Goal: Task Accomplishment & Management: Complete application form

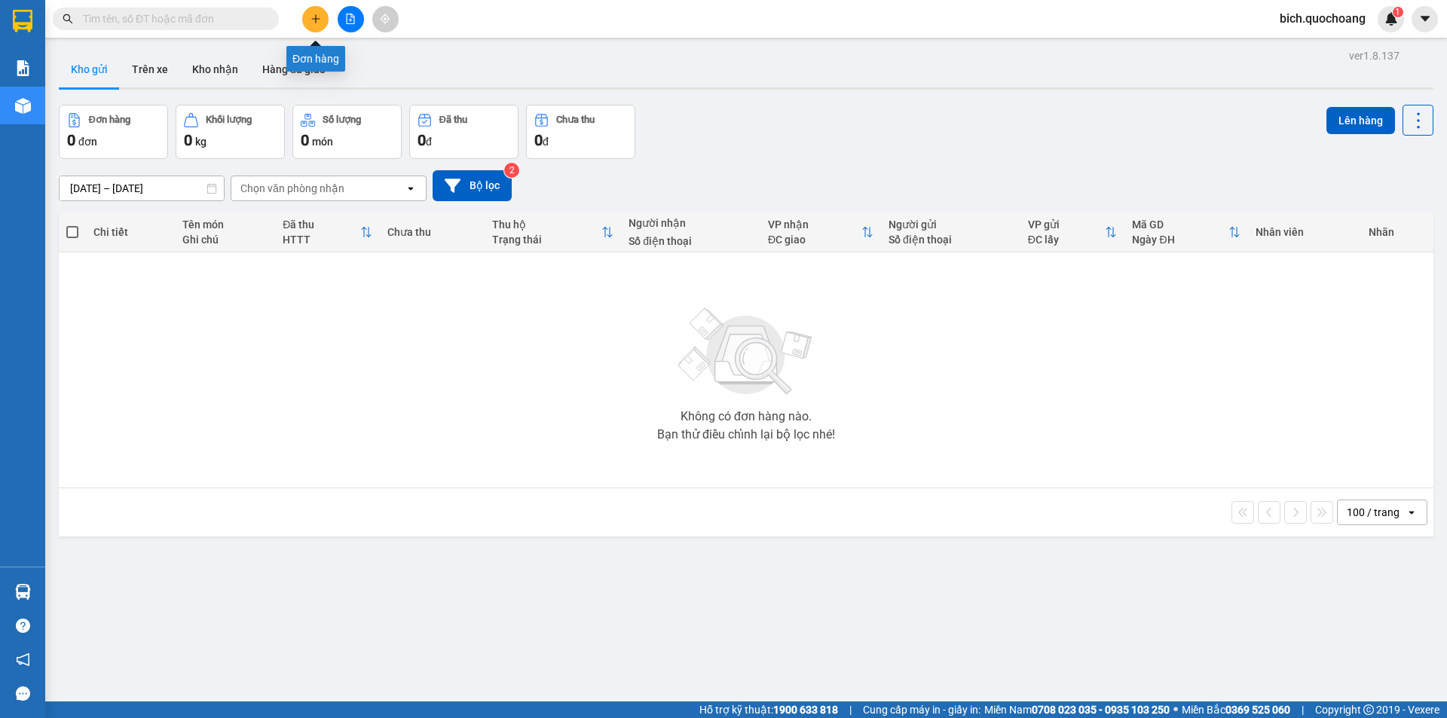
click at [311, 14] on icon "plus" at bounding box center [316, 19] width 11 height 11
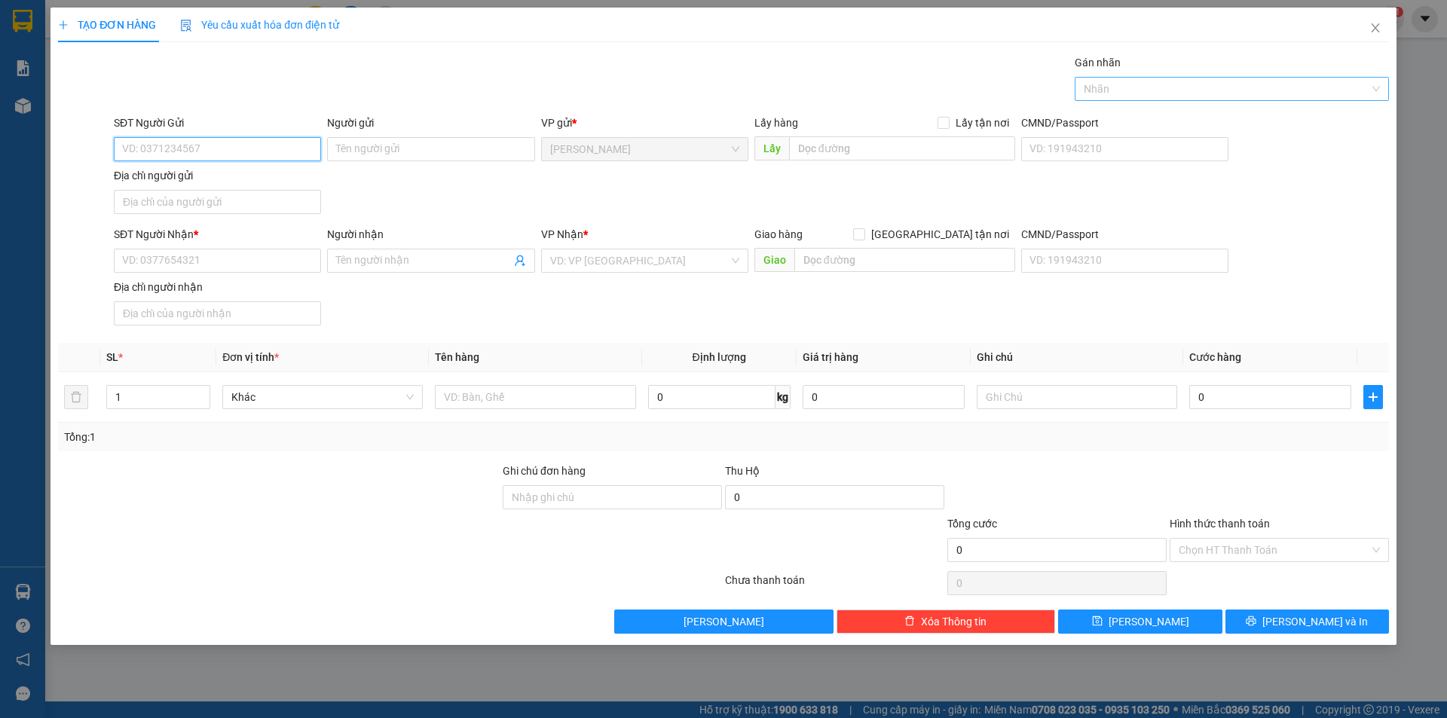
click at [1194, 81] on div at bounding box center [1225, 89] width 292 height 18
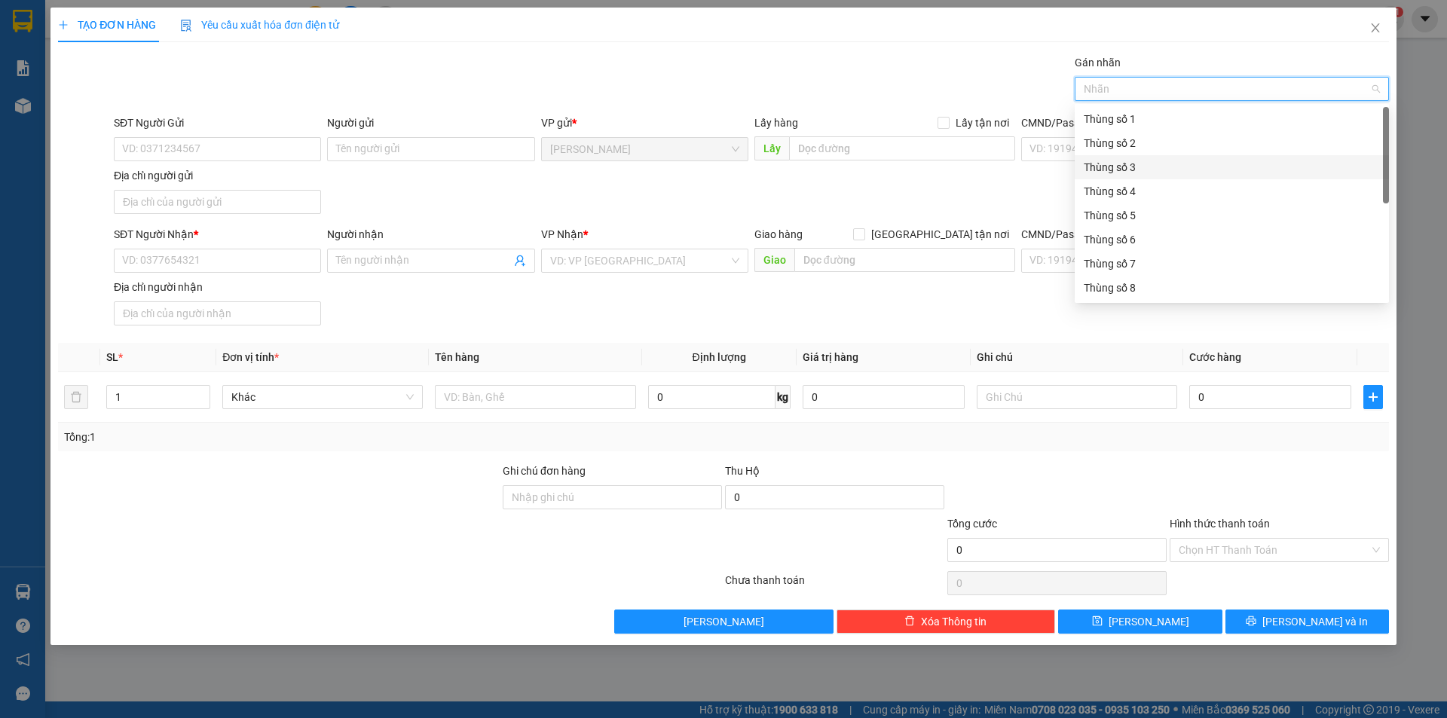
click at [1129, 170] on div "Thùng số 3" at bounding box center [1232, 167] width 296 height 17
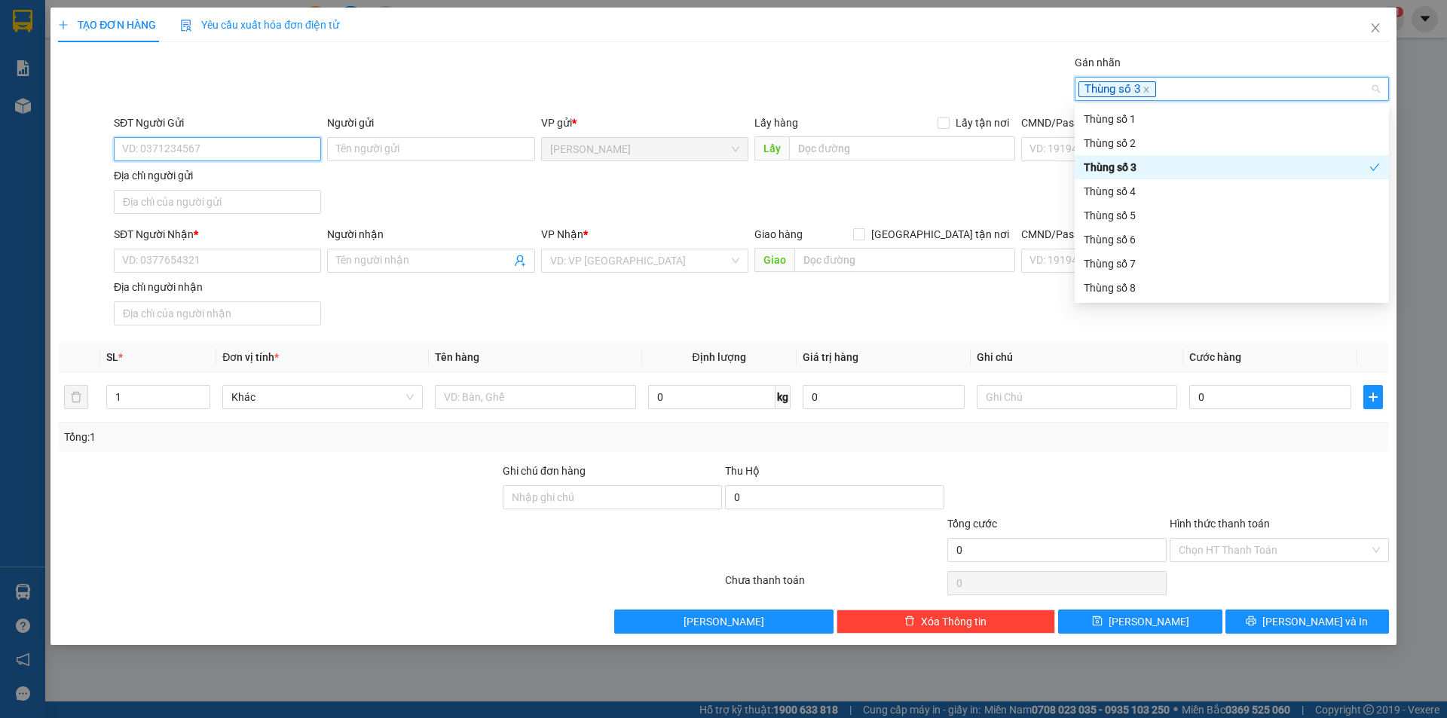
click at [215, 149] on input "SĐT Người Gửi" at bounding box center [217, 149] width 207 height 24
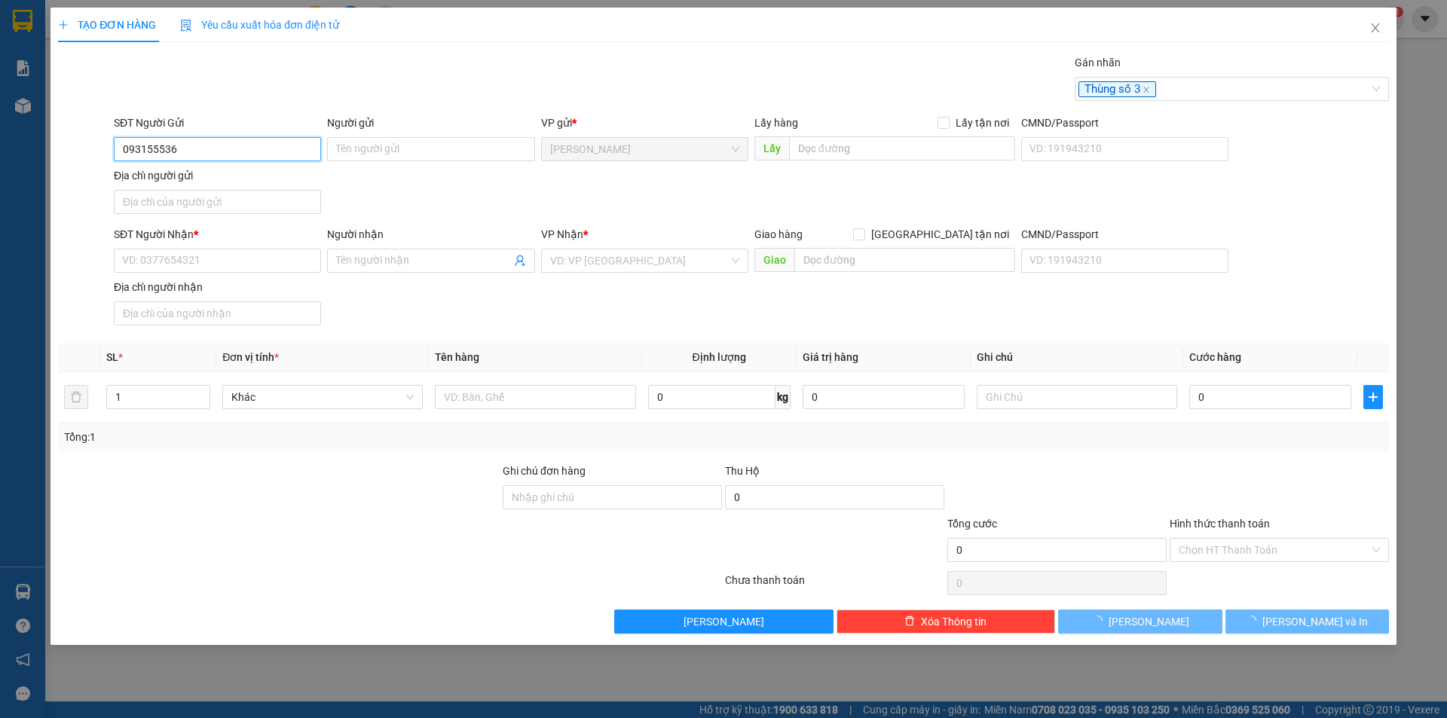
type input "0931555363"
click at [236, 159] on input "0931555363" at bounding box center [217, 149] width 207 height 24
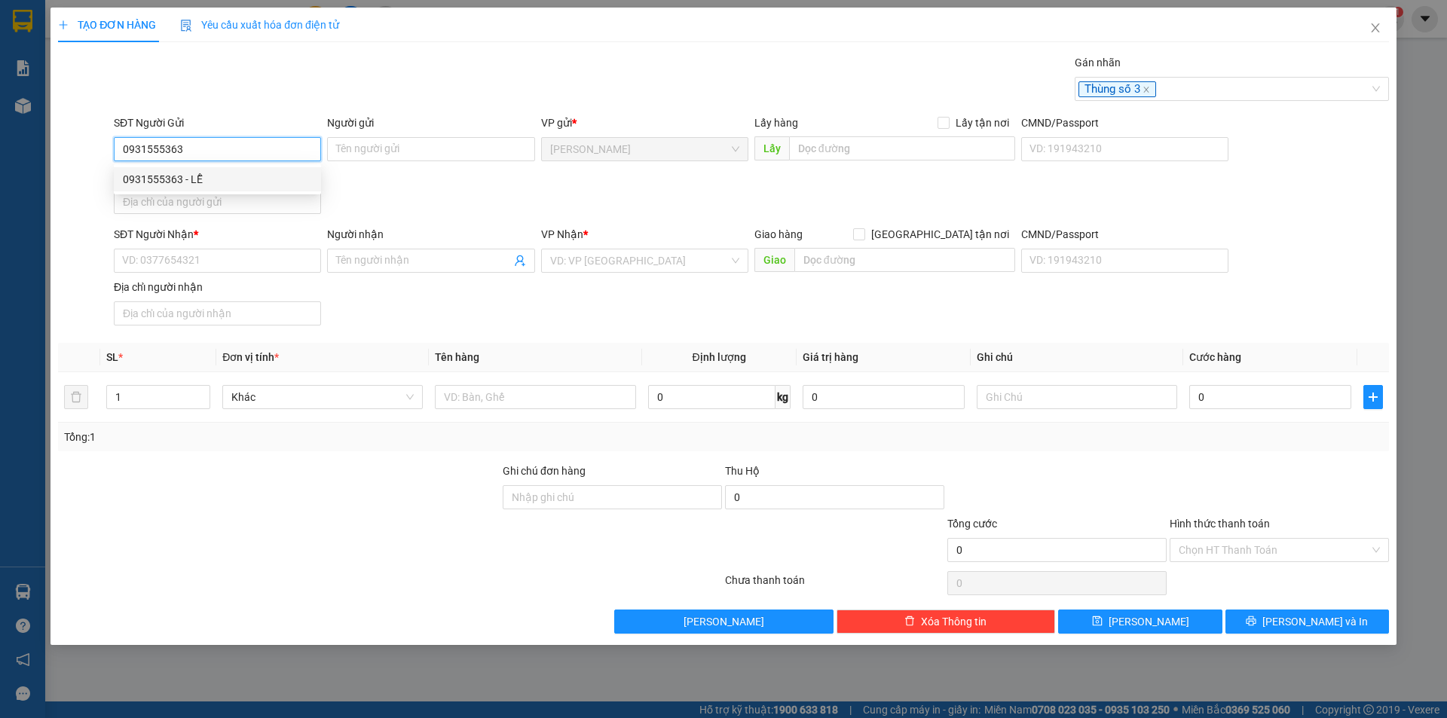
click at [204, 179] on div "0931555363 - LỄ" at bounding box center [217, 179] width 189 height 17
type input "LỄ"
type input "0931555363"
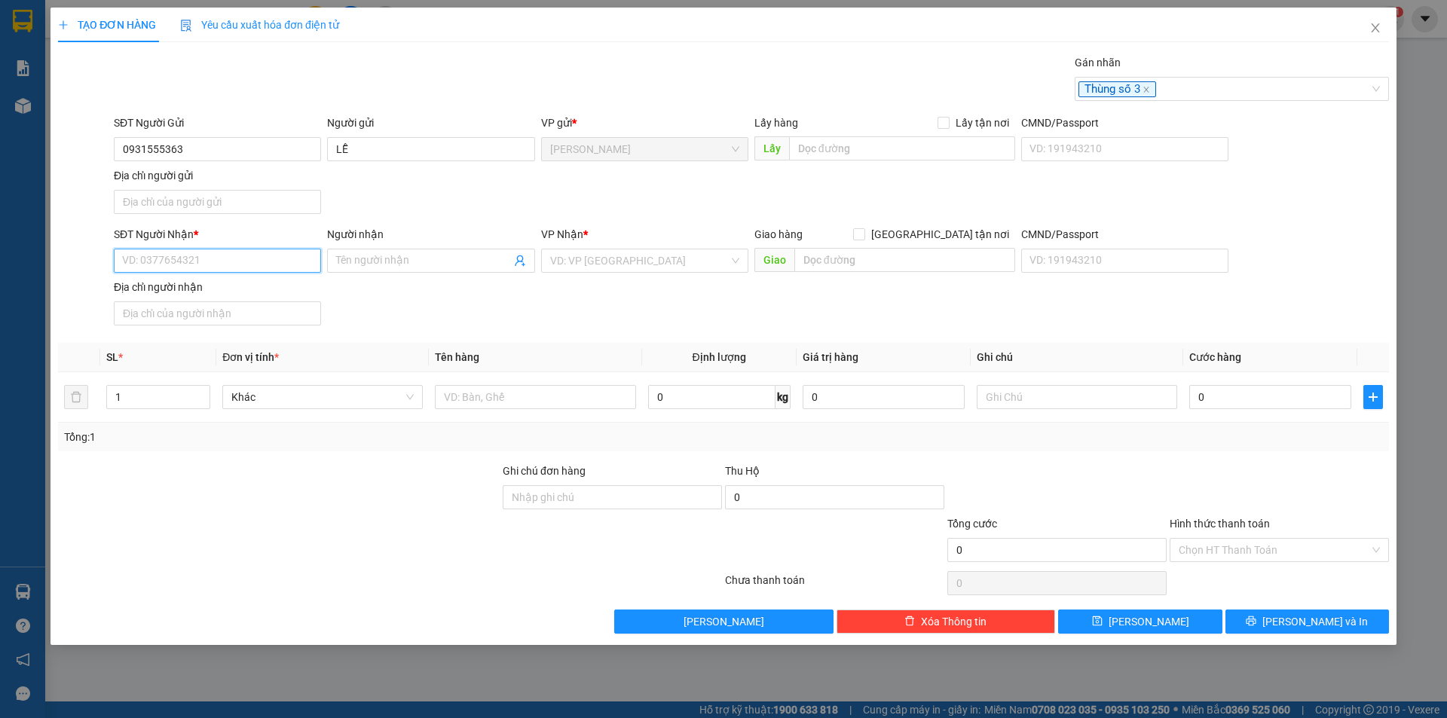
click at [172, 262] on input "SĐT Người Nhận *" at bounding box center [217, 261] width 207 height 24
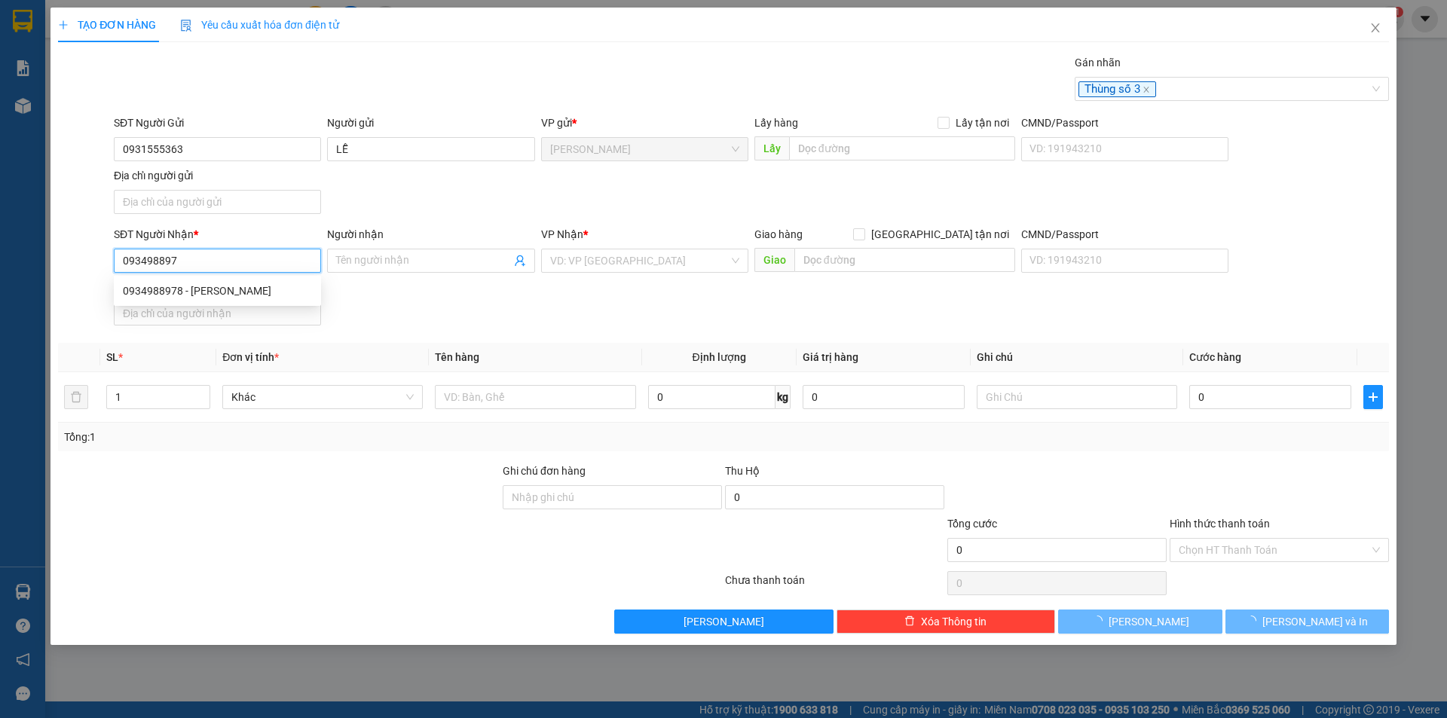
type input "0934988978"
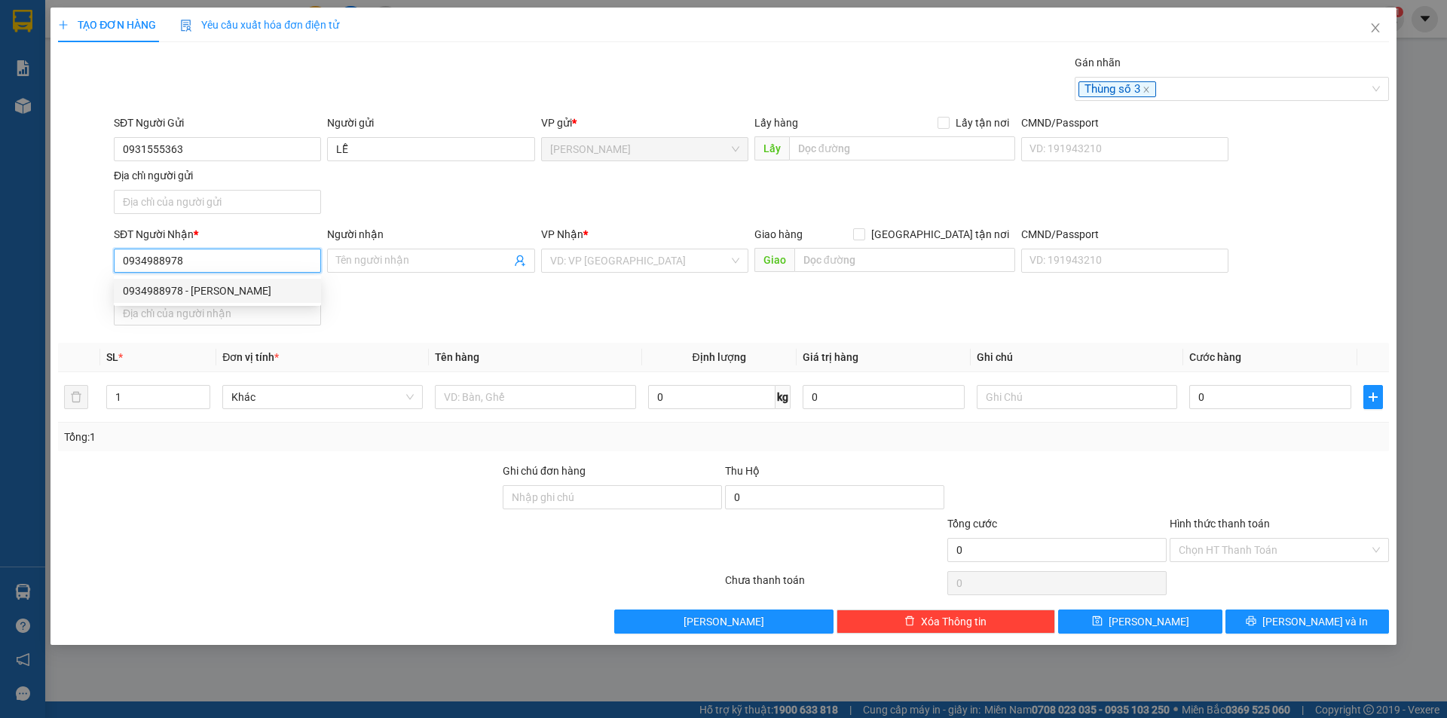
click at [217, 290] on div "0934988978 - TRẦN NGỌC TRINH" at bounding box center [217, 291] width 189 height 17
type input "TRẦN NGỌC TRINH"
type input "0934988978"
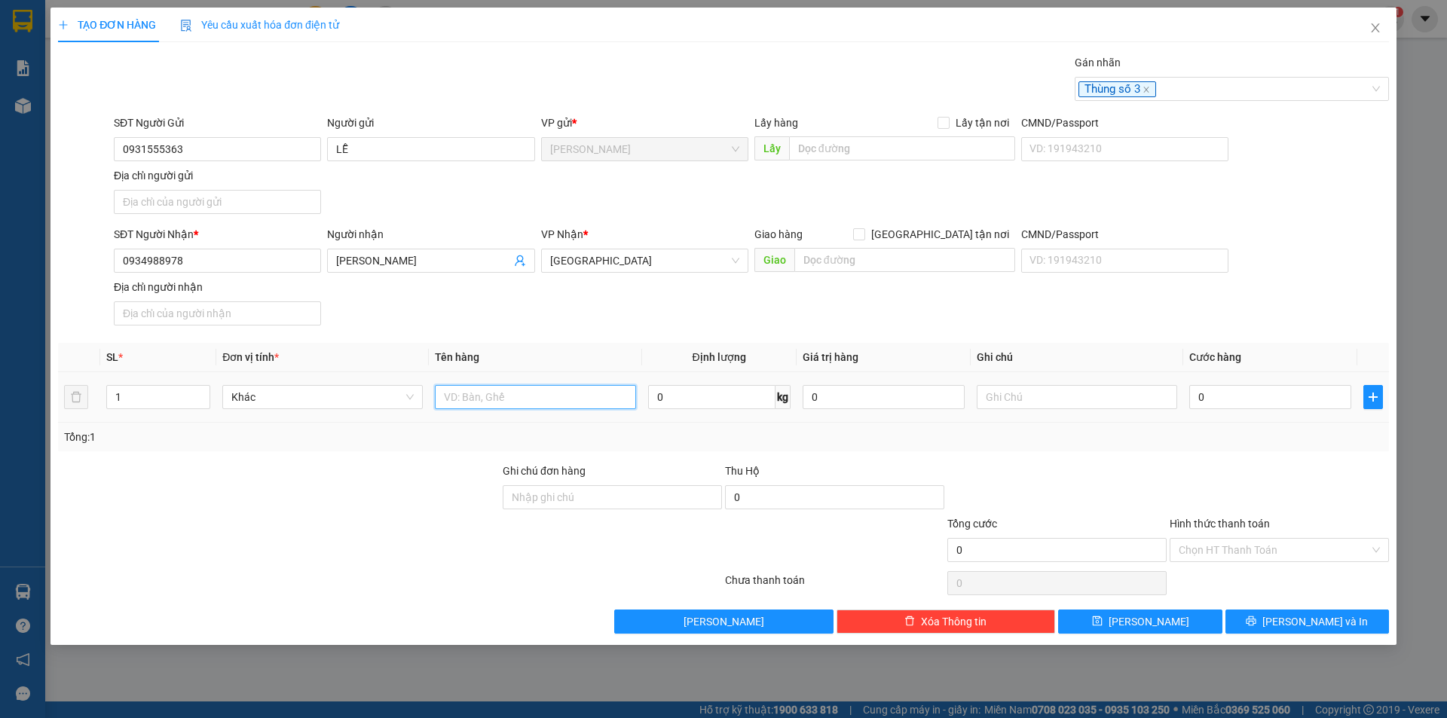
click at [476, 399] on input "text" at bounding box center [535, 397] width 200 height 24
type input "BAO THƯ"
click at [1125, 403] on input "text" at bounding box center [1077, 397] width 200 height 24
type input "CCCD"
click at [1204, 393] on input "0" at bounding box center [1270, 397] width 162 height 24
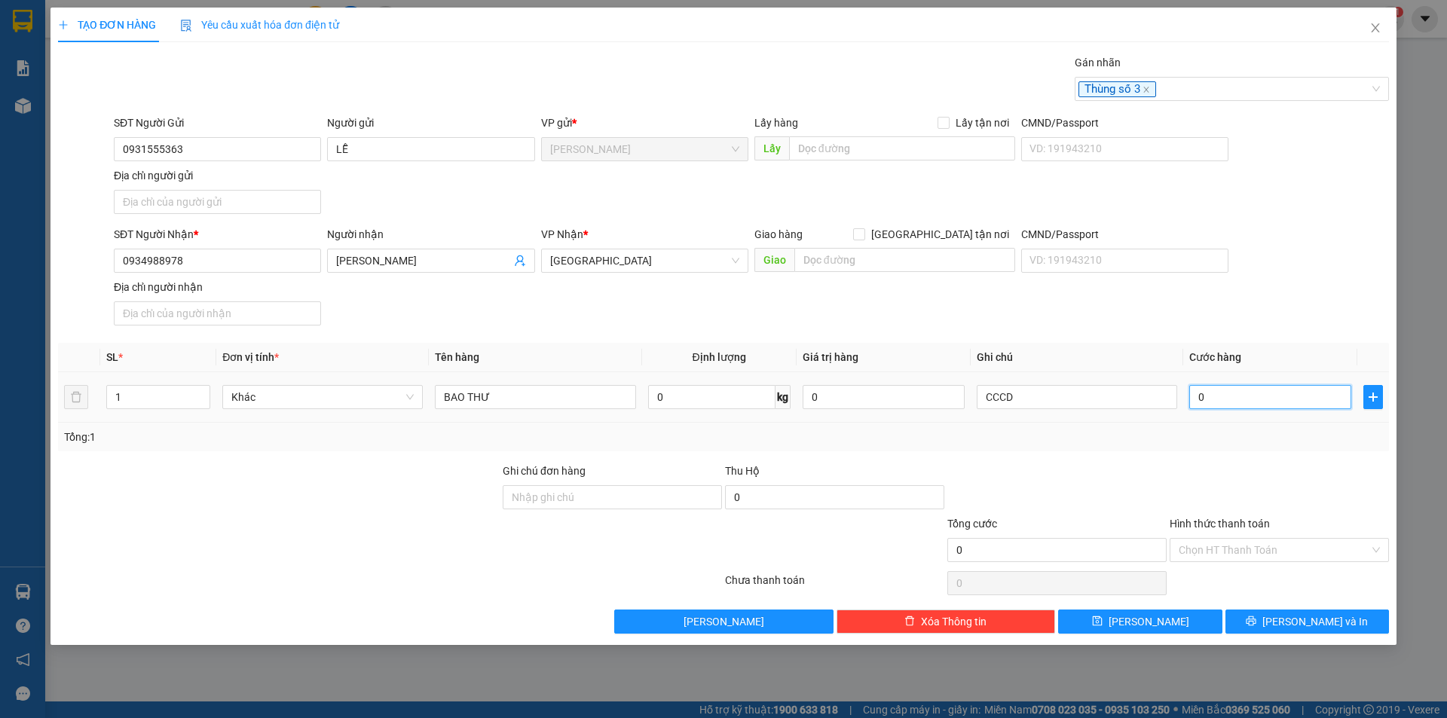
type input "2"
type input "20"
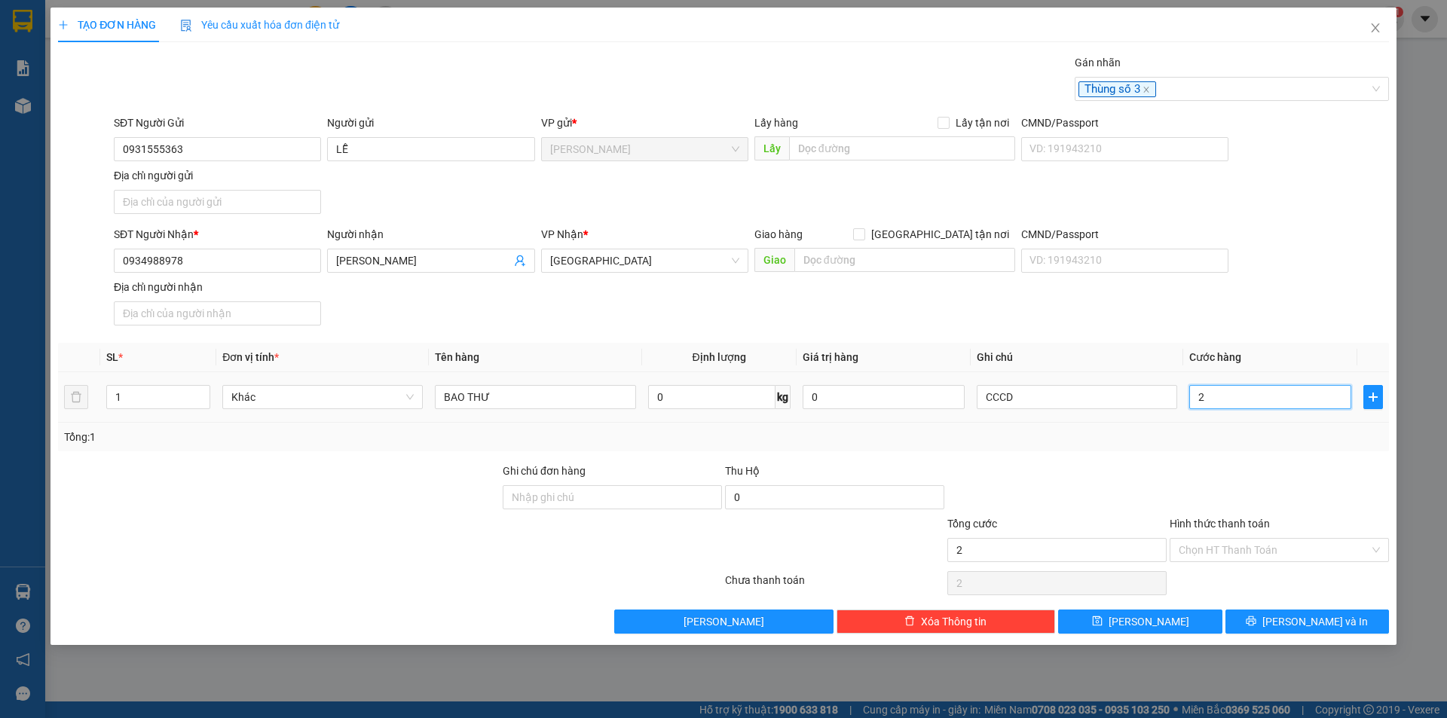
type input "20"
type input "20.000"
click at [1240, 543] on input "Hình thức thanh toán" at bounding box center [1274, 550] width 191 height 23
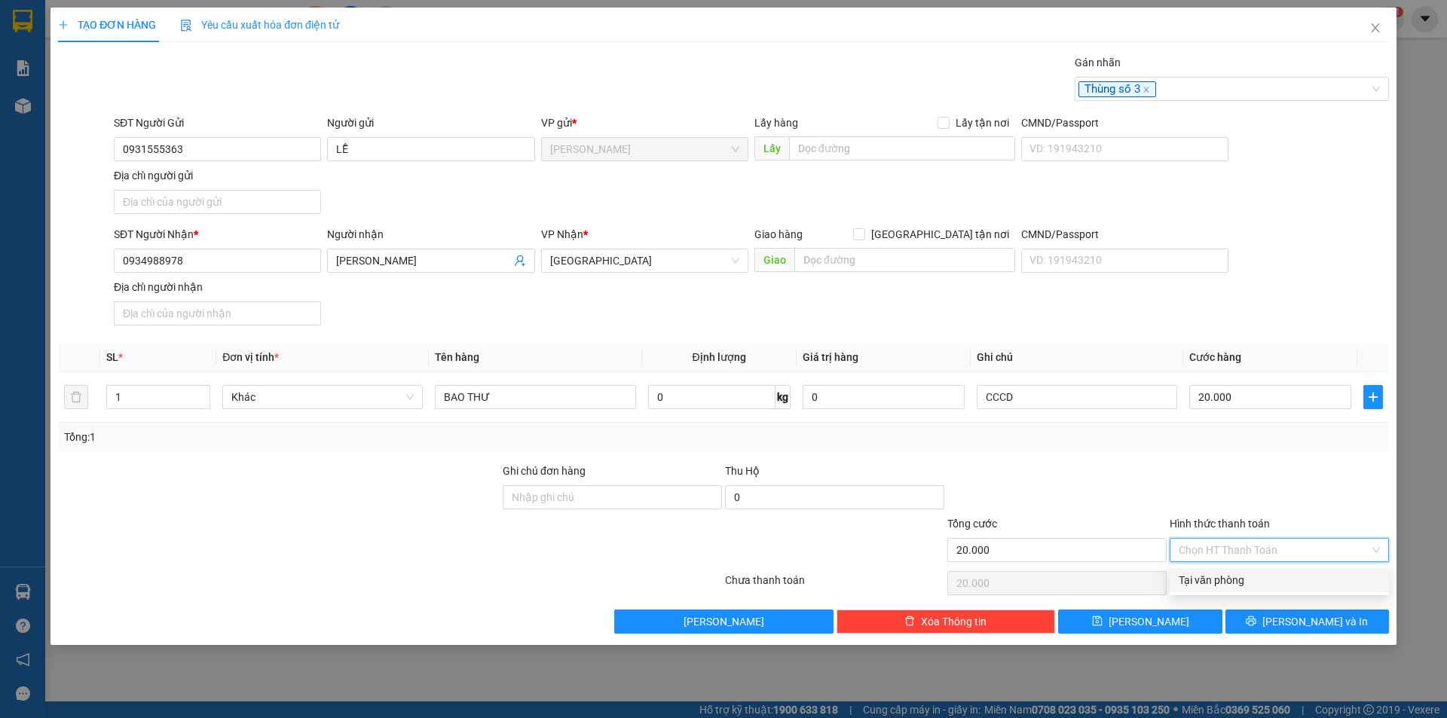
click at [1235, 572] on div "Tại văn phòng" at bounding box center [1279, 580] width 201 height 17
type input "0"
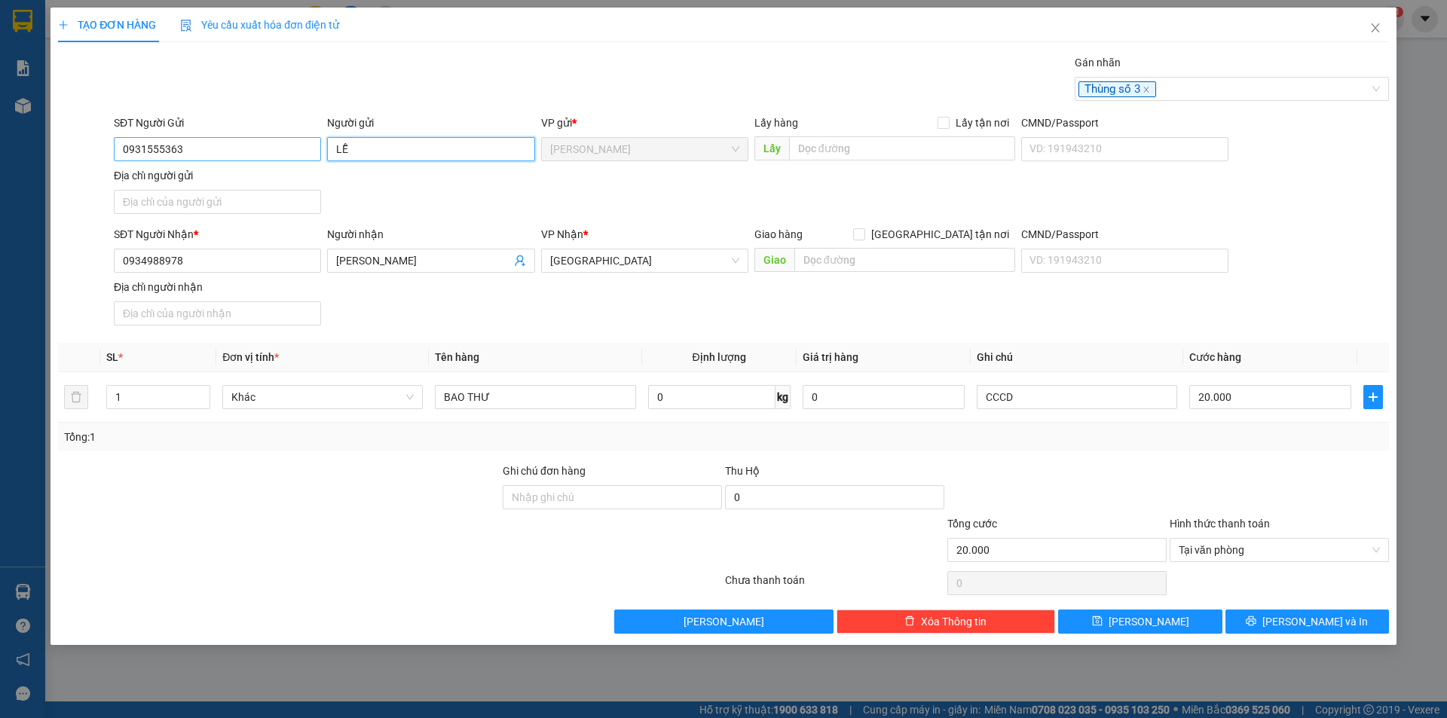
drag, startPoint x: 374, startPoint y: 146, endPoint x: 315, endPoint y: 161, distance: 60.5
click at [315, 161] on div "SĐT Người Gửi 0931555363 Người gửi LỄ LỄ VP gửi * Cao Lãnh Lấy hàng Lấy tận nơi…" at bounding box center [751, 168] width 1281 height 106
type input "[PERSON_NAME]"
click at [254, 204] on input "Địa chỉ người gửi" at bounding box center [217, 202] width 207 height 24
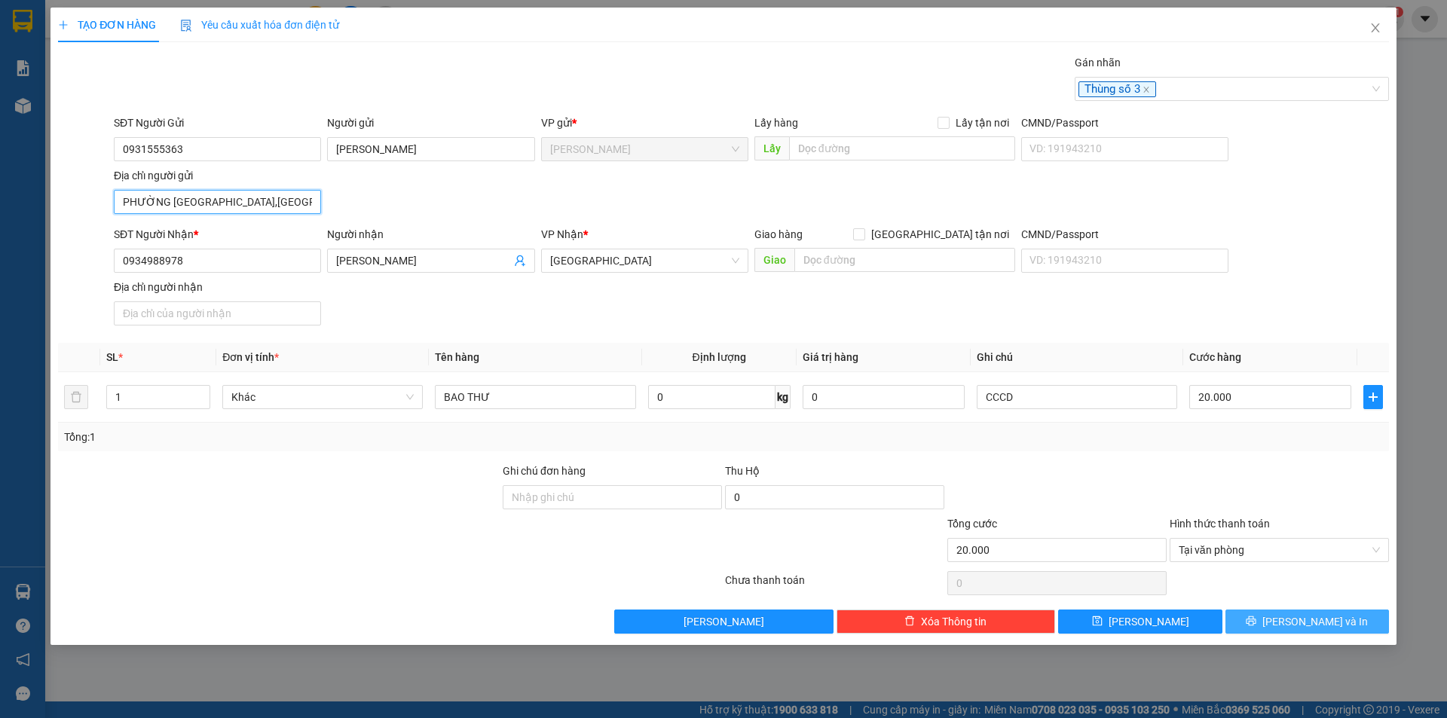
type input "PHƯỜNG CAO LÃNH,TỈNH ĐỒNG THÁP"
click at [1293, 620] on button "[PERSON_NAME] và In" at bounding box center [1308, 622] width 164 height 24
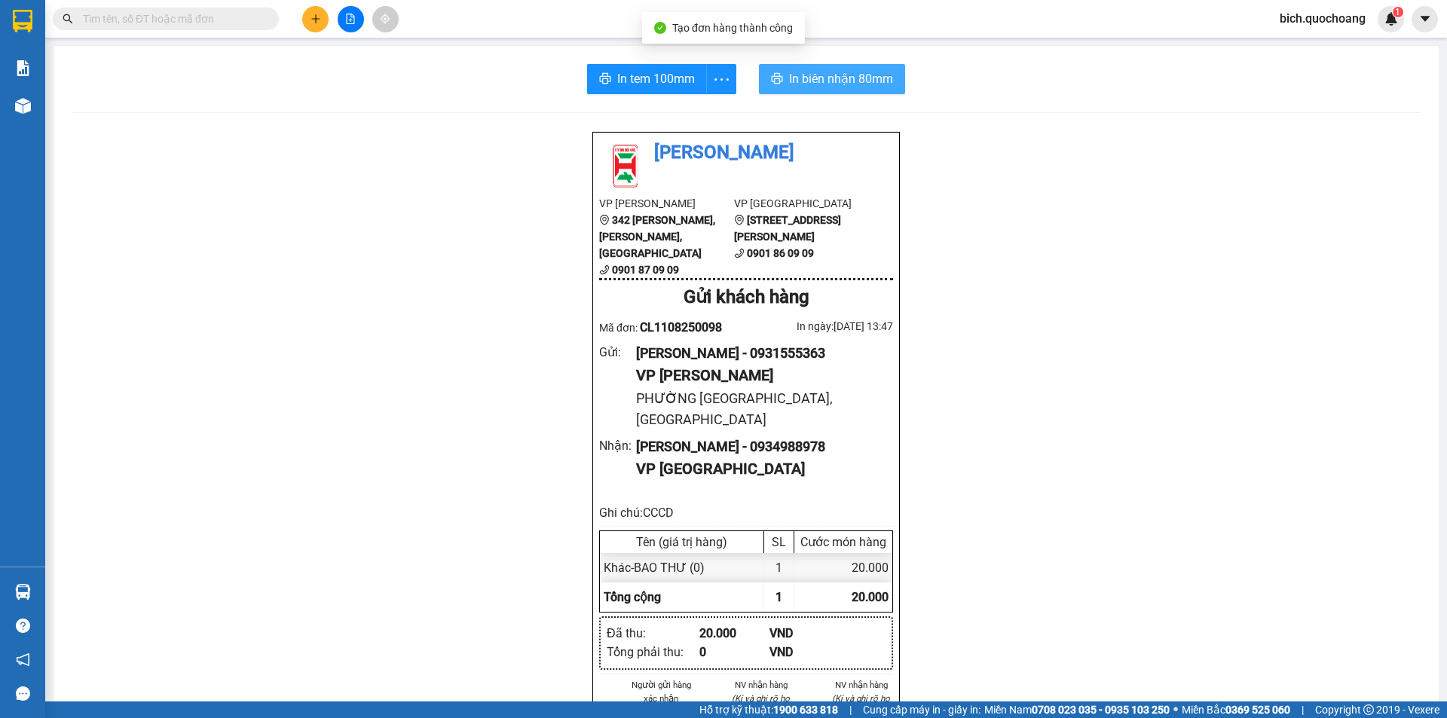
click at [817, 75] on span "In biên nhận 80mm" at bounding box center [841, 78] width 104 height 19
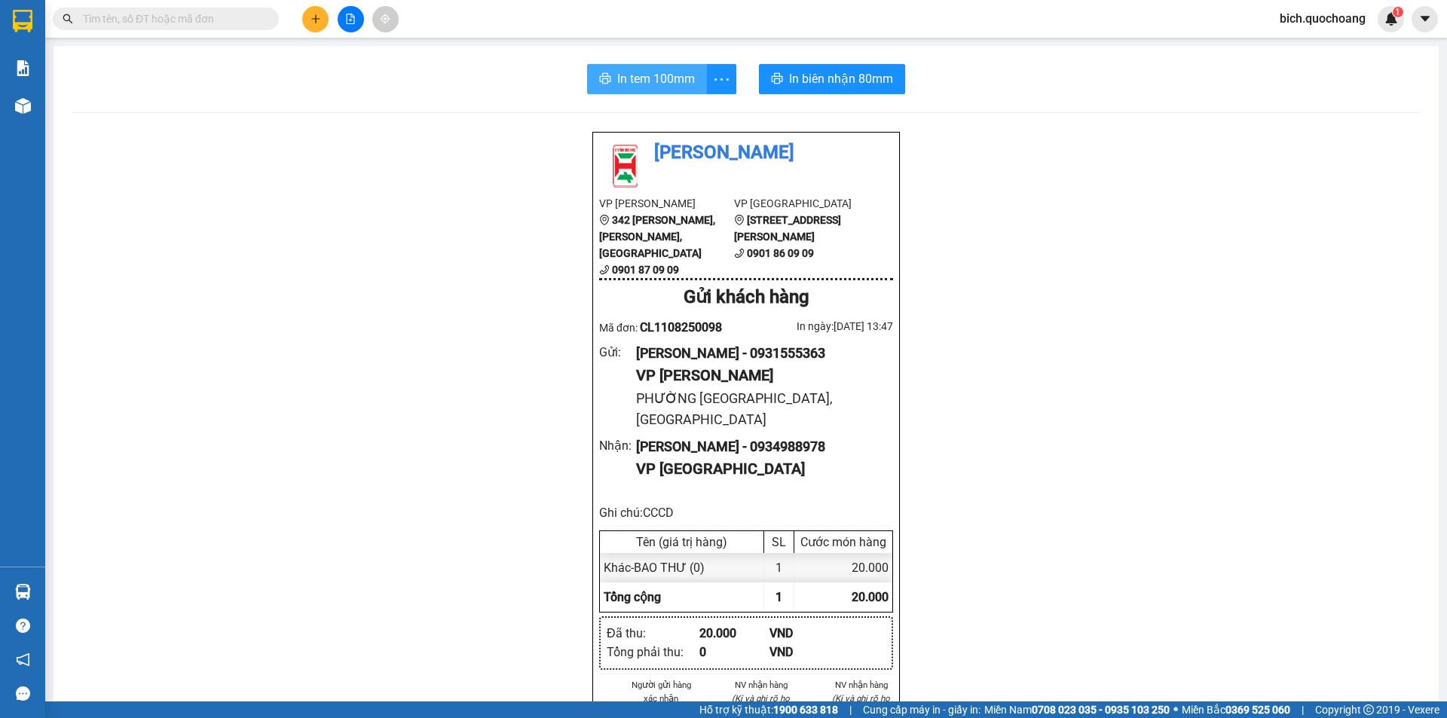
click at [666, 90] on button "In tem 100mm" at bounding box center [647, 79] width 120 height 30
click at [187, 19] on input "text" at bounding box center [172, 19] width 178 height 17
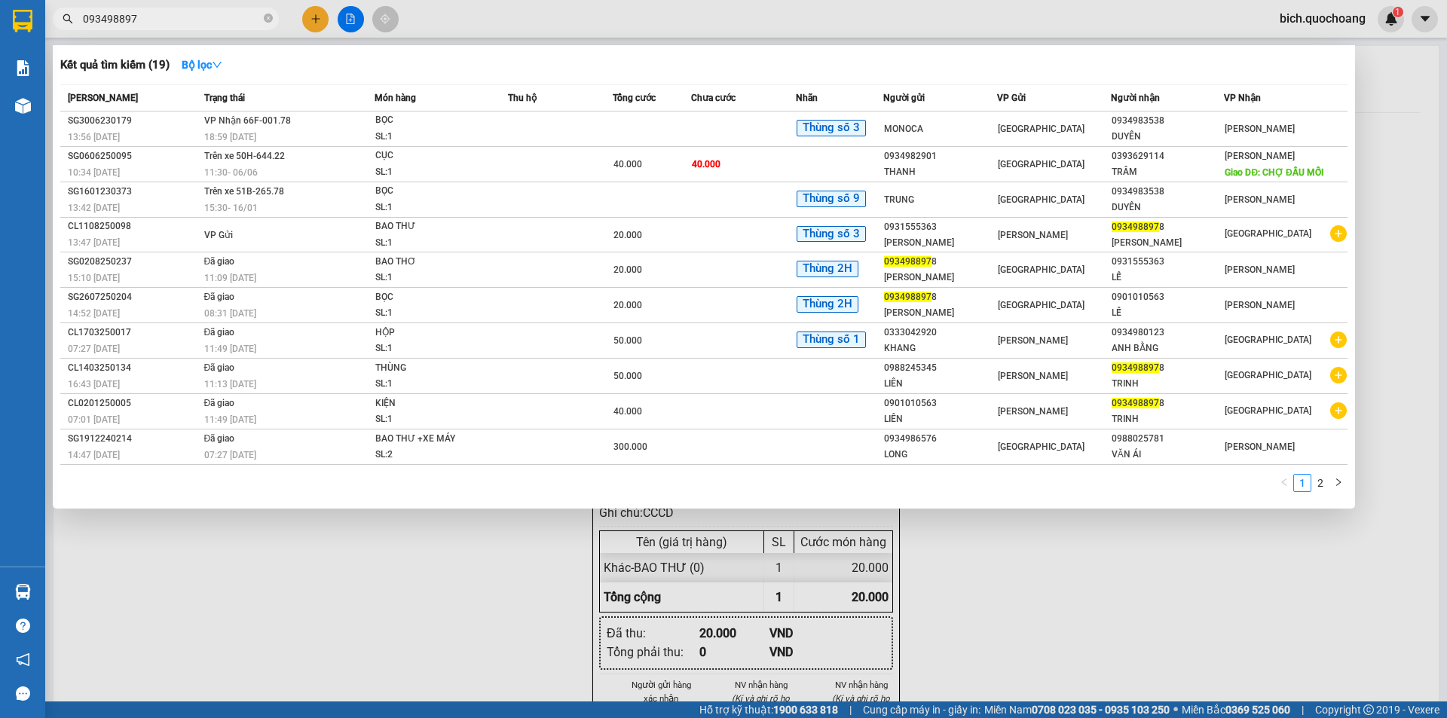
type input "0934988978"
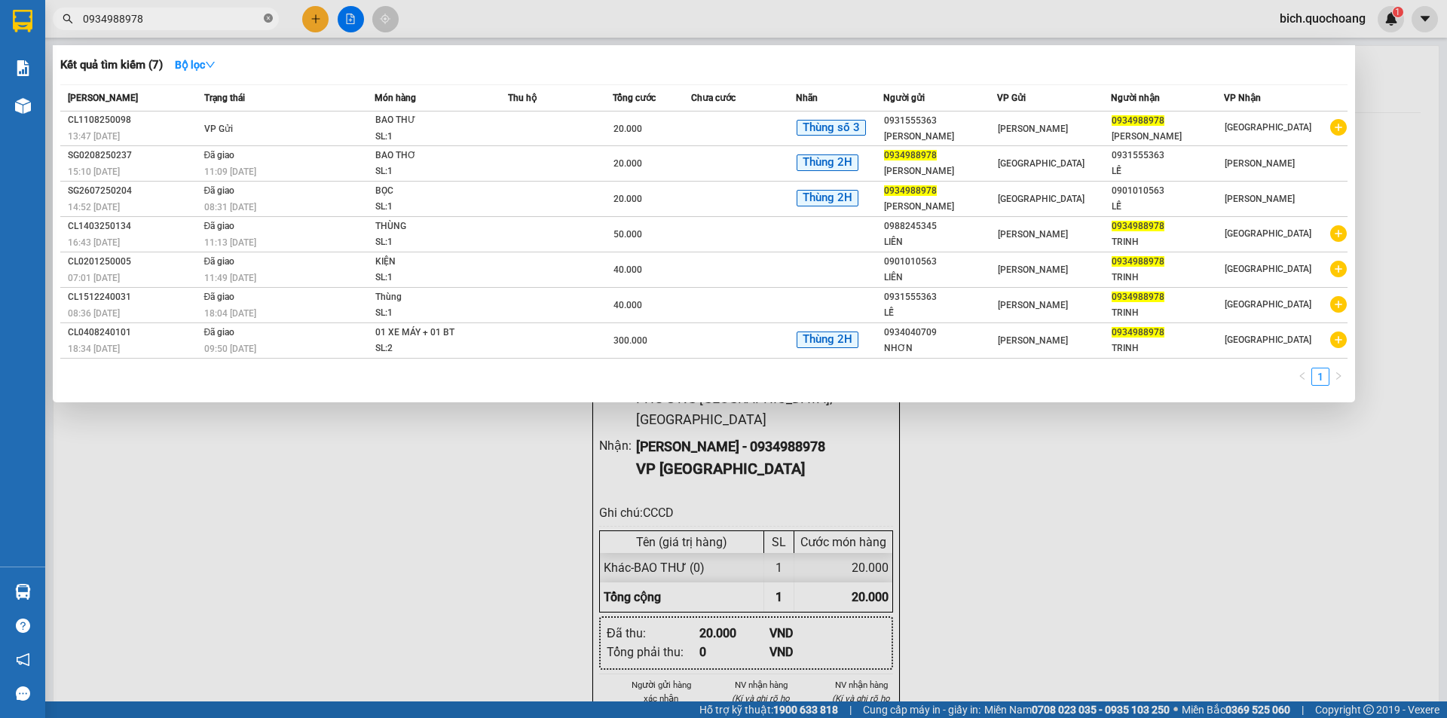
click at [272, 18] on icon "close-circle" at bounding box center [268, 18] width 9 height 9
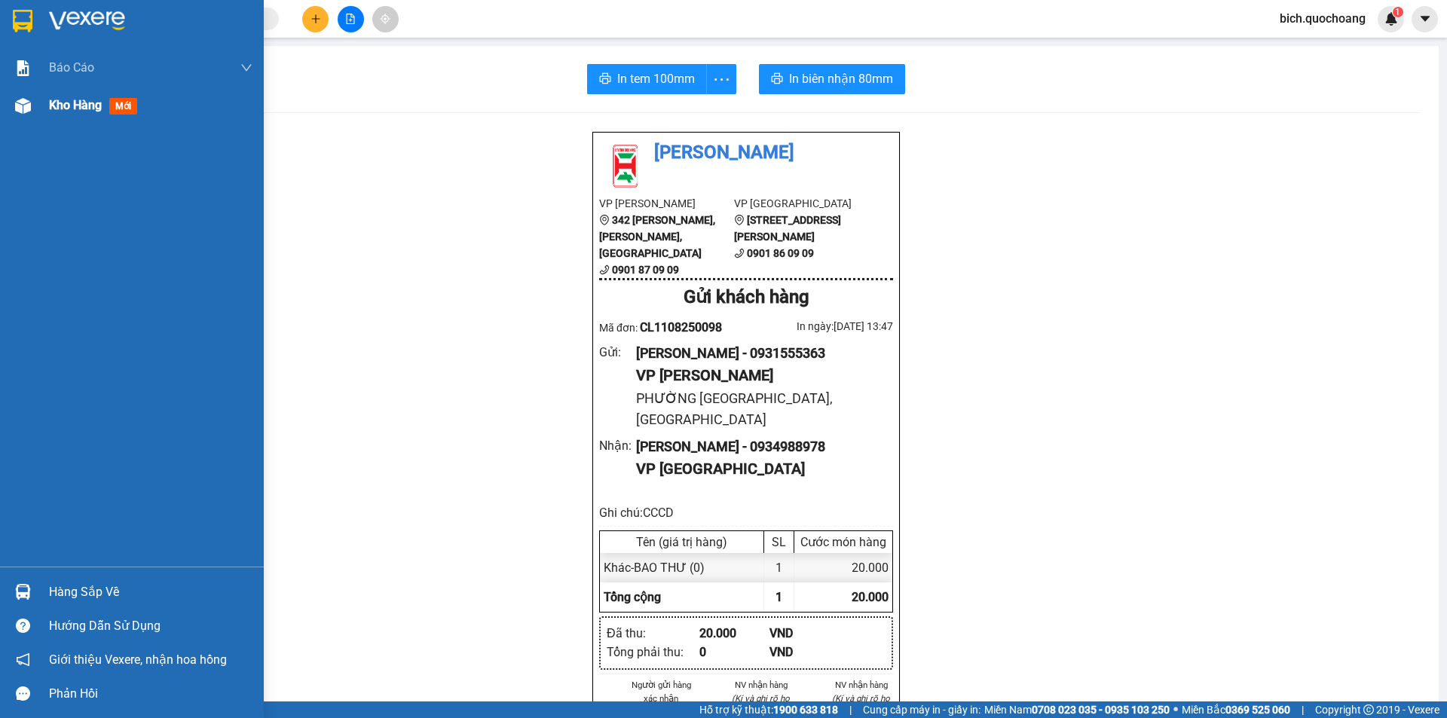
click at [73, 107] on span "Kho hàng" at bounding box center [75, 105] width 53 height 14
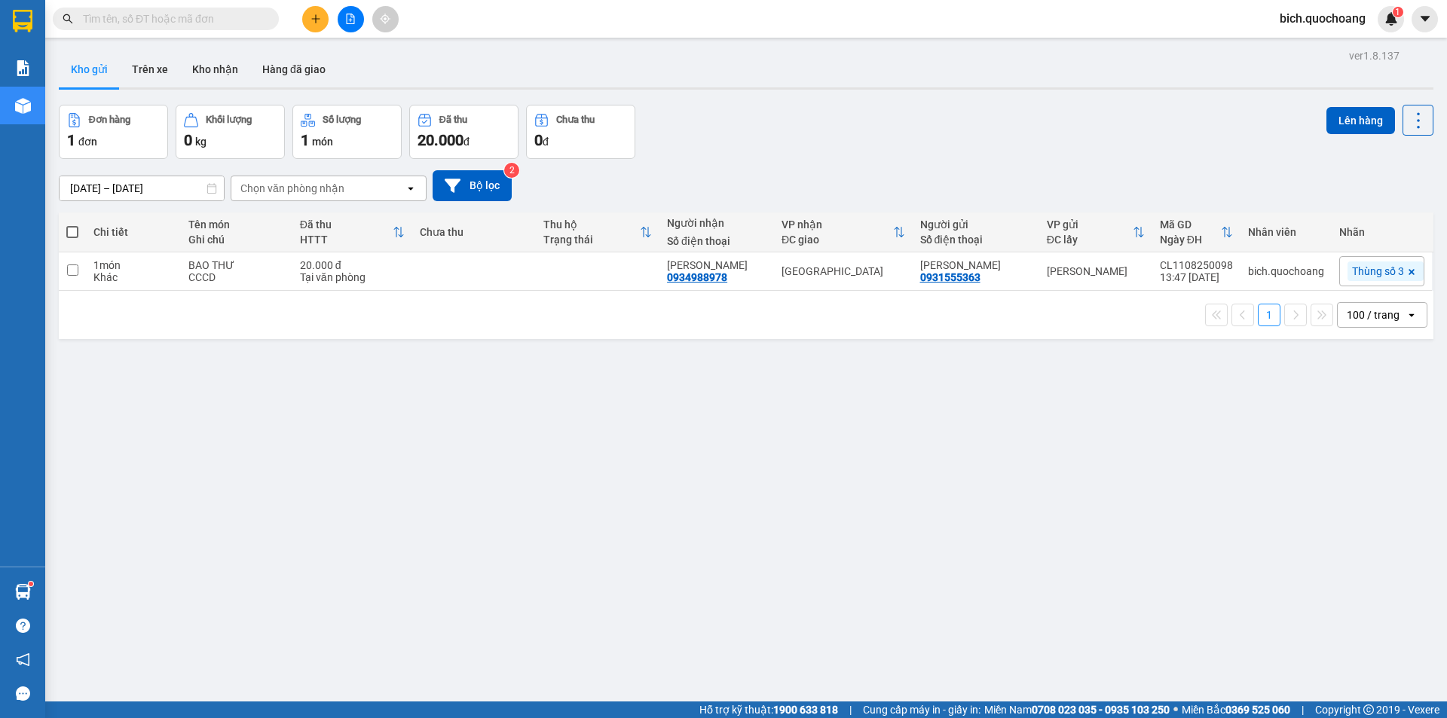
click at [219, 22] on input "text" at bounding box center [172, 19] width 178 height 17
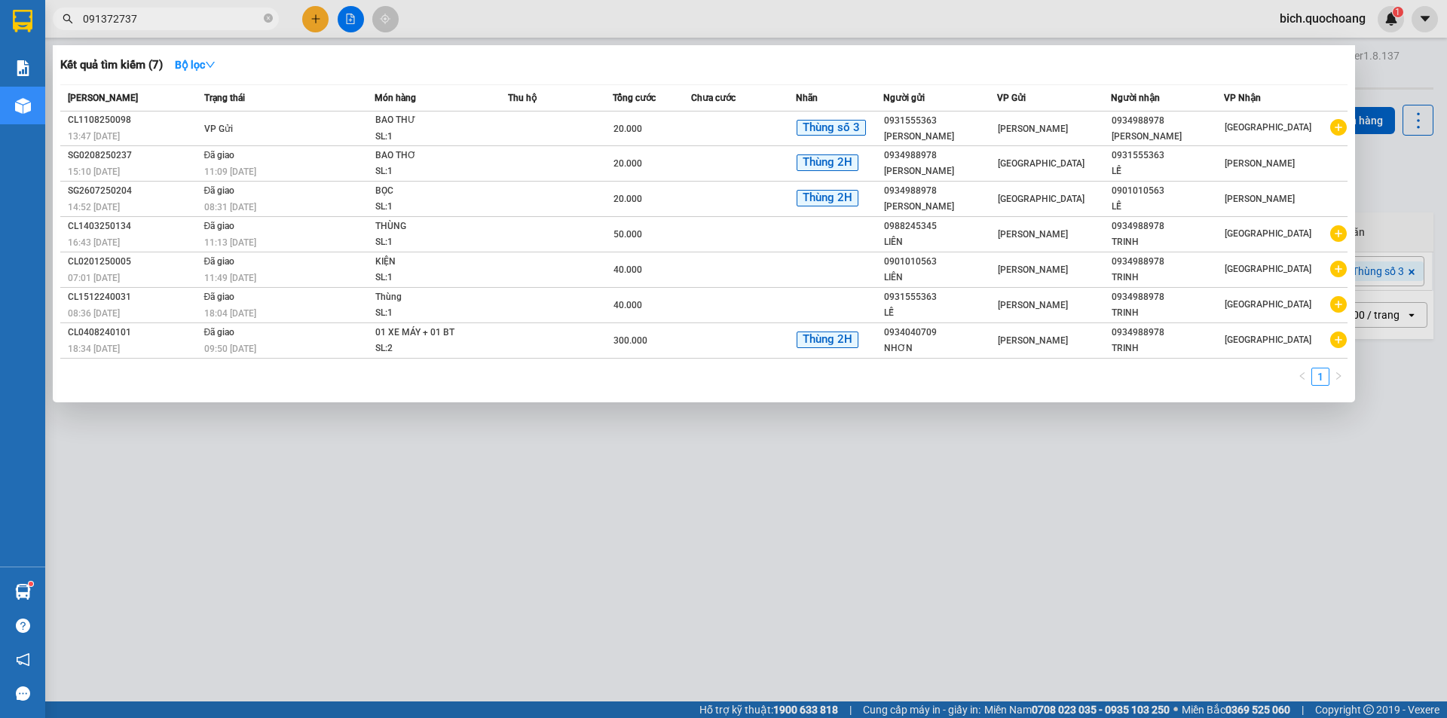
type input "0913727372"
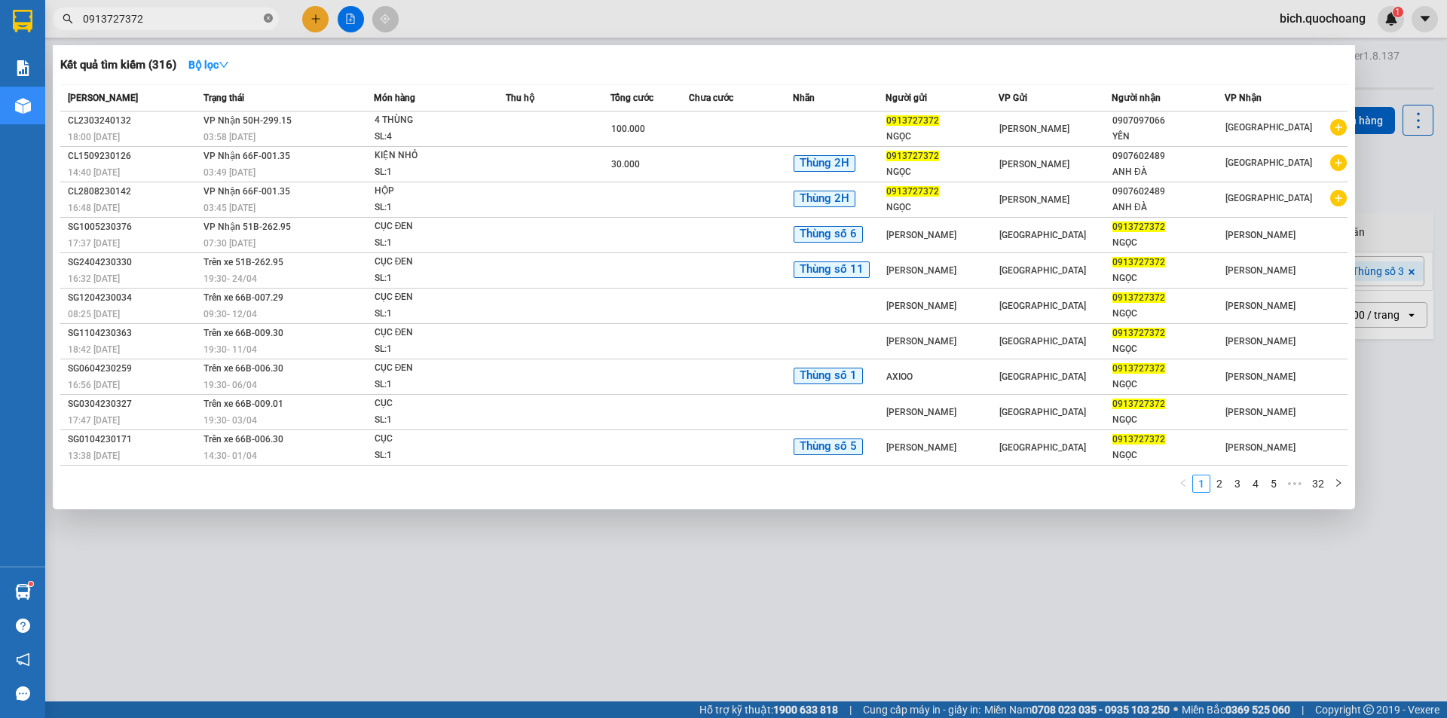
click at [265, 20] on icon "close-circle" at bounding box center [268, 18] width 9 height 9
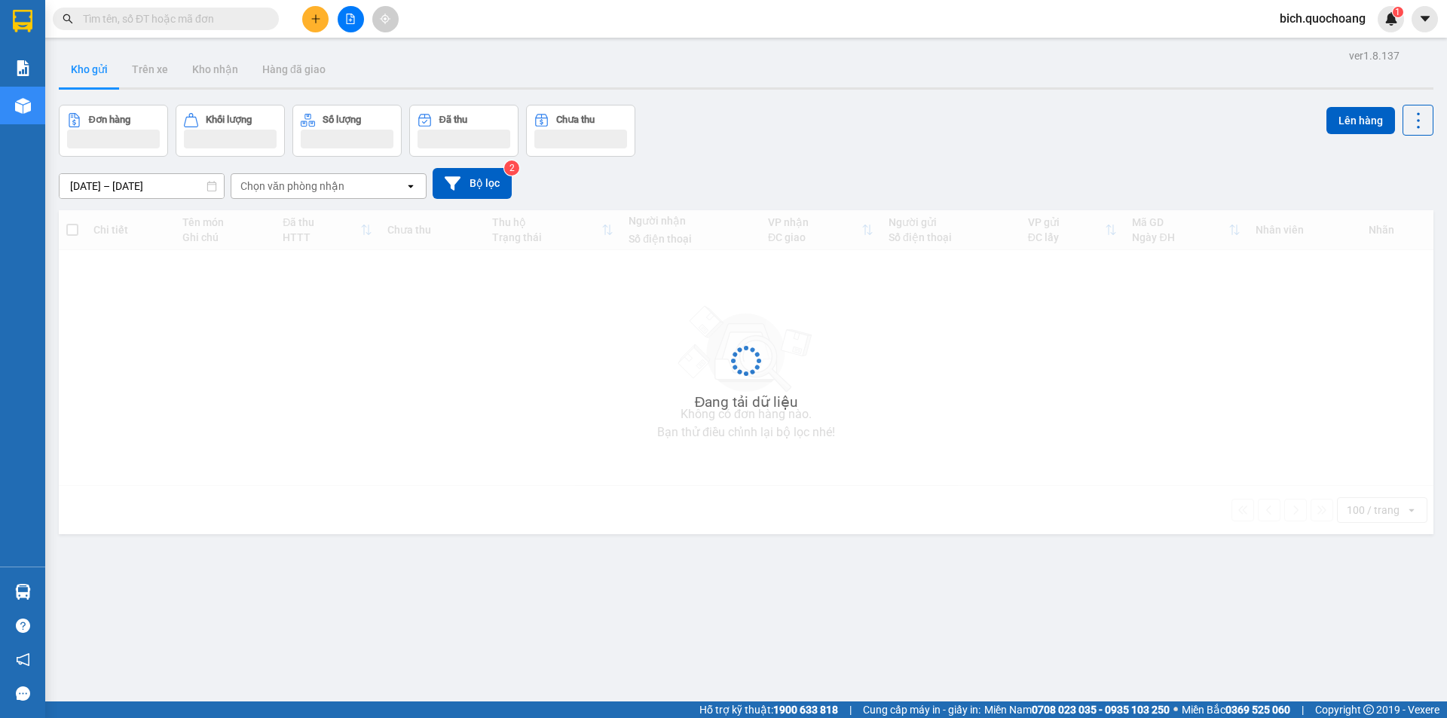
click at [219, 14] on input "text" at bounding box center [172, 19] width 178 height 17
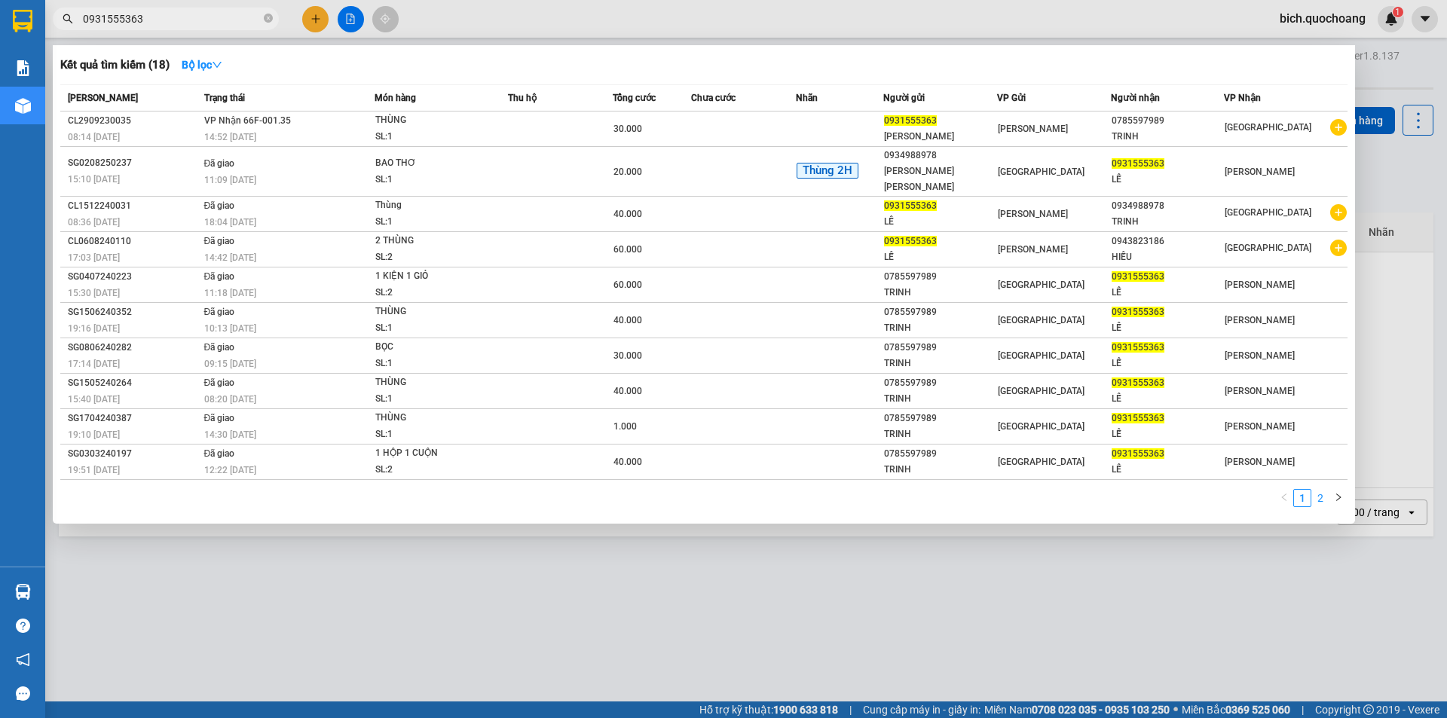
type input "0931555363"
click at [1317, 490] on link "2" at bounding box center [1320, 498] width 17 height 17
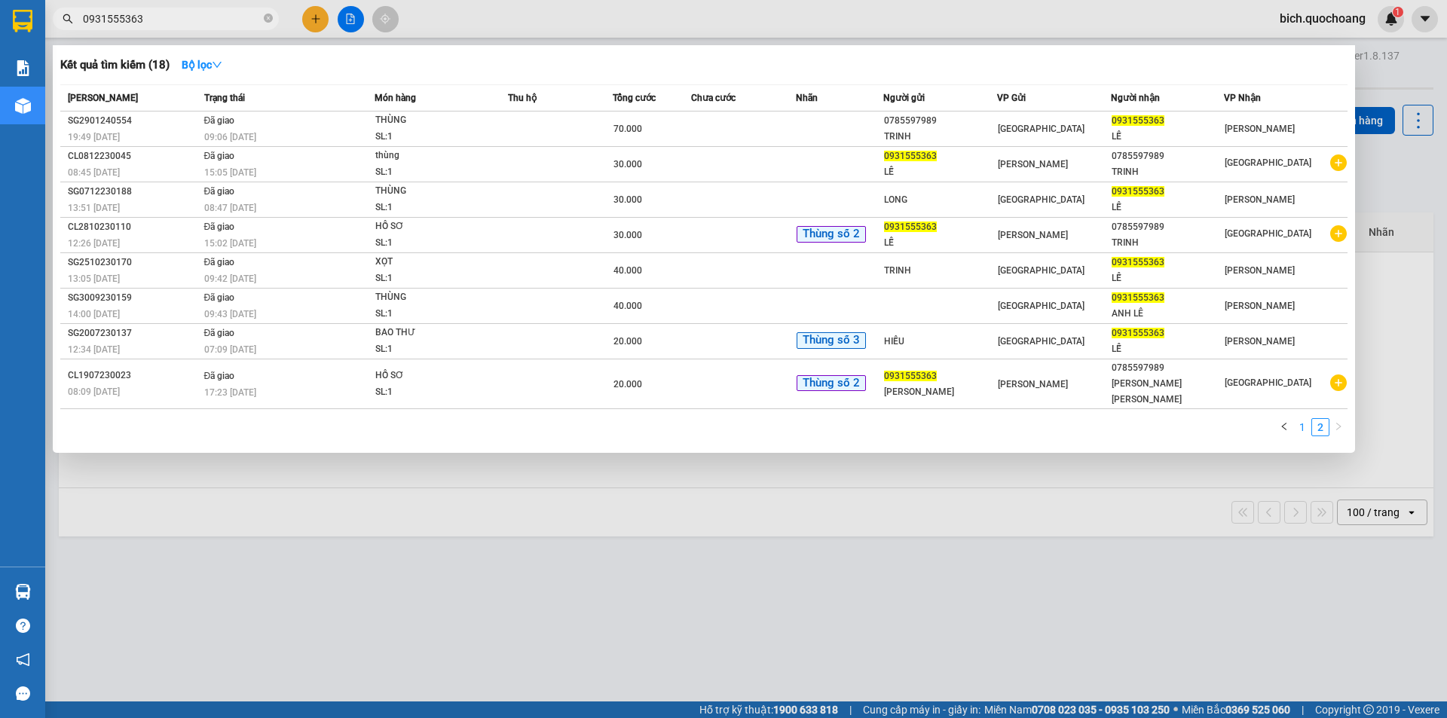
click at [1299, 419] on link "1" at bounding box center [1302, 427] width 17 height 17
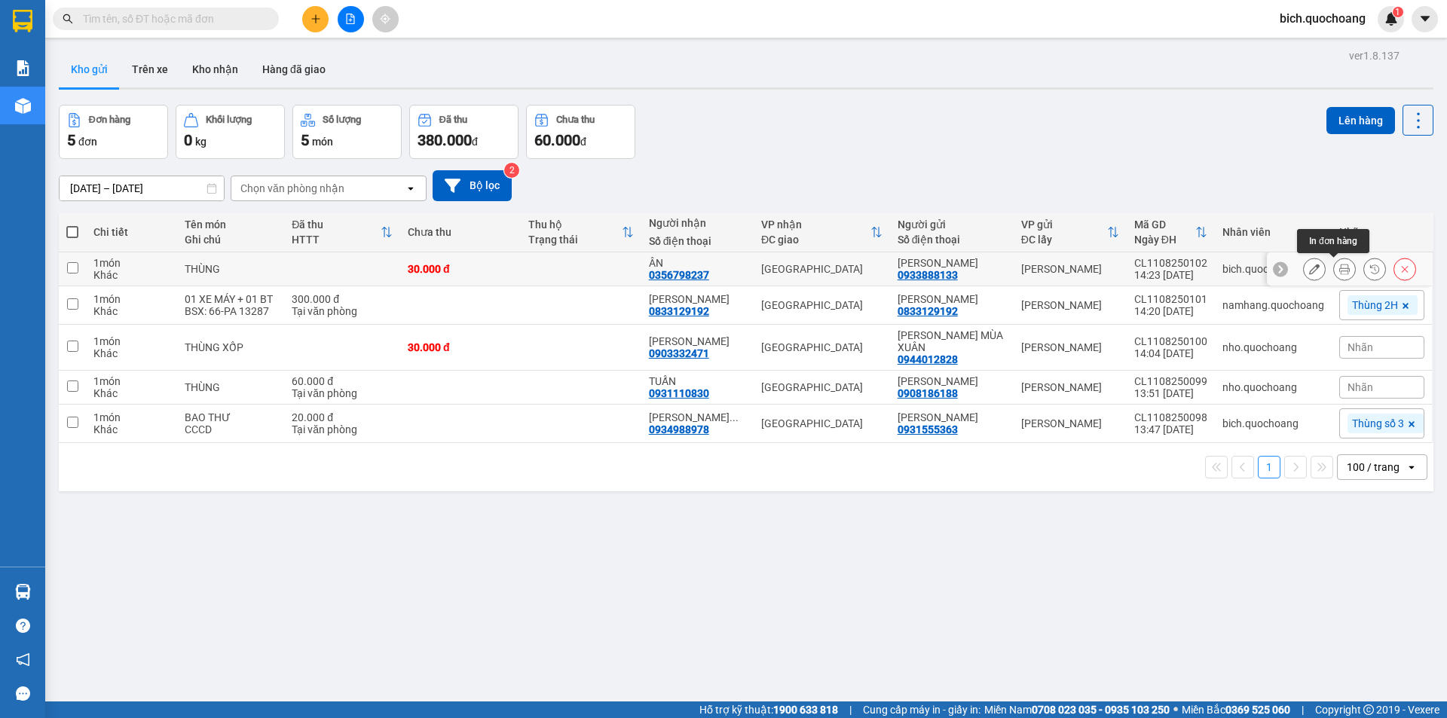
click at [1339, 265] on icon at bounding box center [1344, 269] width 11 height 11
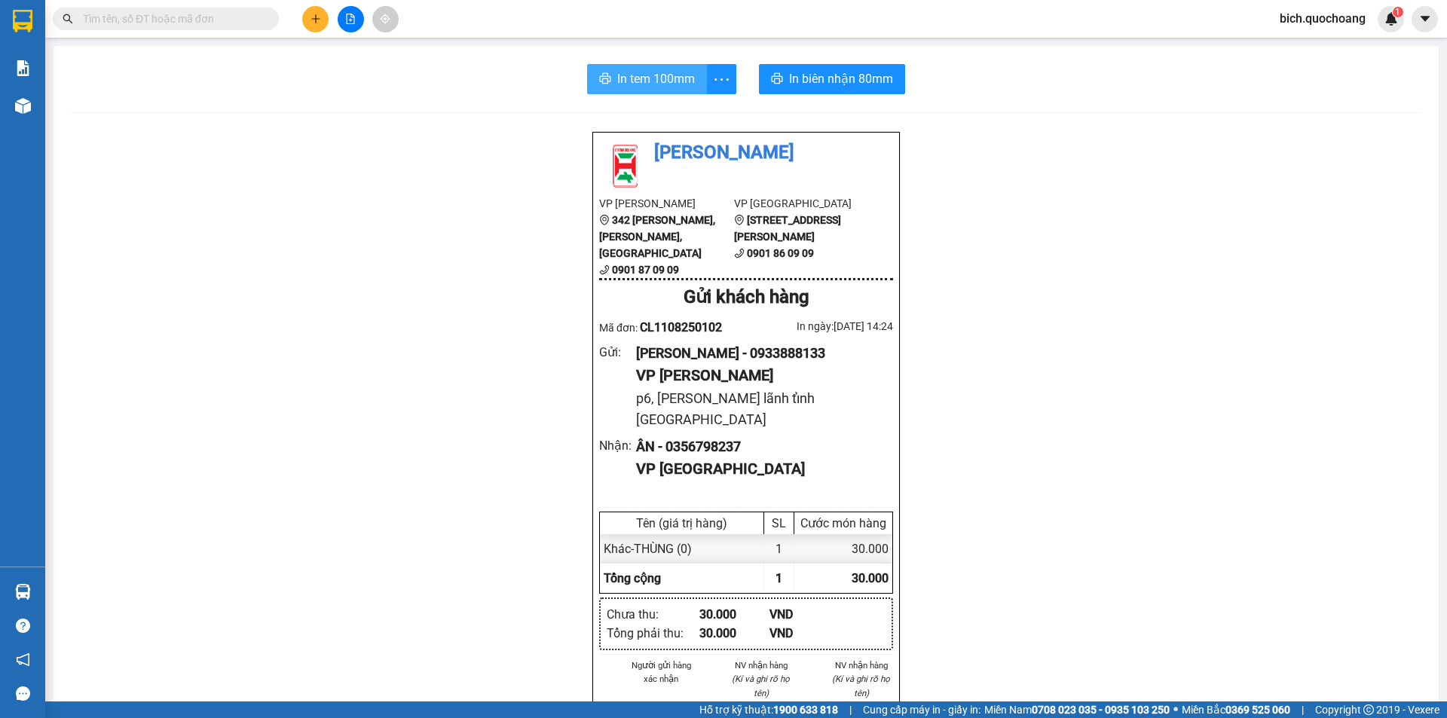
click at [620, 81] on span "In tem 100mm" at bounding box center [656, 78] width 78 height 19
click at [326, 15] on button at bounding box center [315, 19] width 26 height 26
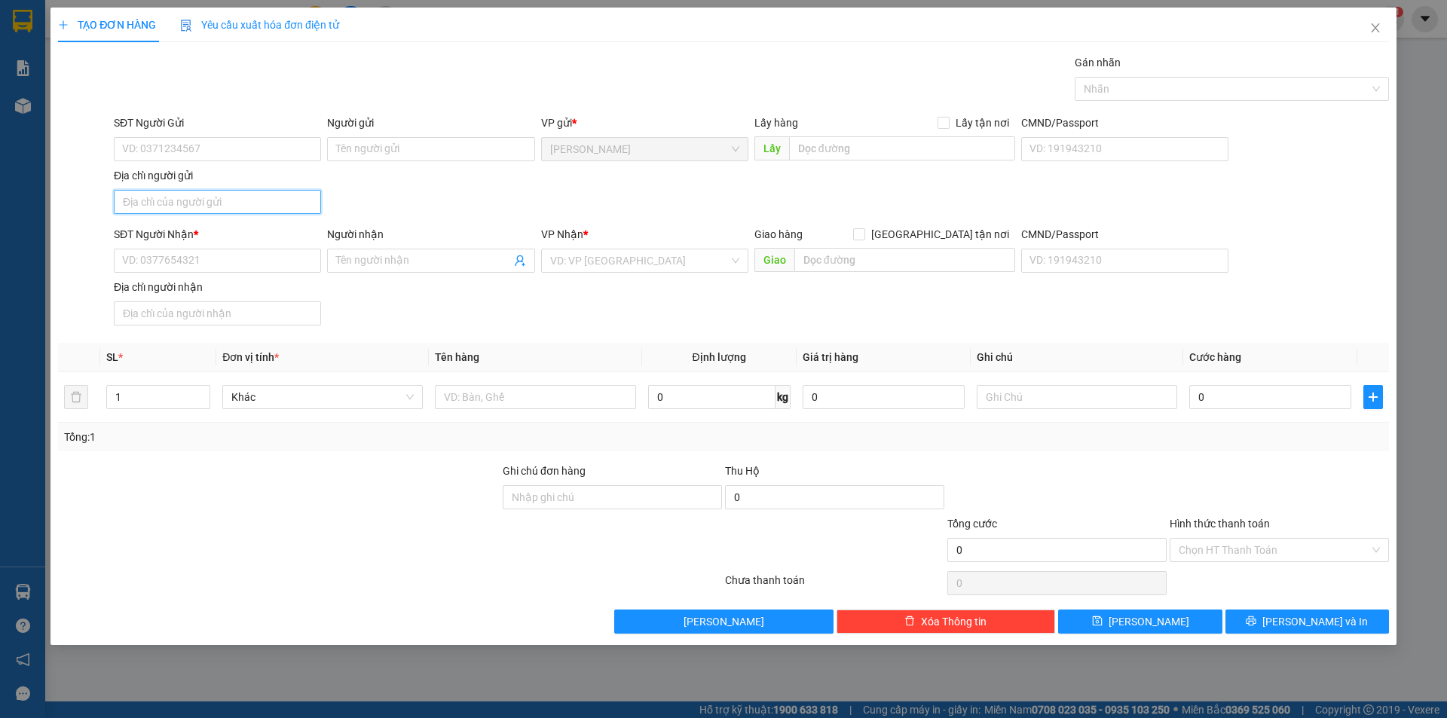
click at [195, 207] on input "Địa chỉ người gửi" at bounding box center [217, 202] width 207 height 24
paste input "P1, CAO LÃNH, ĐỒNG THÁP"
type input "P1, CAO LÃNH, ĐỒNG THÁP"
click at [215, 148] on input "SĐT Người Gửi" at bounding box center [217, 149] width 207 height 24
type input "0778293979"
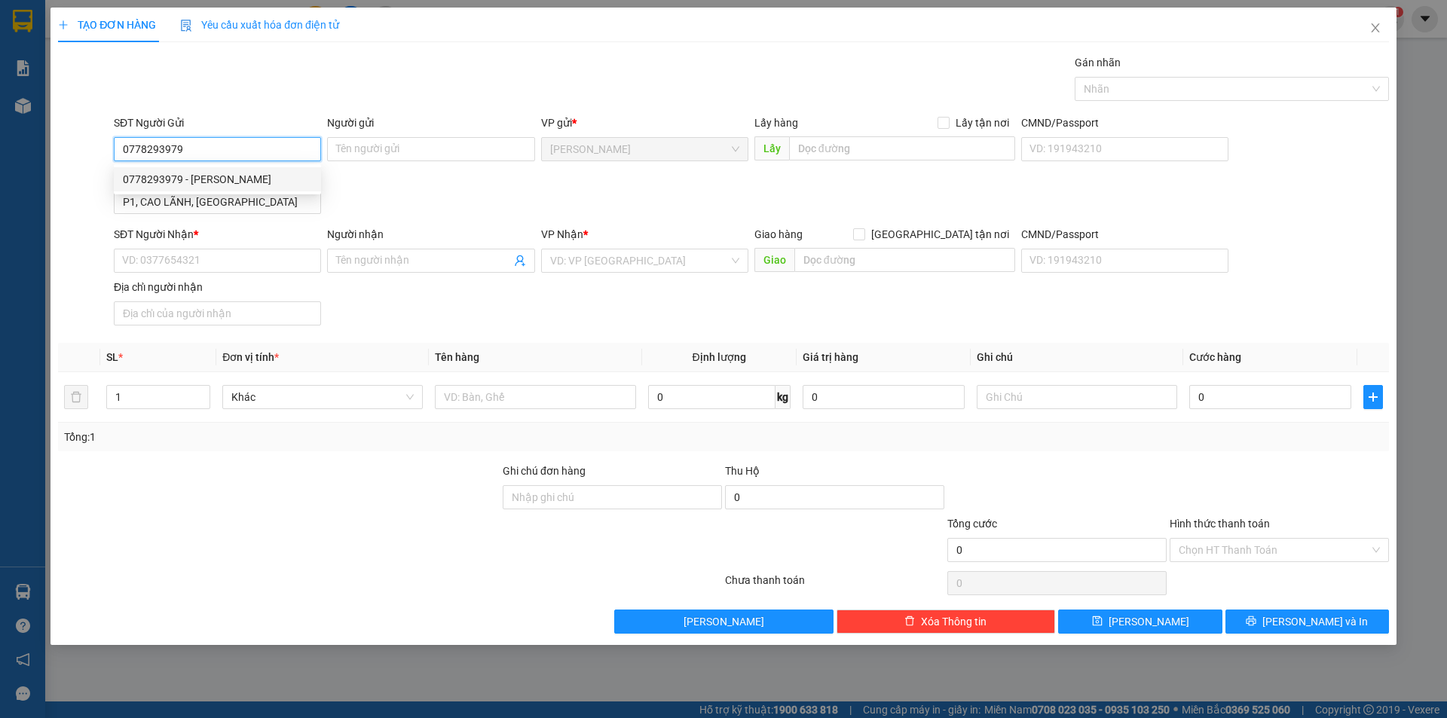
click at [245, 171] on div "0778293979 - PHAN NGUYỄN HOÀNG TÚ" at bounding box center [217, 179] width 189 height 17
type input "[PERSON_NAME]"
type input "0778293979"
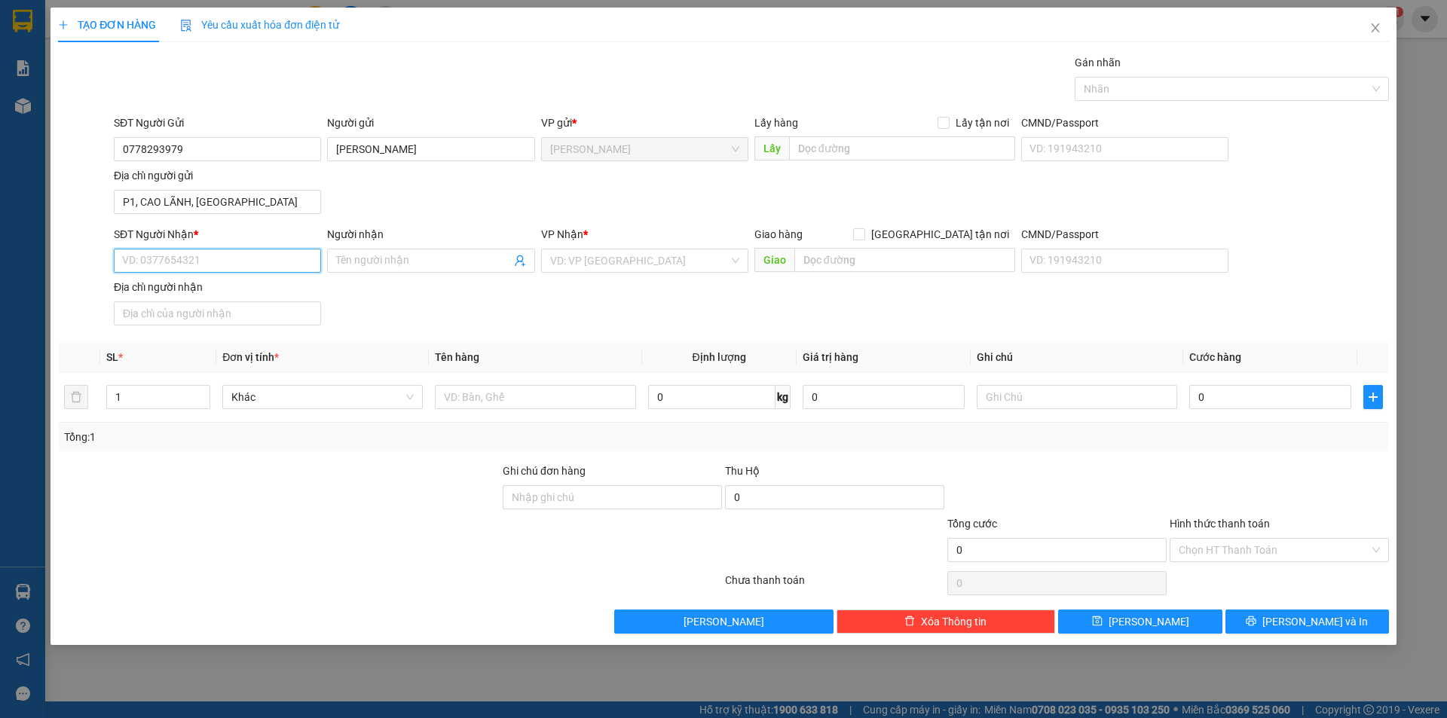
click at [220, 249] on input "SĐT Người Nhận *" at bounding box center [217, 261] width 207 height 24
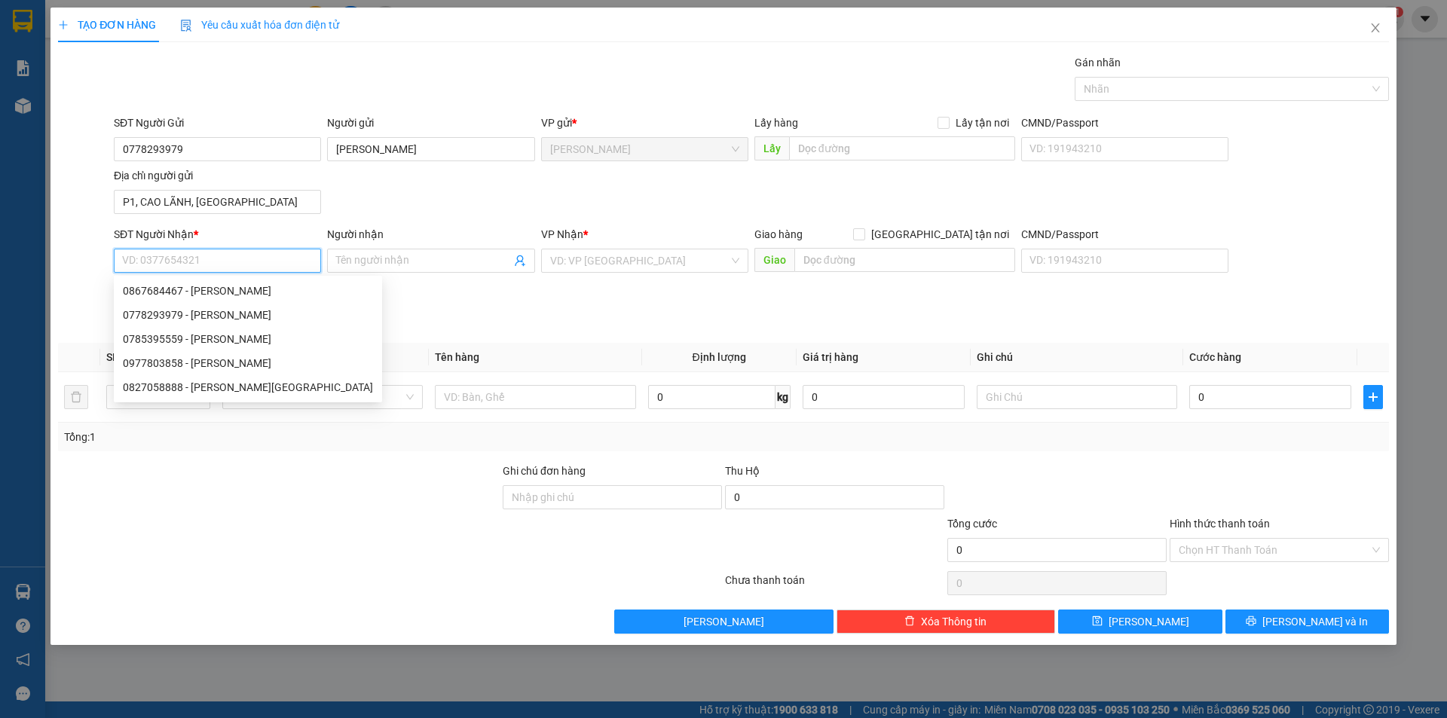
click at [219, 265] on input "SĐT Người Nhận *" at bounding box center [217, 261] width 207 height 24
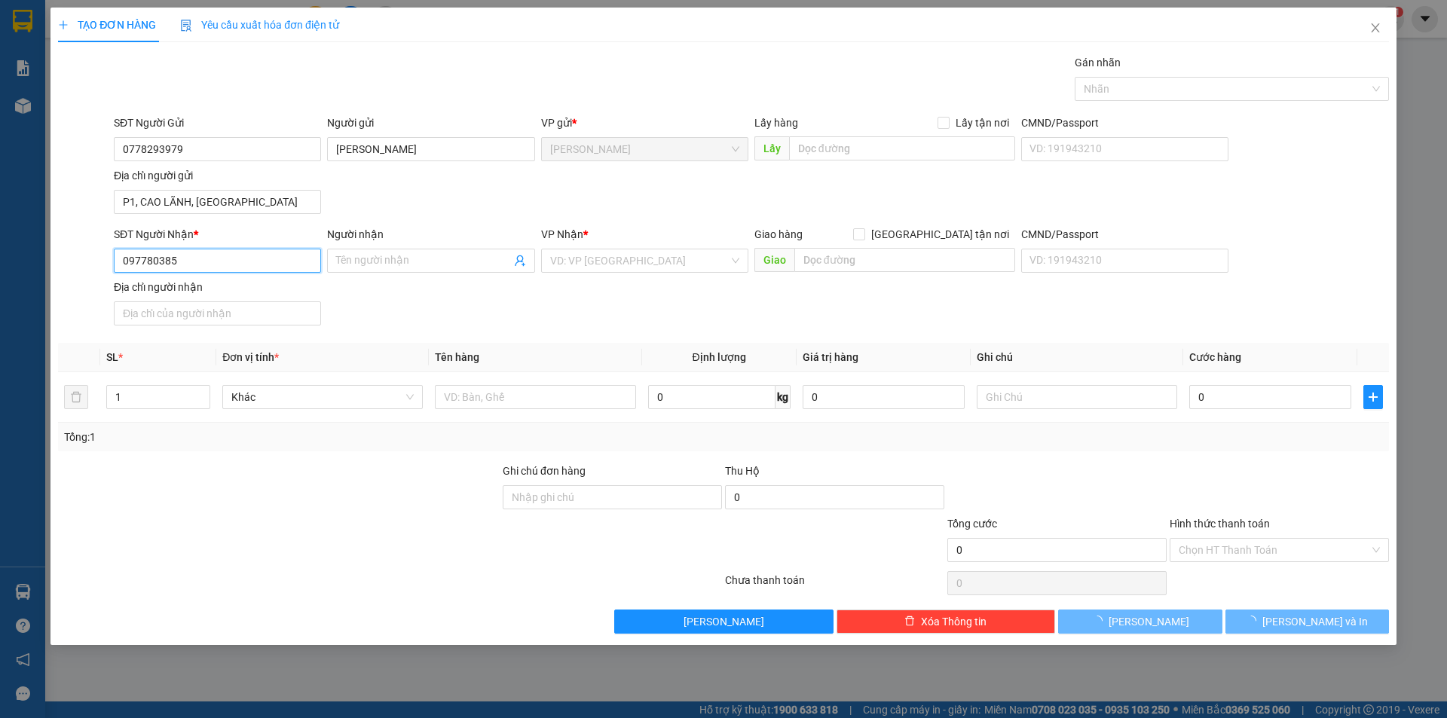
type input "0977803858"
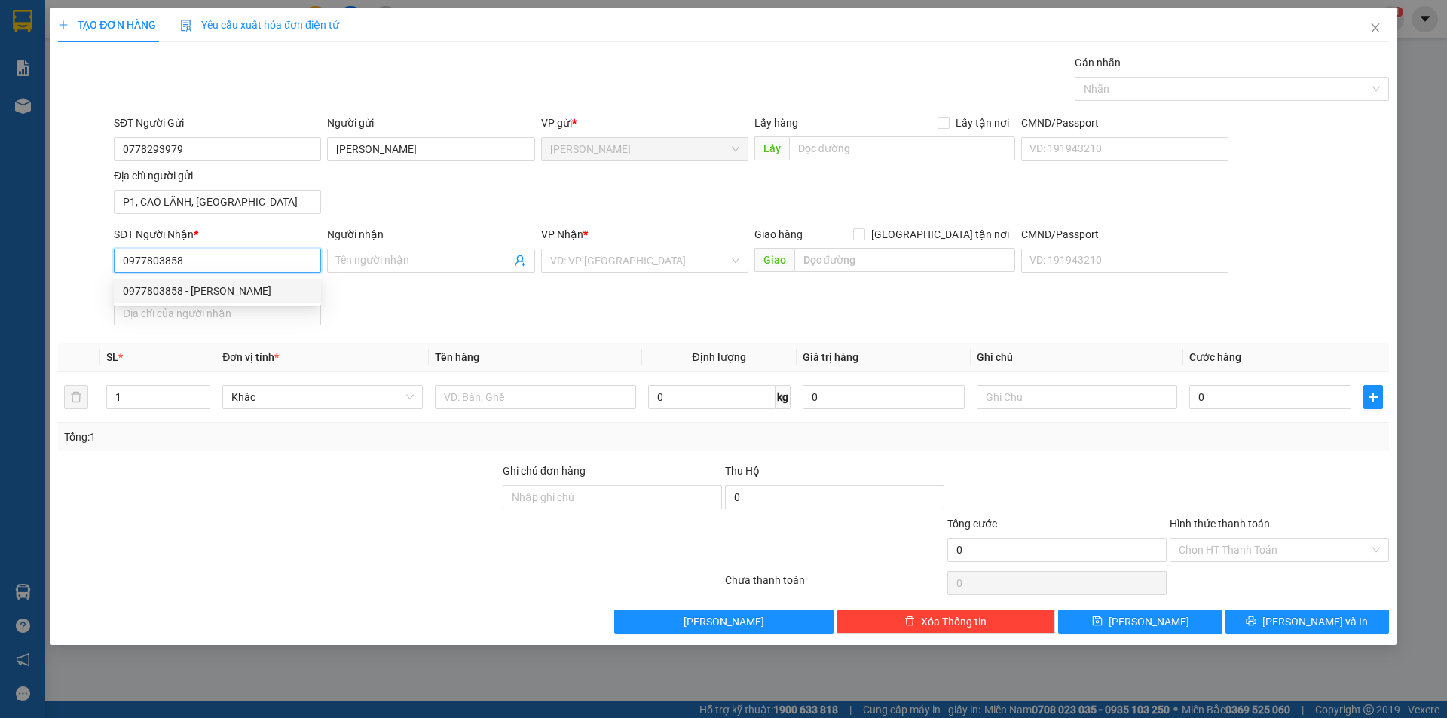
click at [245, 288] on div "0977803858 - TRẦN VĂN TOÀN" at bounding box center [217, 291] width 189 height 17
type input "[PERSON_NAME]"
type input "0977803858"
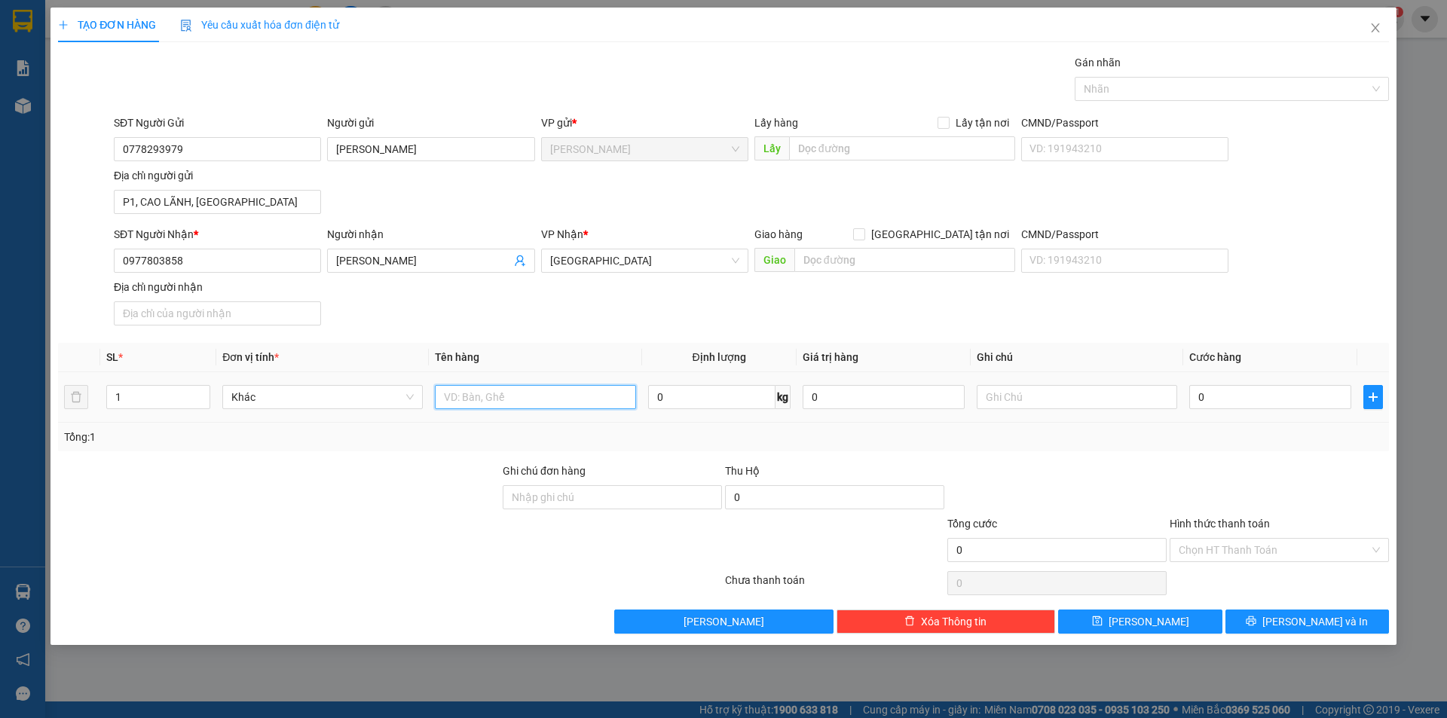
click at [477, 392] on input "text" at bounding box center [535, 397] width 200 height 24
type input "HỘP"
click at [1233, 400] on input "0" at bounding box center [1270, 397] width 162 height 24
type input "5"
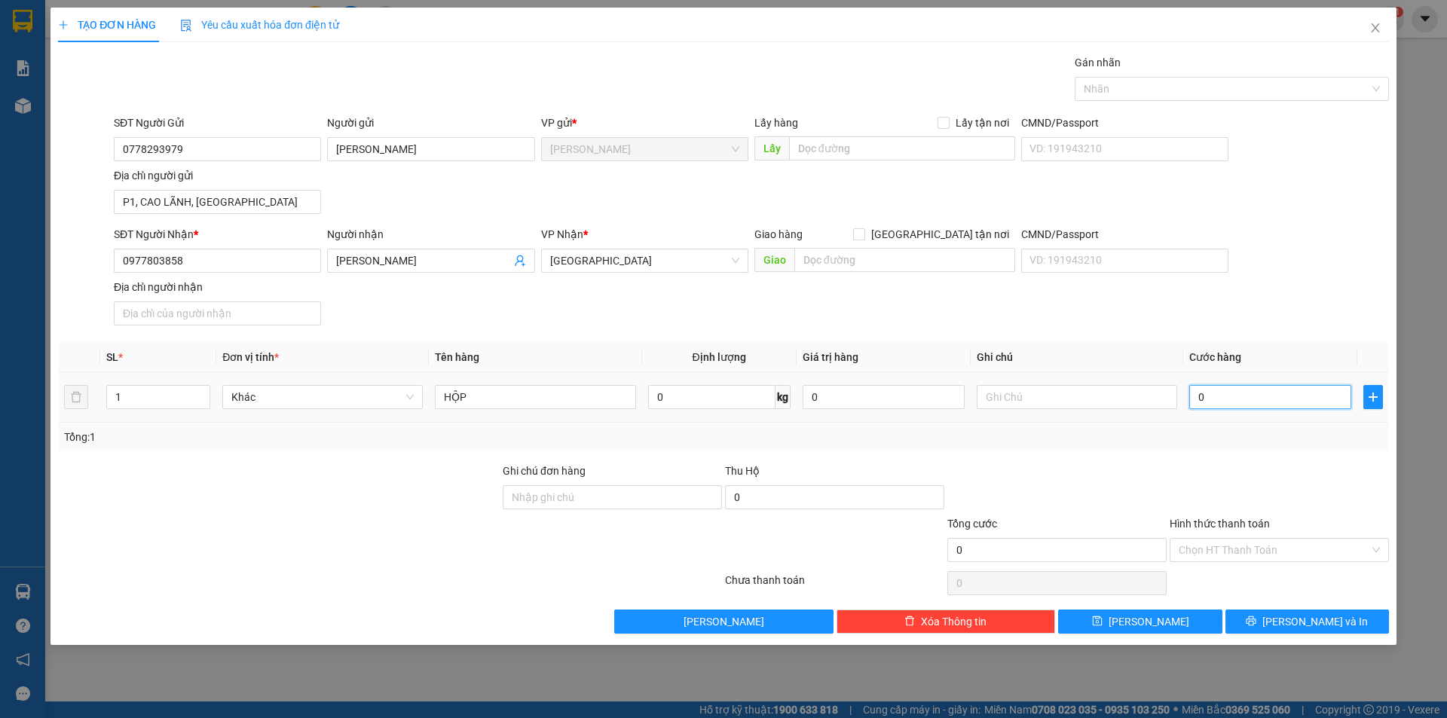
type input "5"
type input "50"
type input "50.000"
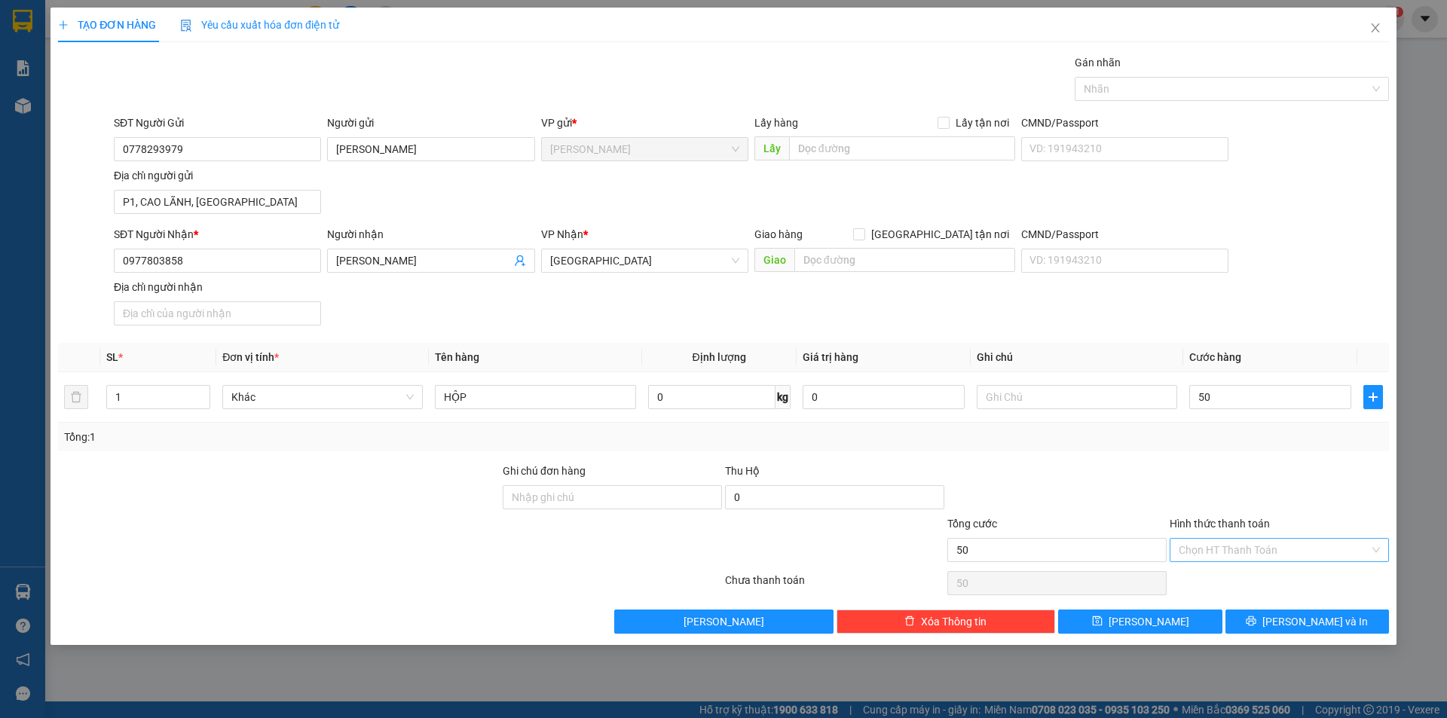
type input "50.000"
click at [1296, 558] on input "Hình thức thanh toán" at bounding box center [1274, 550] width 191 height 23
click at [1278, 581] on div "Tại văn phòng" at bounding box center [1279, 580] width 201 height 17
type input "0"
click at [1109, 98] on div "Nhãn" at bounding box center [1232, 89] width 314 height 24
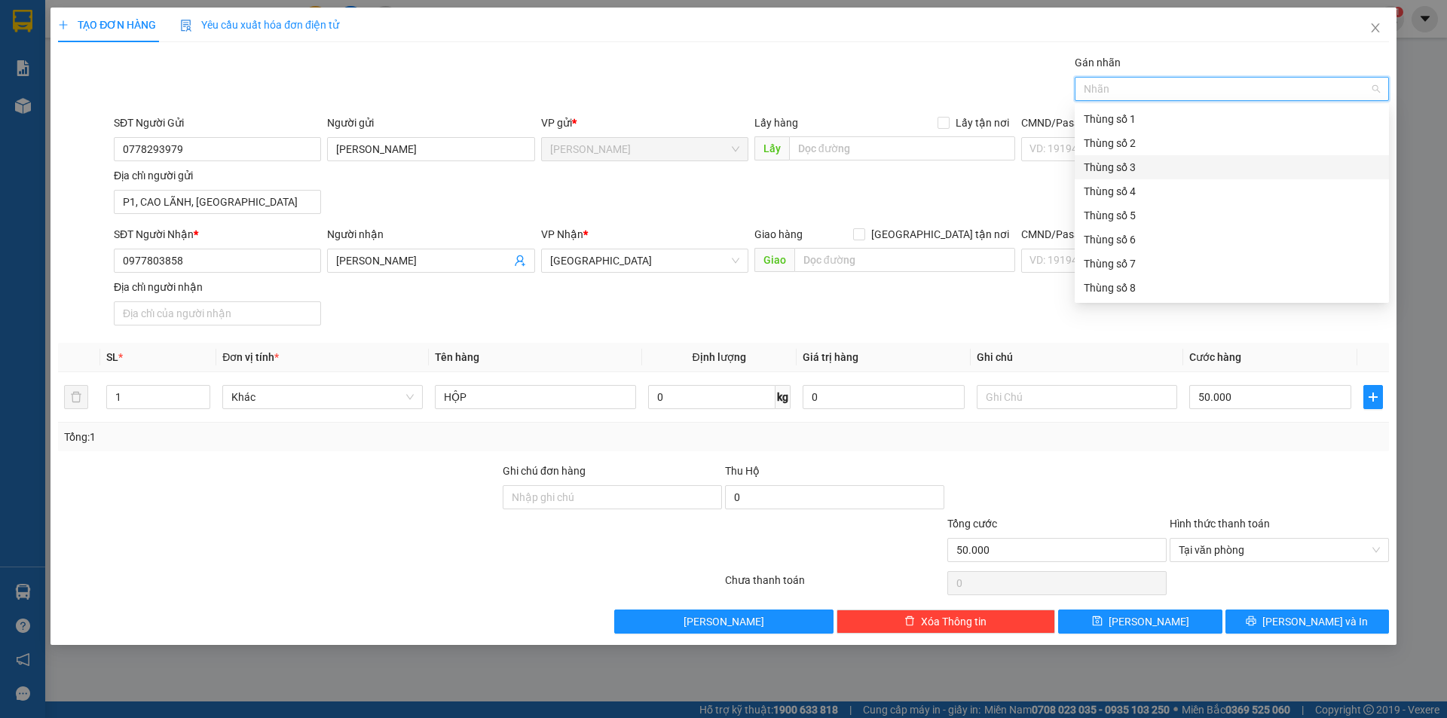
click at [1147, 173] on div "Thùng số 3" at bounding box center [1232, 167] width 296 height 17
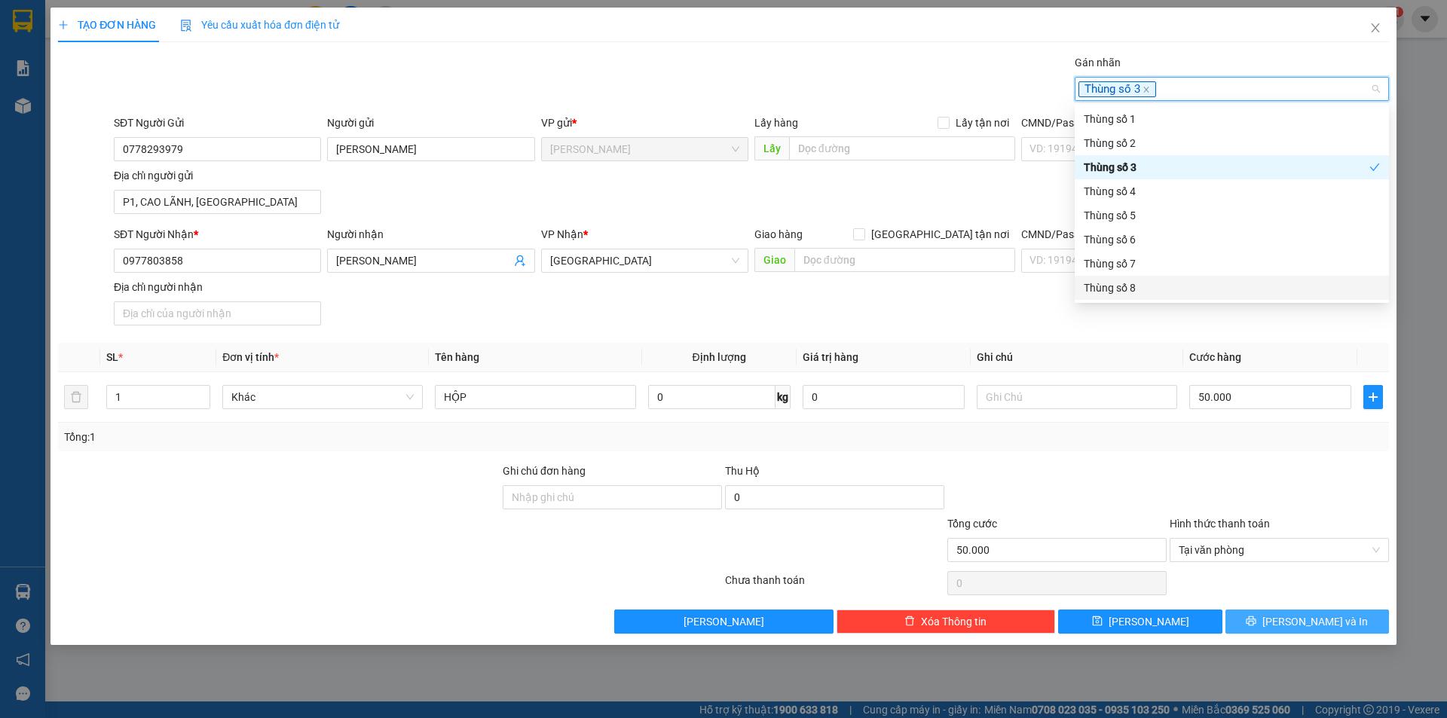
click at [1261, 628] on button "[PERSON_NAME] và In" at bounding box center [1308, 622] width 164 height 24
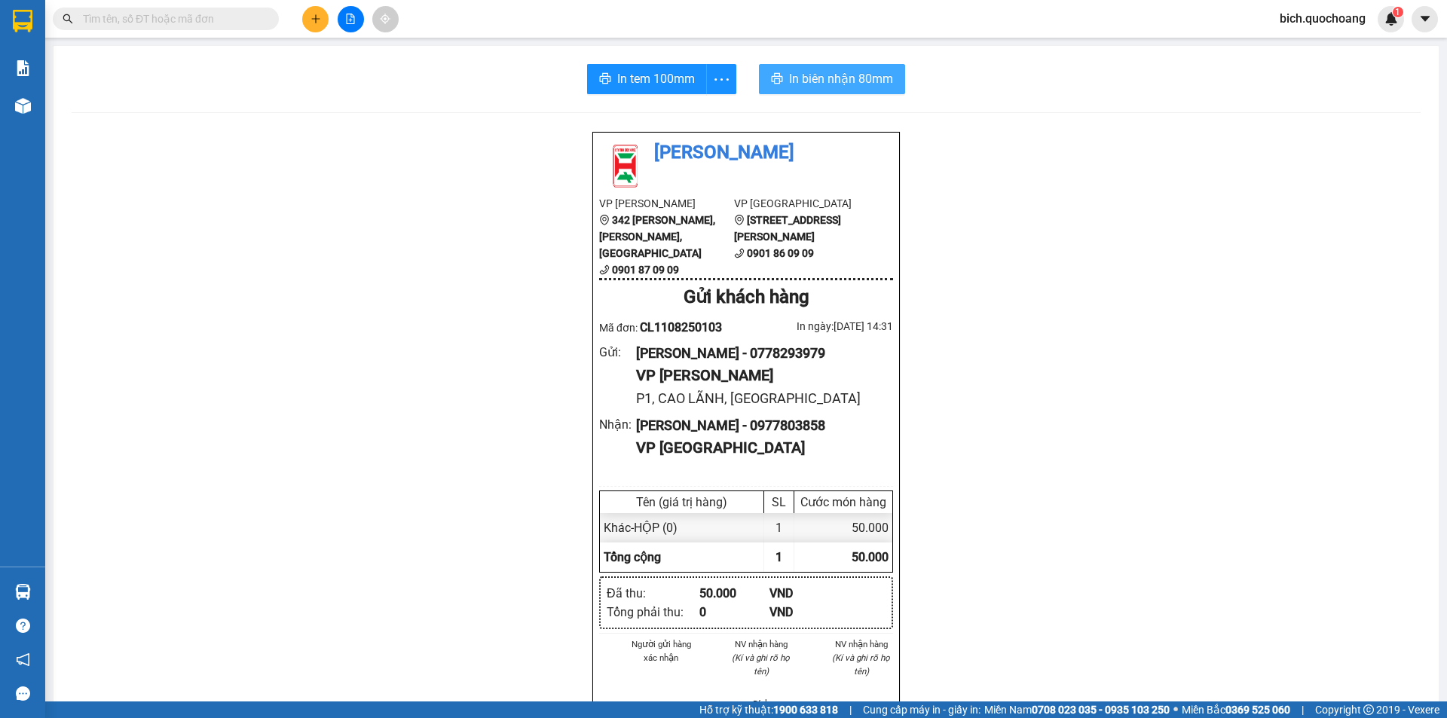
click at [834, 77] on span "In biên nhận 80mm" at bounding box center [841, 78] width 104 height 19
click at [672, 78] on span "In tem 100mm" at bounding box center [656, 78] width 78 height 19
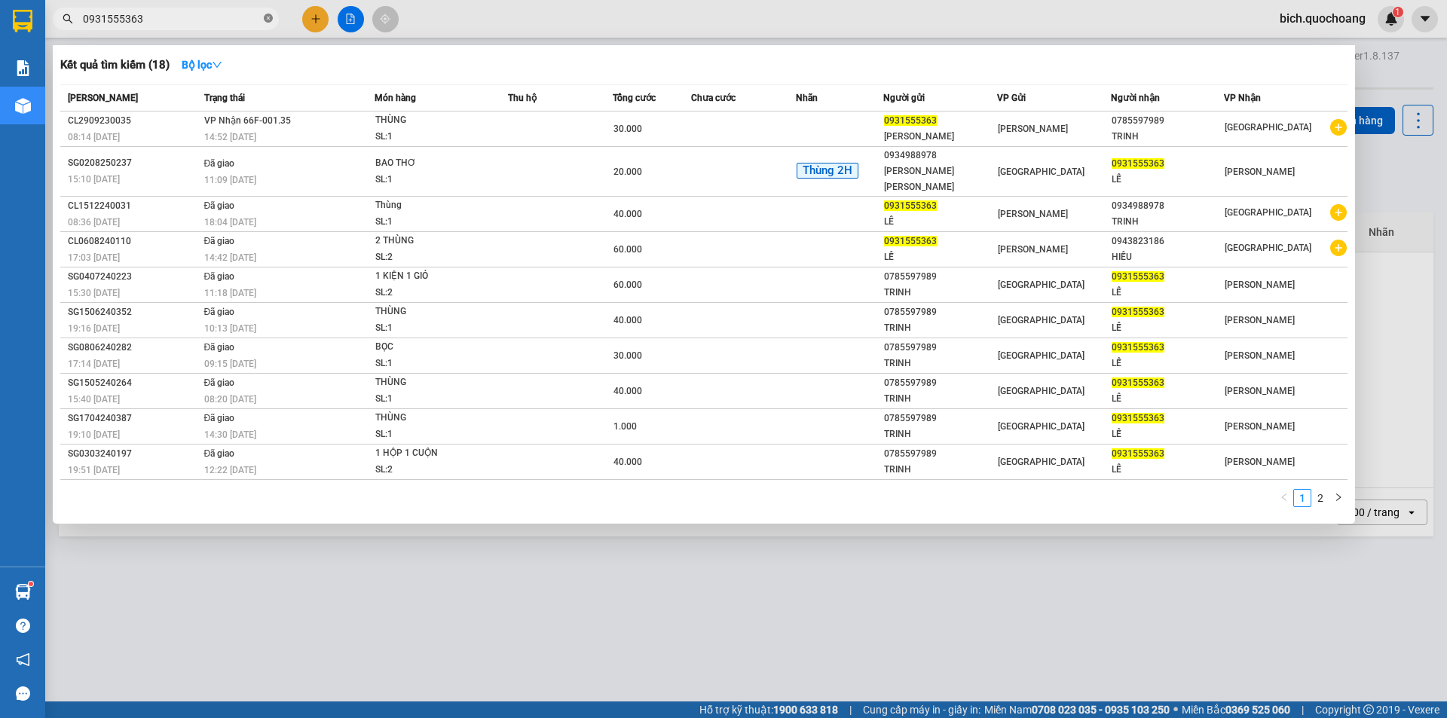
click at [267, 19] on icon "close-circle" at bounding box center [268, 18] width 9 height 9
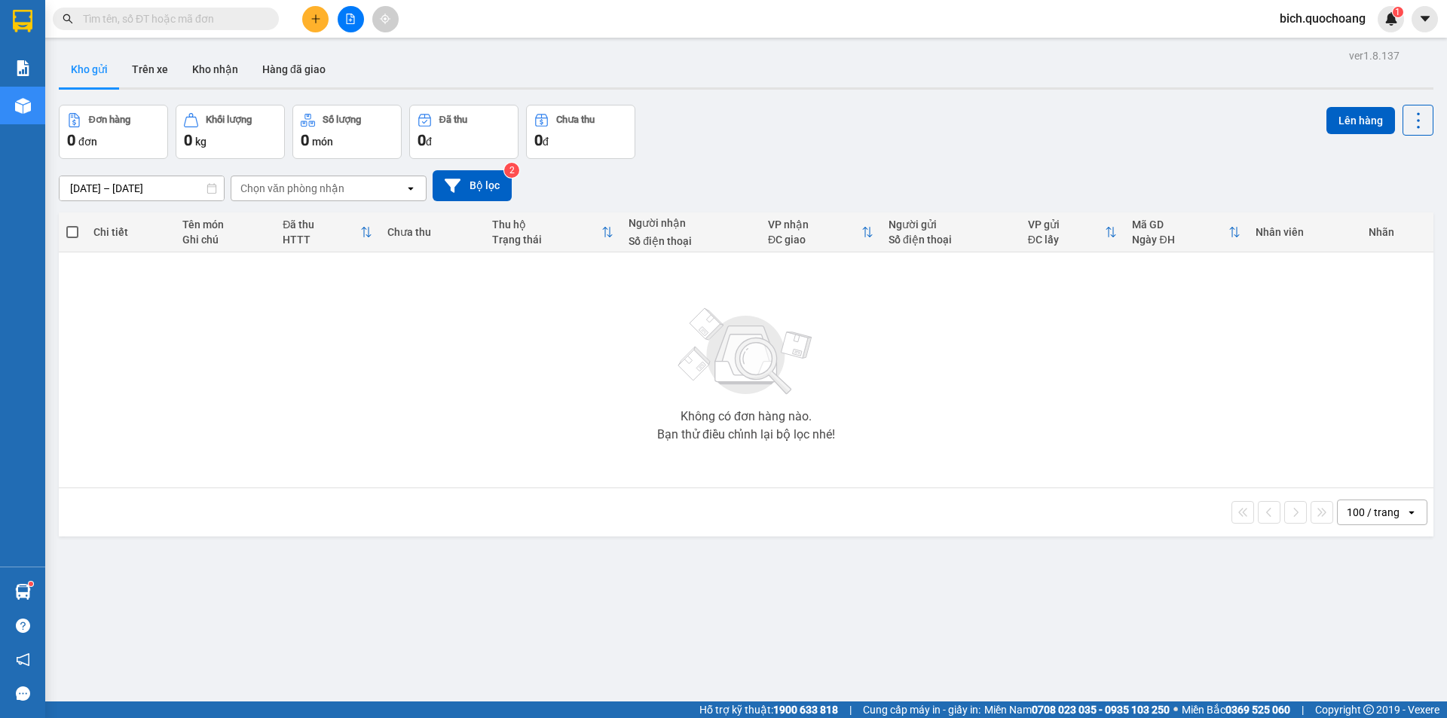
click at [161, 19] on input "text" at bounding box center [172, 19] width 178 height 17
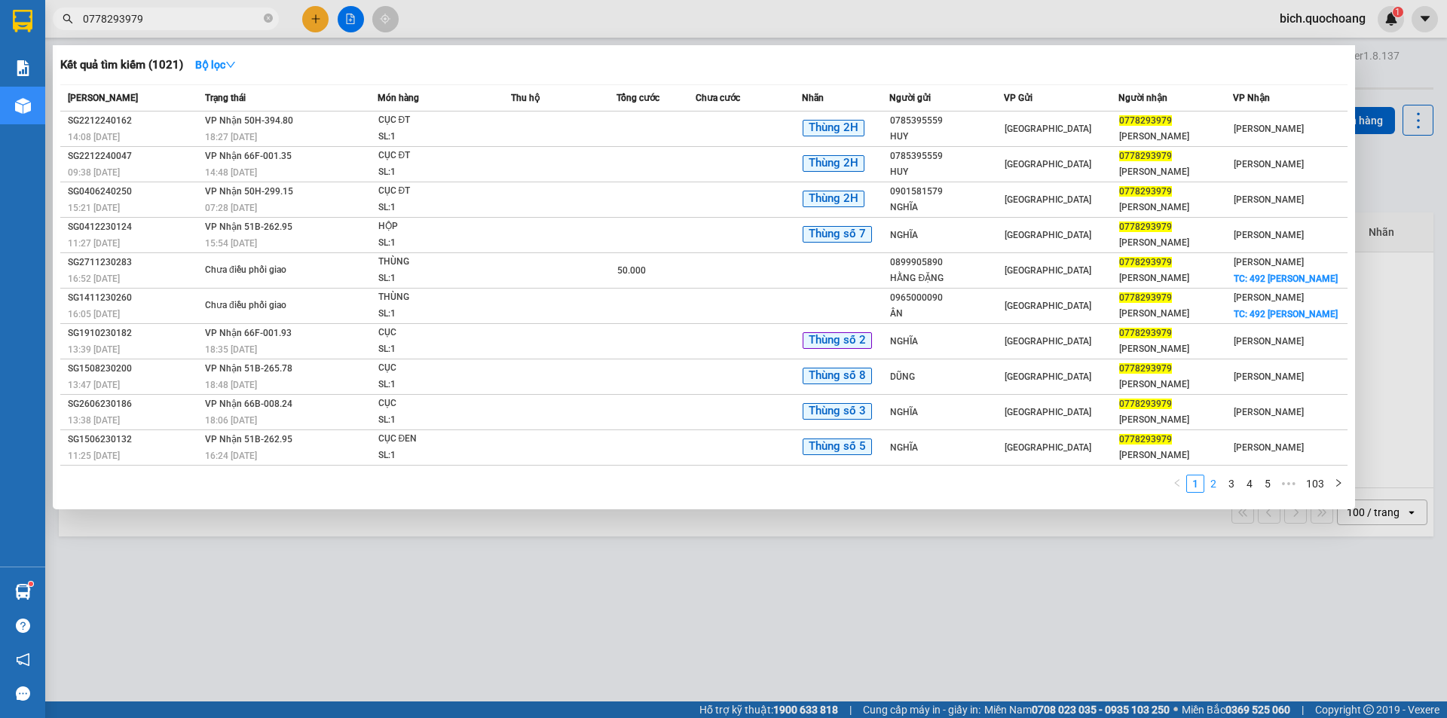
type input "0778293979"
click at [1217, 483] on link "2" at bounding box center [1213, 484] width 17 height 17
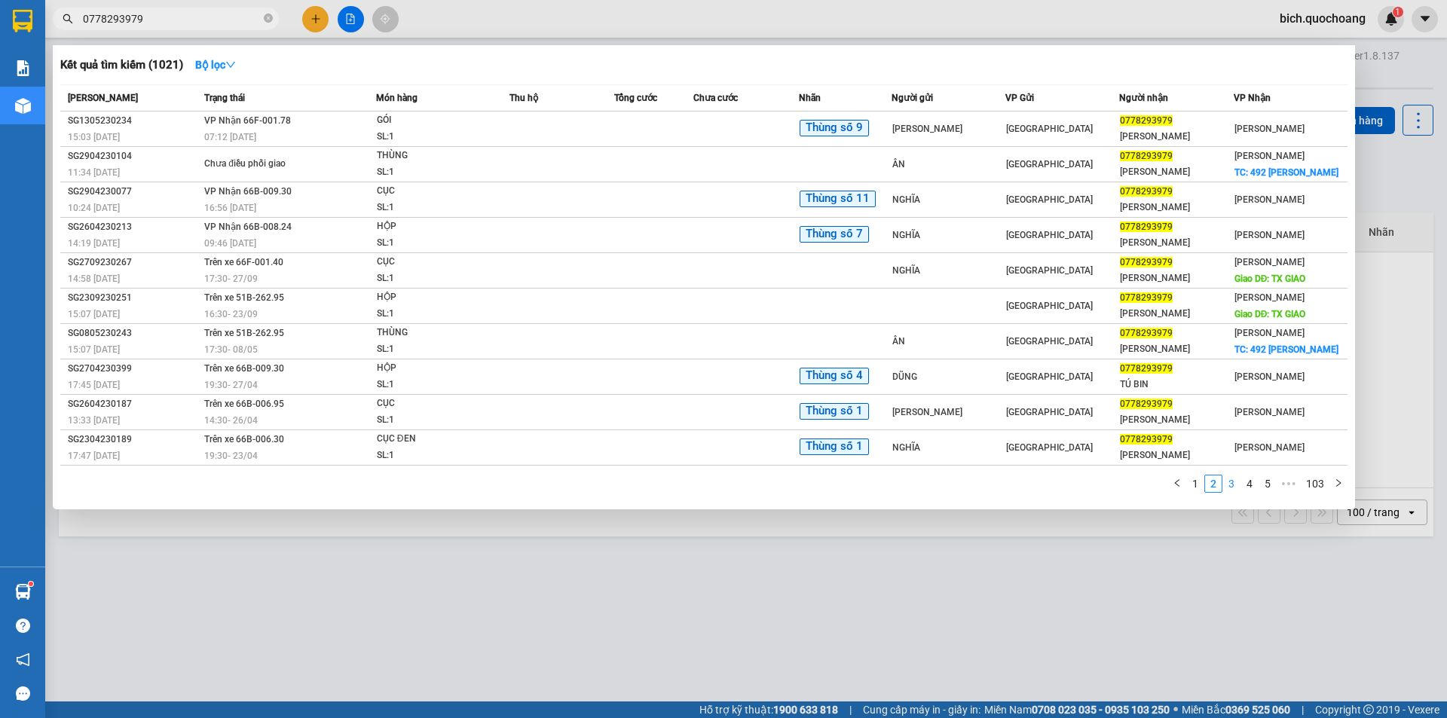
click at [1232, 487] on link "3" at bounding box center [1231, 484] width 17 height 17
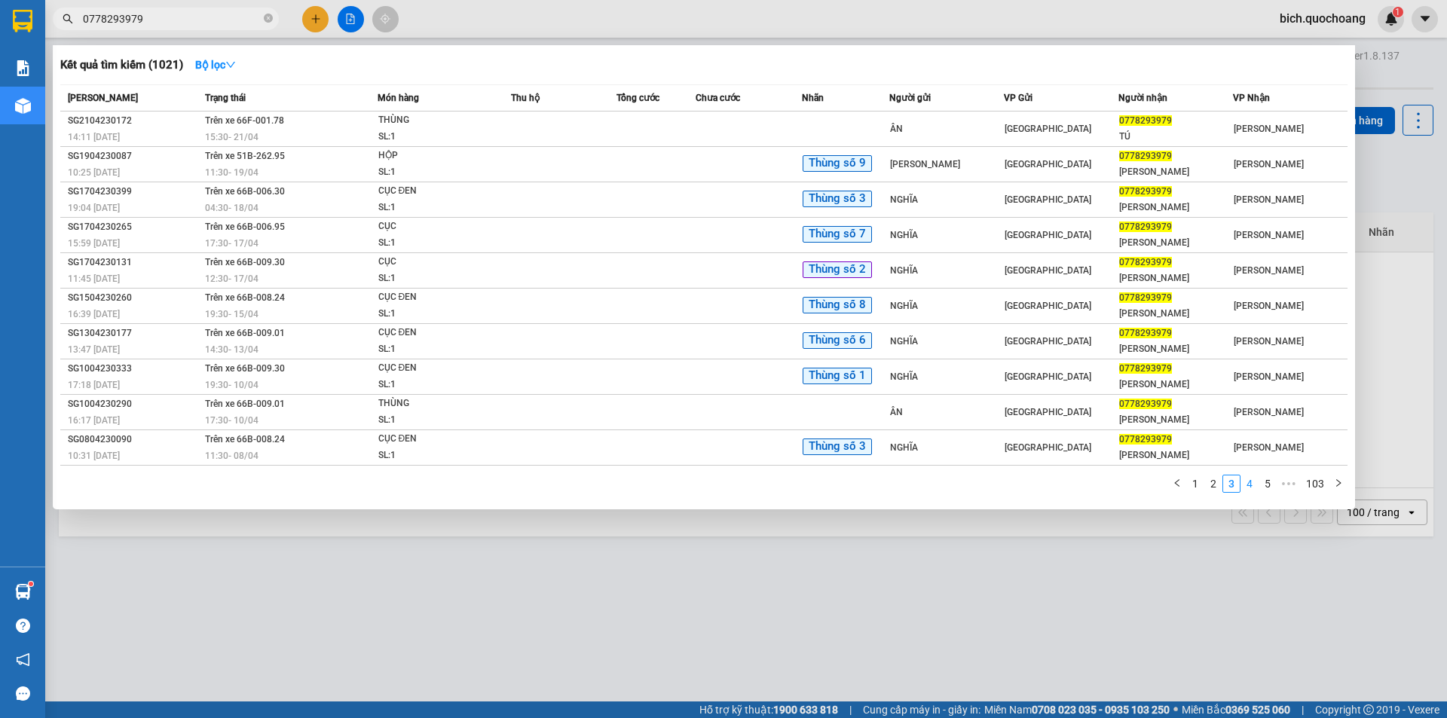
click at [1246, 482] on link "4" at bounding box center [1249, 484] width 17 height 17
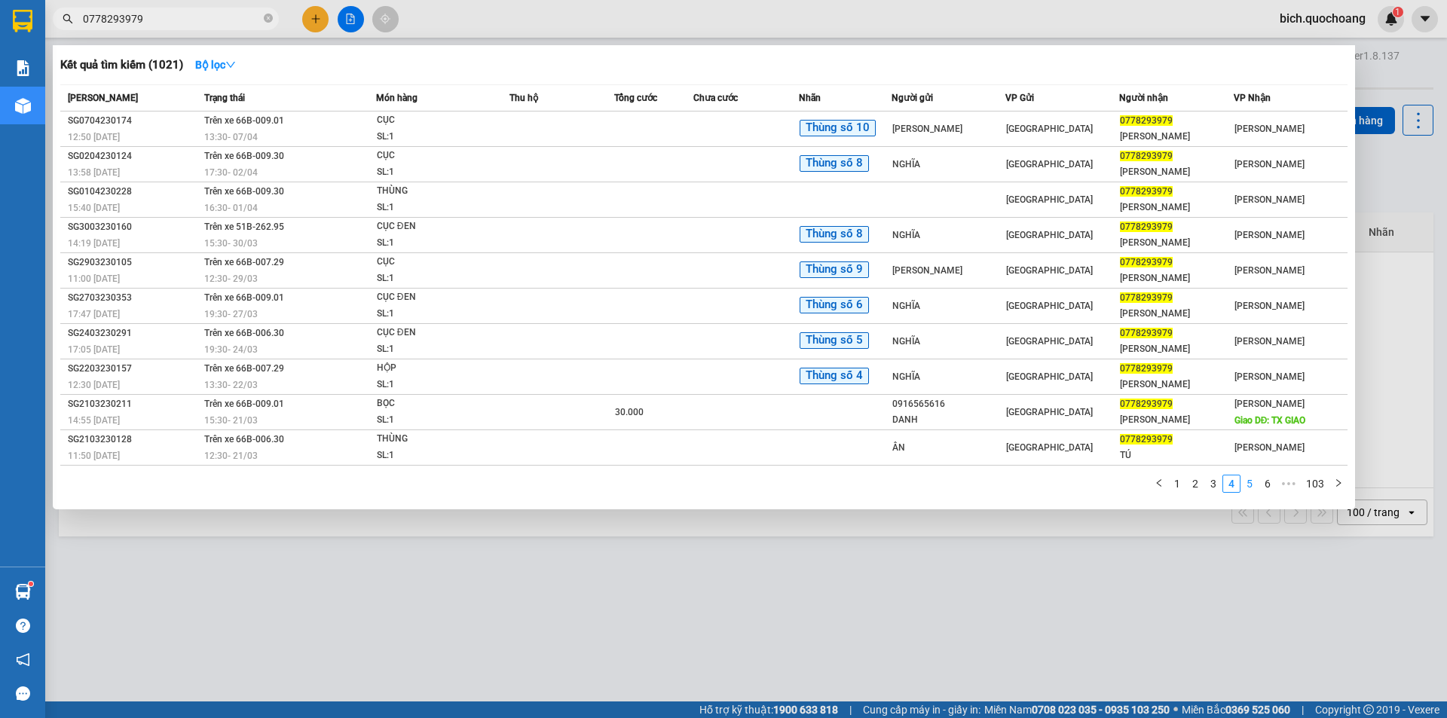
click at [1253, 482] on link "5" at bounding box center [1249, 484] width 17 height 17
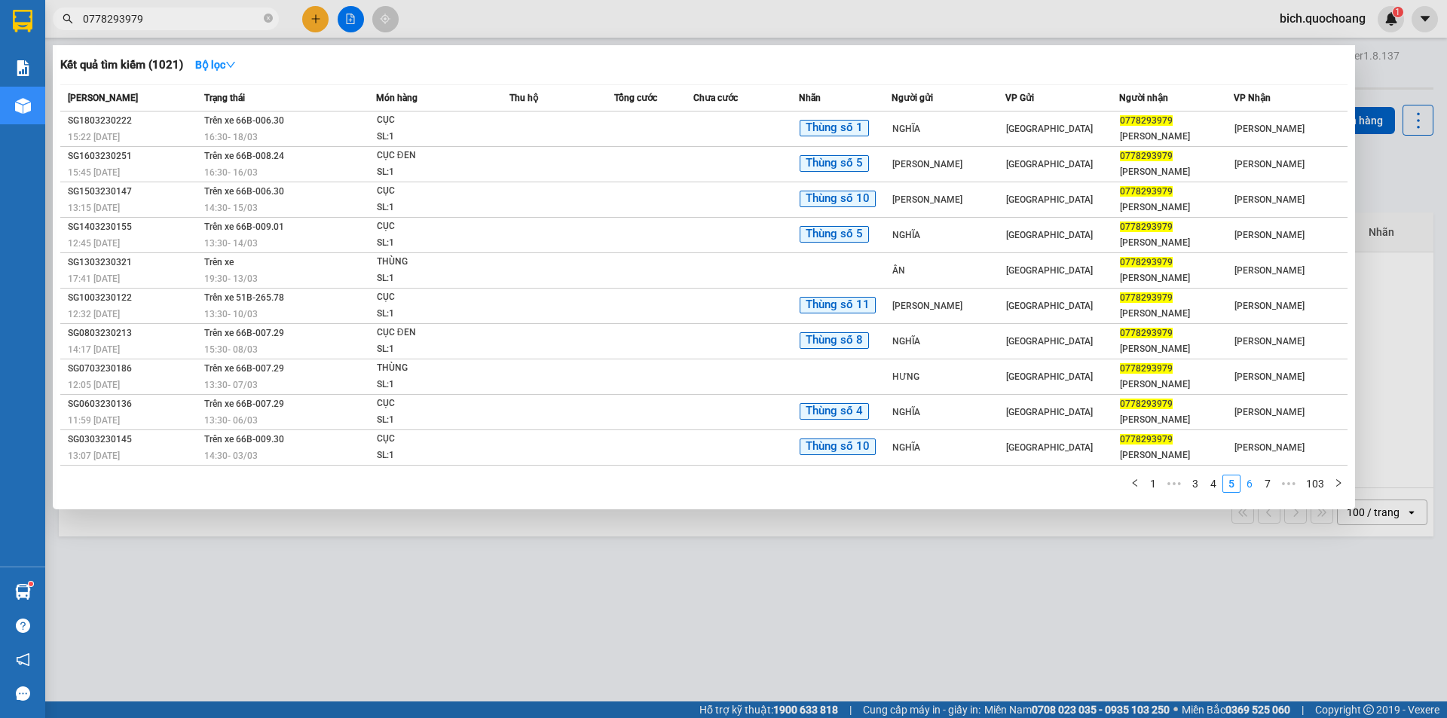
click at [1249, 482] on link "6" at bounding box center [1249, 484] width 17 height 17
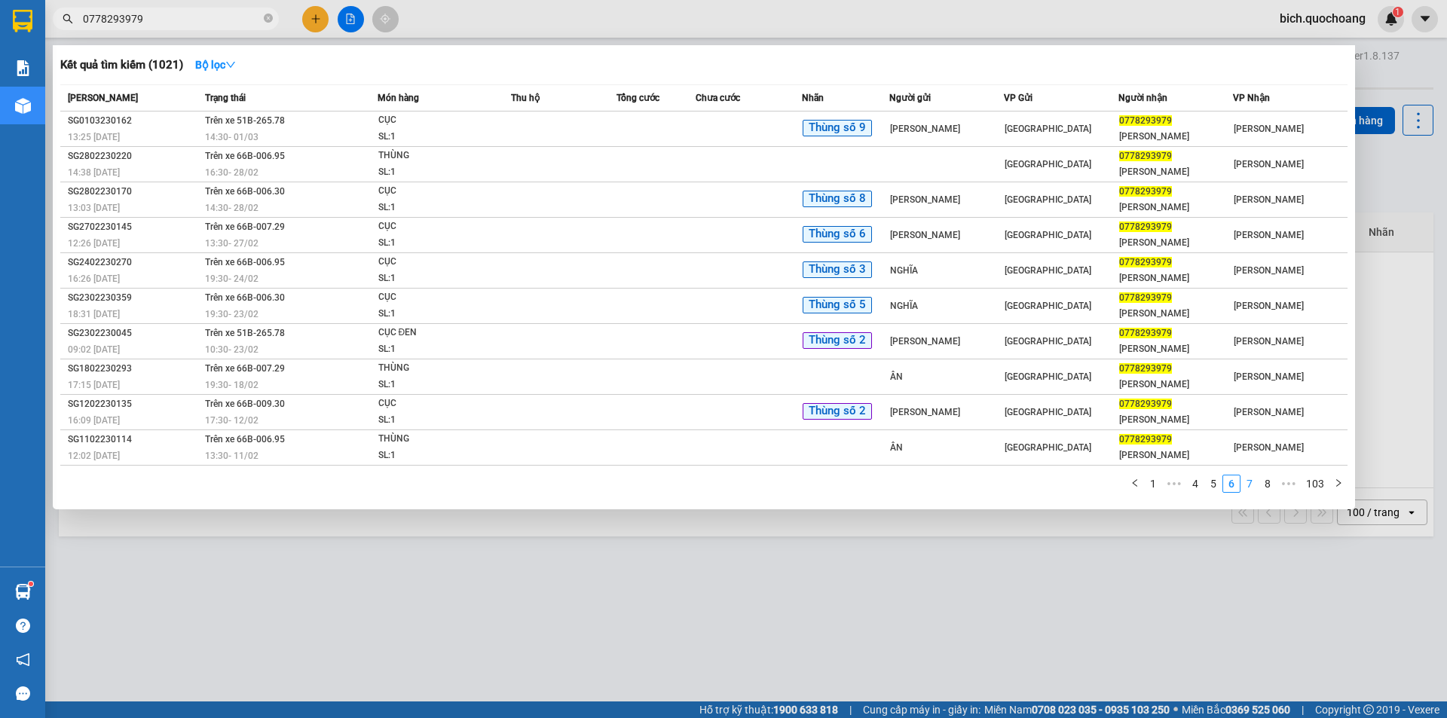
click at [1256, 480] on link "7" at bounding box center [1249, 484] width 17 height 17
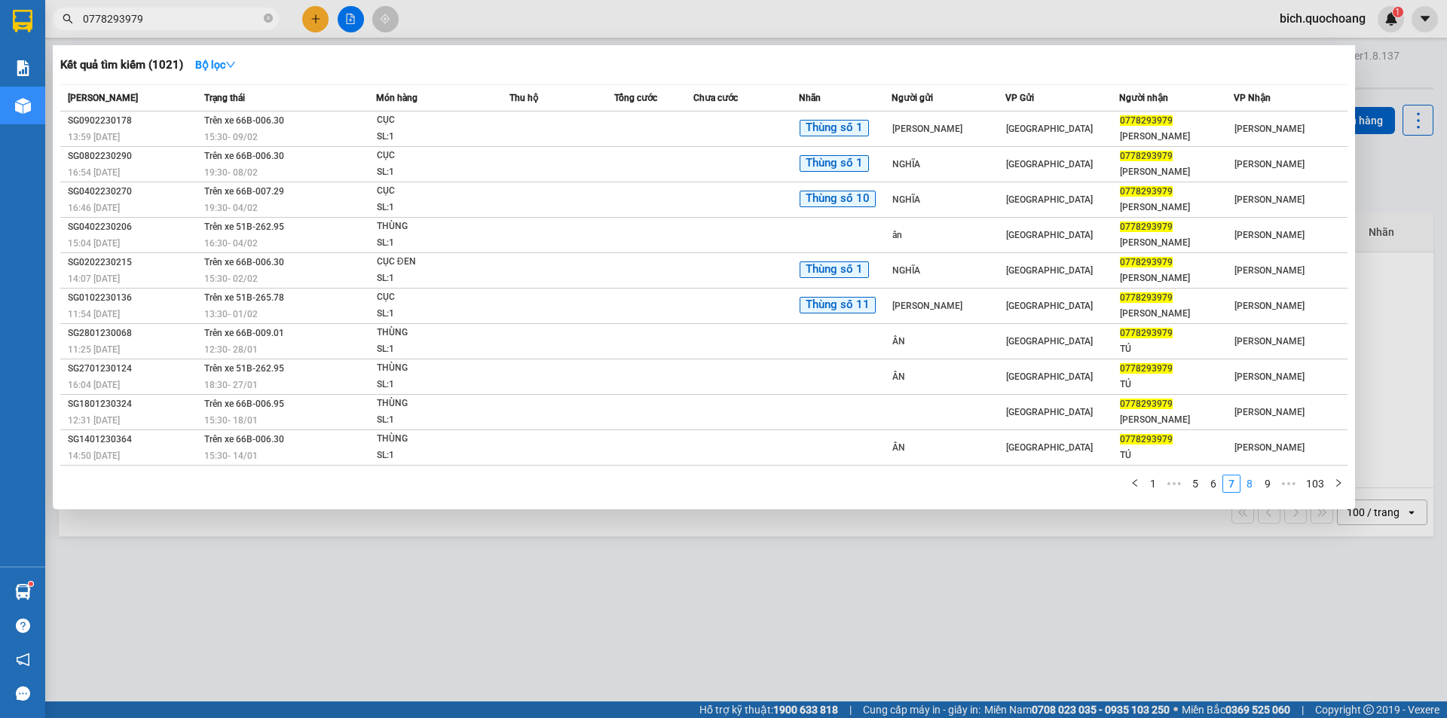
click at [1253, 480] on link "8" at bounding box center [1249, 484] width 17 height 17
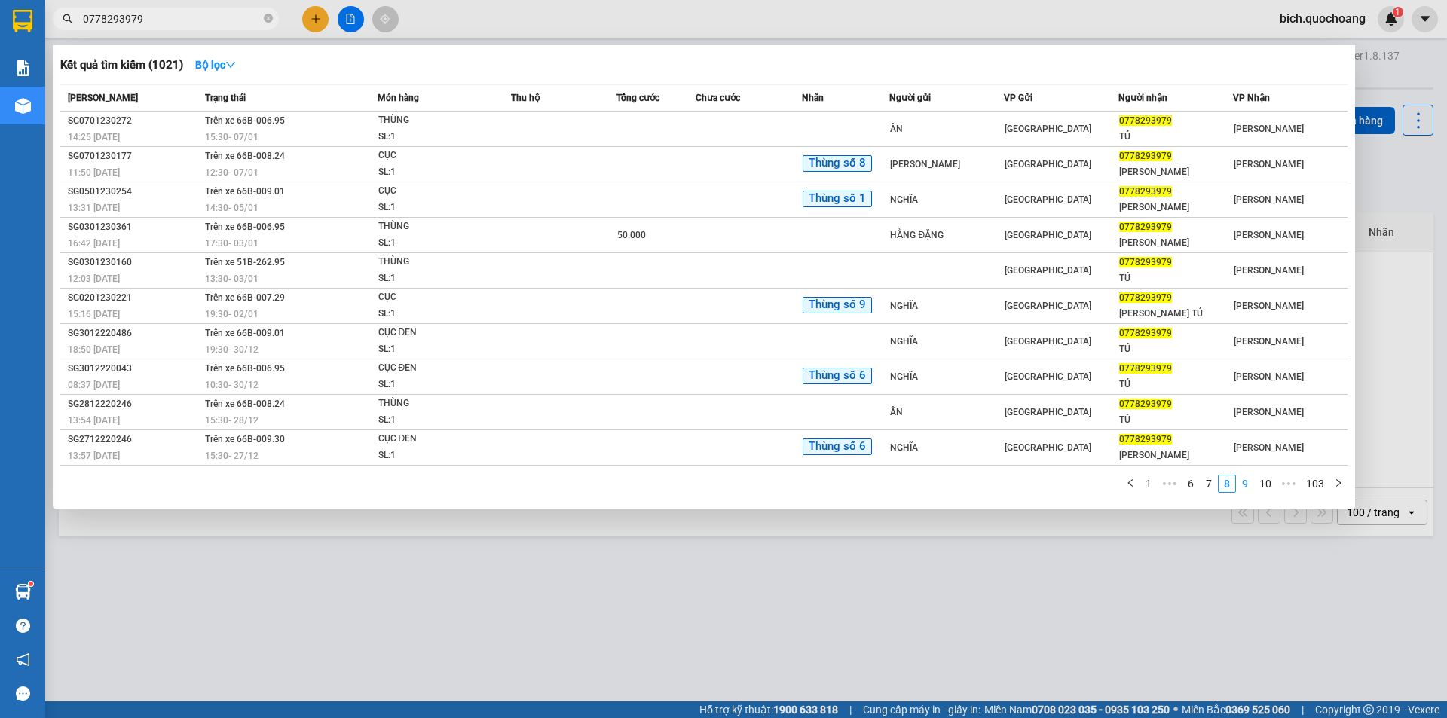
click at [1253, 480] on link "9" at bounding box center [1245, 484] width 17 height 17
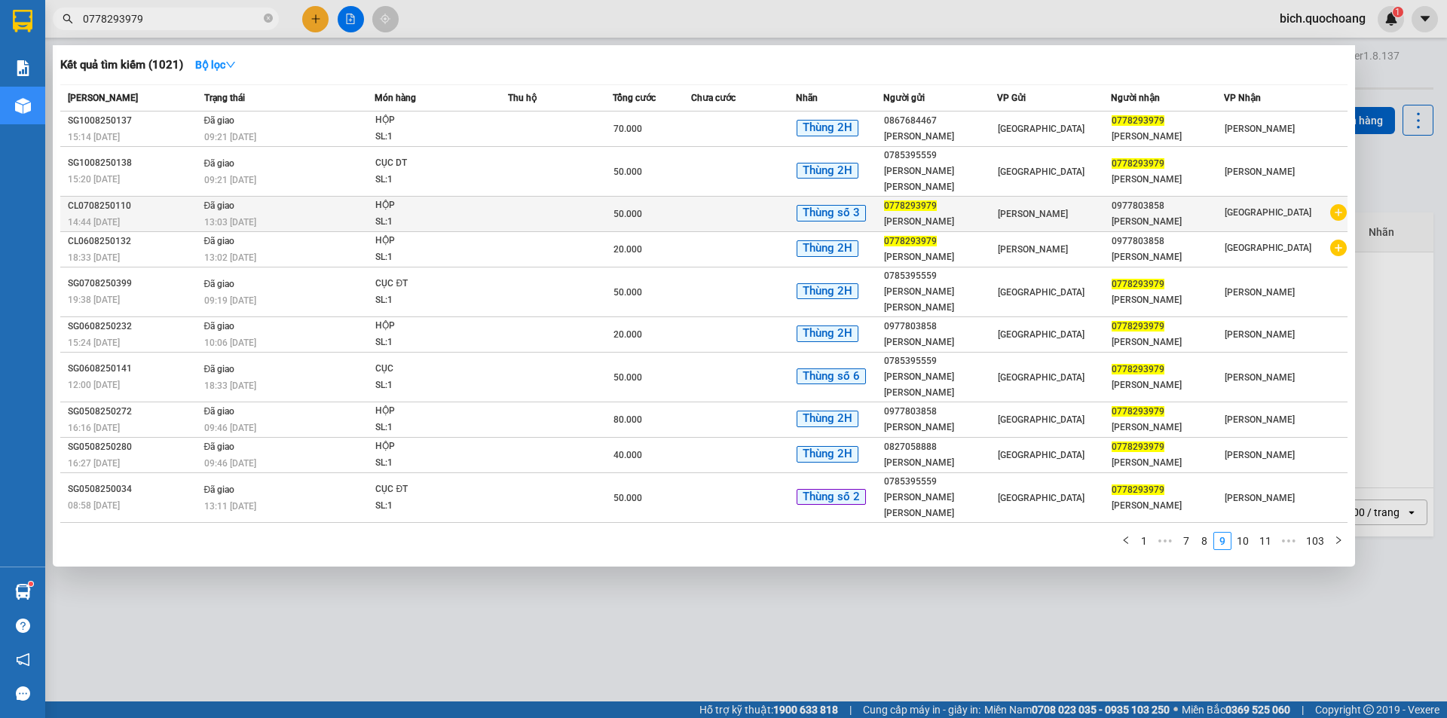
click at [725, 197] on td at bounding box center [743, 214] width 105 height 35
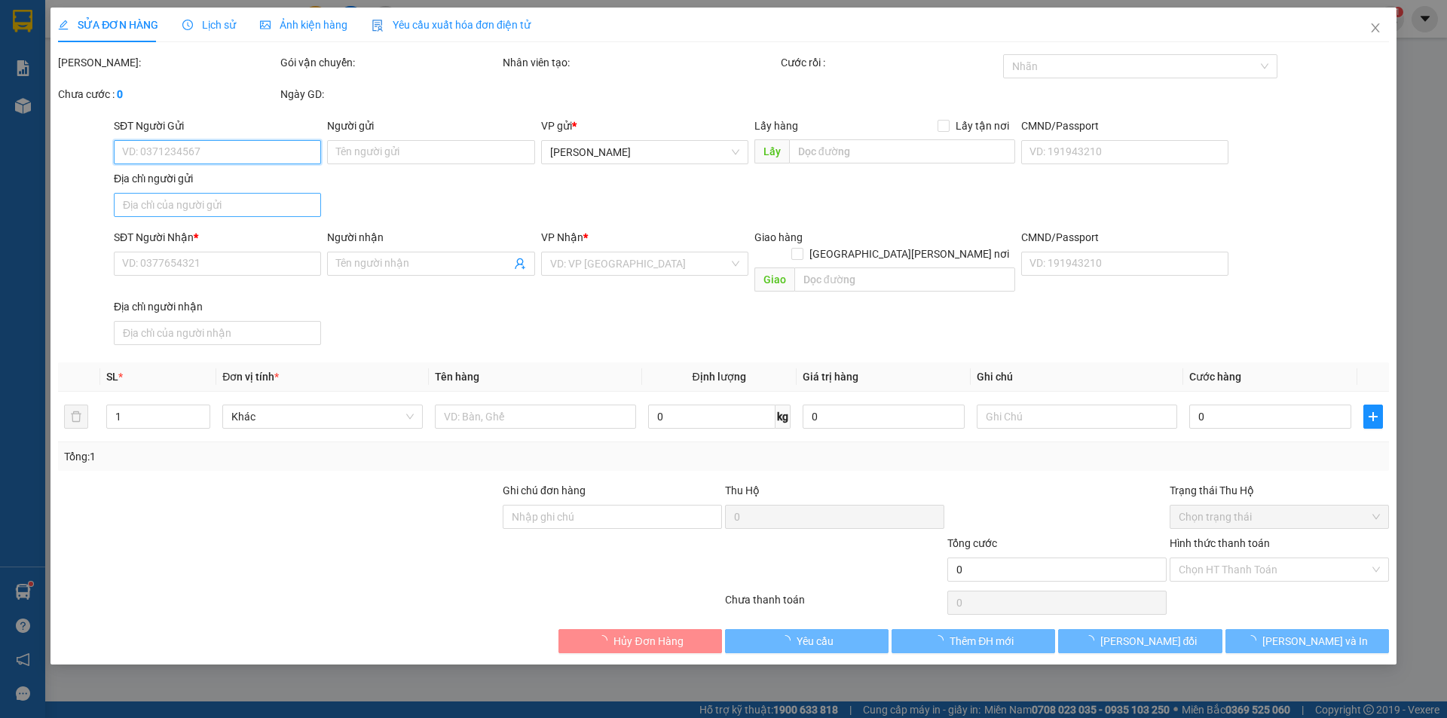
type input "0778293979"
type input "PHAN NGUYỄN HOÀNG TÚ"
type input "P1, CAO LÃNH, ĐỒNG THÁP"
type input "0977803858"
type input "TRẦN VĂN TOÀN"
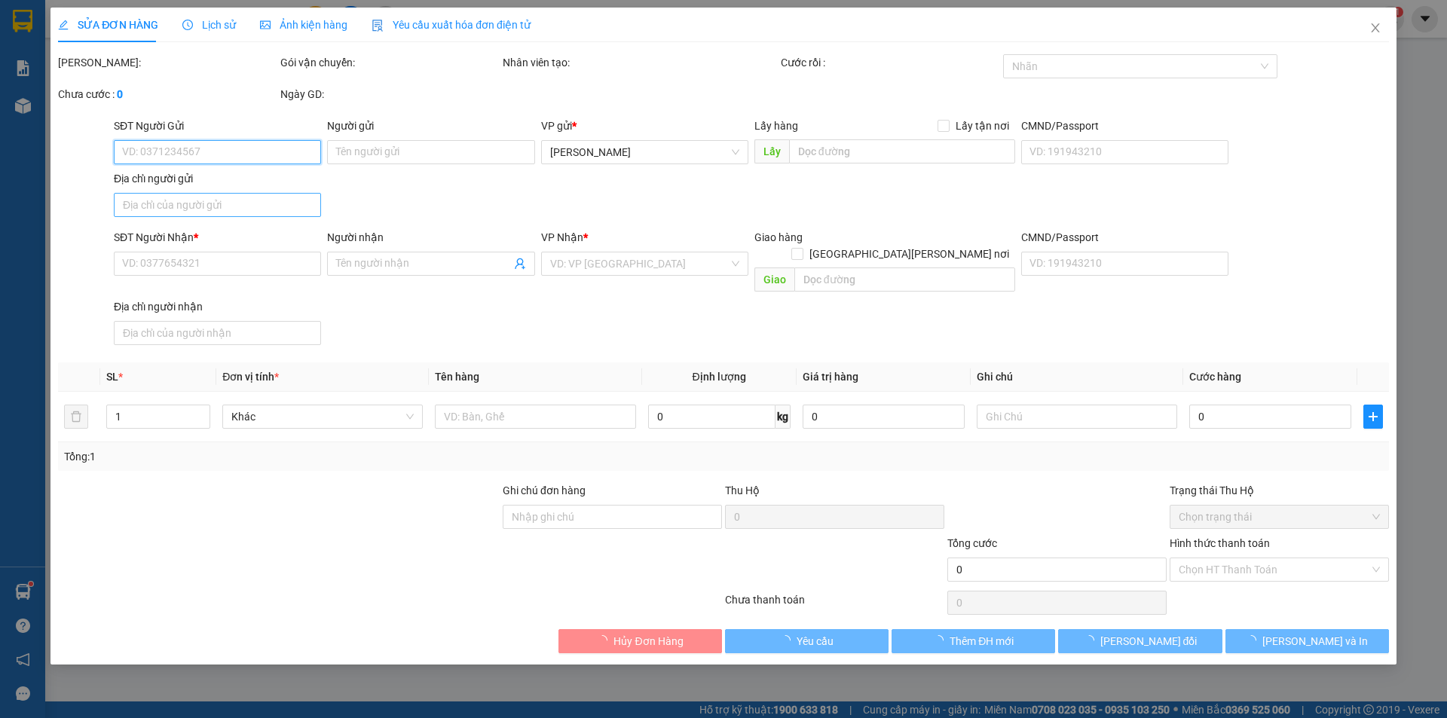
type input "50.000"
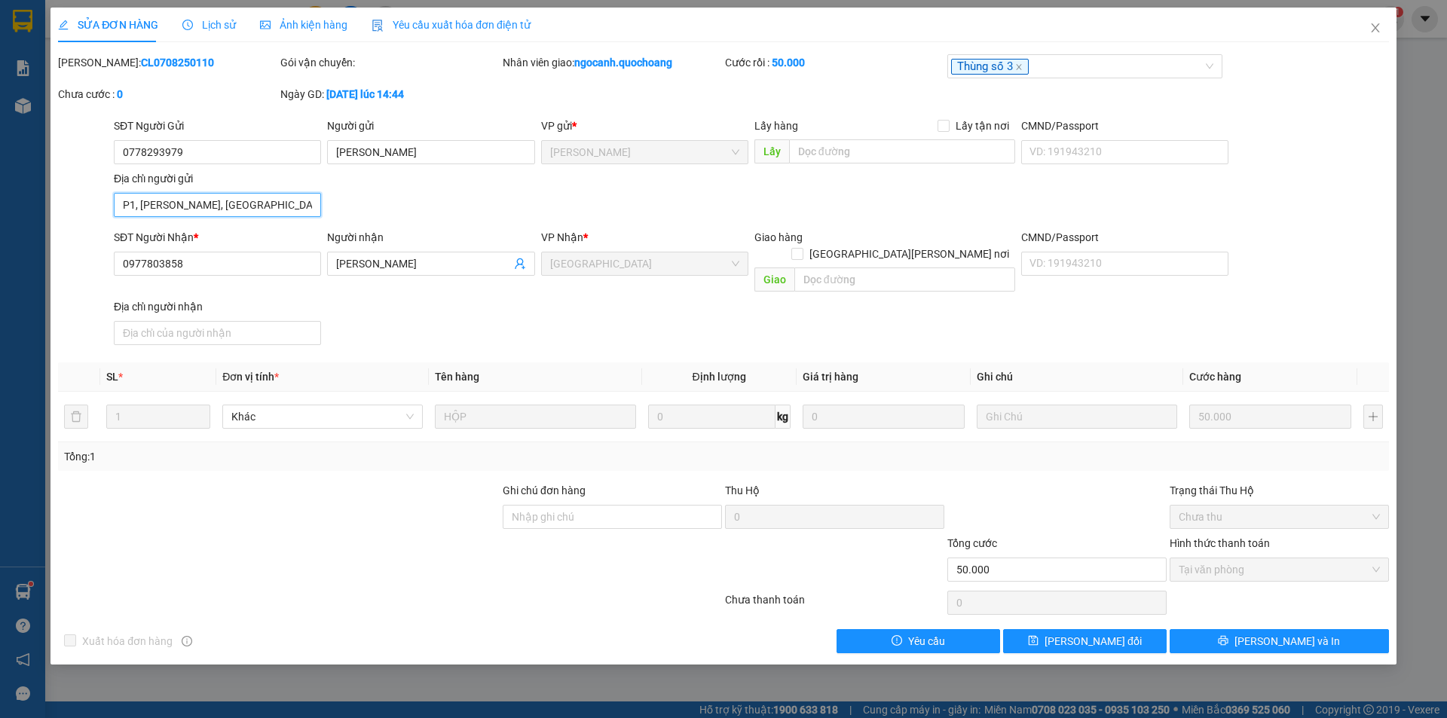
click at [264, 207] on input "P1, CAO LÃNH, ĐỒNG THÁP" at bounding box center [217, 205] width 207 height 24
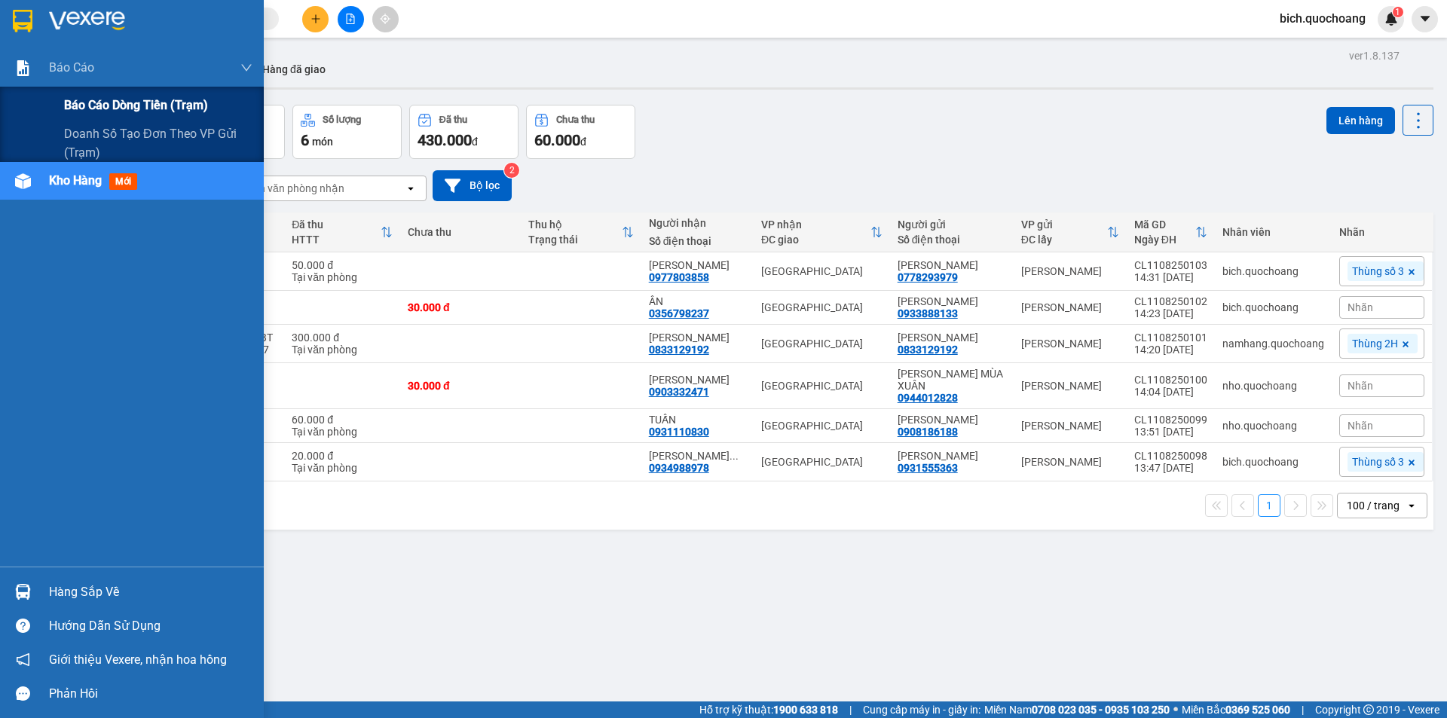
click at [108, 97] on span "Báo cáo dòng tiền (trạm)" at bounding box center [136, 105] width 144 height 19
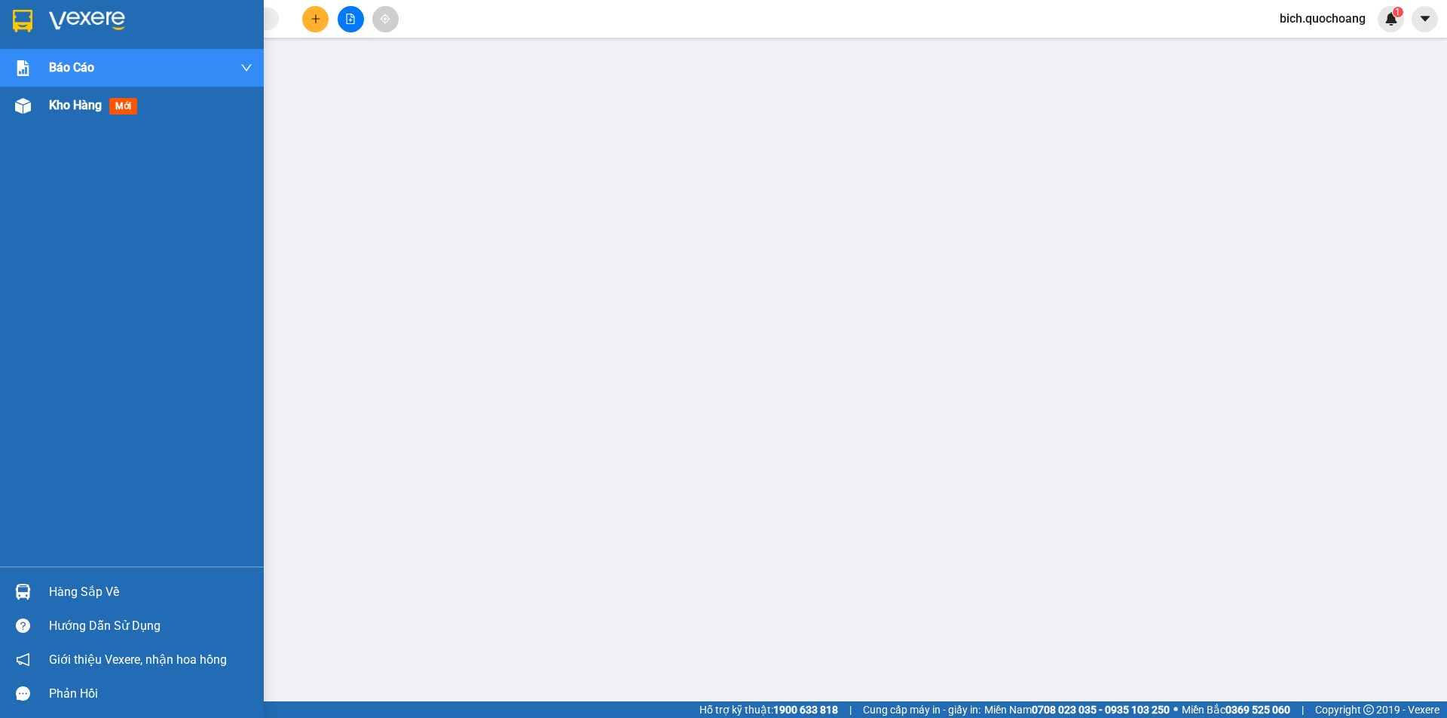
click at [60, 104] on span "Kho hàng" at bounding box center [75, 105] width 53 height 14
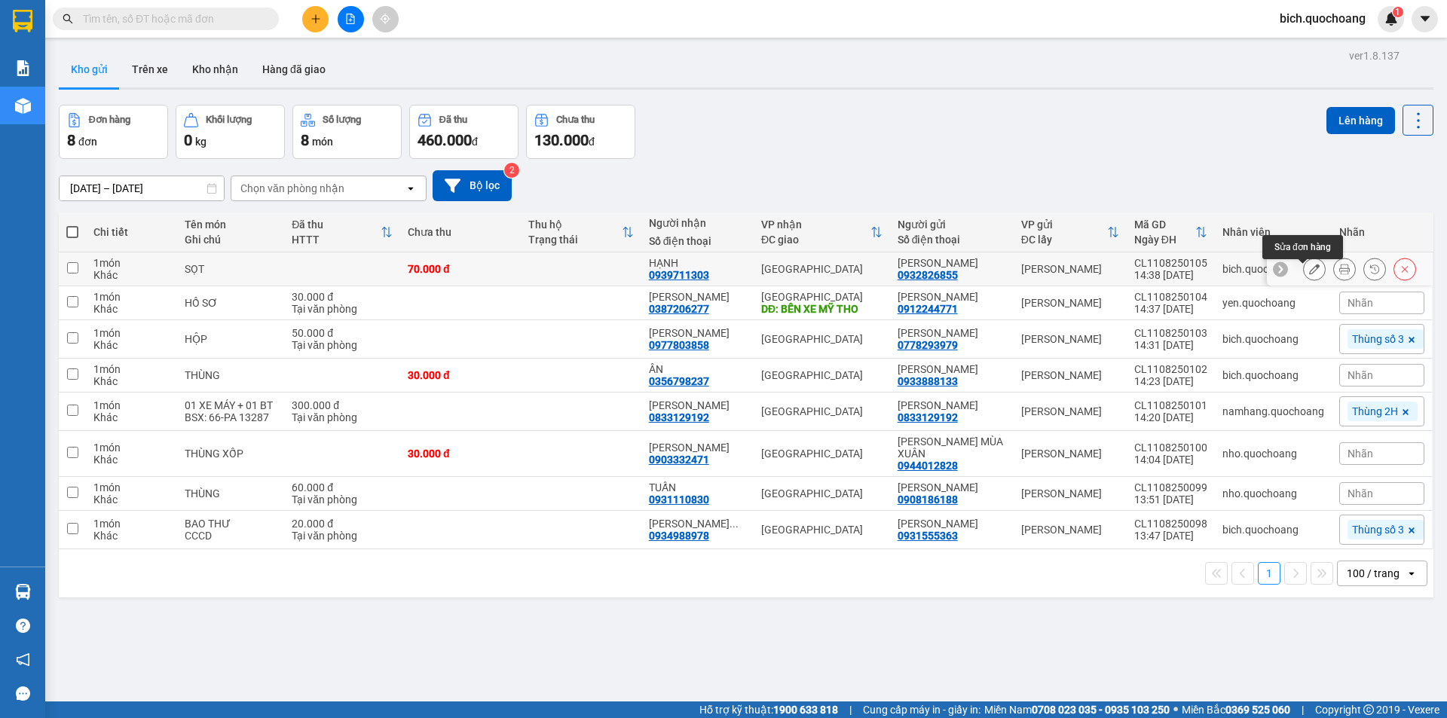
click at [1309, 272] on icon at bounding box center [1314, 269] width 11 height 11
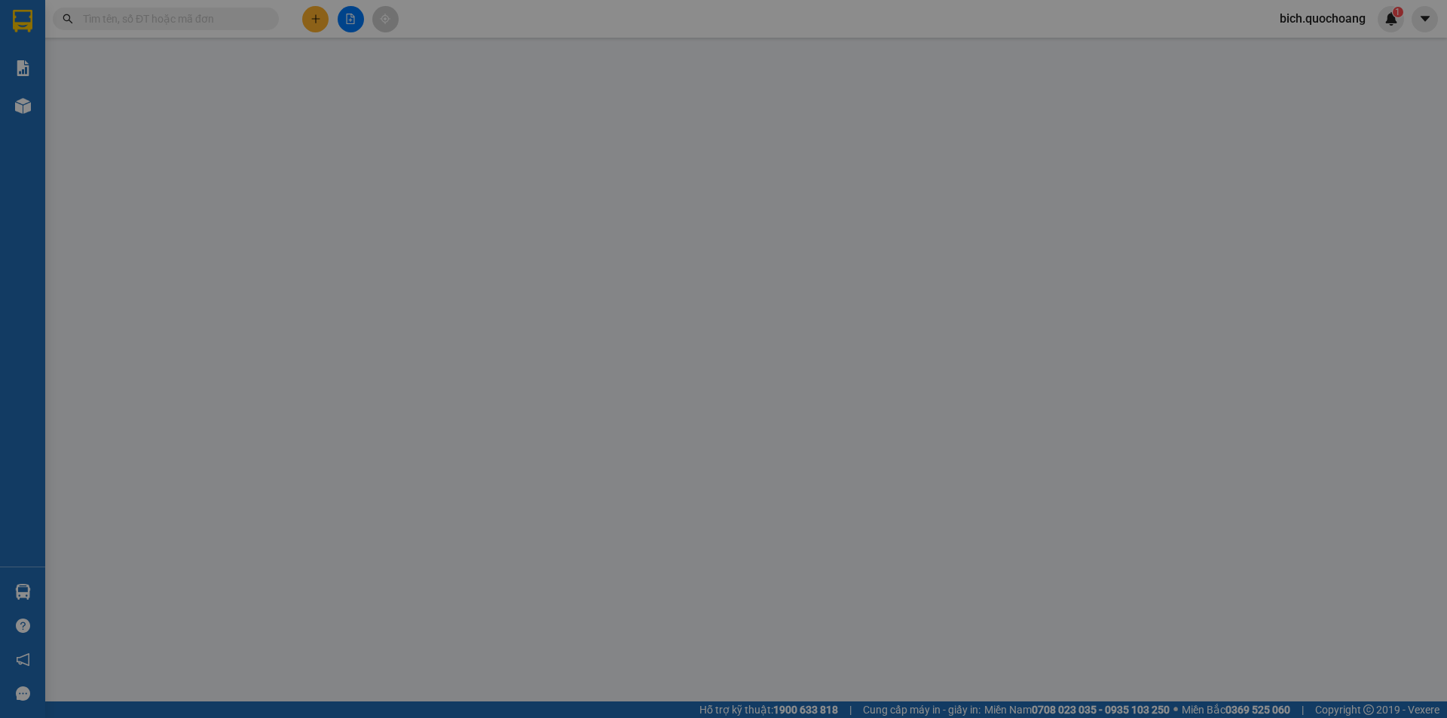
type input "0932826855"
type input "[PERSON_NAME]"
type input "0939711303"
type input "HẠNH"
type input "70.000"
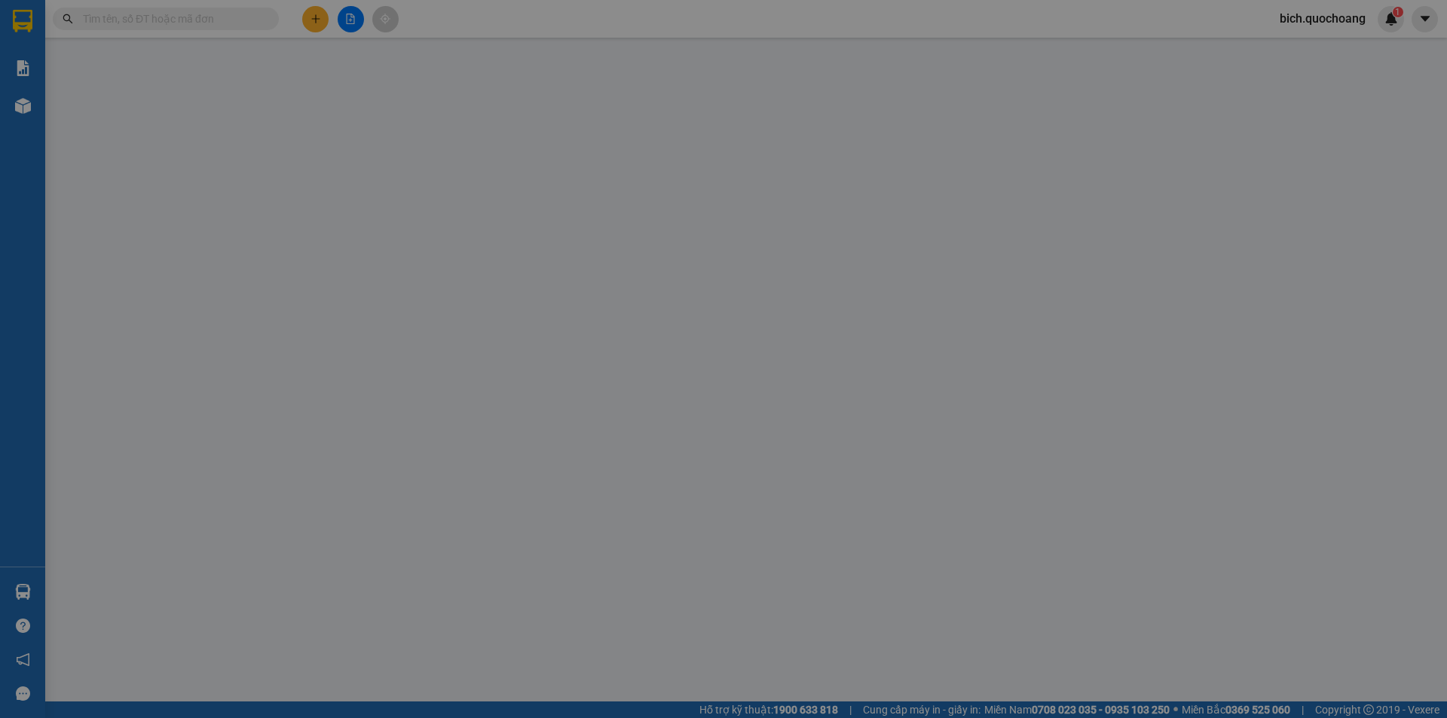
type input "70.000"
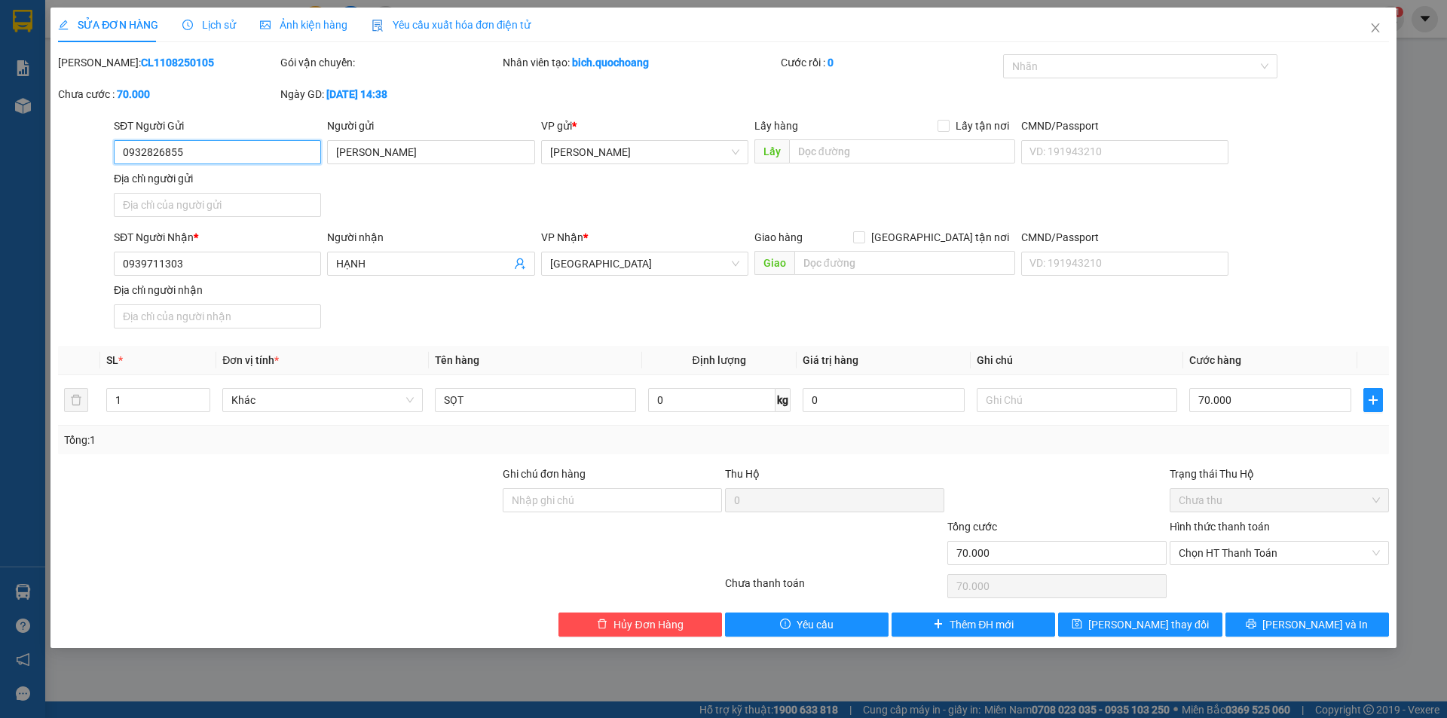
drag, startPoint x: 243, startPoint y: 157, endPoint x: 119, endPoint y: 163, distance: 123.8
click at [119, 163] on input "0932826855" at bounding box center [217, 152] width 207 height 24
click at [1377, 28] on icon "close" at bounding box center [1376, 28] width 12 height 12
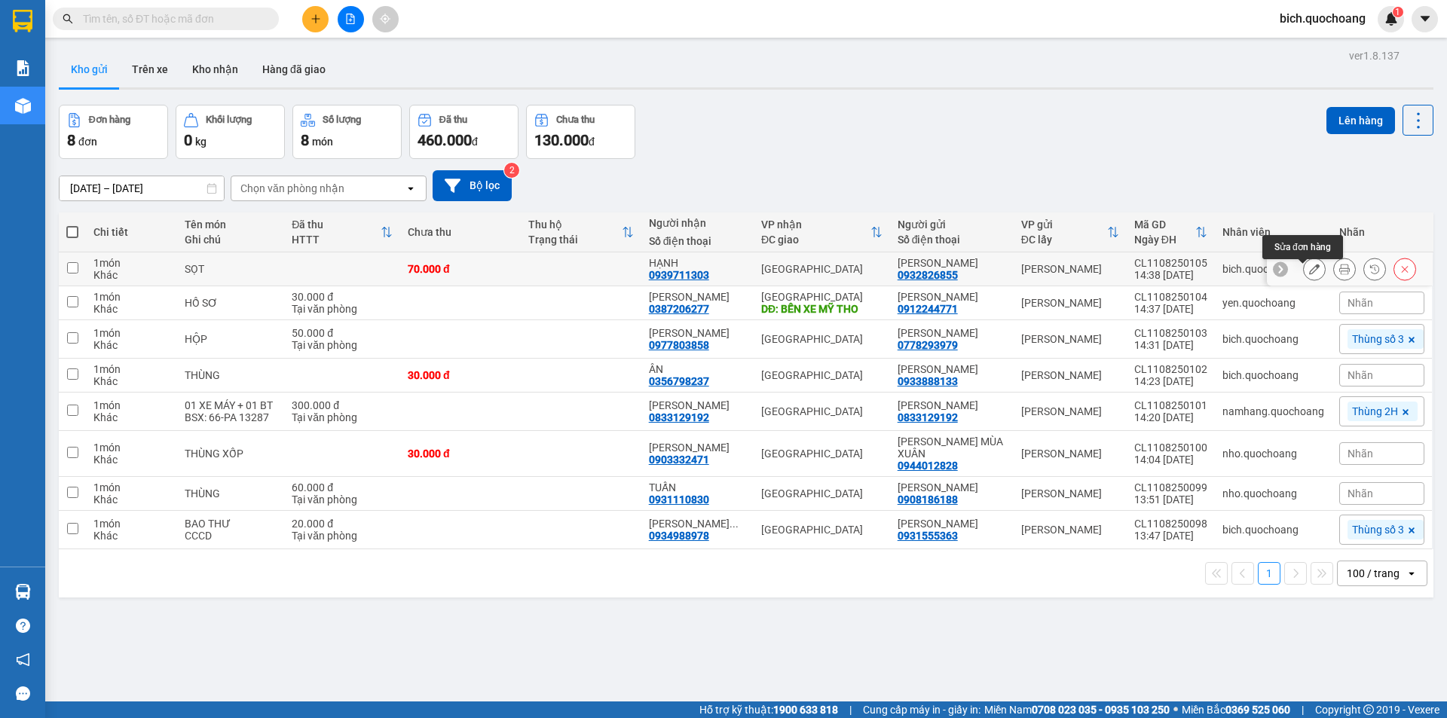
click at [1311, 279] on button at bounding box center [1314, 269] width 21 height 26
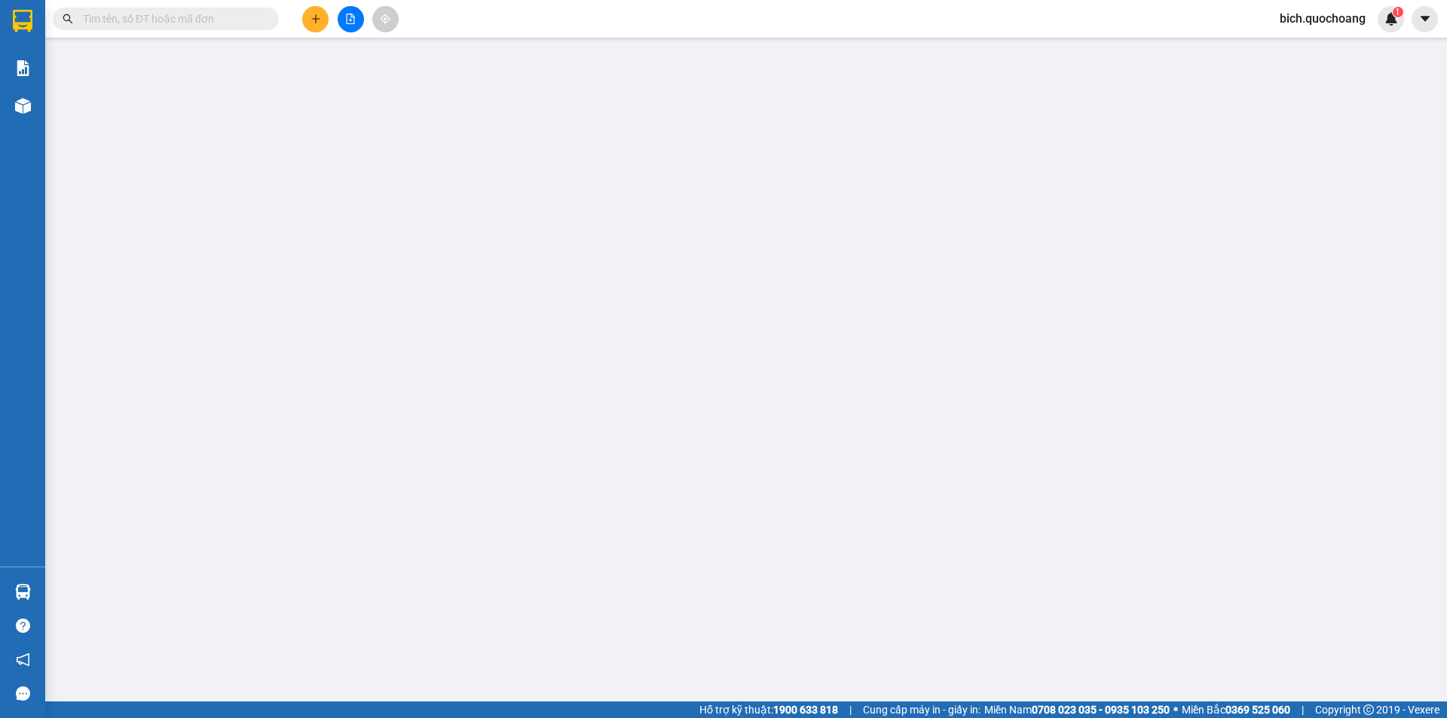
type input "0932826855"
type input "[PERSON_NAME]"
type input "0939711303"
type input "HẠNH"
type input "70.000"
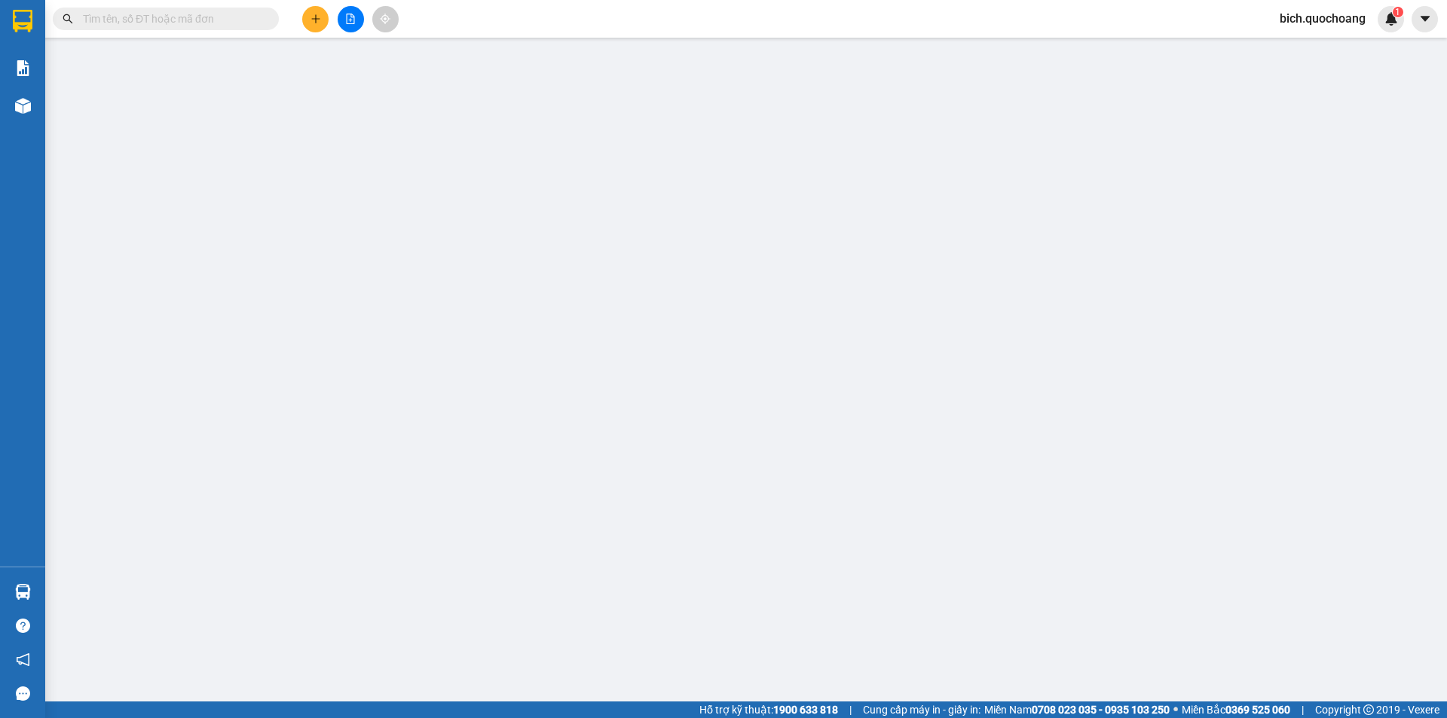
type input "70.000"
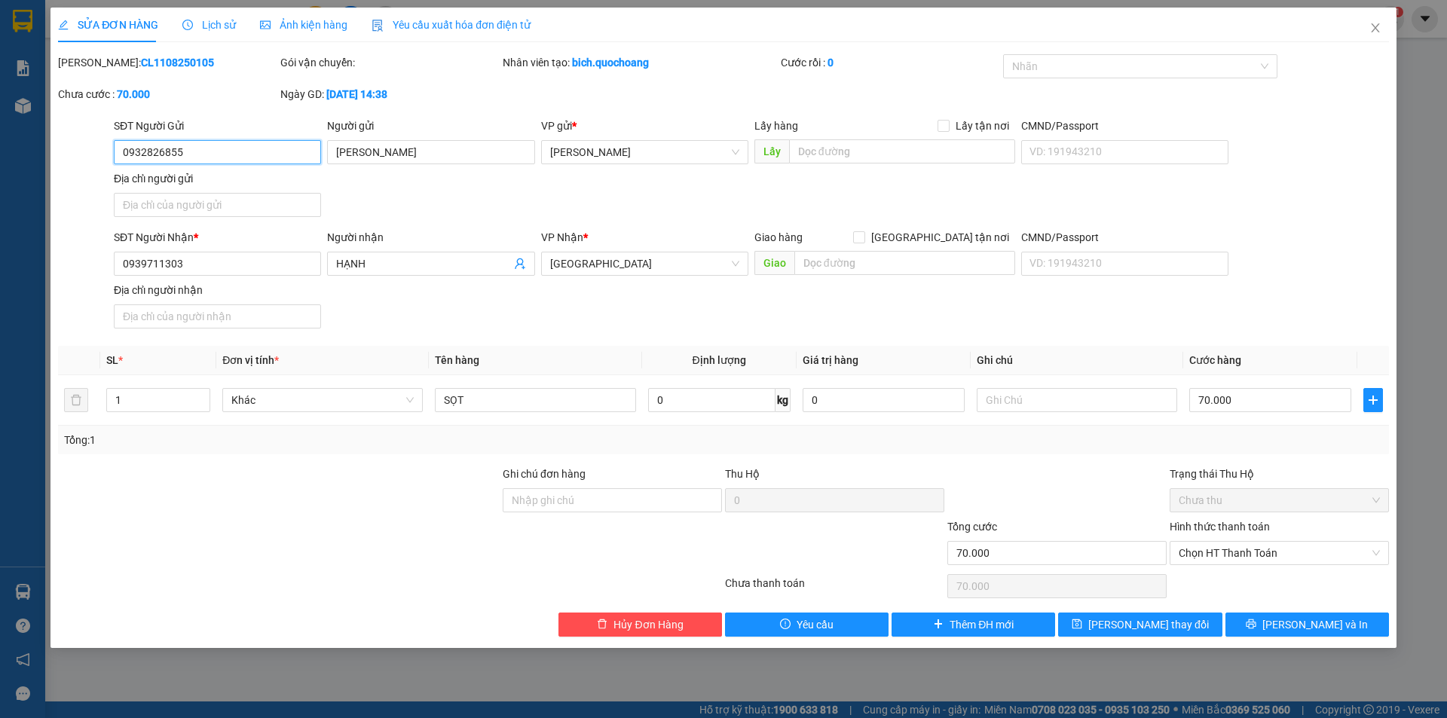
drag, startPoint x: 200, startPoint y: 158, endPoint x: 103, endPoint y: 159, distance: 97.2
click at [103, 159] on div "SĐT Người Gửi 0932826855 0932826855 Người gửi [PERSON_NAME] VP gửi * [PERSON_NA…" at bounding box center [724, 171] width 1334 height 106
click at [1371, 26] on icon "close" at bounding box center [1376, 28] width 12 height 12
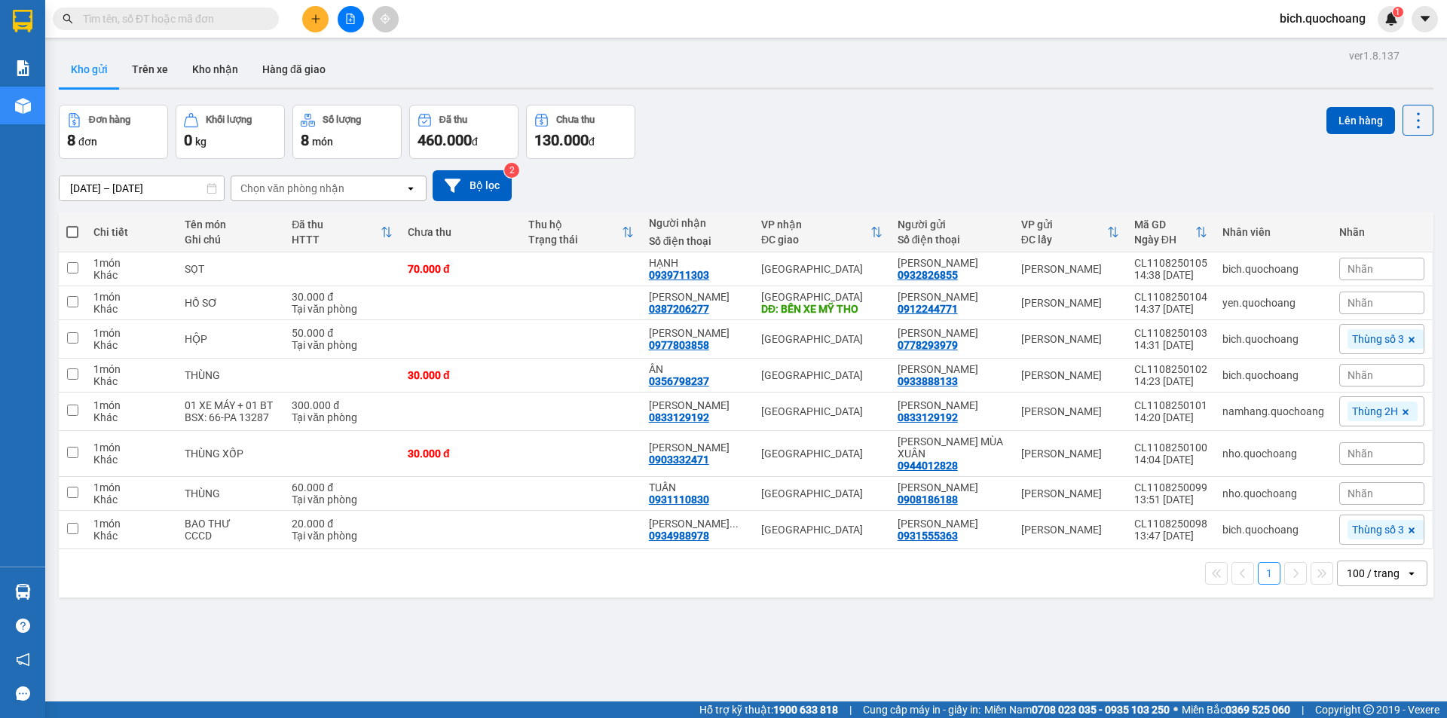
click at [240, 17] on input "text" at bounding box center [172, 19] width 178 height 17
click at [232, 18] on input "text" at bounding box center [172, 19] width 178 height 17
paste input "0932826855"
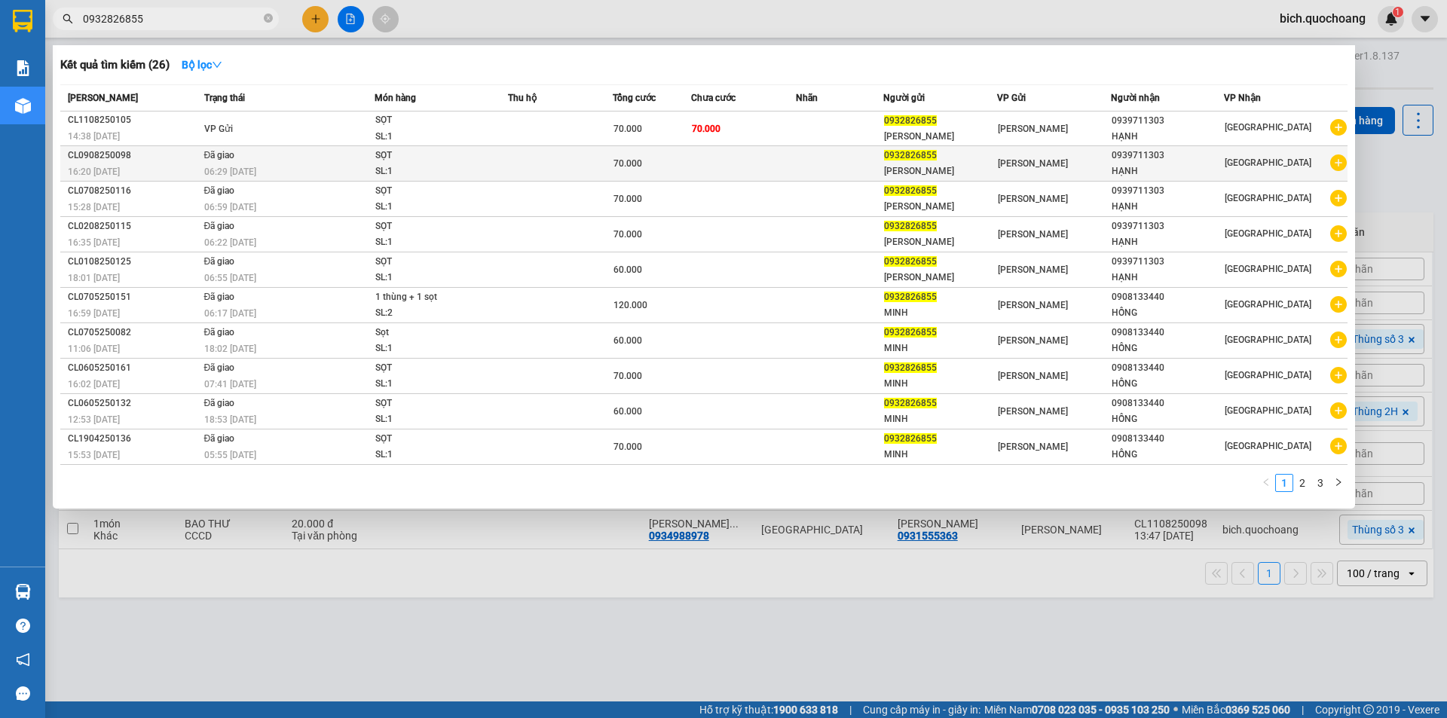
type input "0932826855"
click at [789, 173] on td at bounding box center [743, 163] width 105 height 35
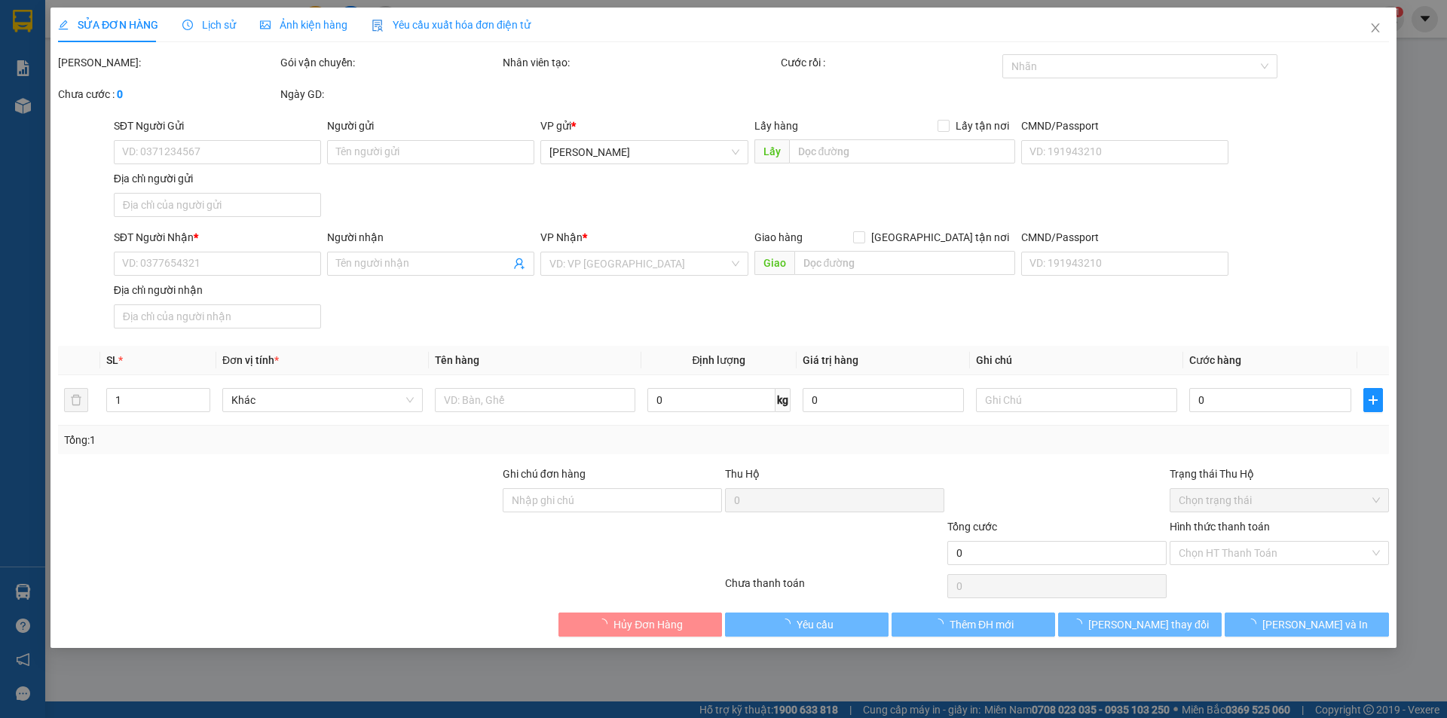
type input "0932826855"
type input "NGUYỄN HOÀNG MINH"
type input "177 HỒ THỊ TRẦM,P CAO LÃNH,ĐỒNG THÁP"
type input "0939711303"
type input "HẠNH"
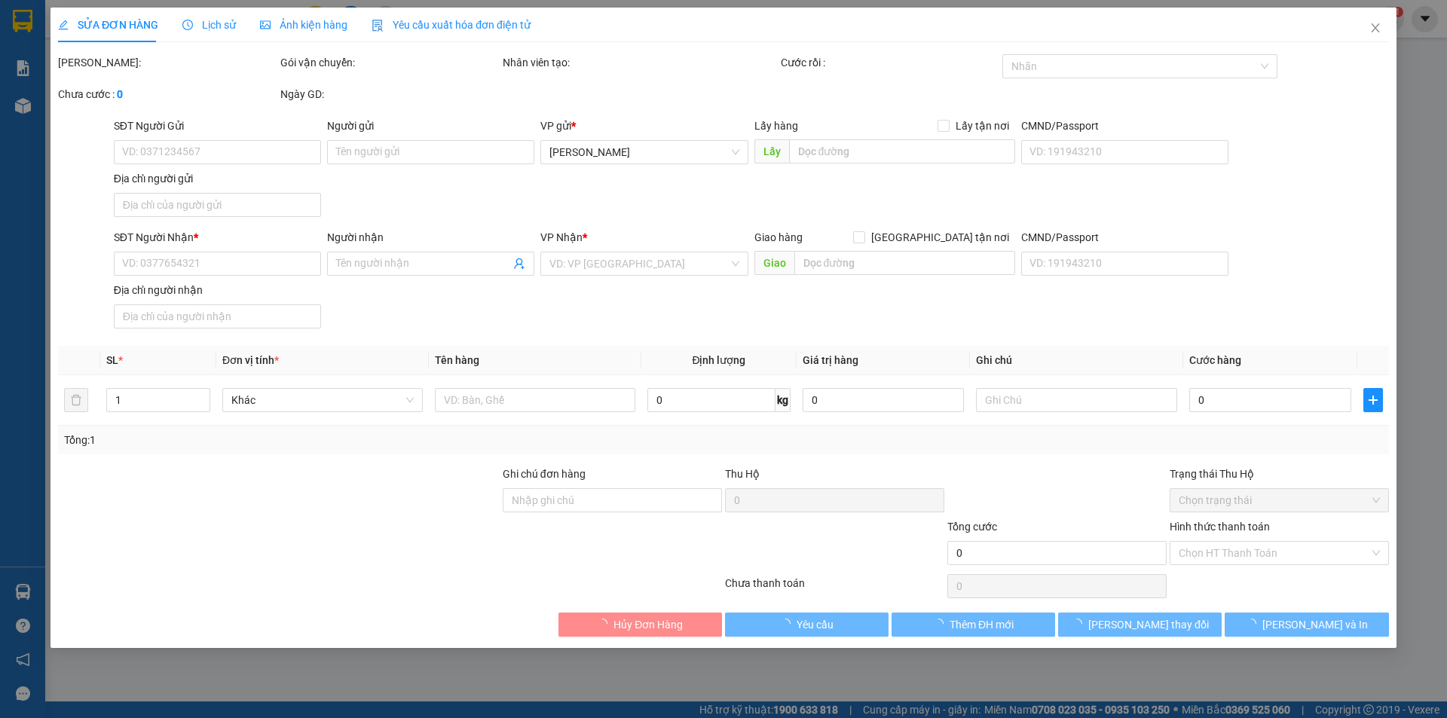
type input "70.000"
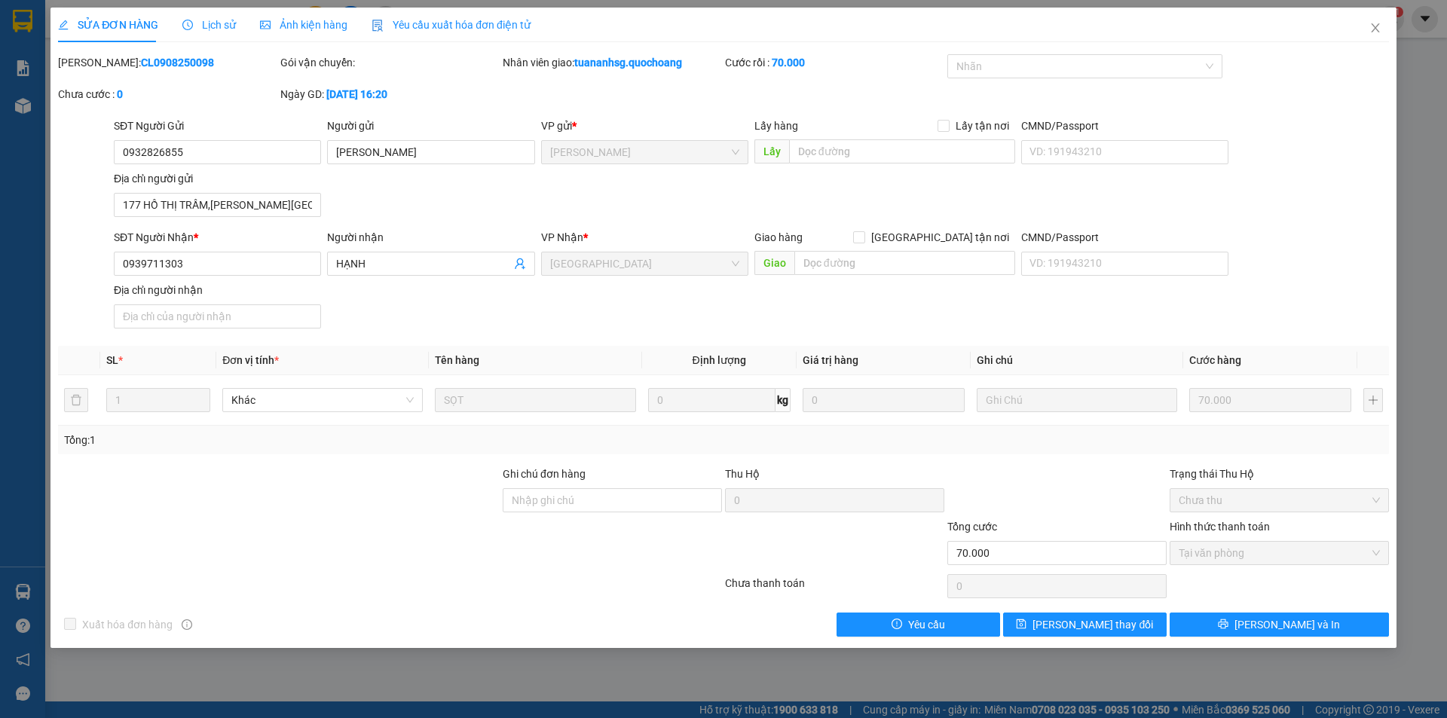
click at [325, 200] on div "SĐT Người Gửi 0932826855 0932826855 Người gửi NGUYỄN HOÀNG MINH VP gửi * Cao Lã…" at bounding box center [751, 171] width 1281 height 106
click at [310, 205] on input "177 HỒ THỊ TRẦM,P CAO LÃNH,ĐỒNG THÁP" at bounding box center [217, 205] width 207 height 24
click at [1370, 23] on icon "close" at bounding box center [1376, 28] width 12 height 12
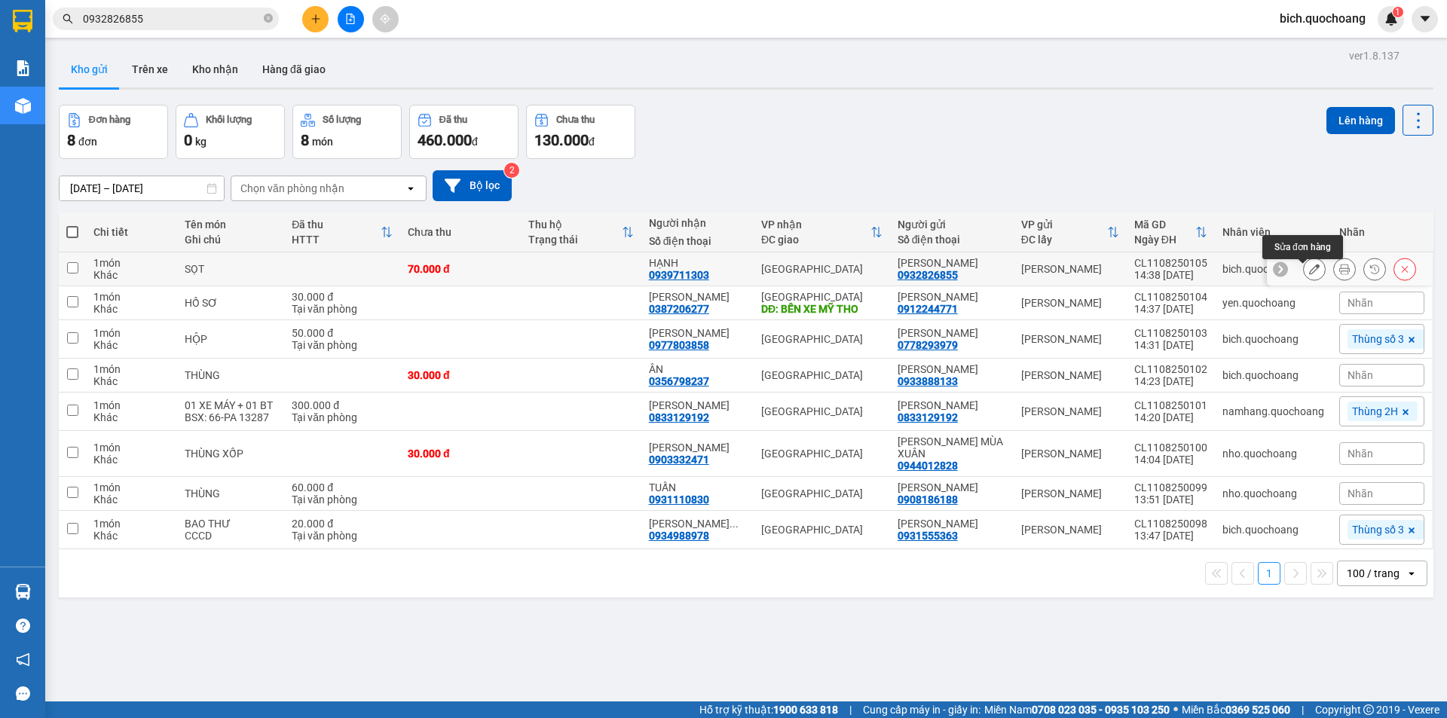
click at [1309, 274] on icon at bounding box center [1314, 269] width 11 height 11
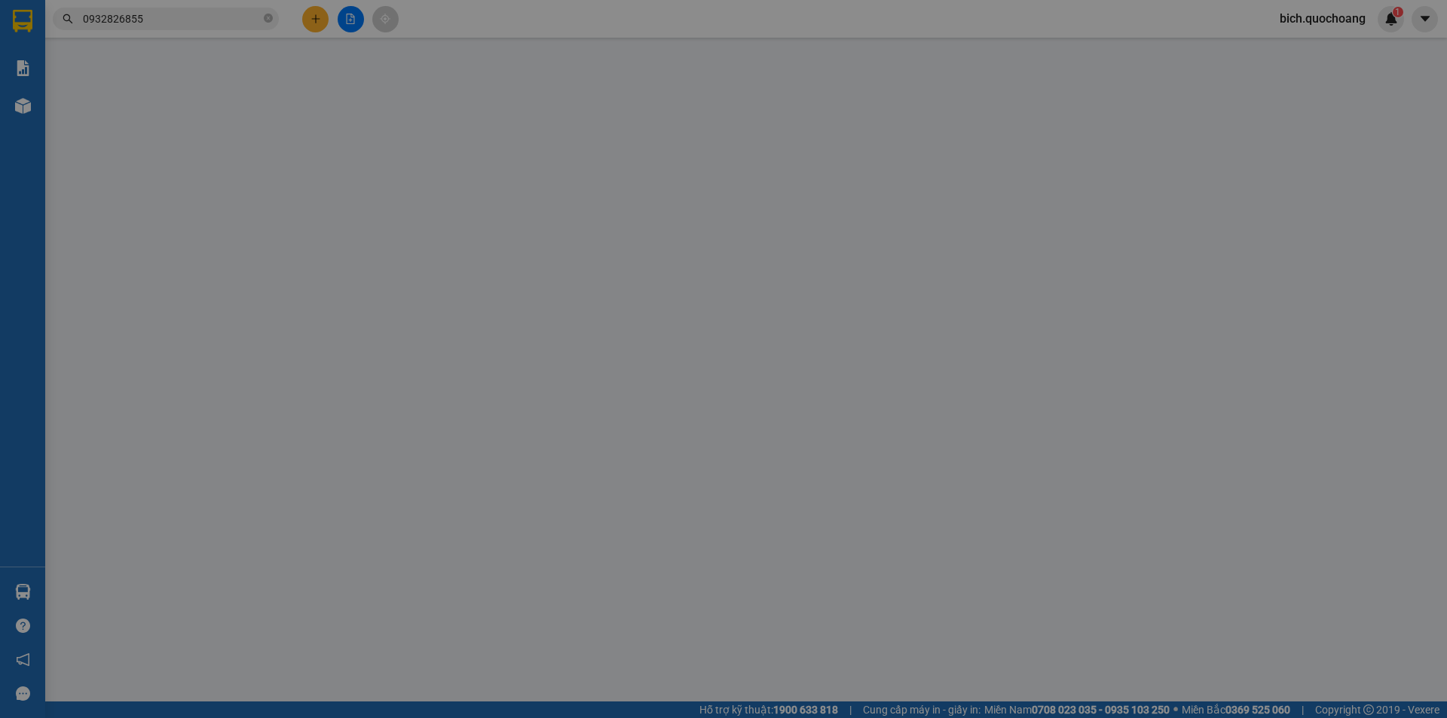
type input "0932826855"
type input "NGUYỄN HOÀNG MINH"
type input "0939711303"
type input "HẠNH"
type input "70.000"
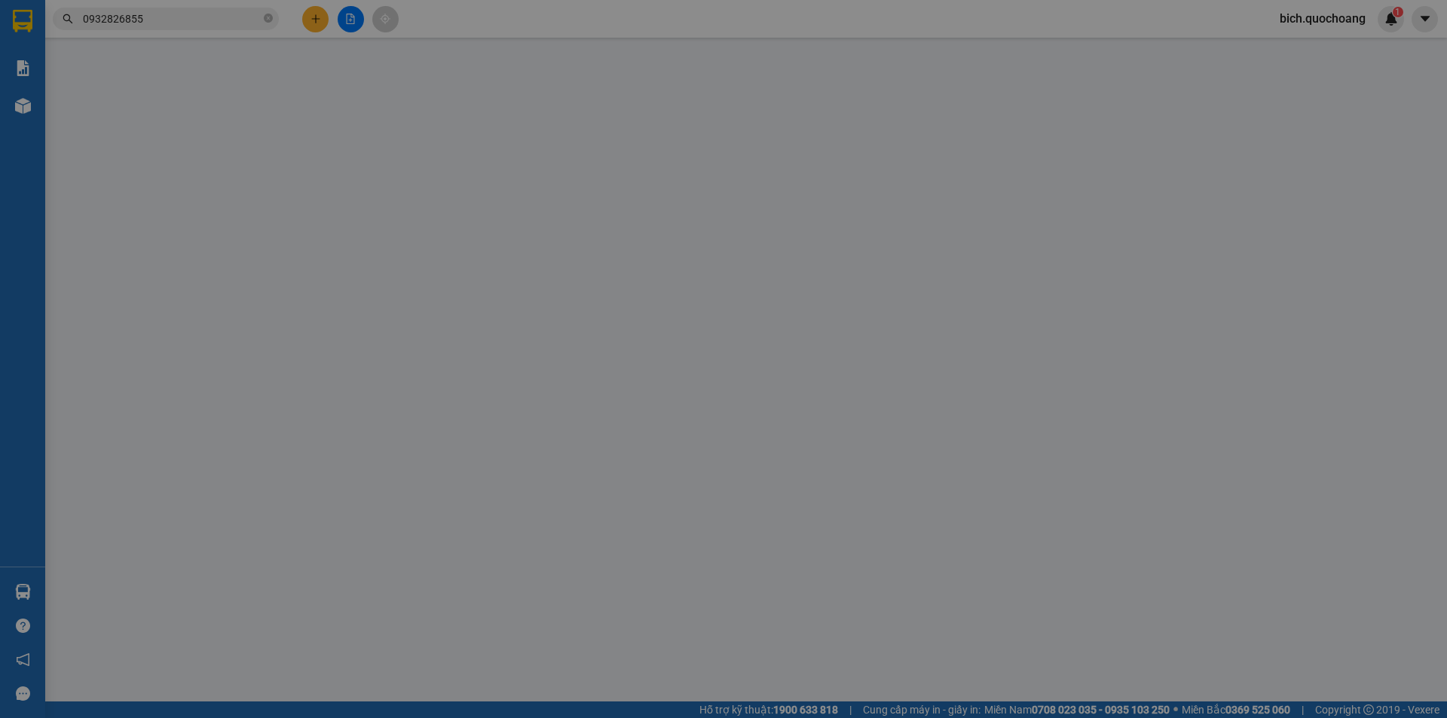
type input "70.000"
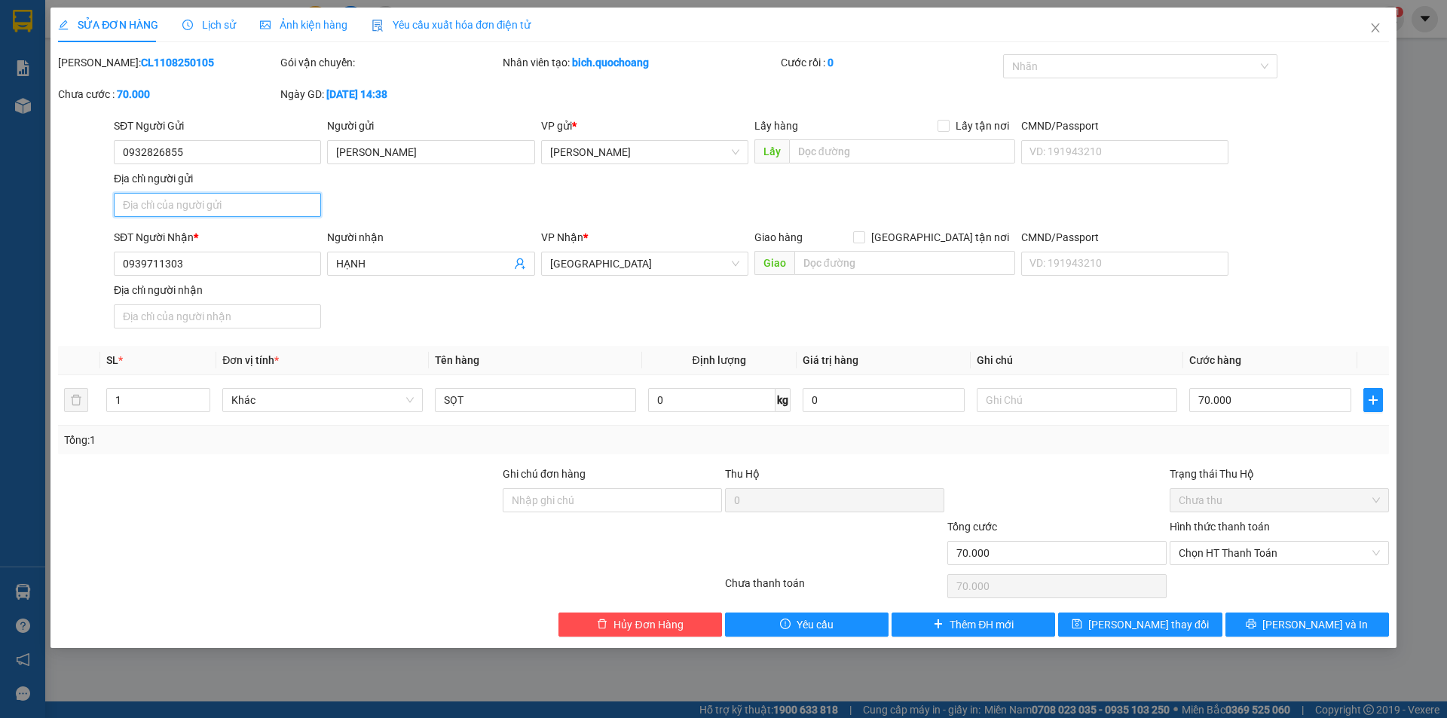
click at [206, 208] on input "Địa chỉ người gửi" at bounding box center [217, 205] width 207 height 24
paste input "177 HỒ THỊ TRẦM,P CAO LÃNH,ĐỒNG THÁP"
type input "177 HỒ THỊ TRẦM,P CAO LÃNH,ĐỒNG THÁP"
click at [1306, 617] on span "Lưu và In" at bounding box center [1315, 625] width 106 height 17
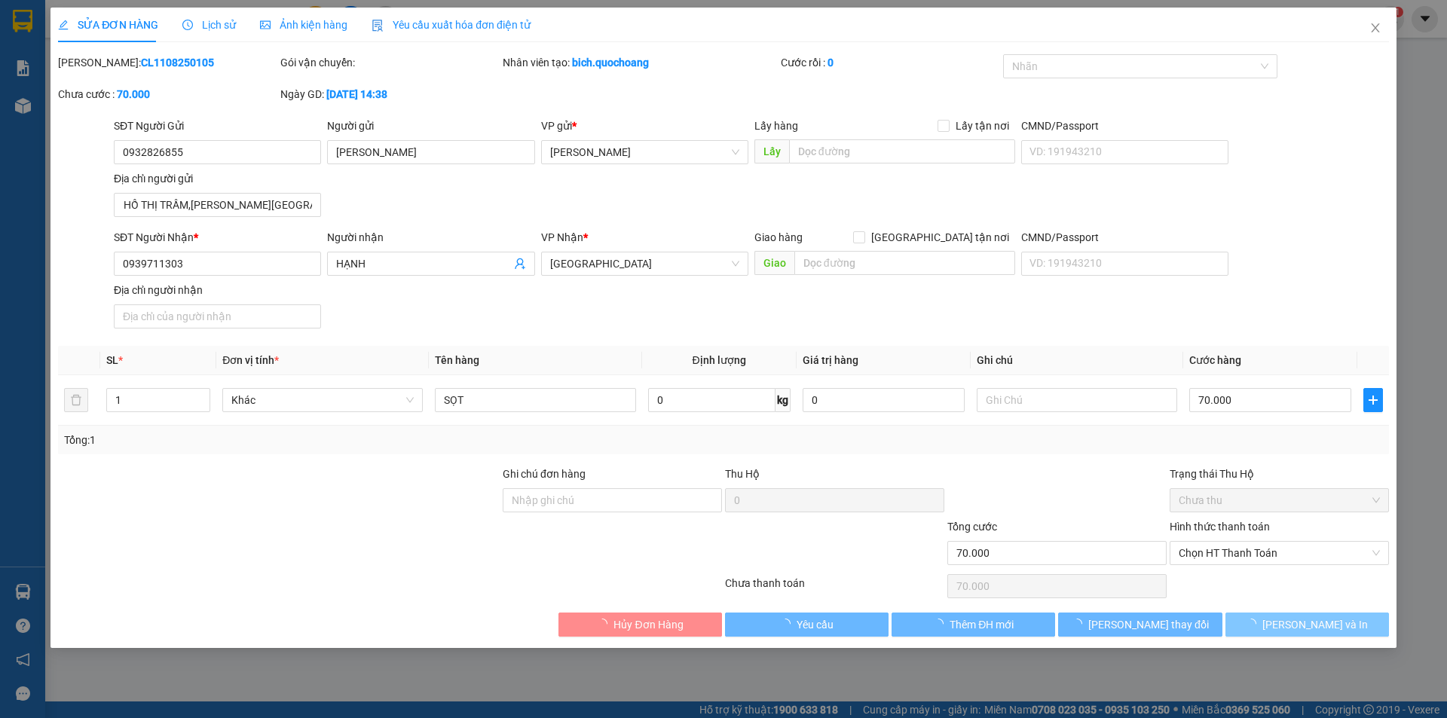
scroll to position [0, 0]
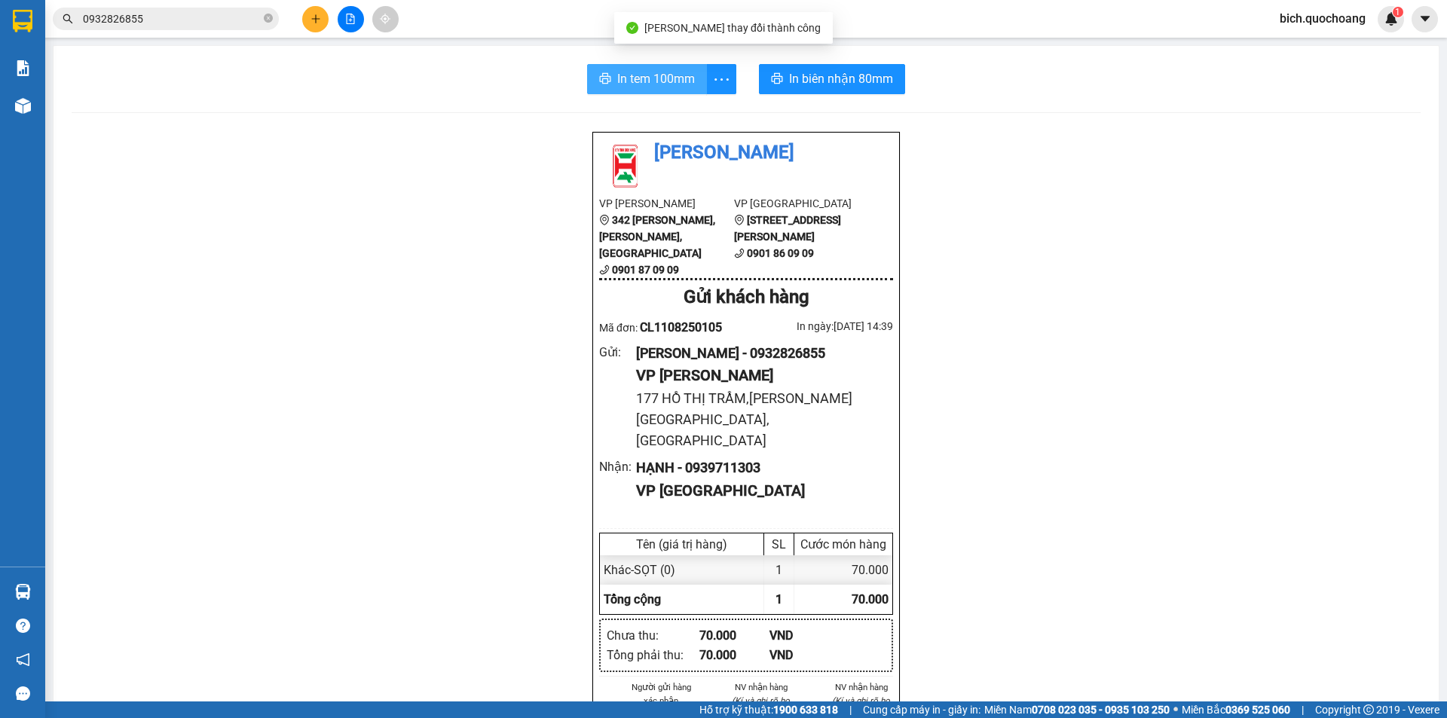
click at [656, 78] on span "In tem 100mm" at bounding box center [656, 78] width 78 height 19
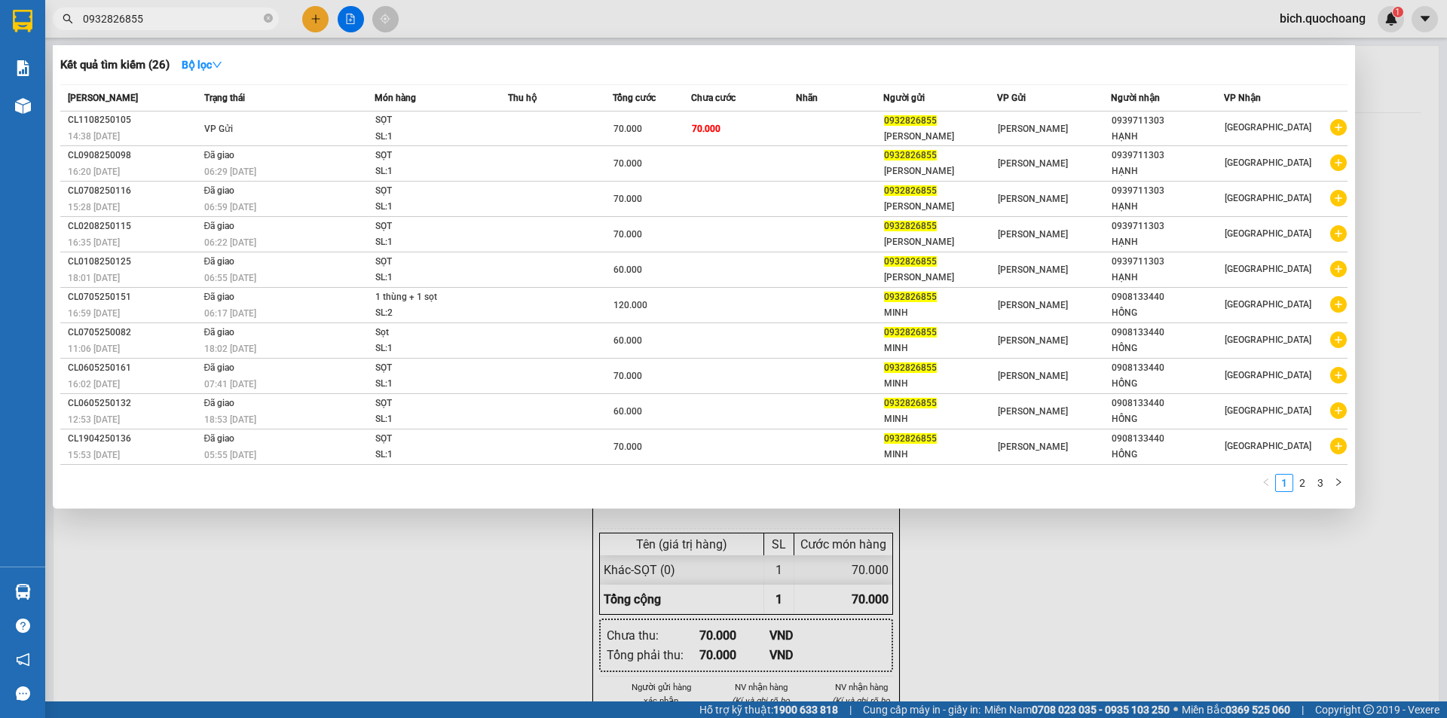
drag, startPoint x: 272, startPoint y: 20, endPoint x: 244, endPoint y: 50, distance: 41.1
click at [271, 20] on icon "close-circle" at bounding box center [268, 18] width 9 height 9
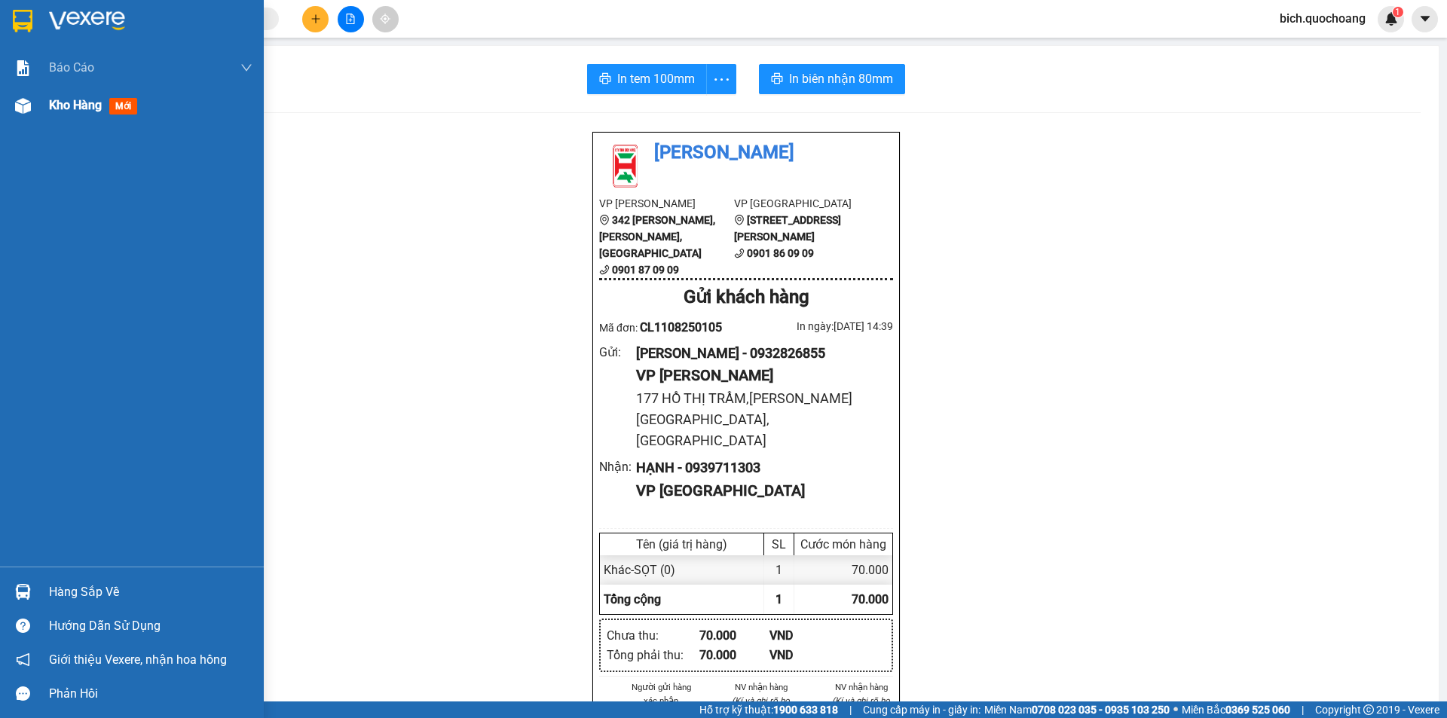
click at [62, 109] on span "Kho hàng" at bounding box center [75, 105] width 53 height 14
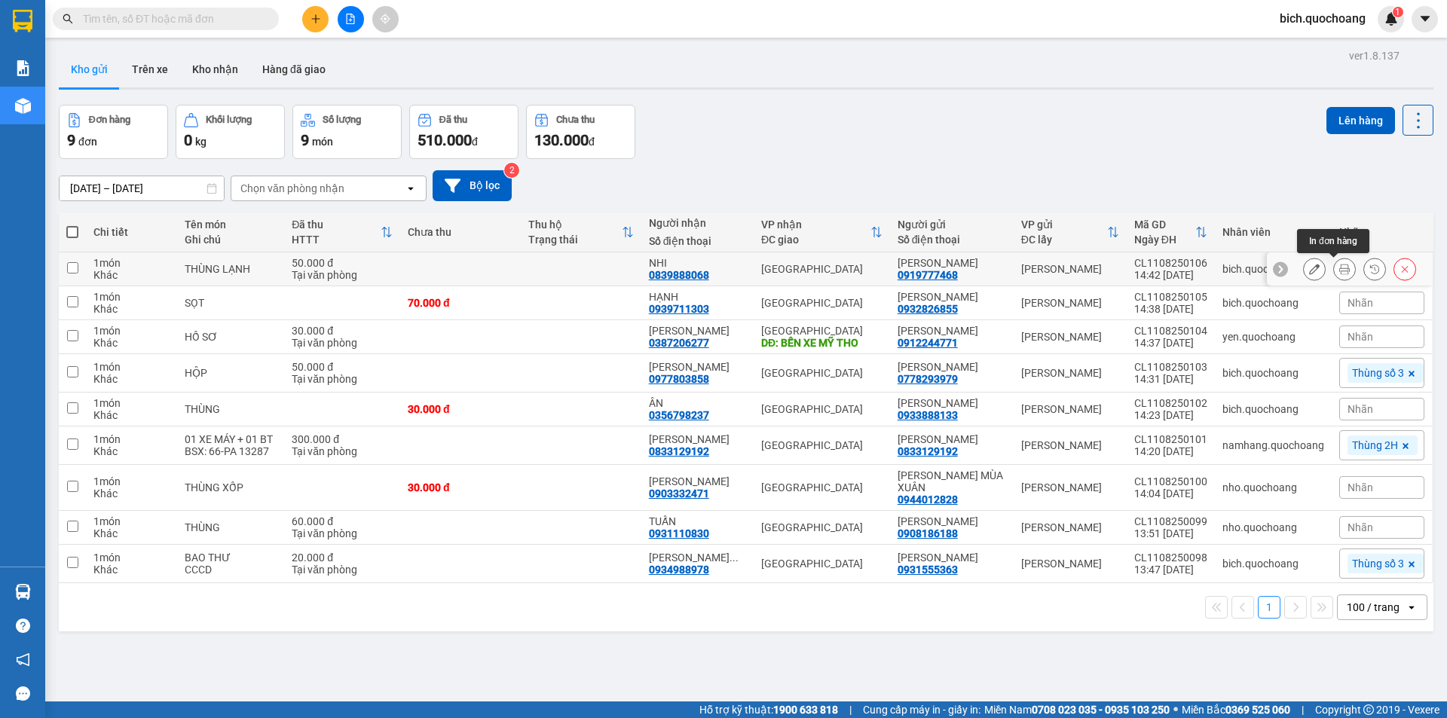
click at [1339, 270] on icon at bounding box center [1344, 269] width 11 height 11
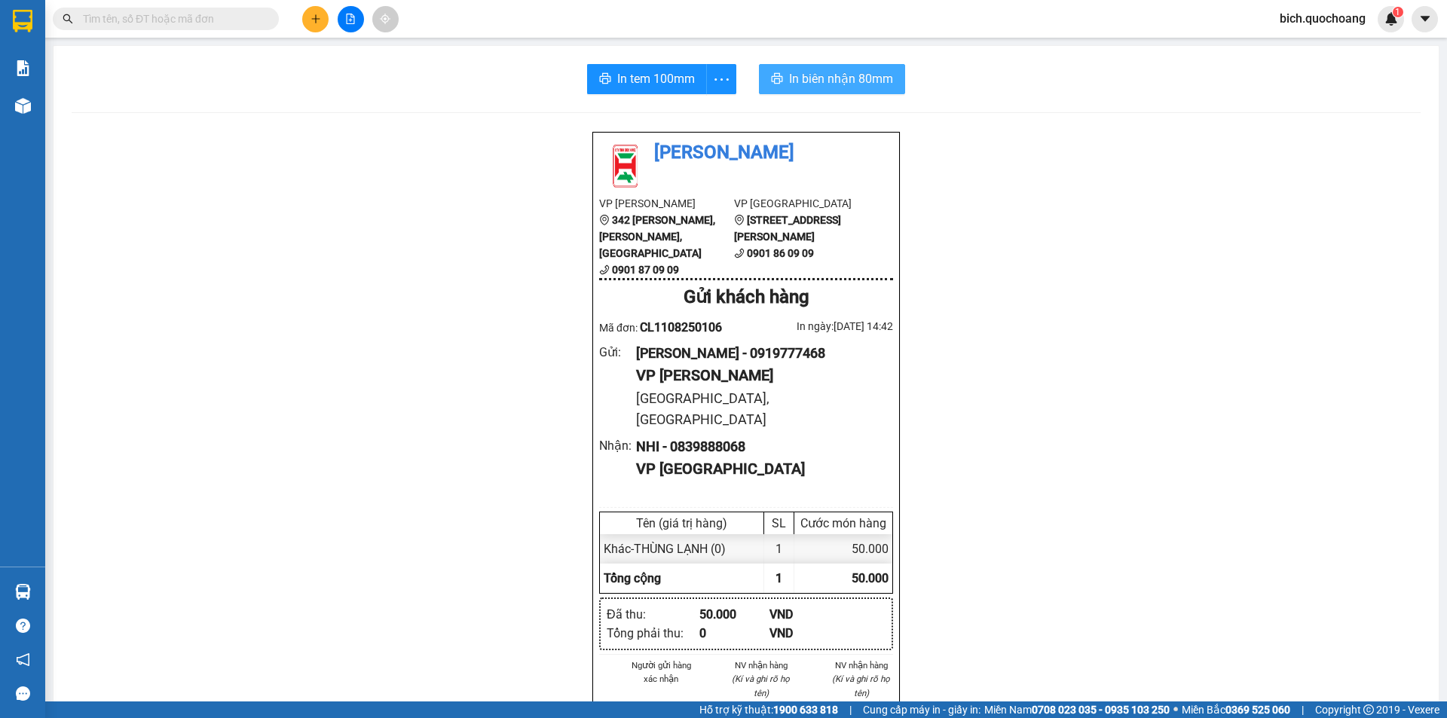
click at [789, 70] on span "In biên nhận 80mm" at bounding box center [841, 78] width 104 height 19
click at [646, 78] on span "In tem 100mm" at bounding box center [656, 78] width 78 height 19
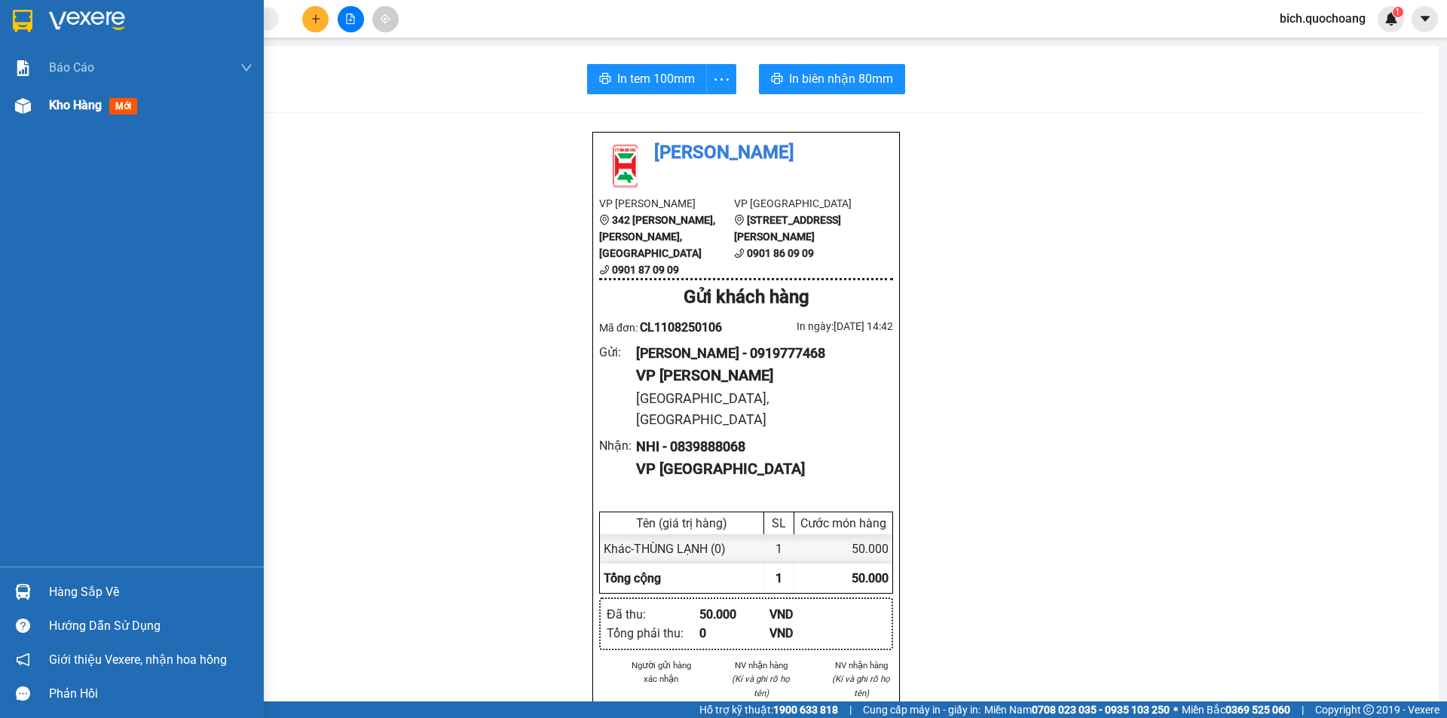
click at [63, 108] on span "Kho hàng" at bounding box center [75, 105] width 53 height 14
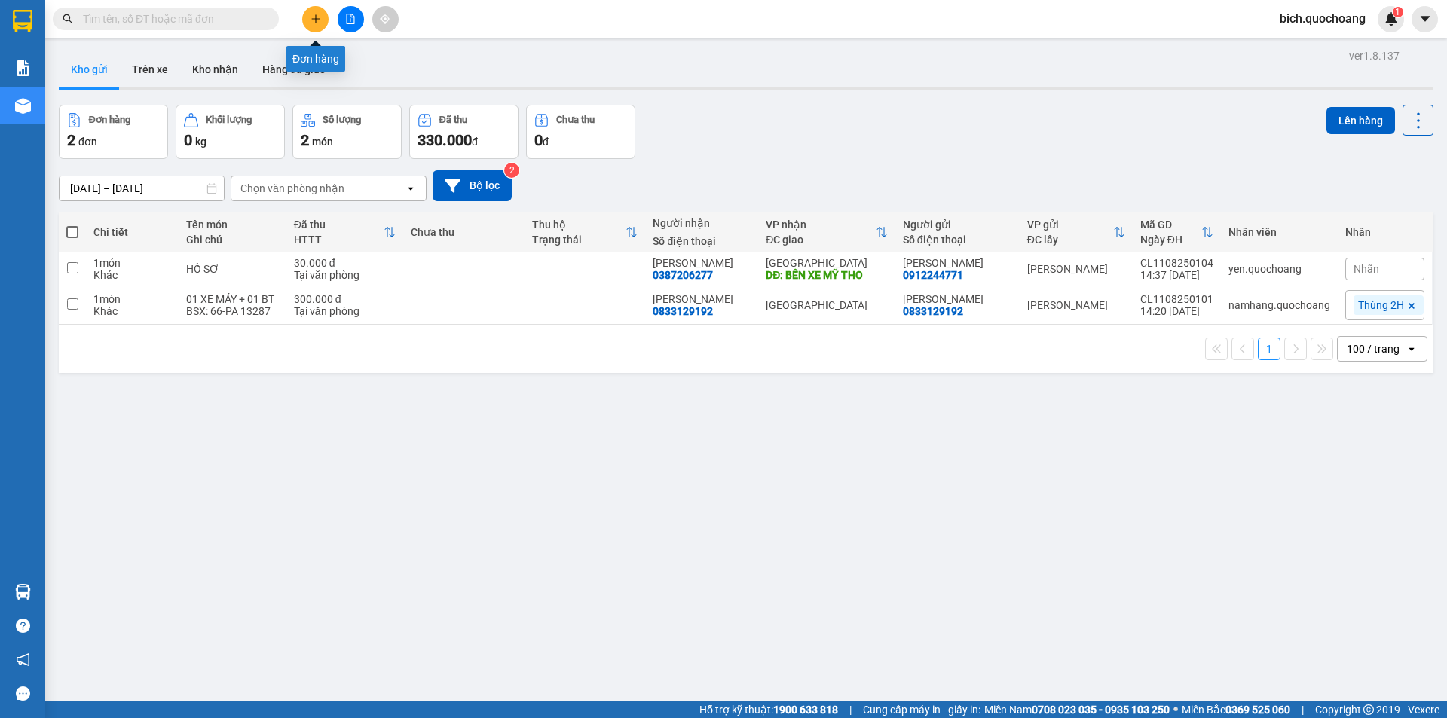
click at [321, 15] on button at bounding box center [315, 19] width 26 height 26
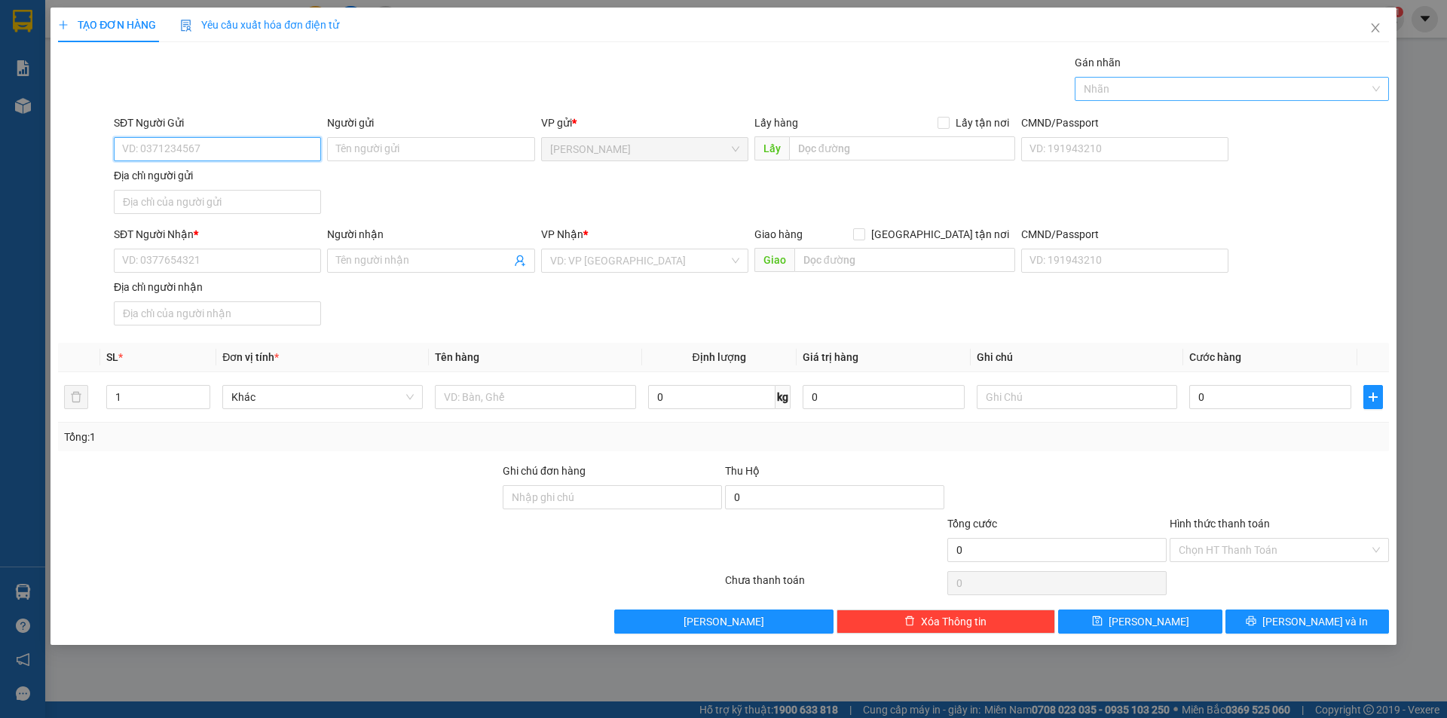
click at [1099, 87] on div at bounding box center [1225, 89] width 292 height 18
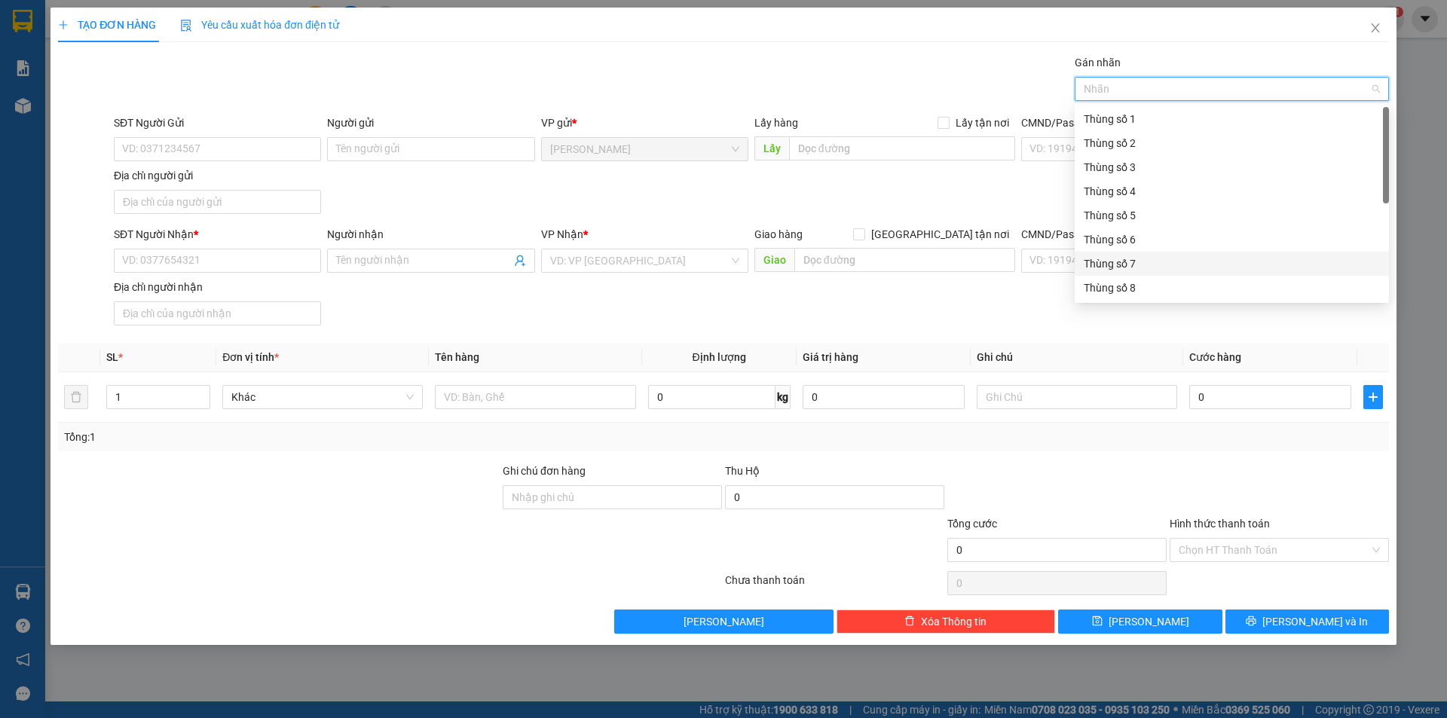
scroll to position [75, 0]
click at [1128, 263] on div "Thùng số 10" at bounding box center [1232, 260] width 296 height 17
click at [611, 251] on input "search" at bounding box center [639, 260] width 179 height 23
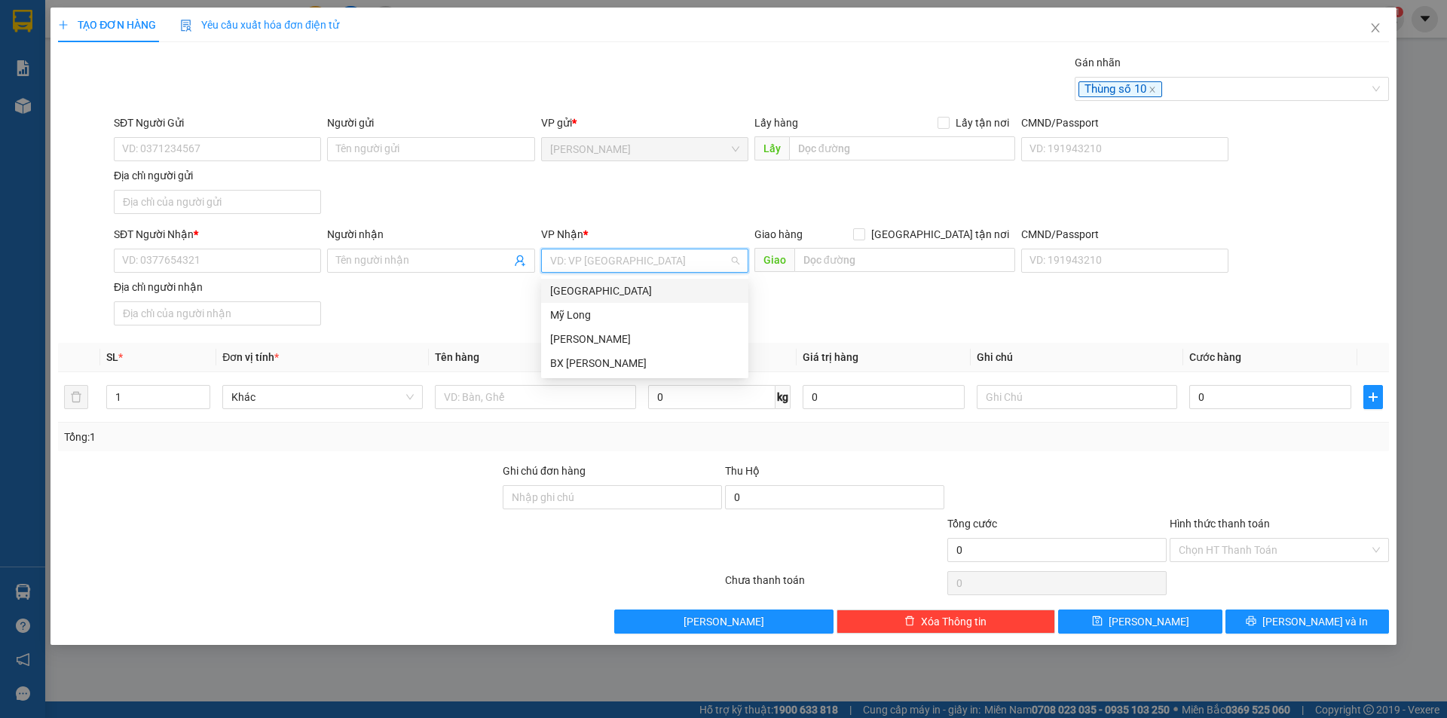
click at [595, 296] on div "Sài Gòn" at bounding box center [644, 291] width 189 height 17
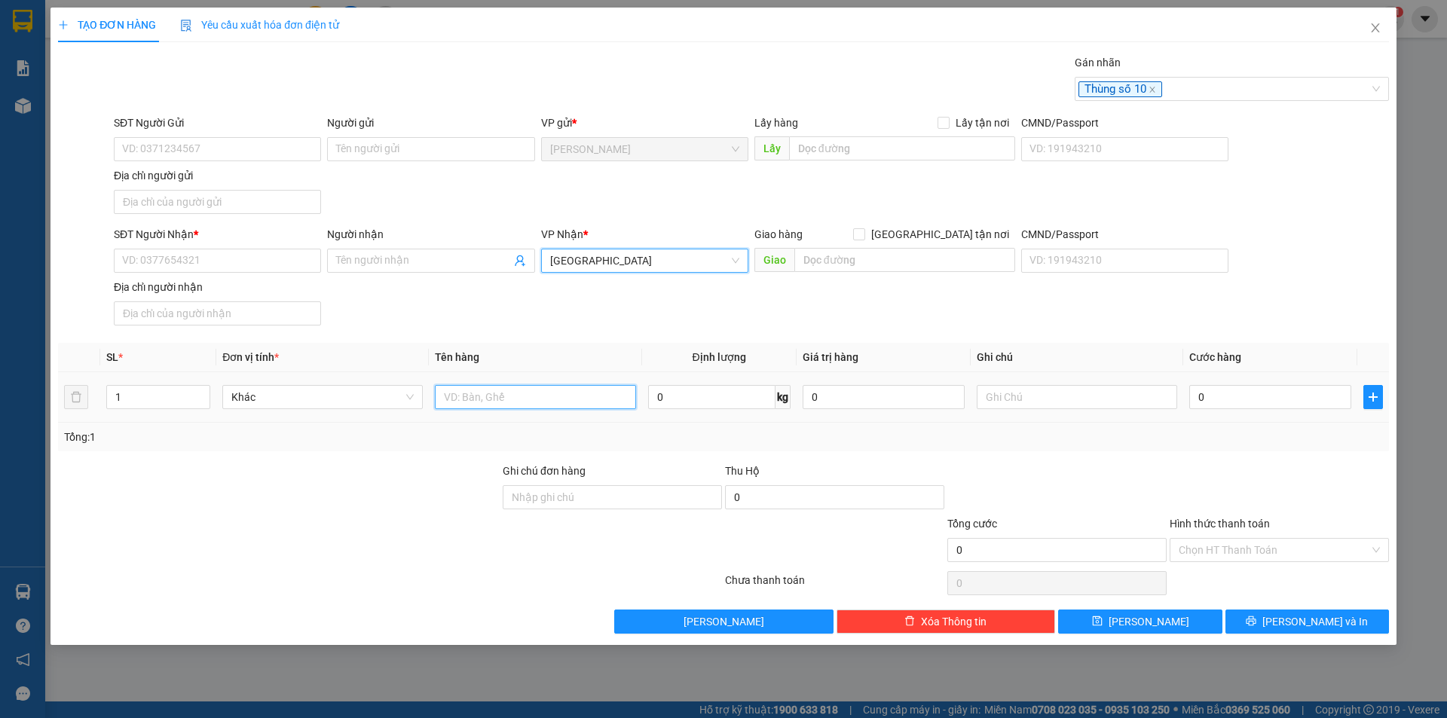
click at [476, 396] on input "text" at bounding box center [535, 397] width 200 height 24
type input "HỒ SƠ"
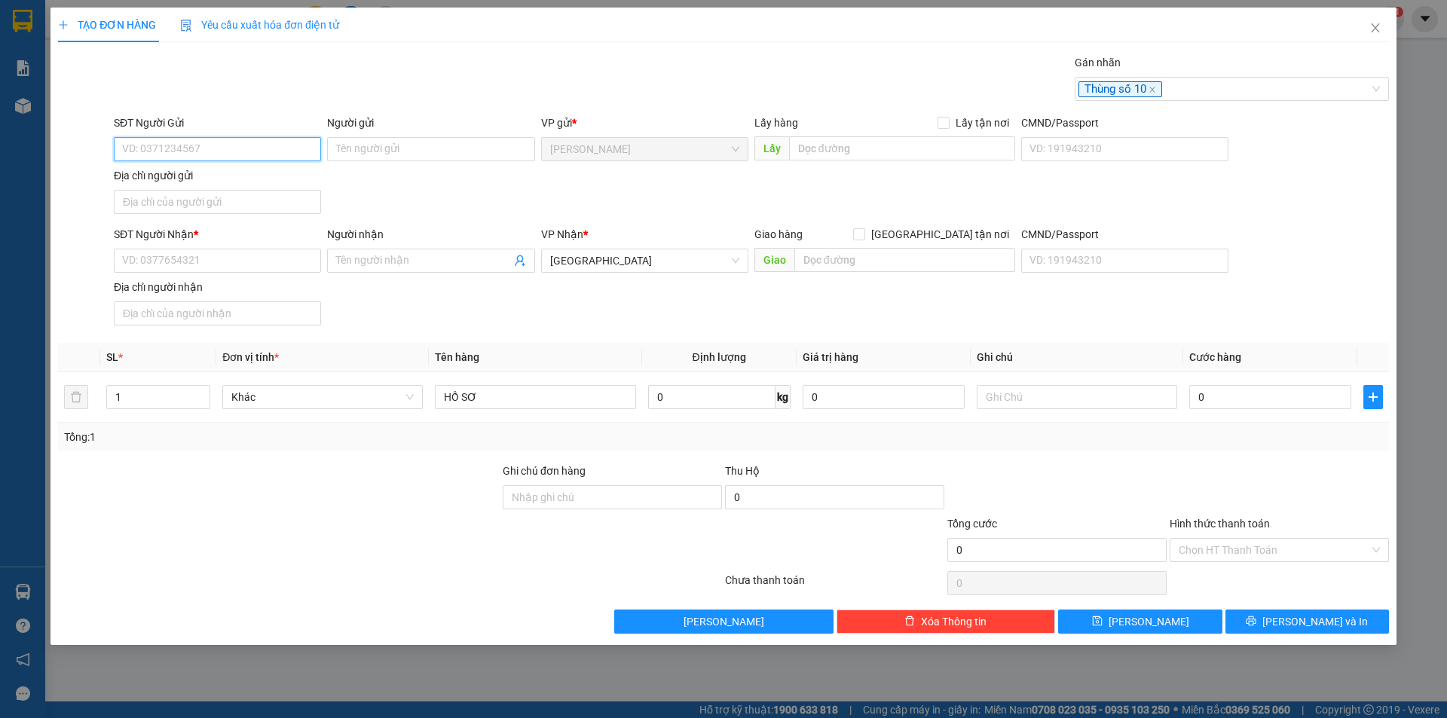
click at [228, 155] on input "SĐT Người Gửi" at bounding box center [217, 149] width 207 height 24
type input "0342201423"
click at [377, 153] on input "Người gửi" at bounding box center [430, 149] width 207 height 24
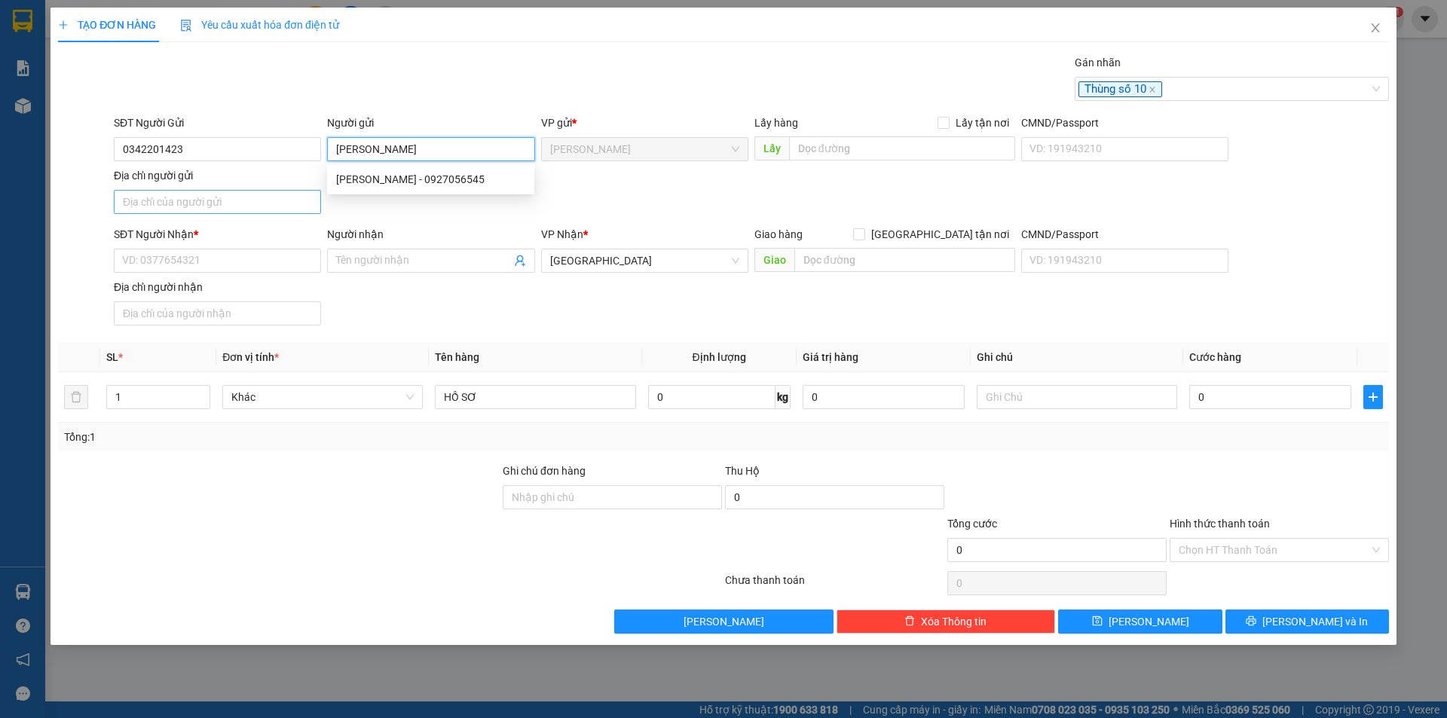
type input "LÊ MINH TOÀN"
click at [276, 200] on input "Địa chỉ người gửi" at bounding box center [217, 202] width 207 height 24
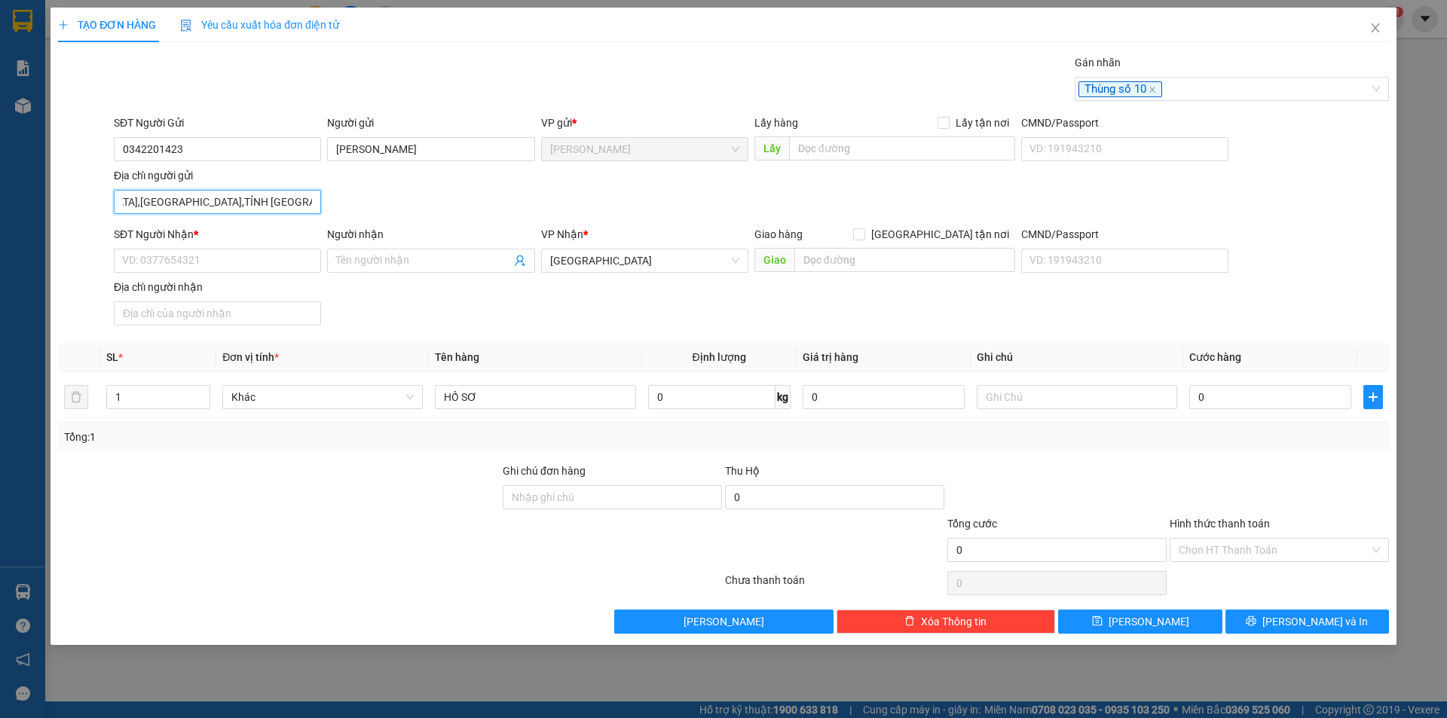
scroll to position [0, 87]
type input "167 TÂN VIỆT HÒA,PHƯỜNG CAO LÃNH,TỈNH ĐỒNG THÁP"
click at [200, 268] on input "SĐT Người Nhận *" at bounding box center [217, 261] width 207 height 24
type input "0909691695"
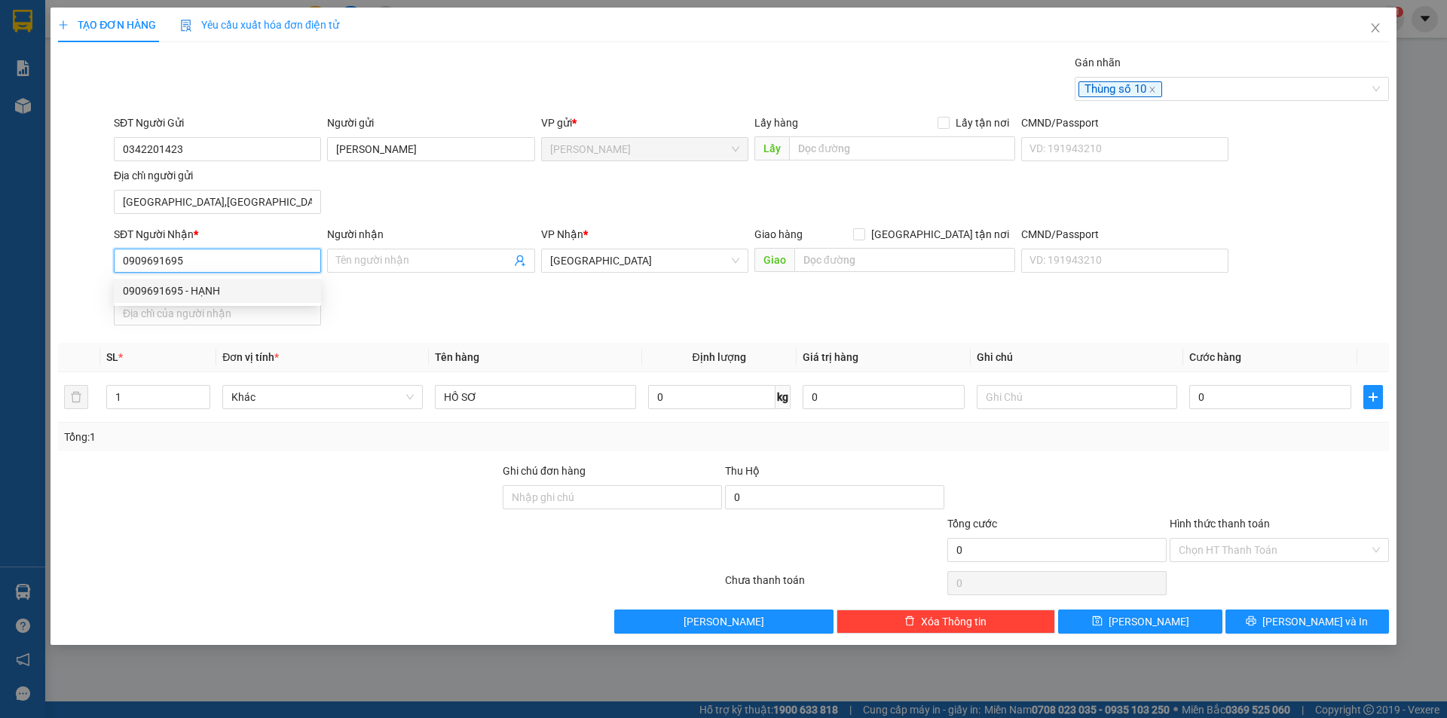
click at [170, 288] on div "0909691695 - HẠNH" at bounding box center [217, 291] width 189 height 17
type input "HẠNH"
type input "0909691695"
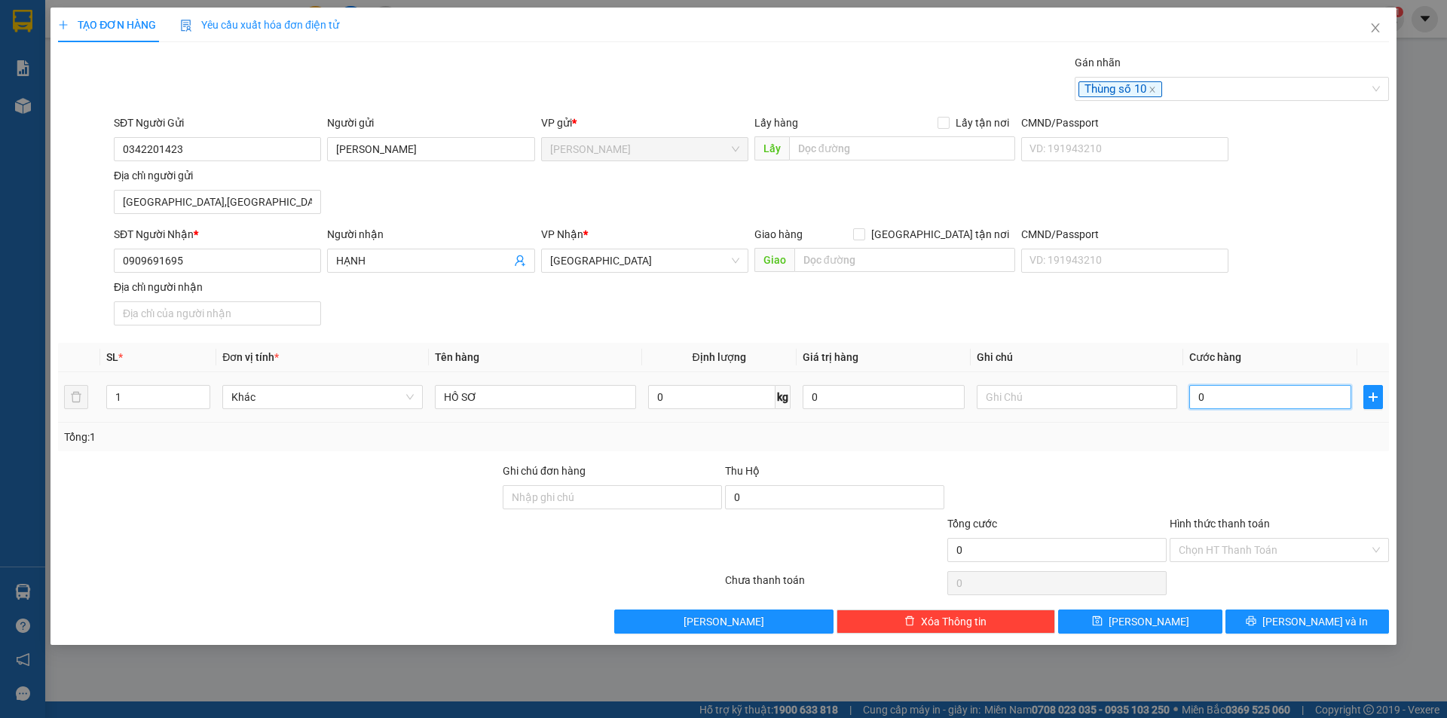
click at [1206, 390] on input "0" at bounding box center [1270, 397] width 162 height 24
type input "2"
type input "20"
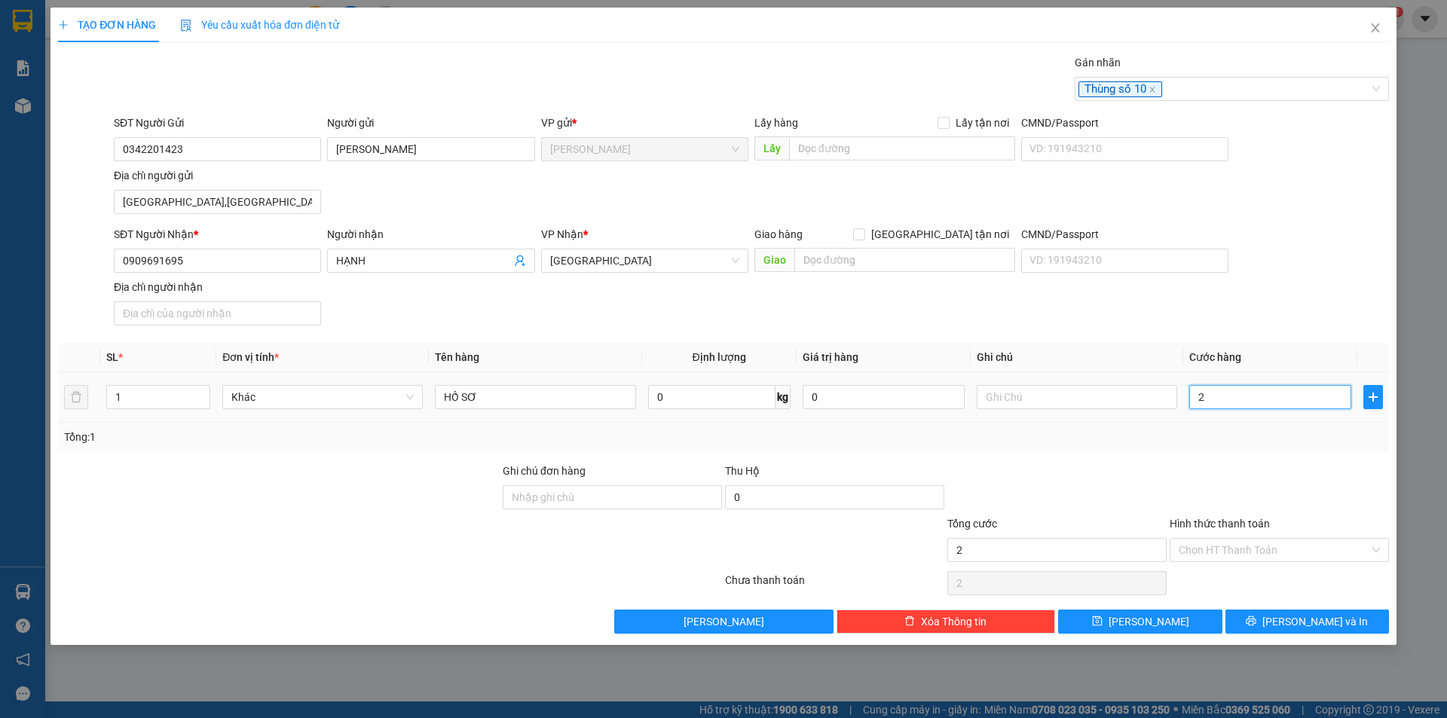
type input "20"
type input "20.000"
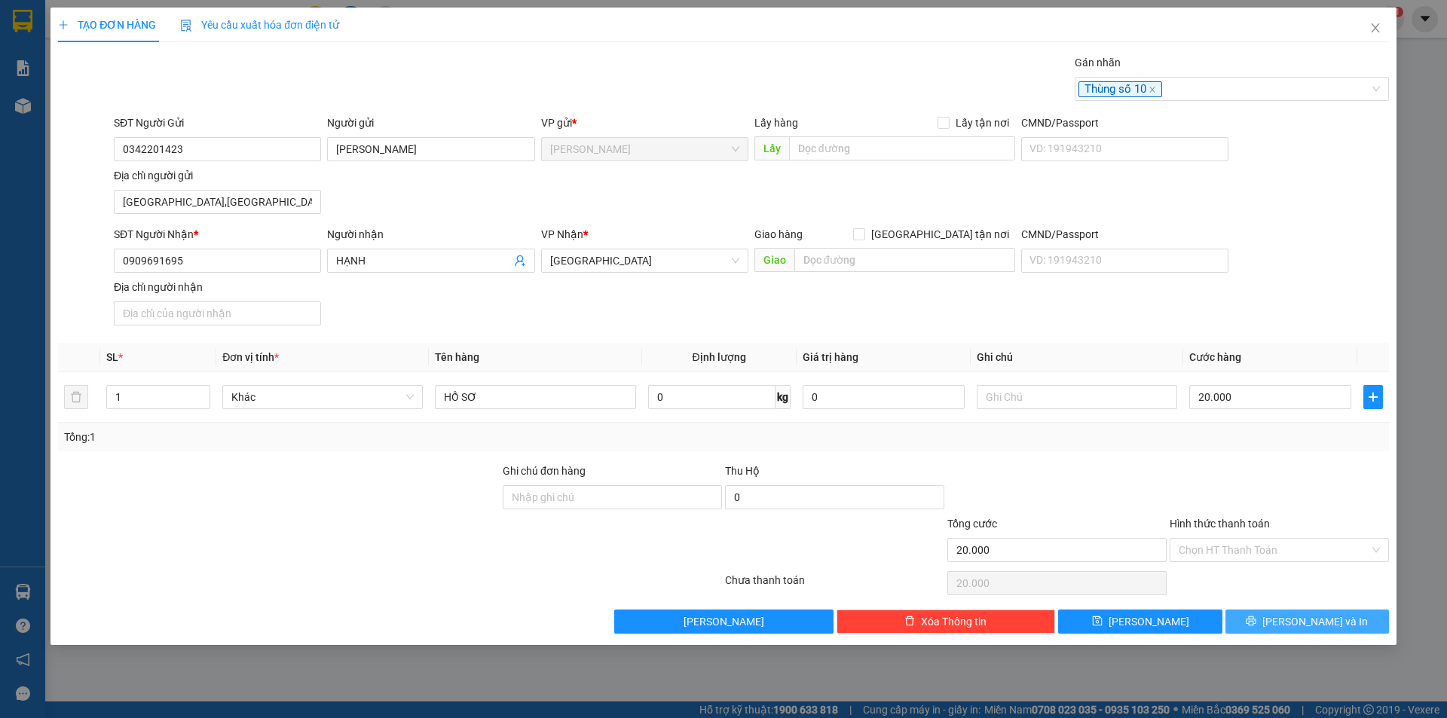
click at [1275, 623] on button "Lưu và In" at bounding box center [1308, 622] width 164 height 24
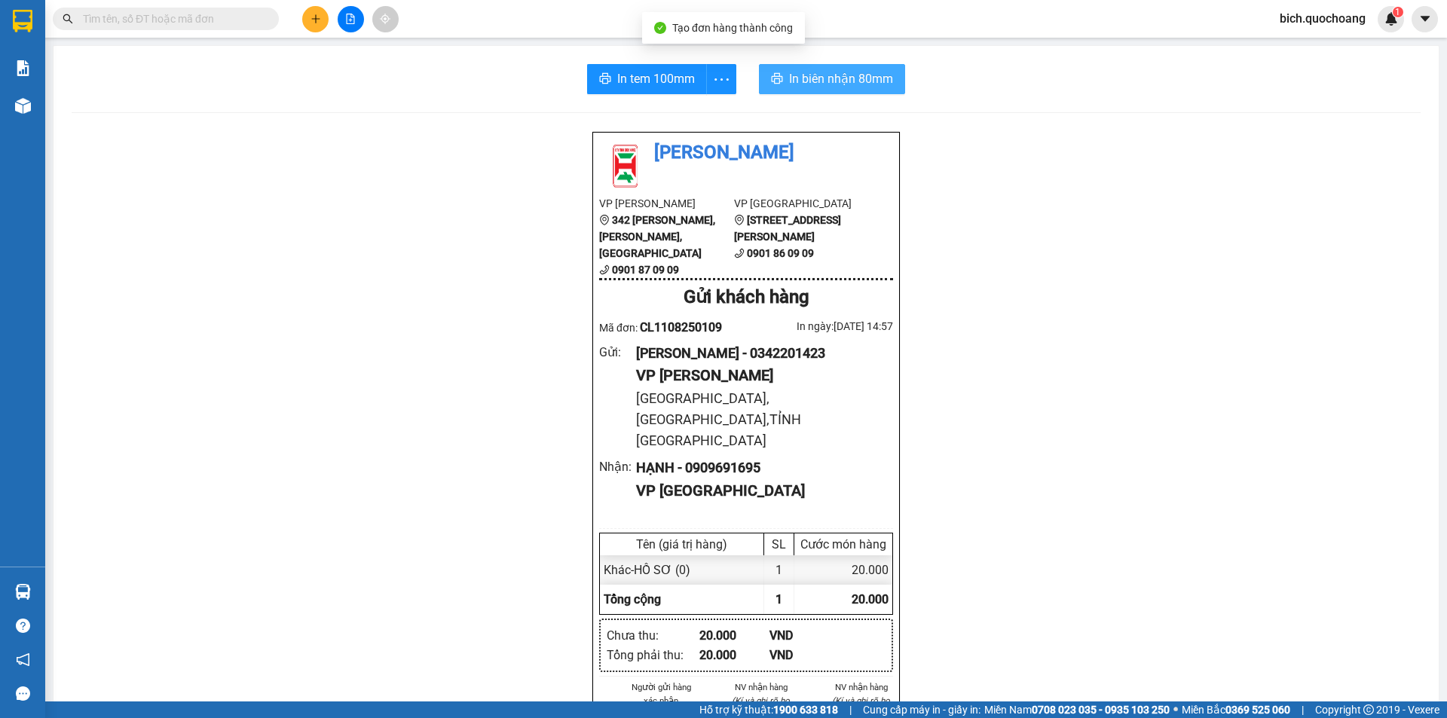
click at [828, 70] on span "In biên nhận 80mm" at bounding box center [841, 78] width 104 height 19
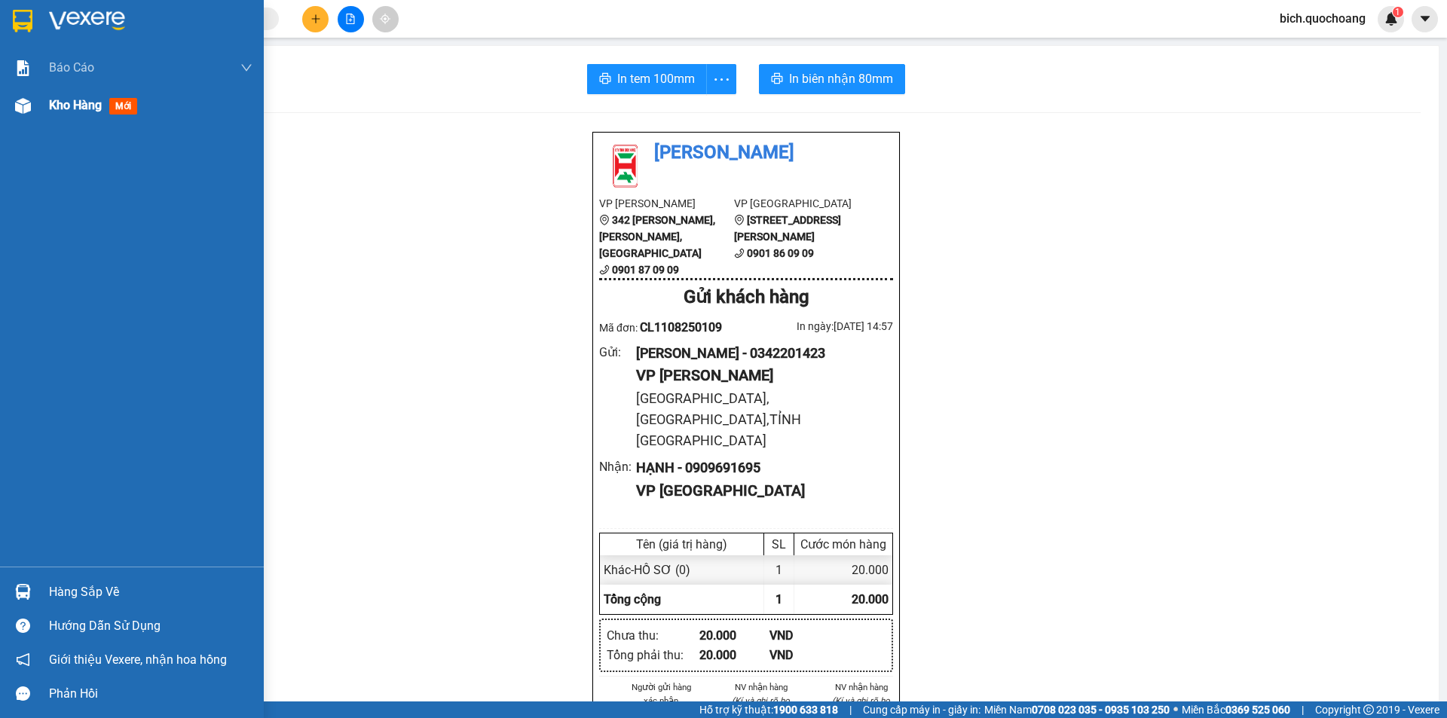
click at [75, 106] on span "Kho hàng" at bounding box center [75, 105] width 53 height 14
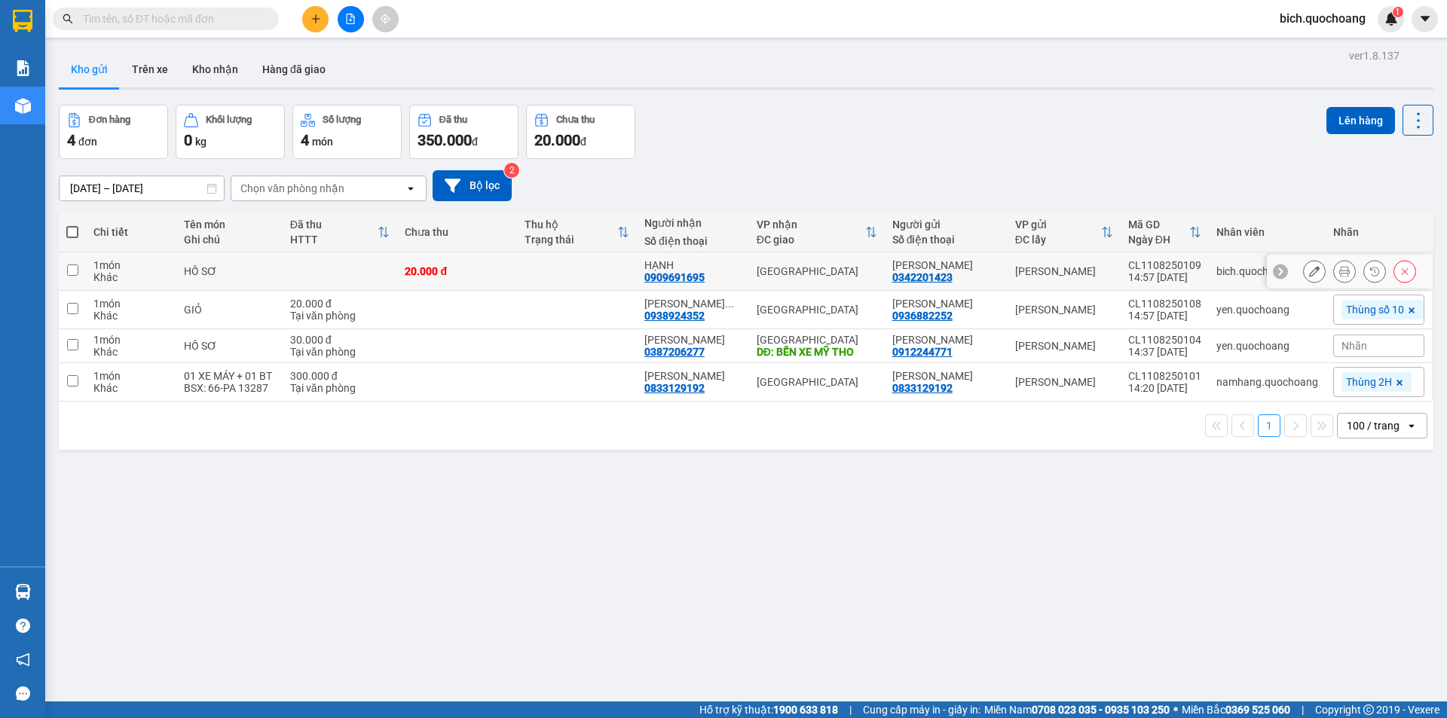
click at [1308, 277] on button at bounding box center [1314, 272] width 21 height 26
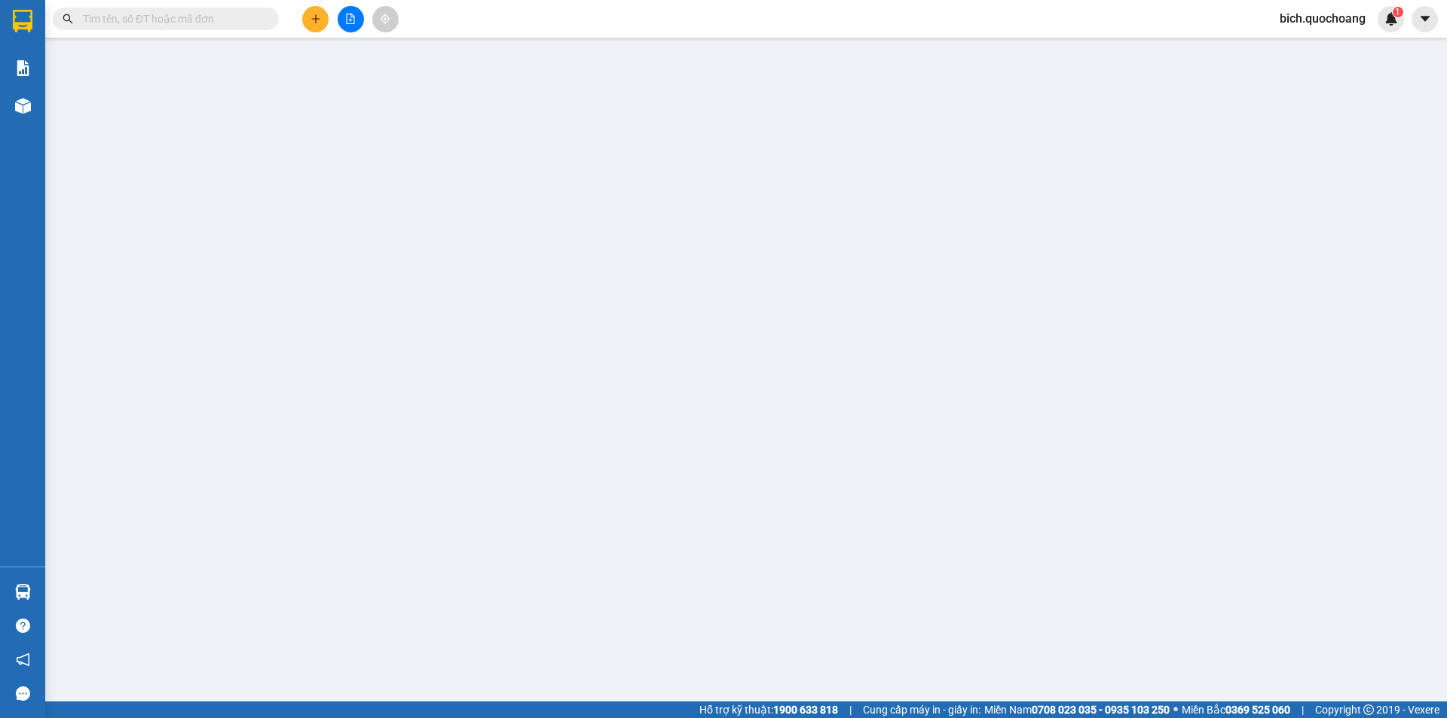
type input "0342201423"
type input "LÊ MINH TOÀN"
type input "167 TÂN VIỆT HÒA,PHƯỜNG CAO LÃNH,TỈNH ĐỒNG THÁP"
type input "0909691695"
type input "HẠNH"
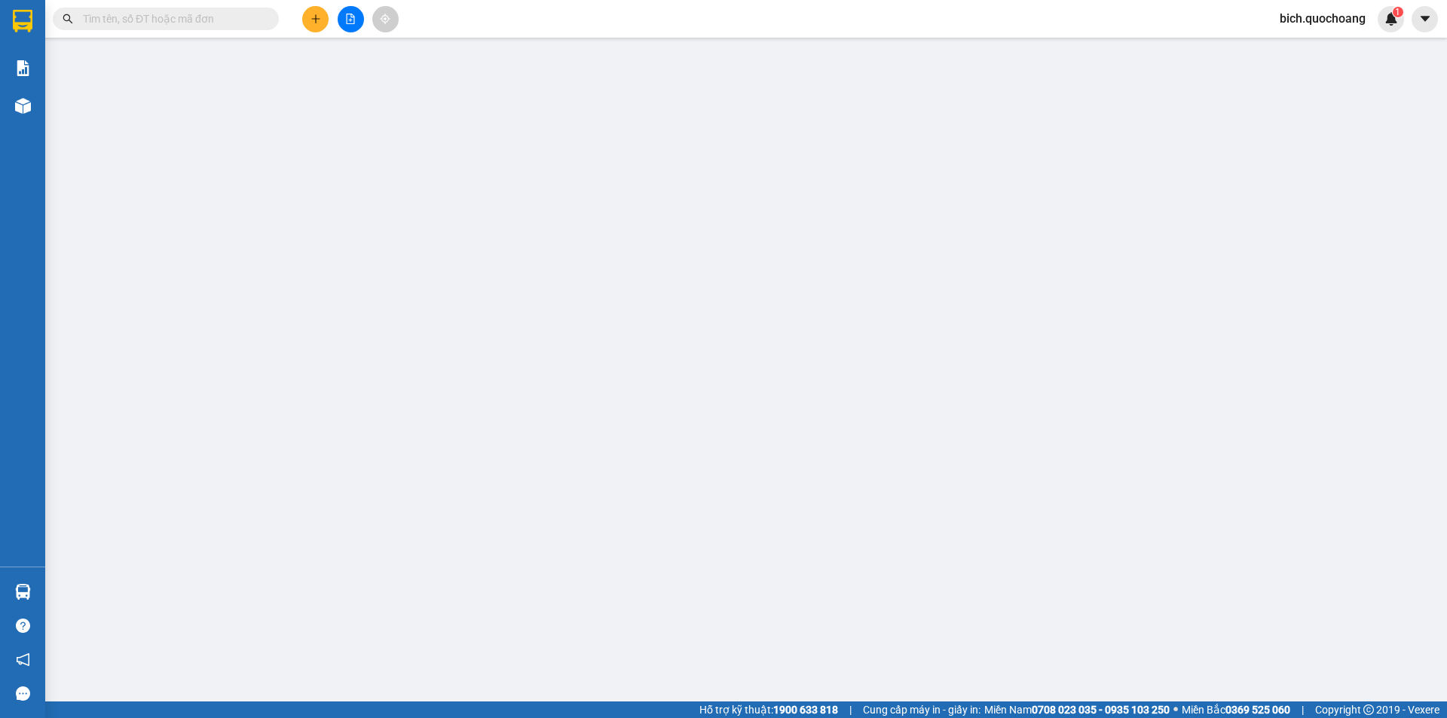
type input "20.000"
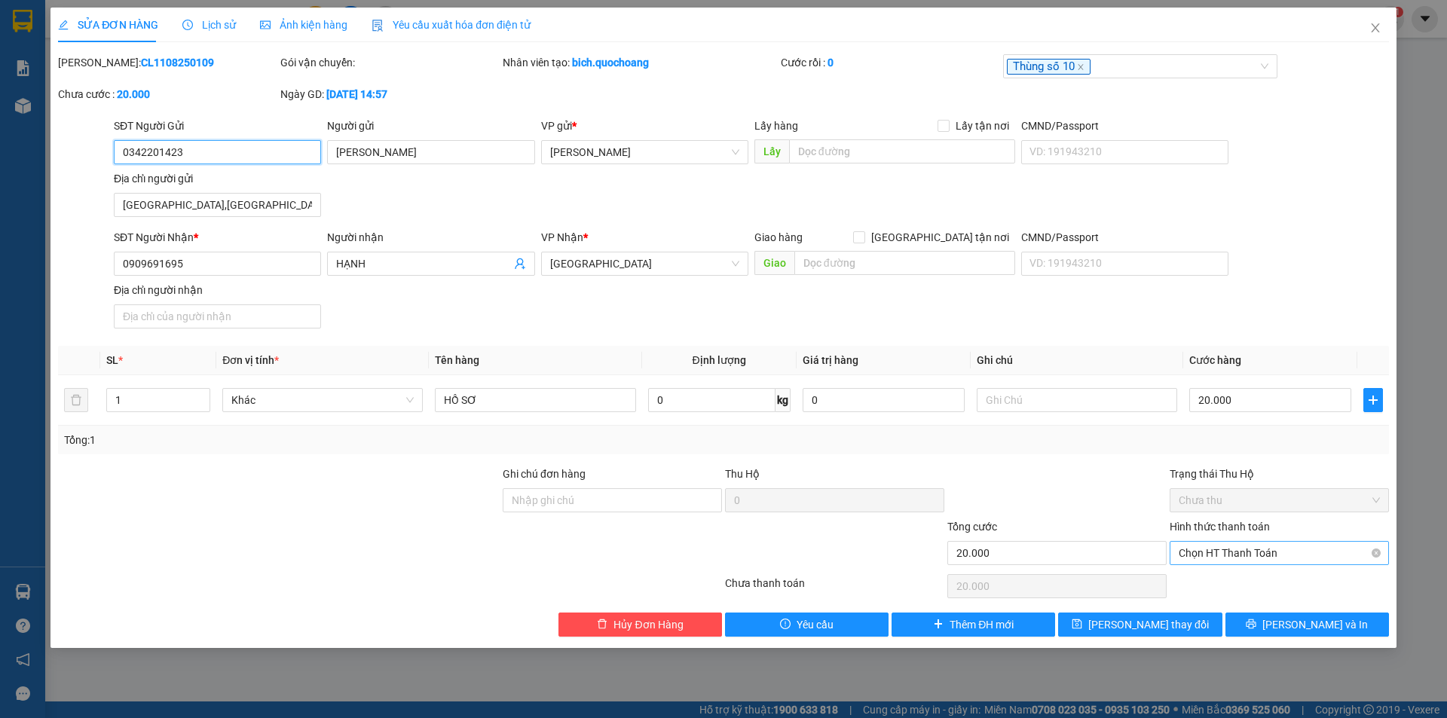
drag, startPoint x: 1223, startPoint y: 553, endPoint x: 1232, endPoint y: 562, distance: 11.7
click at [1224, 553] on span "Chọn HT Thanh Toán" at bounding box center [1279, 553] width 201 height 23
click at [1227, 577] on div "Tại văn phòng" at bounding box center [1279, 583] width 201 height 17
type input "0"
click at [1321, 631] on span "Lưu và In" at bounding box center [1315, 625] width 106 height 17
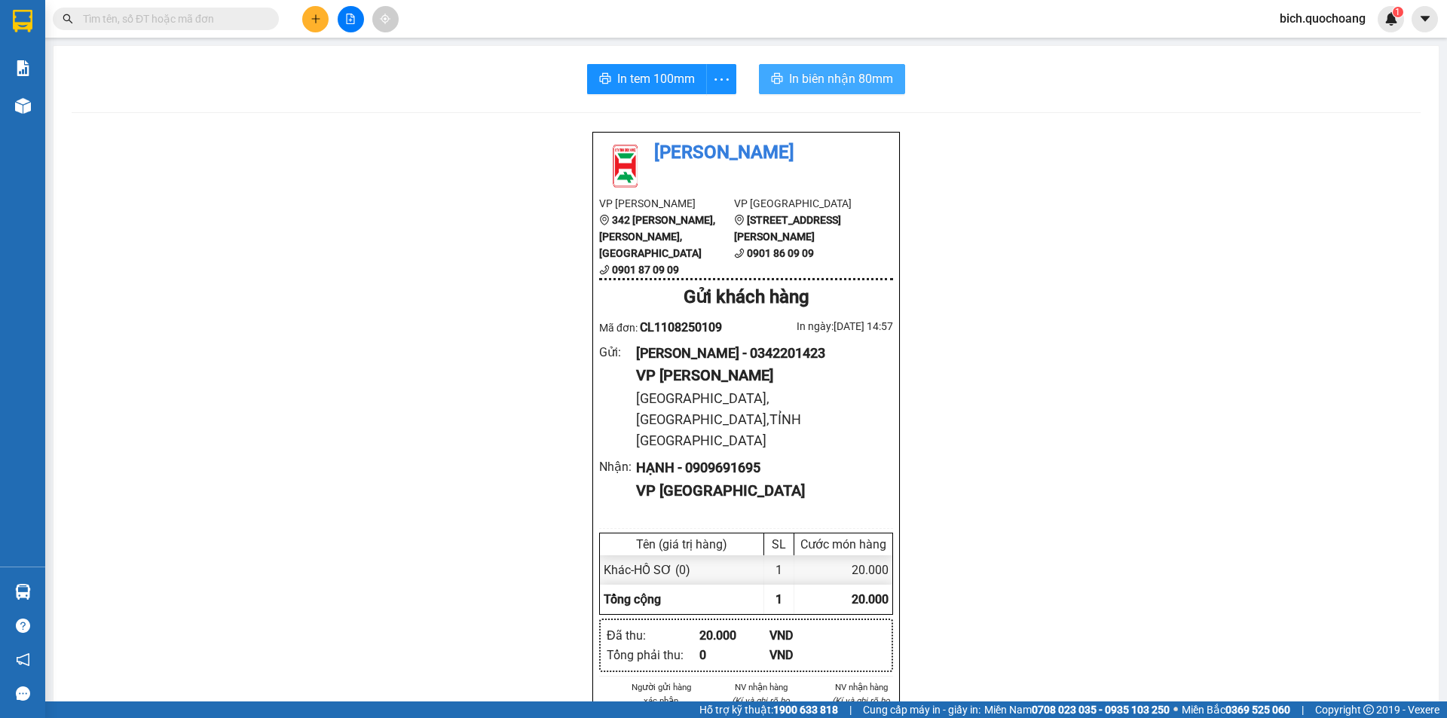
click at [782, 75] on button "In biên nhận 80mm" at bounding box center [832, 79] width 146 height 30
click at [608, 68] on button "In tem 100mm" at bounding box center [647, 79] width 120 height 30
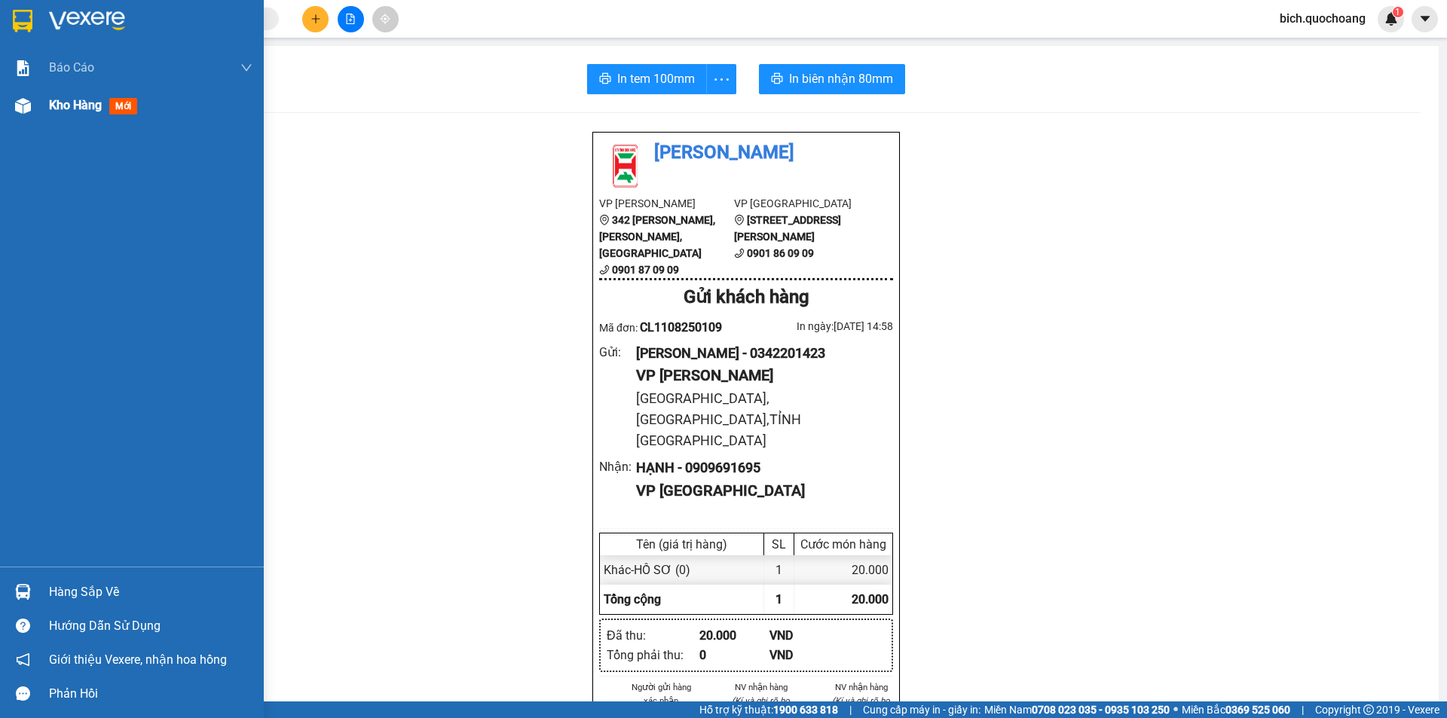
click at [40, 111] on div "Kho hàng mới" at bounding box center [132, 106] width 264 height 38
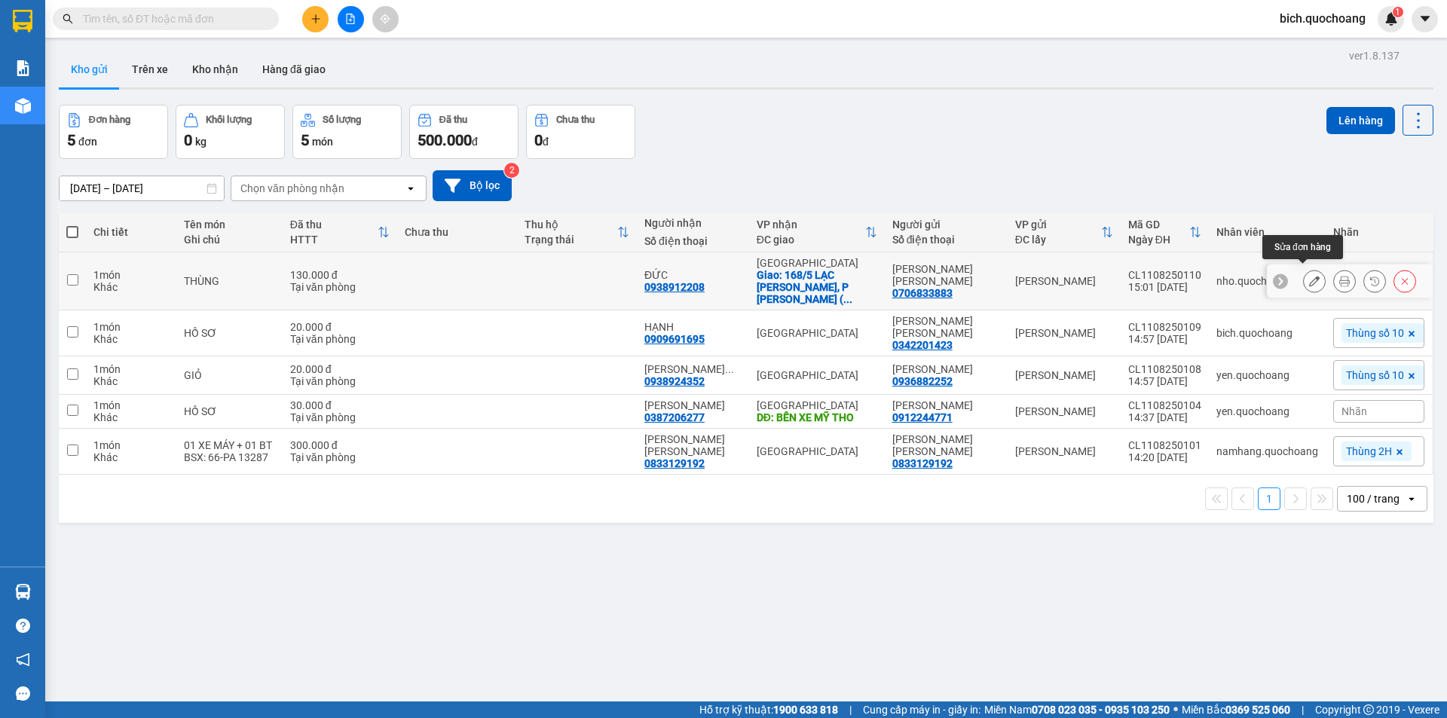
click at [1309, 276] on icon at bounding box center [1314, 281] width 11 height 11
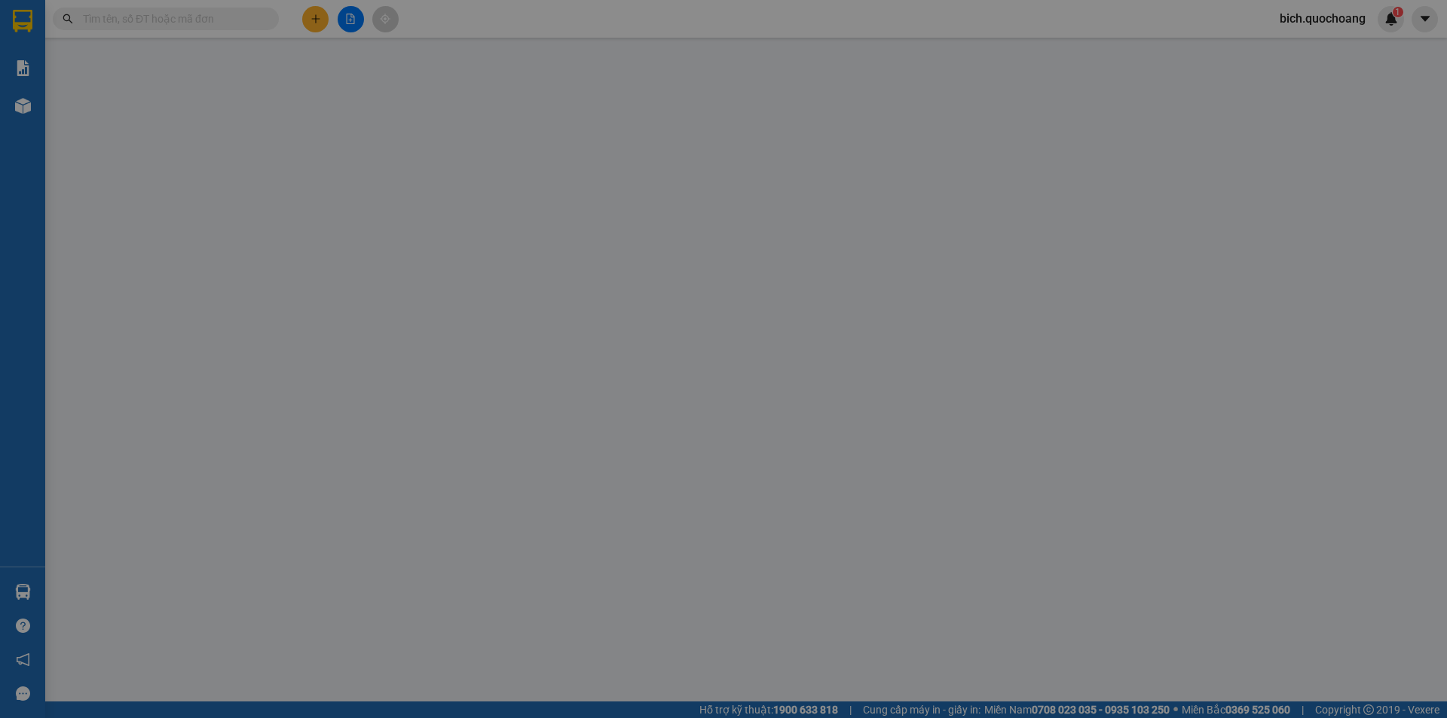
type input "0706833883"
type input "[PERSON_NAME] [PERSON_NAME]"
type input "0938912208"
type input "ĐỨC"
checkbox input "true"
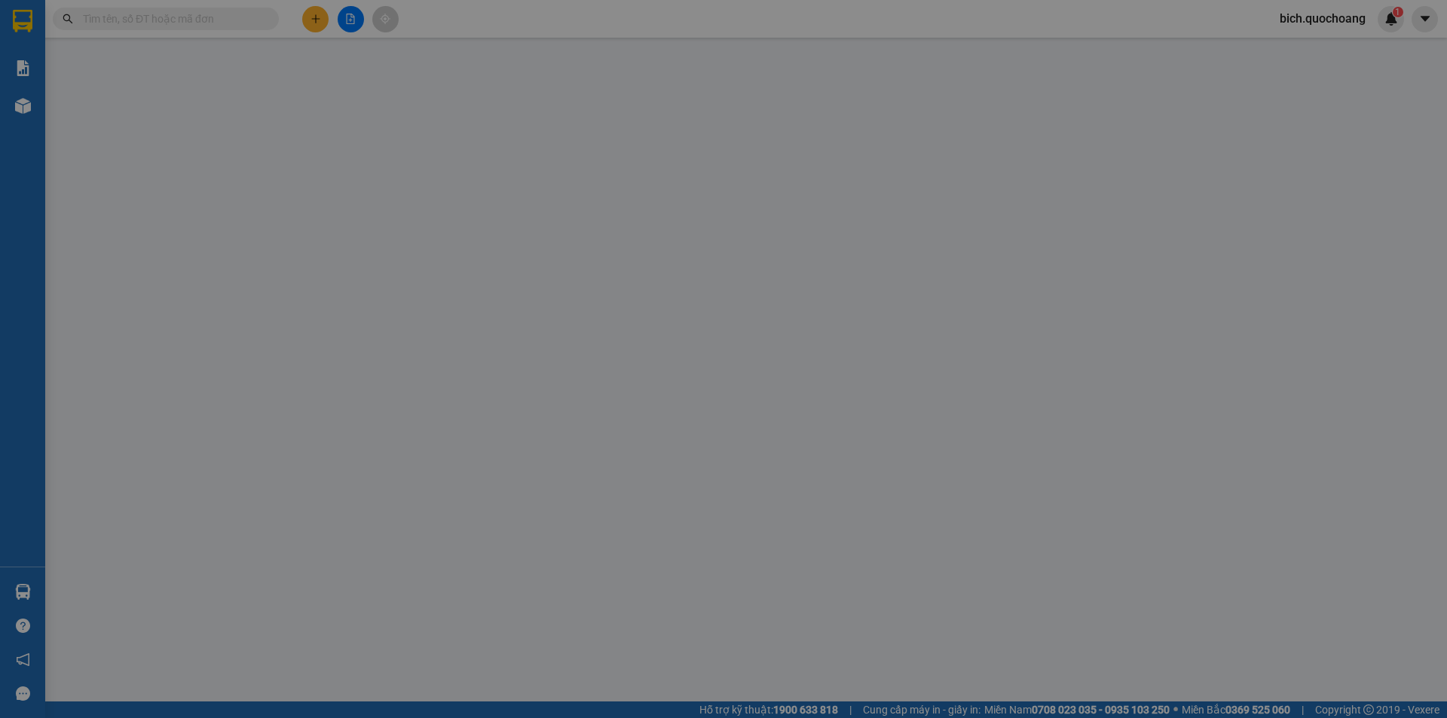
type input "168/5 LẠC [PERSON_NAME], P [PERSON_NAME] ( P3 , Q11 )"
type input "130.000"
type input "0"
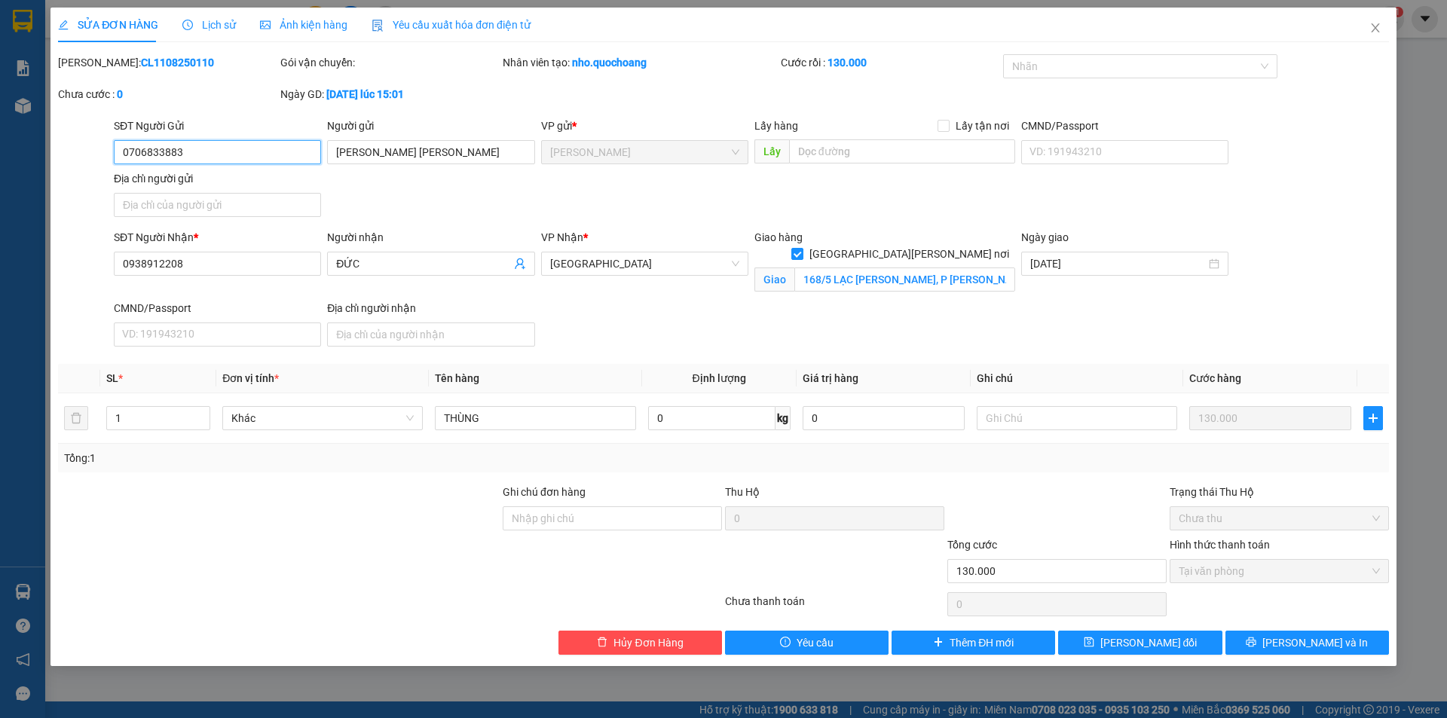
click at [224, 153] on input "0706833883" at bounding box center [217, 152] width 207 height 24
click at [1381, 36] on span "Close" at bounding box center [1375, 29] width 42 height 42
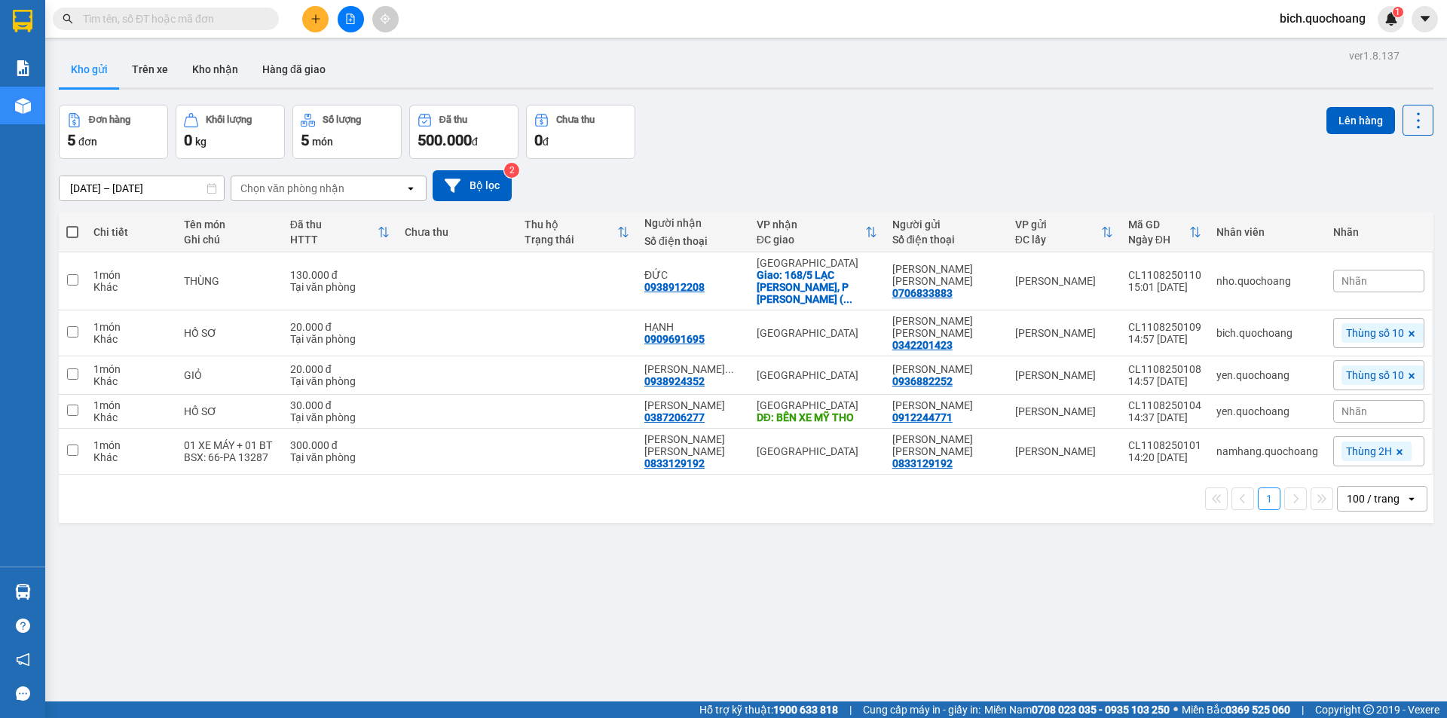
click at [221, 29] on span at bounding box center [166, 19] width 226 height 23
click at [224, 17] on input "text" at bounding box center [172, 19] width 178 height 17
paste input "0706833883"
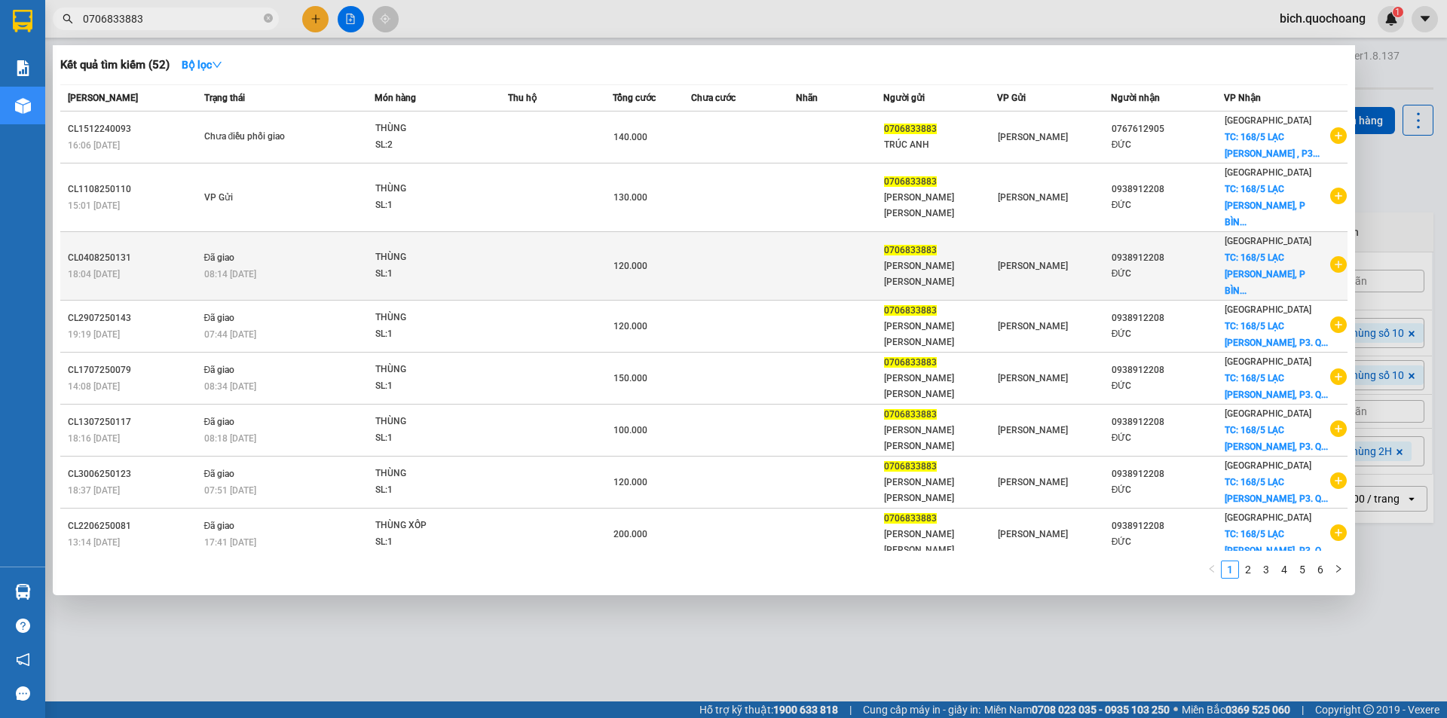
type input "0706833883"
click at [877, 246] on td at bounding box center [839, 266] width 87 height 69
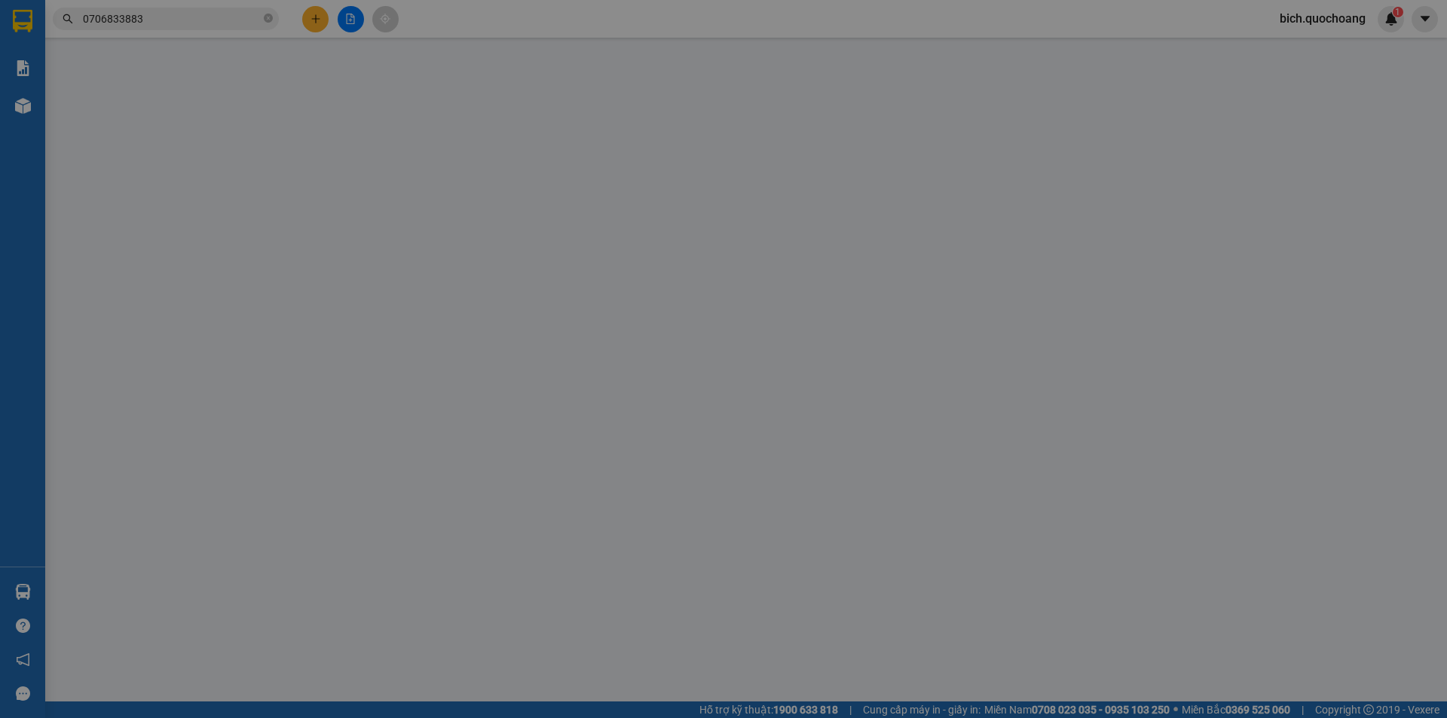
type input "0706833883"
type input "[PERSON_NAME]"
type input "XÃ MỸ THỌ , ĐỒNG THÁP"
type input "0938912208"
type input "ĐỨC"
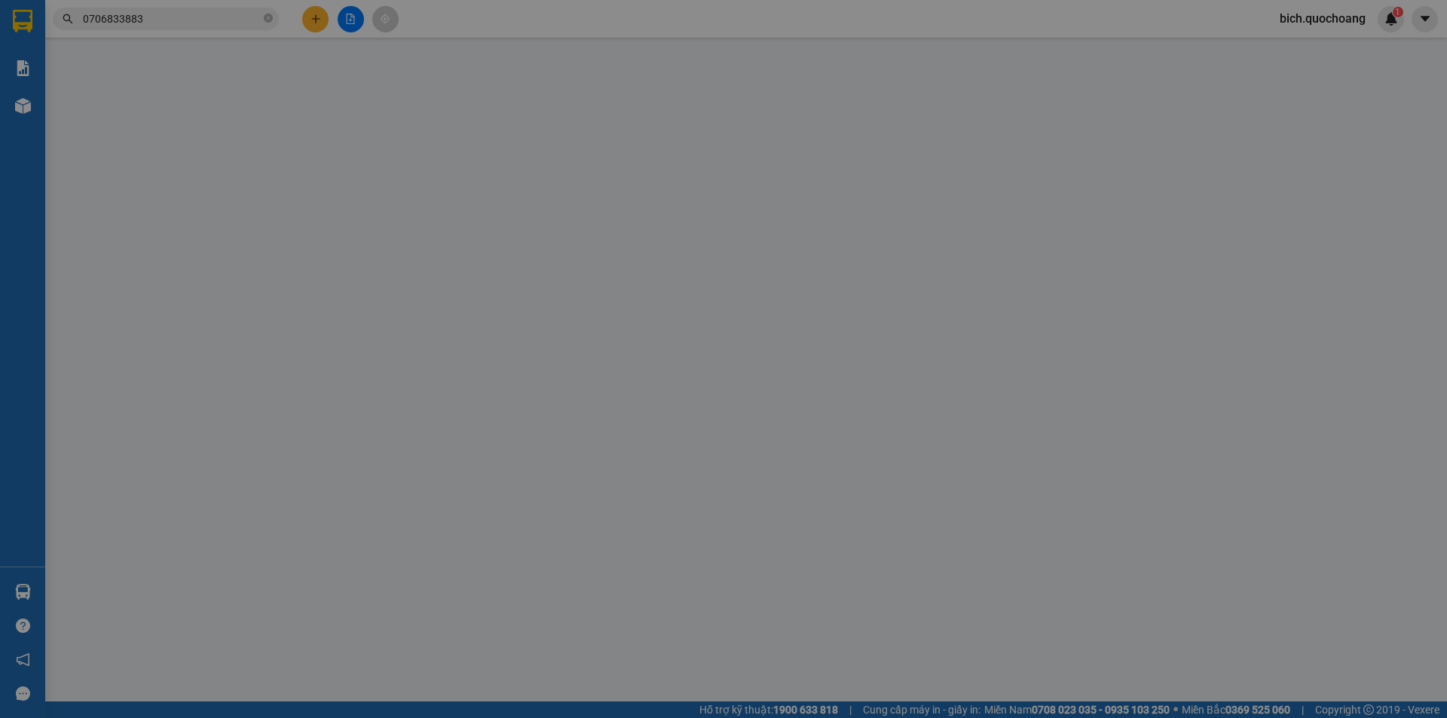
checkbox input "true"
type input "168/5 LẠC LONG QUÂN, P BÌNH THỚI ( P3 , Q11 )"
type input "120.000"
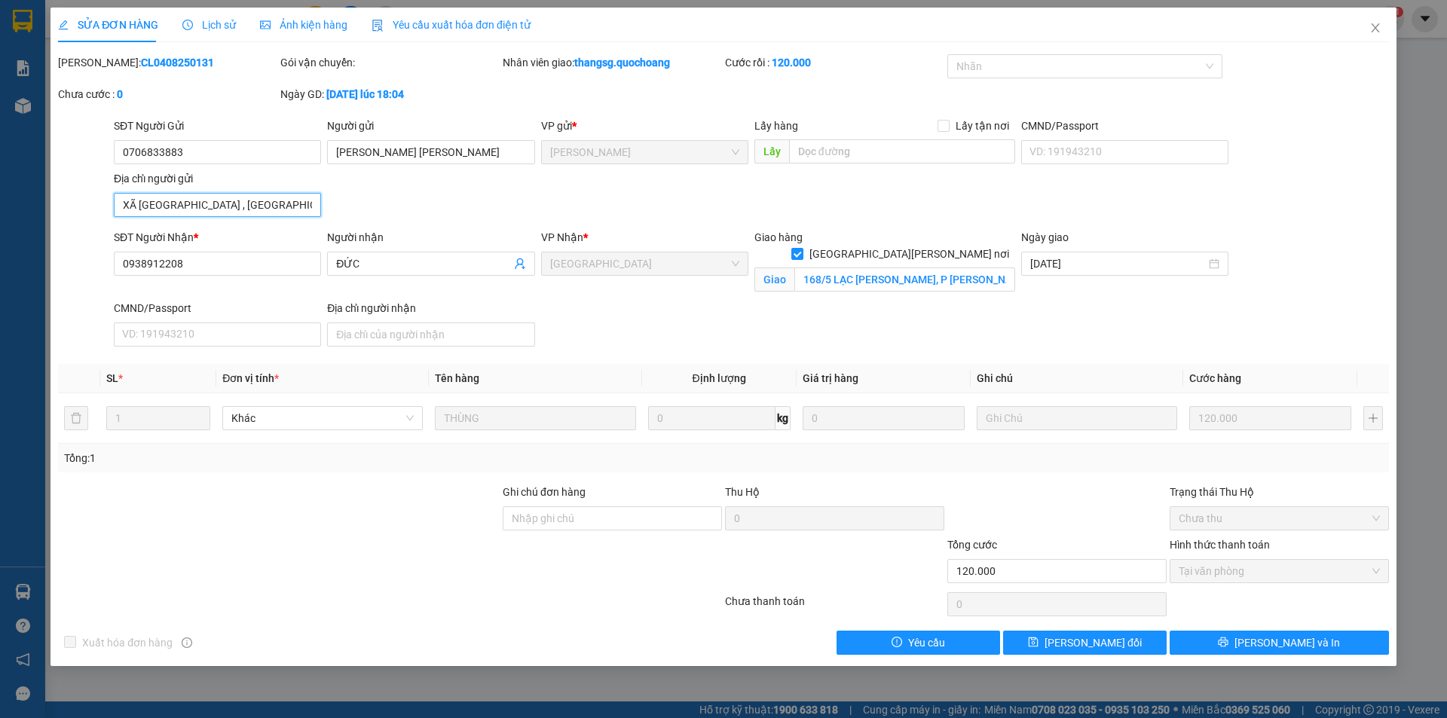
click at [280, 210] on input "XÃ MỸ THỌ , ĐỒNG THÁP" at bounding box center [217, 205] width 207 height 24
click at [1371, 32] on icon "close" at bounding box center [1376, 28] width 12 height 12
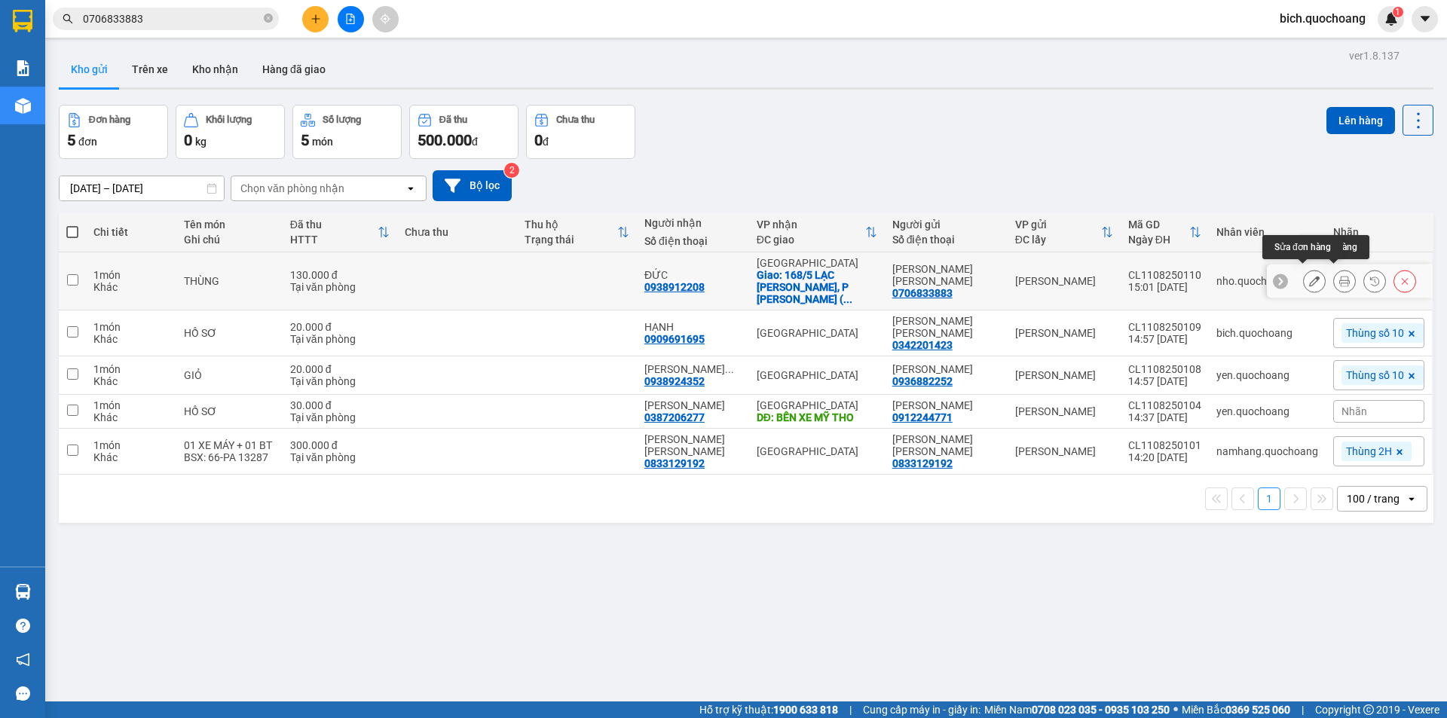
click at [1309, 276] on icon at bounding box center [1314, 281] width 11 height 11
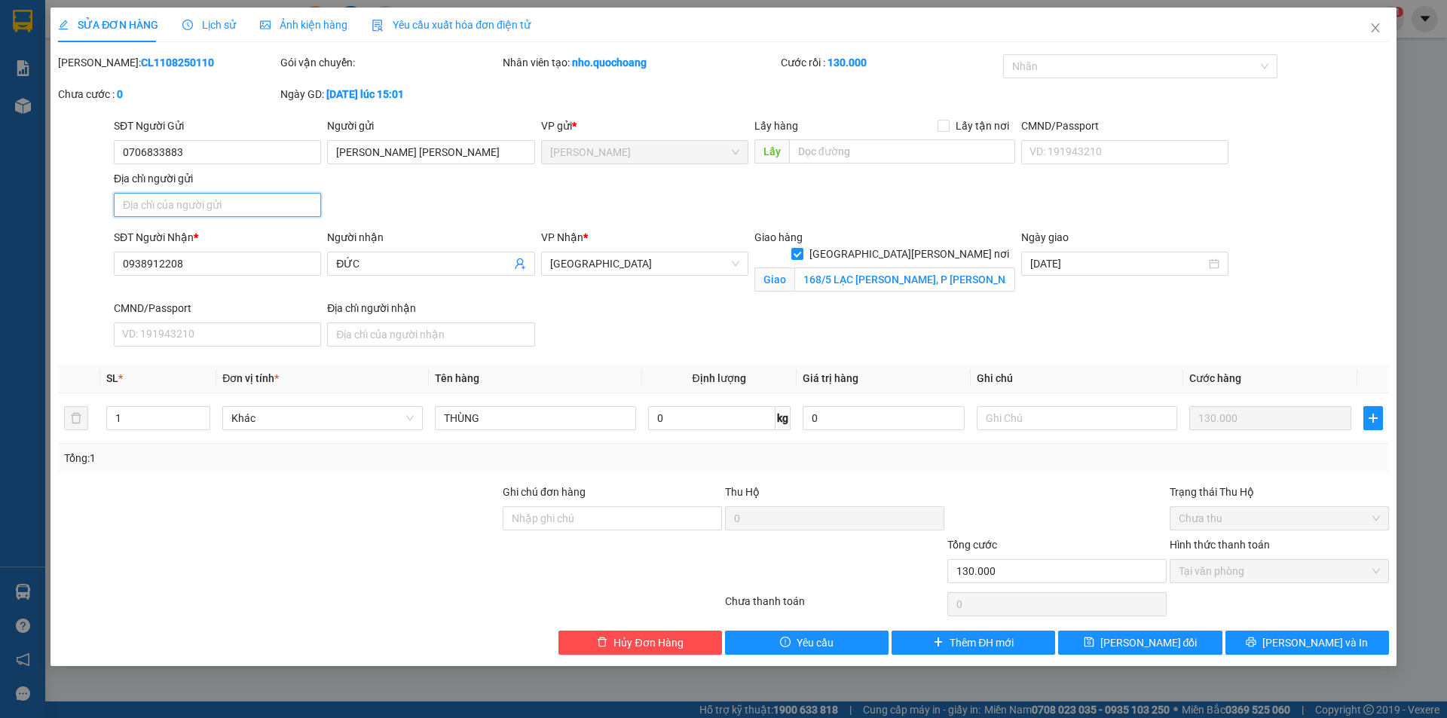
click at [242, 204] on input "Địa chỉ người gửi" at bounding box center [217, 205] width 207 height 24
paste input "XÃ MỸ THỌ , ĐỒNG THÁP"
type input "XÃ MỸ THỌ , ĐỒNG THÁP"
click at [1351, 656] on div "SỬA ĐƠN HÀNG Lịch sử Ảnh kiện hàng Yêu cầu xuất hóa đơn điện tử Total Paid Fee …" at bounding box center [723, 337] width 1346 height 659
click at [1351, 646] on button "Lưu và In" at bounding box center [1308, 643] width 164 height 24
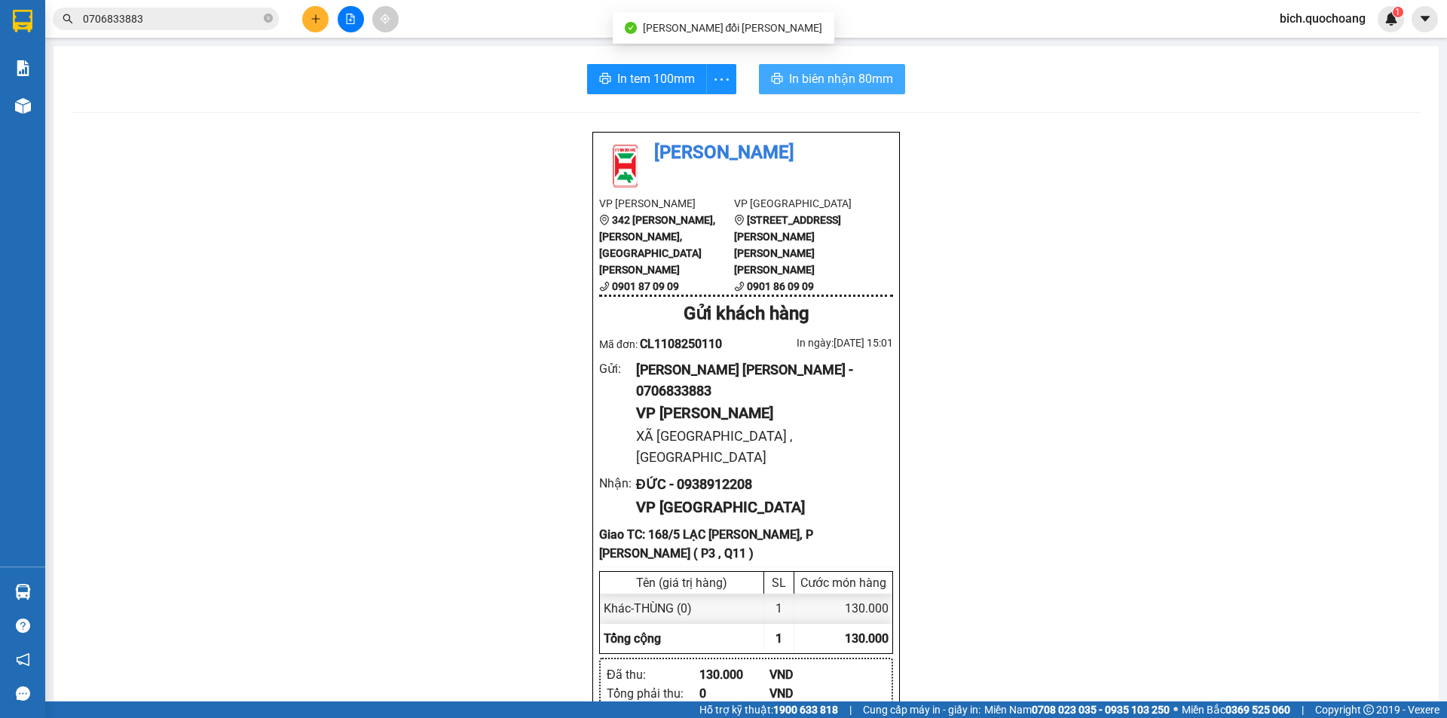
click at [843, 74] on span "In biên nhận 80mm" at bounding box center [841, 78] width 104 height 19
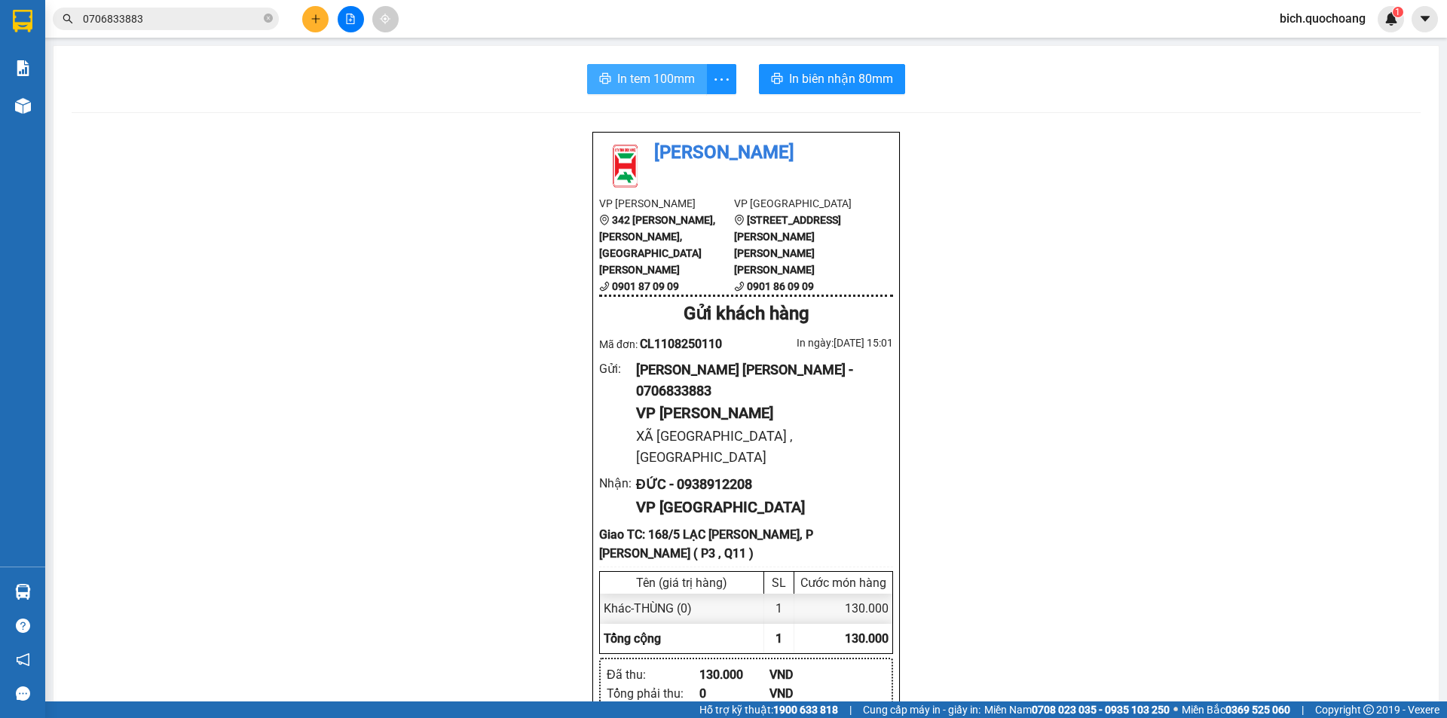
click at [652, 77] on span "In tem 100mm" at bounding box center [656, 78] width 78 height 19
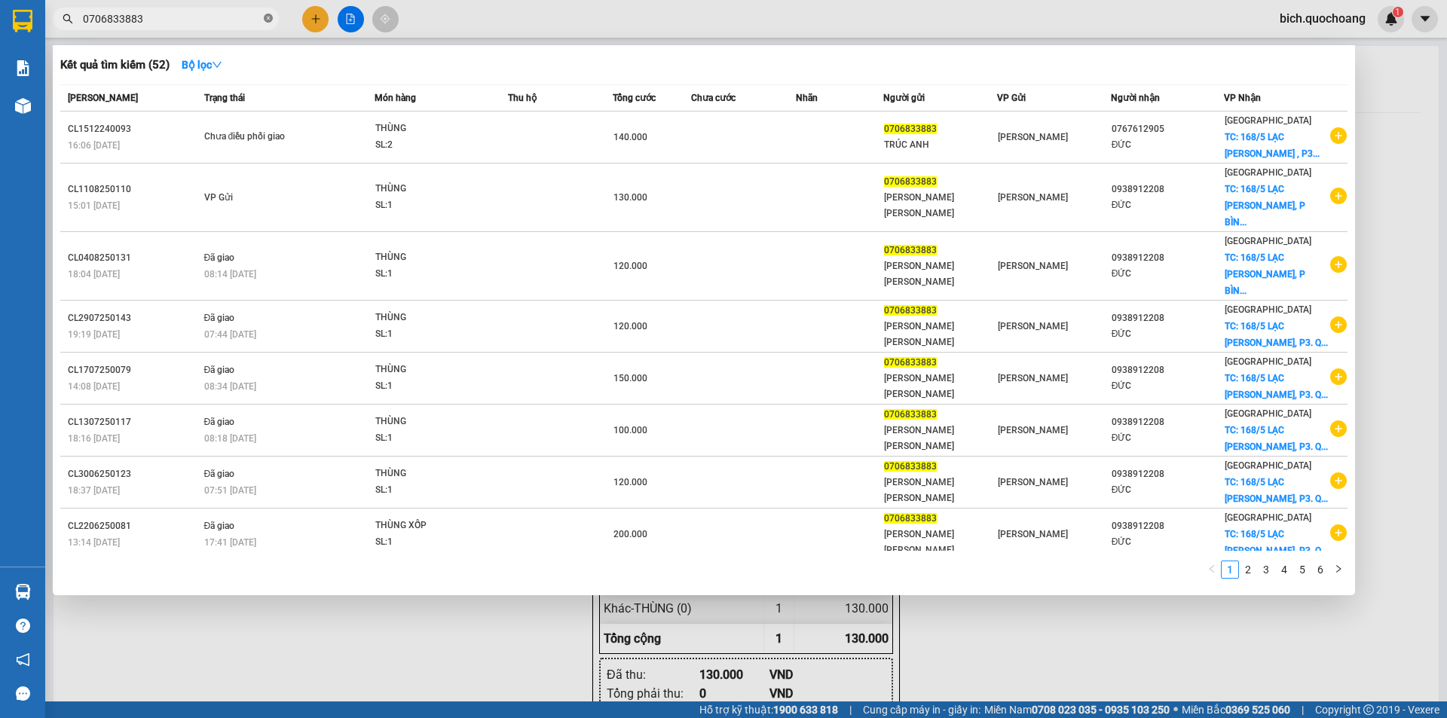
click at [268, 13] on span at bounding box center [268, 19] width 9 height 14
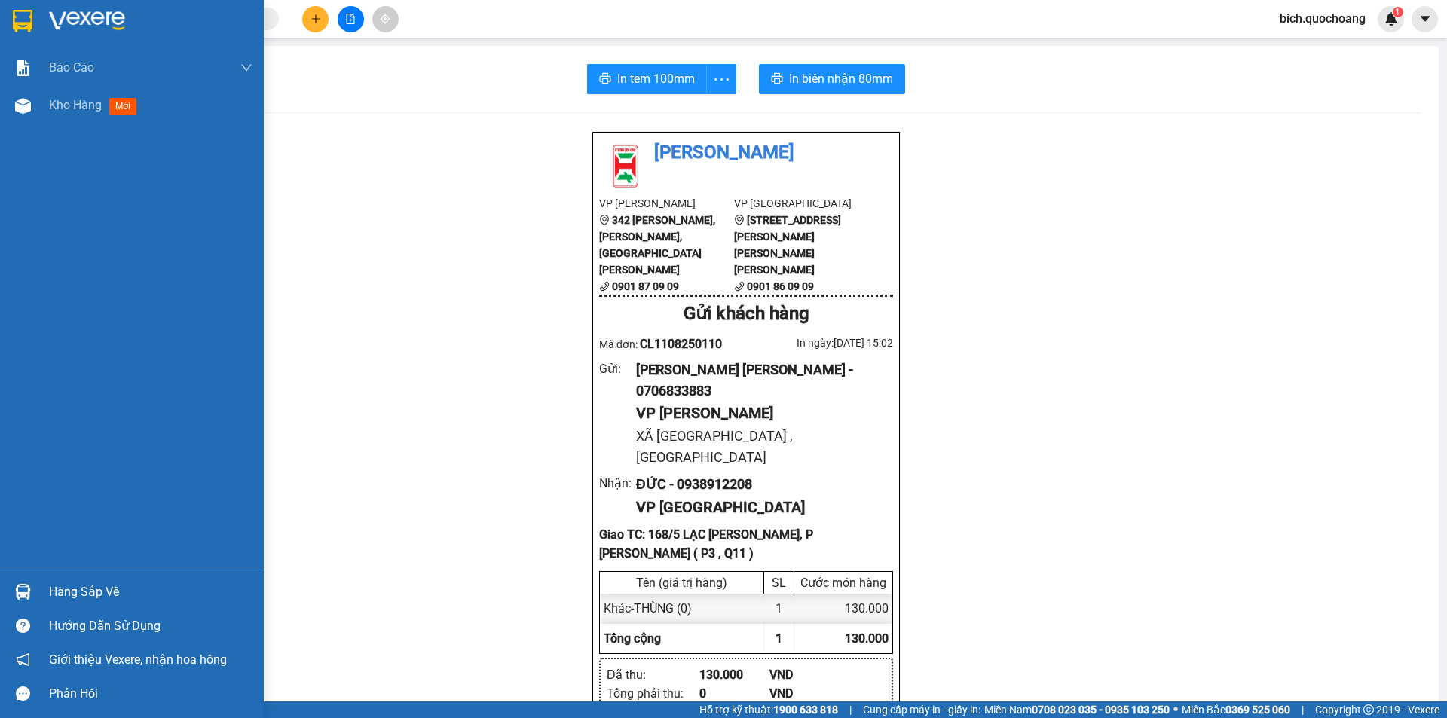
drag, startPoint x: 80, startPoint y: 592, endPoint x: 91, endPoint y: 592, distance: 11.3
click at [82, 594] on div "Hàng sắp về" at bounding box center [151, 592] width 204 height 23
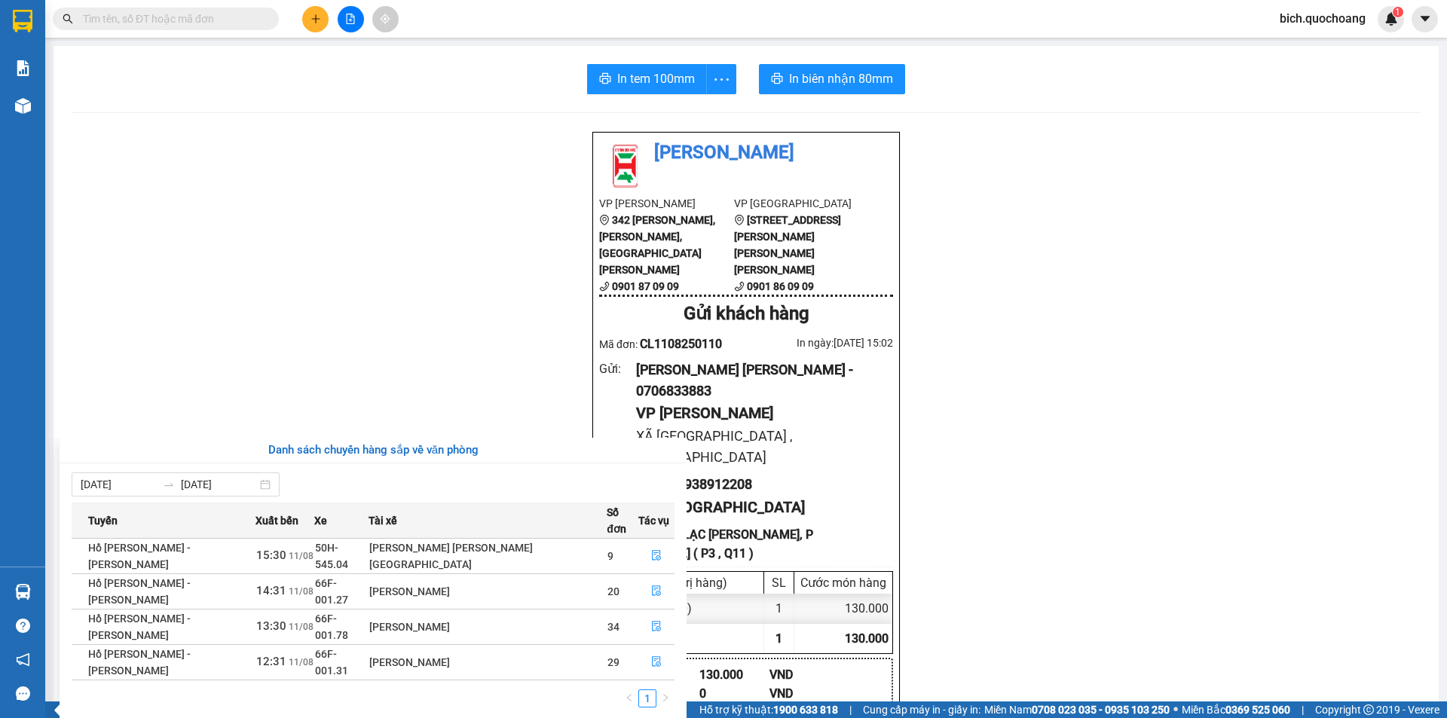
click at [470, 332] on section "Kết quả tìm kiếm ( 52 ) Bộ lọc Mã ĐH Trạng thái Món hàng Thu hộ Tổng cước Chưa …" at bounding box center [723, 359] width 1447 height 718
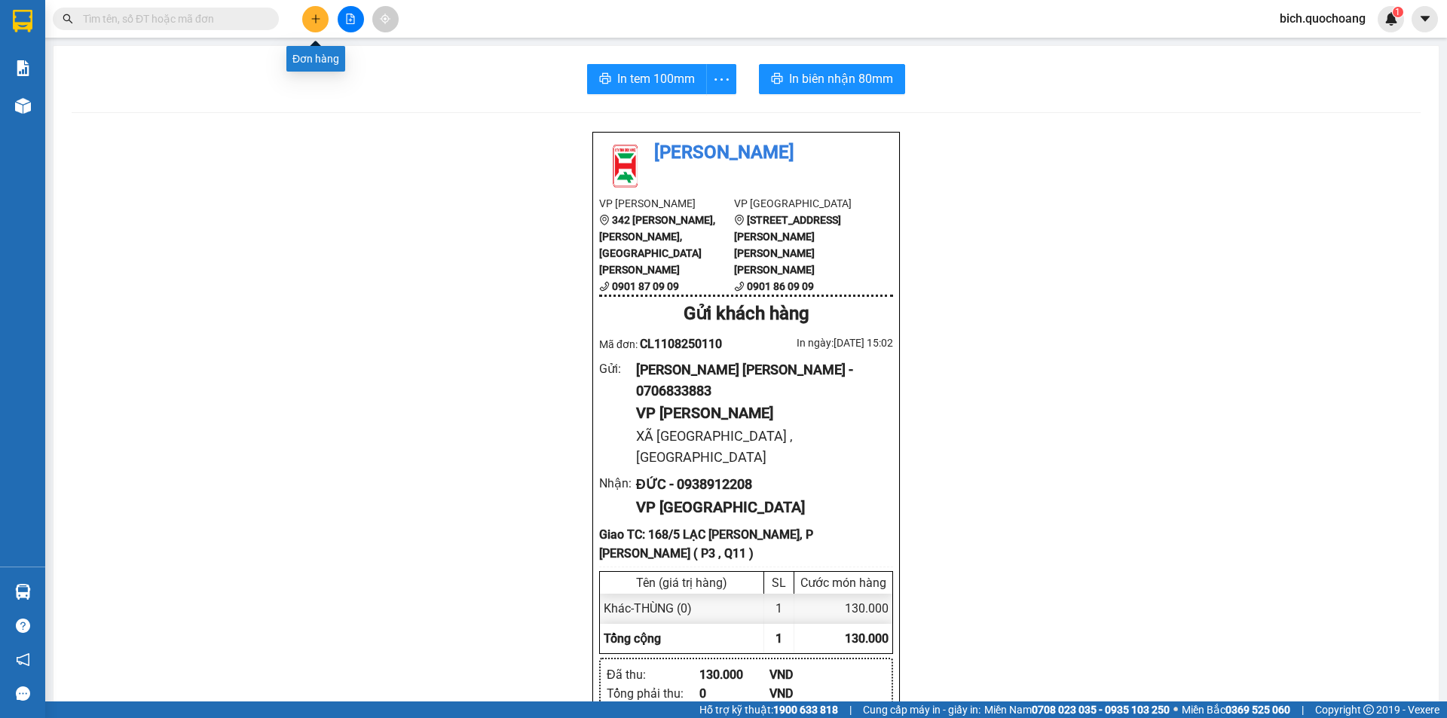
click at [317, 21] on icon "plus" at bounding box center [316, 19] width 11 height 11
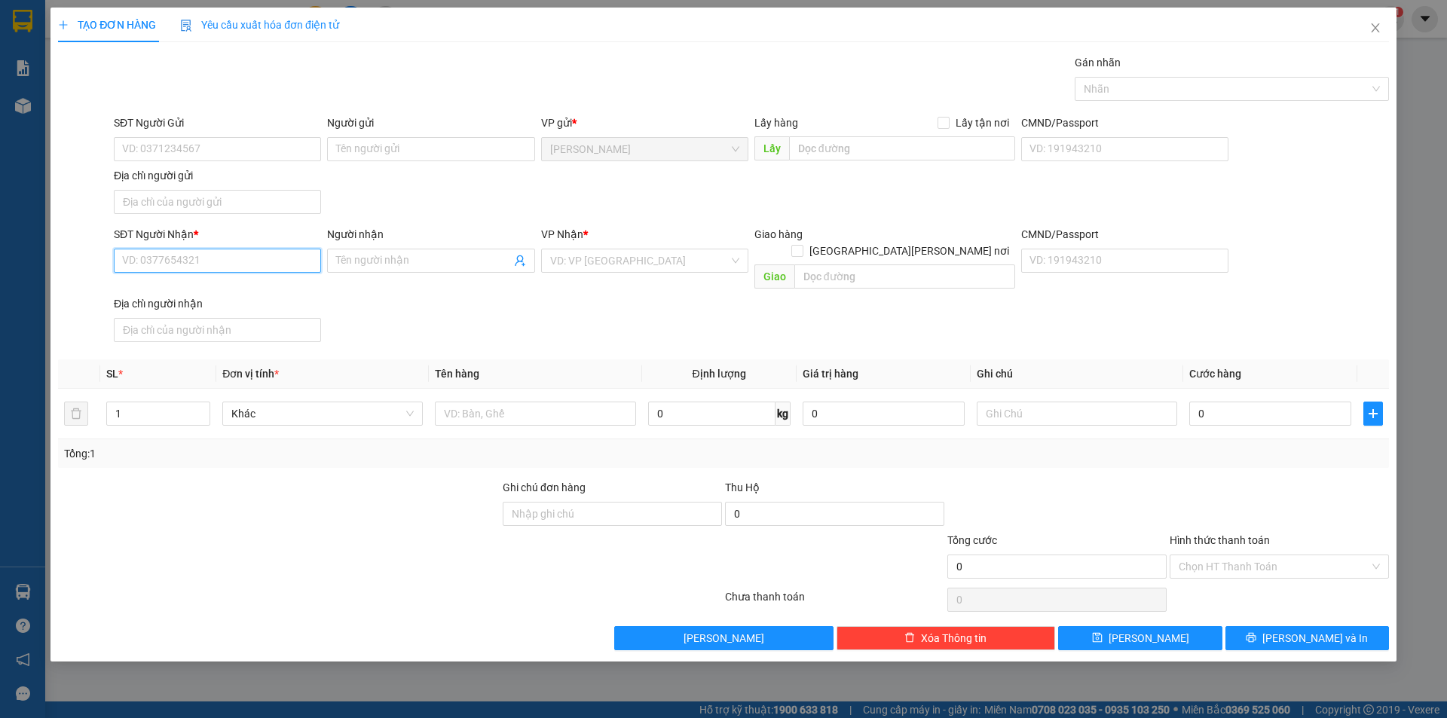
click at [249, 265] on input "SĐT Người Nhận *" at bounding box center [217, 261] width 207 height 24
click at [1137, 88] on div at bounding box center [1225, 89] width 292 height 18
type input "0"
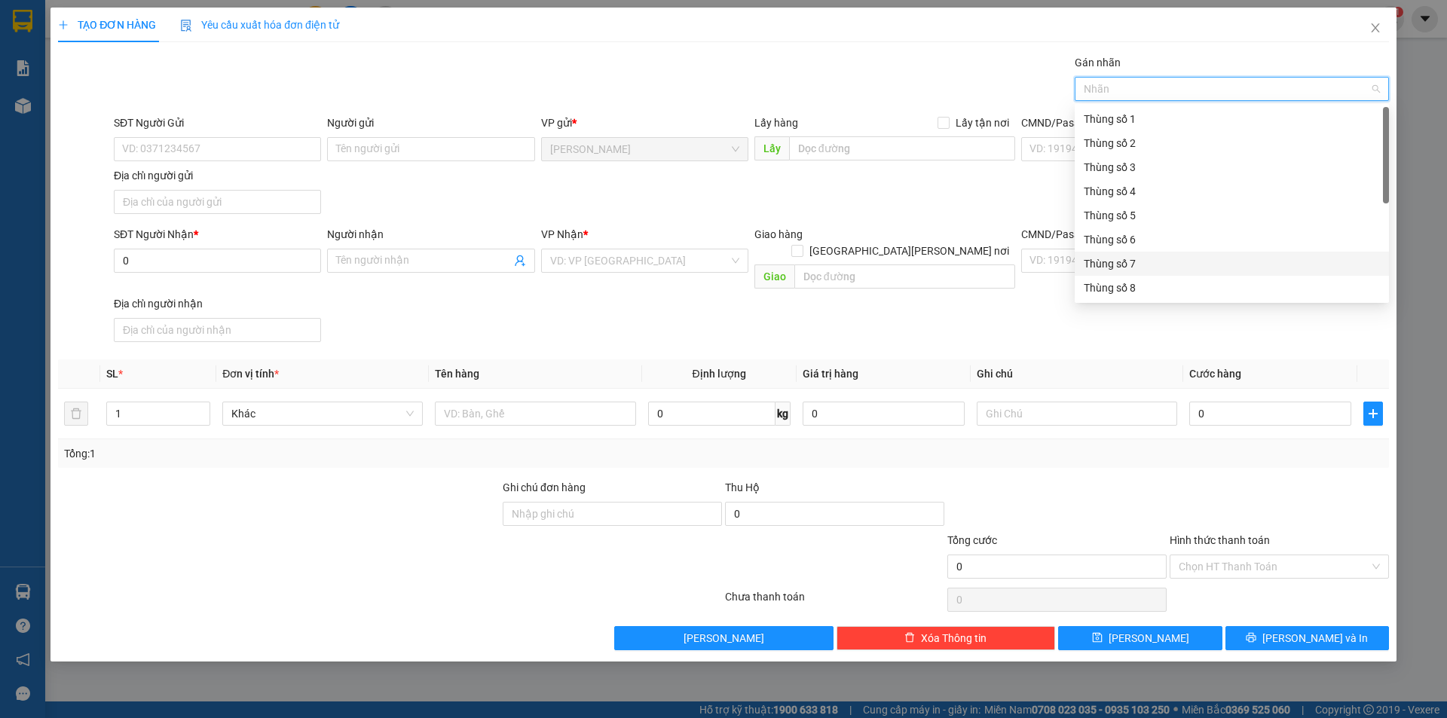
scroll to position [75, 0]
click at [1144, 269] on div "Thùng số 10" at bounding box center [1232, 261] width 314 height 24
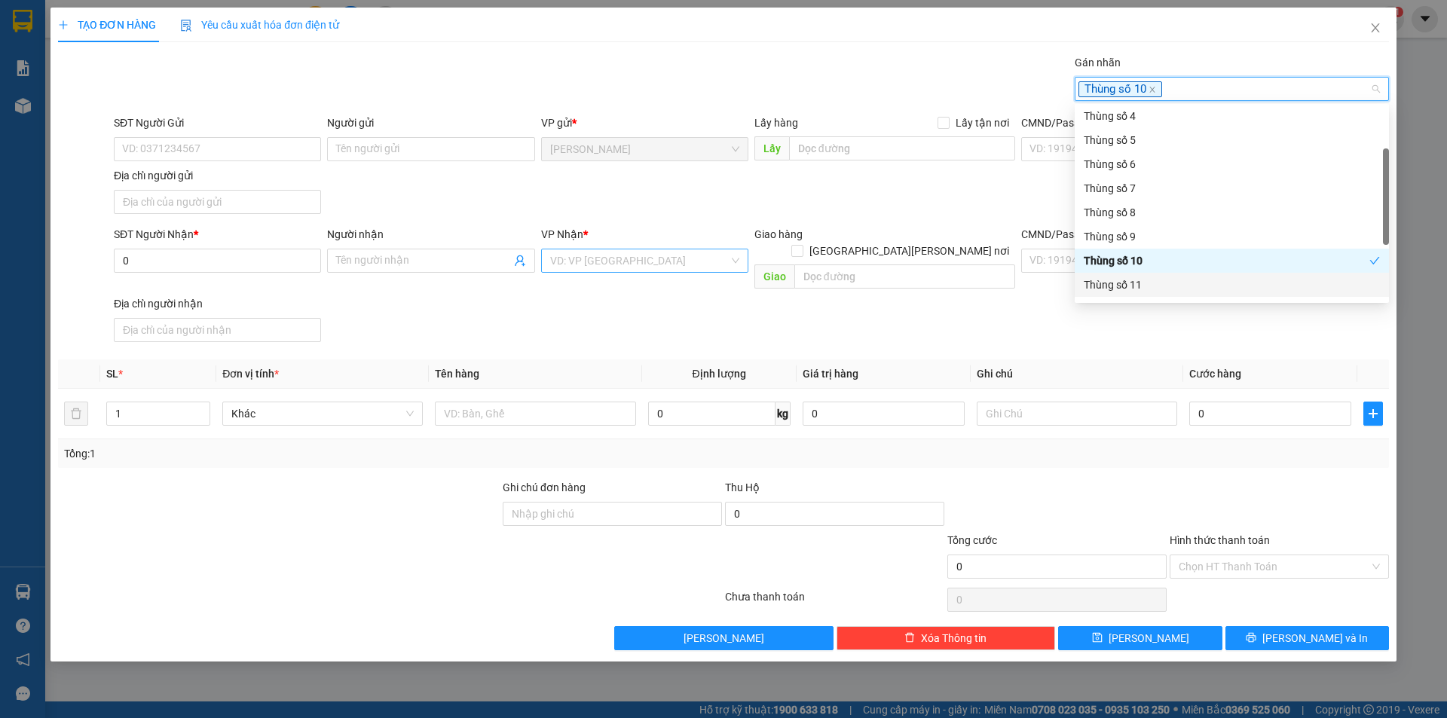
click at [630, 256] on input "search" at bounding box center [639, 260] width 179 height 23
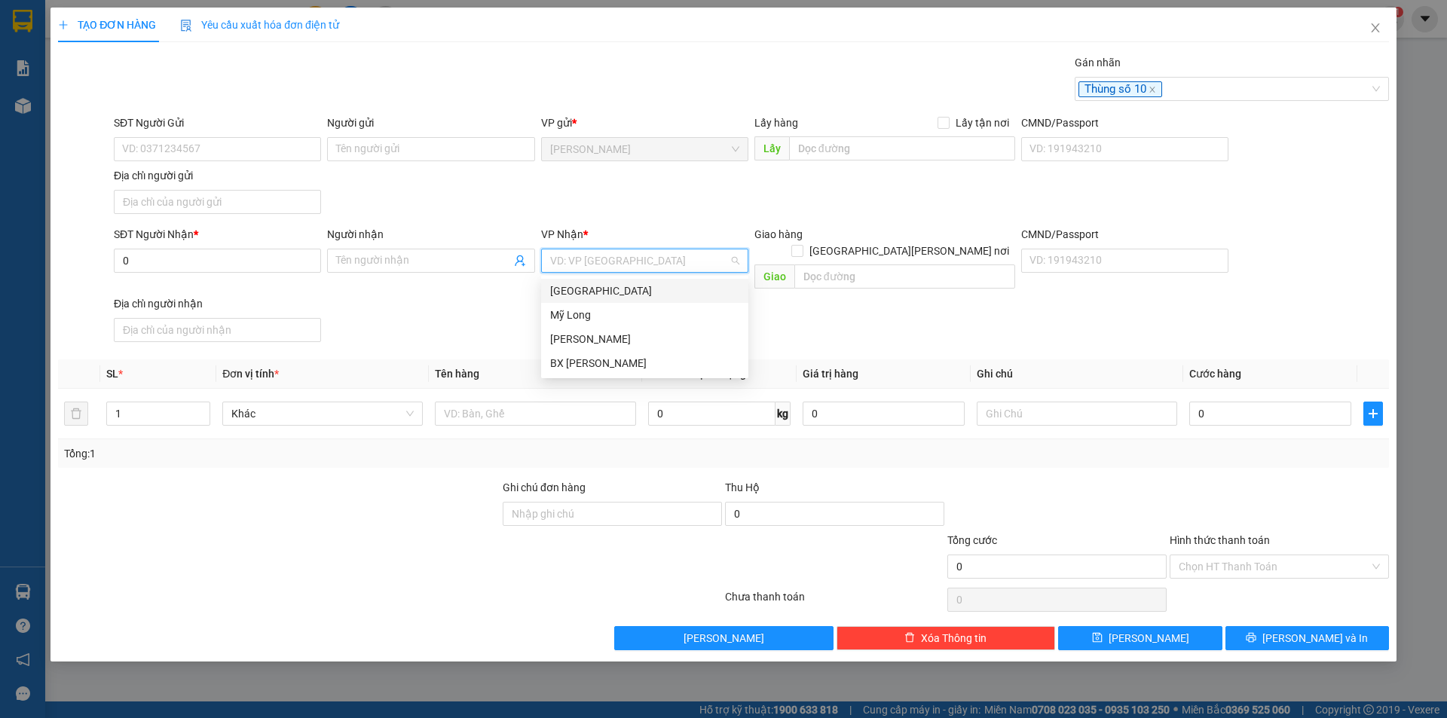
click at [545, 291] on div "Sài Gòn" at bounding box center [644, 291] width 207 height 24
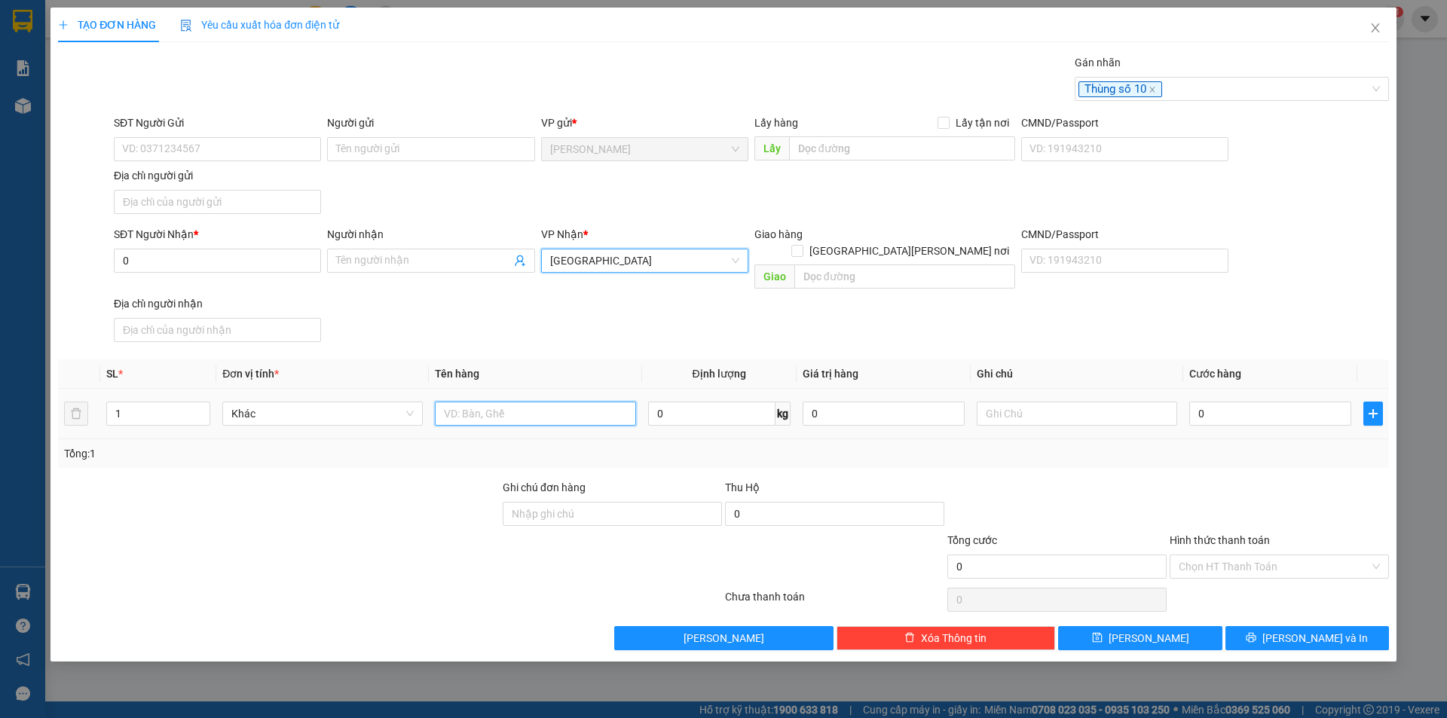
click at [492, 402] on input "text" at bounding box center [535, 414] width 200 height 24
type input "2.600.000Đ"
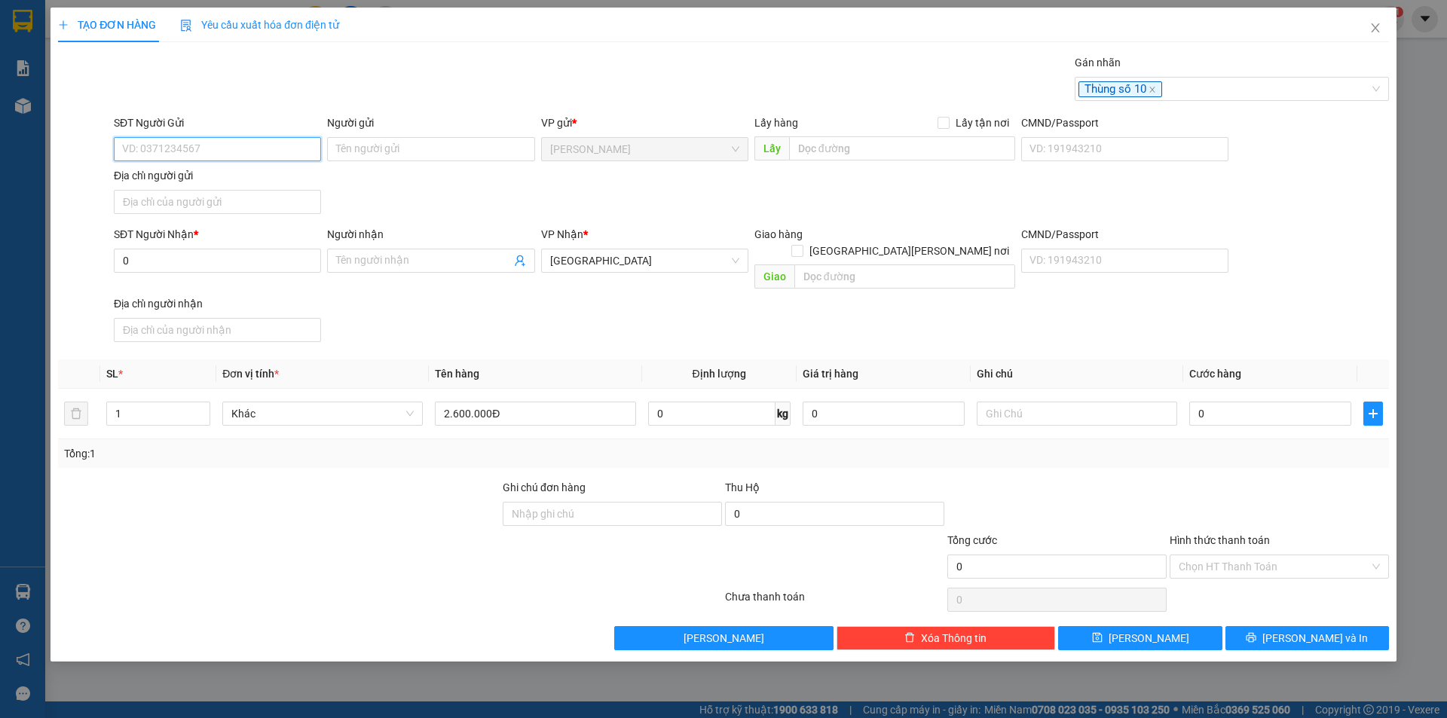
click at [224, 148] on input "SĐT Người Gửi" at bounding box center [217, 149] width 207 height 24
type input "0918643231"
click at [274, 174] on div "0918643231 - NGUYỄN THANH PHONG" at bounding box center [238, 179] width 231 height 17
type input "NGUYỄN THANH PHONG"
type input "0918643231"
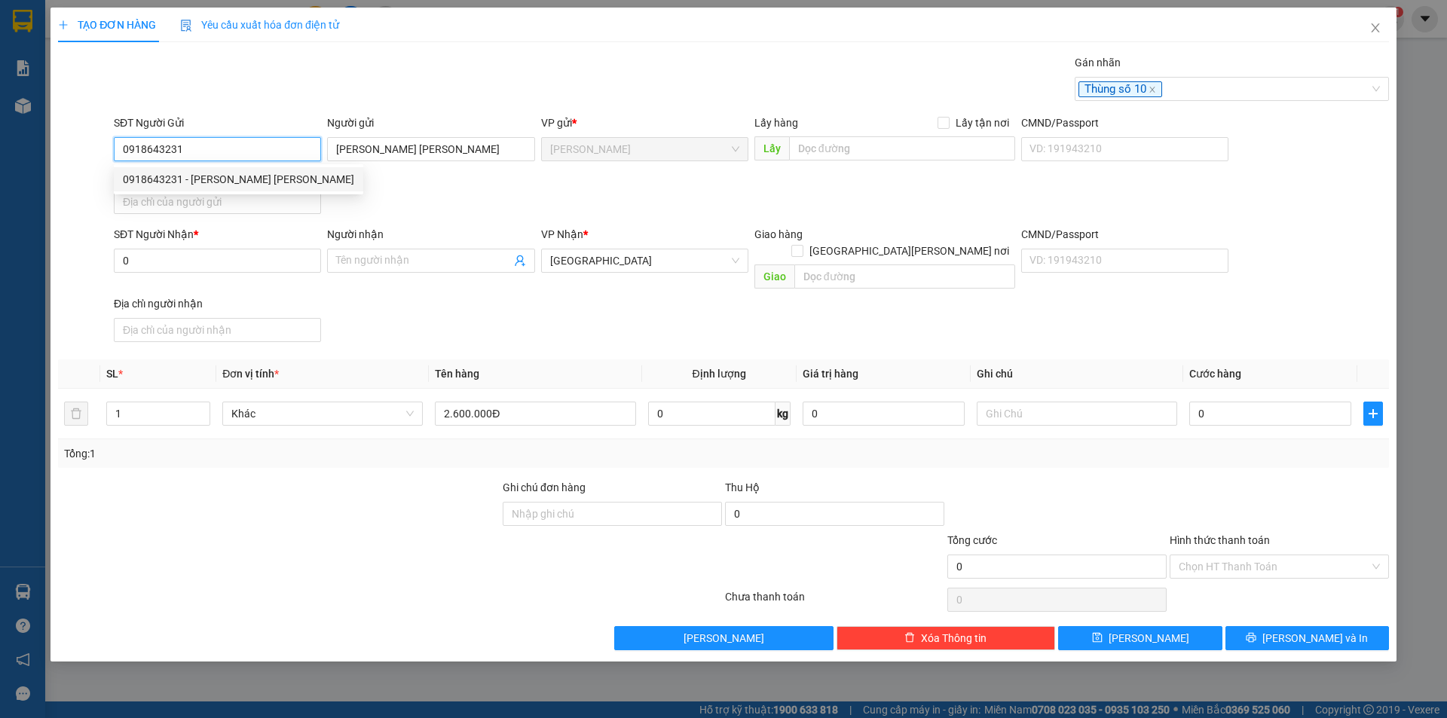
drag, startPoint x: 178, startPoint y: 145, endPoint x: 85, endPoint y: 155, distance: 93.2
click at [87, 155] on div "SĐT Người Gửi 0918643231 Người gửi NGUYỄN THANH PHONG VP gửi * Cao Lãnh Lấy hàn…" at bounding box center [724, 168] width 1334 height 106
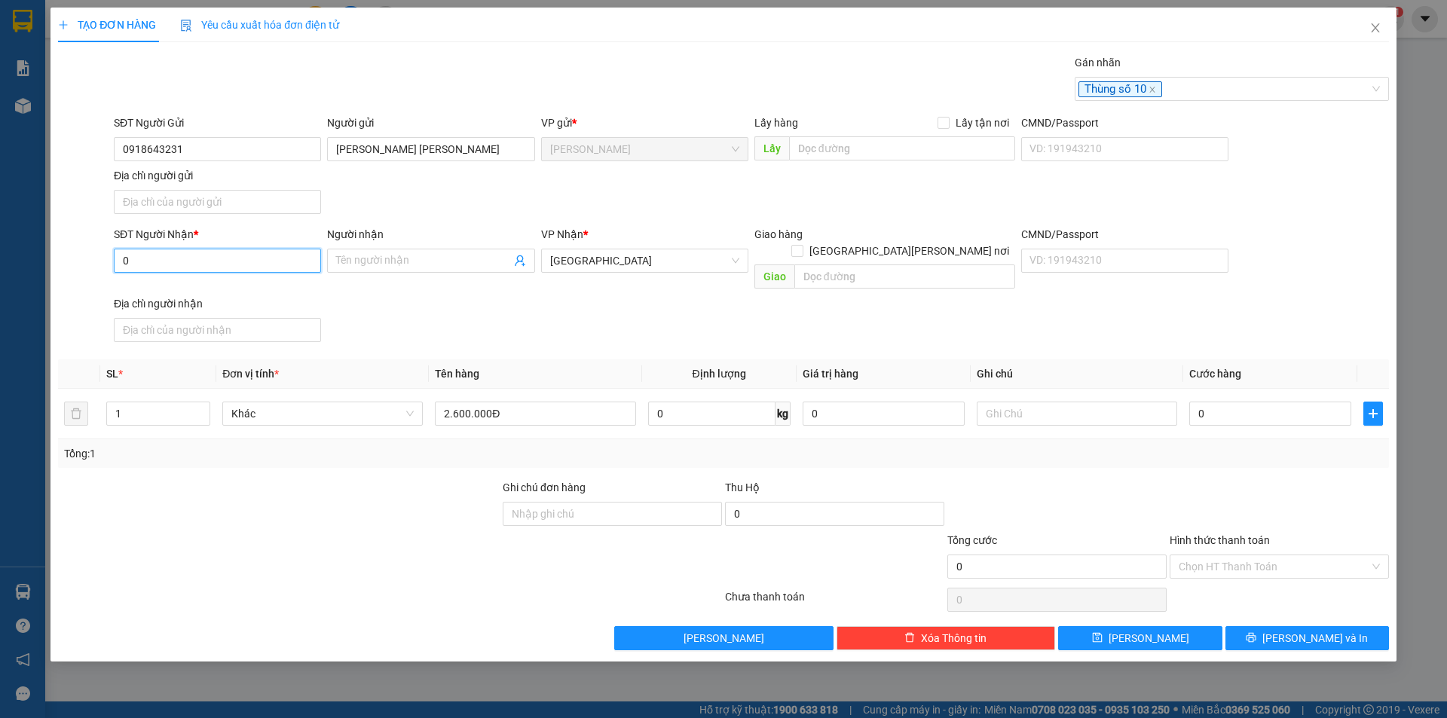
click at [183, 268] on input "0" at bounding box center [217, 261] width 207 height 24
click at [155, 262] on input "07741124477" at bounding box center [217, 261] width 207 height 24
type input "0774124477"
click at [211, 290] on div "0774124477 - THẮNG" at bounding box center [217, 291] width 189 height 17
type input "THẮNG"
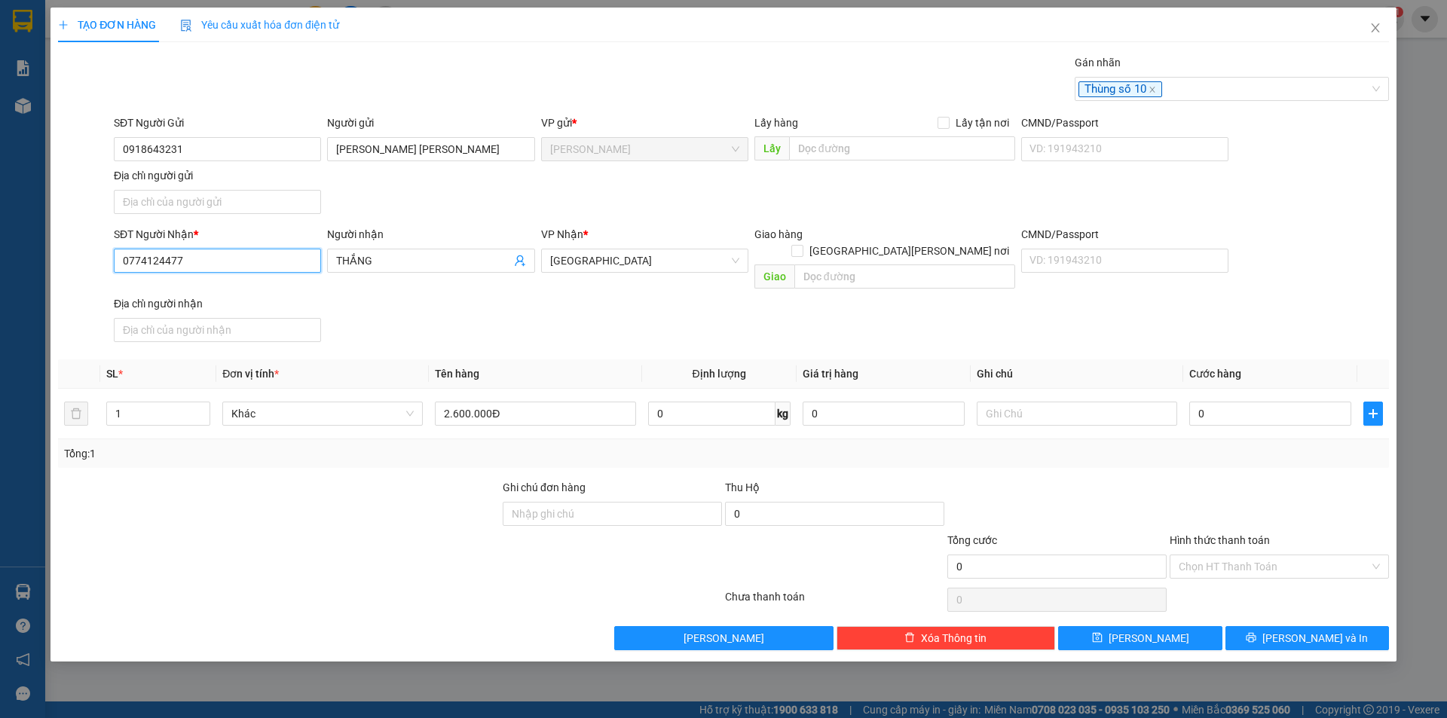
type input "0774124477"
click at [194, 204] on input "Địa chỉ người gửi" at bounding box center [217, 202] width 207 height 24
paste input "P HÒA THUẬN CAO LÃNH ĐỒNG THÁP"
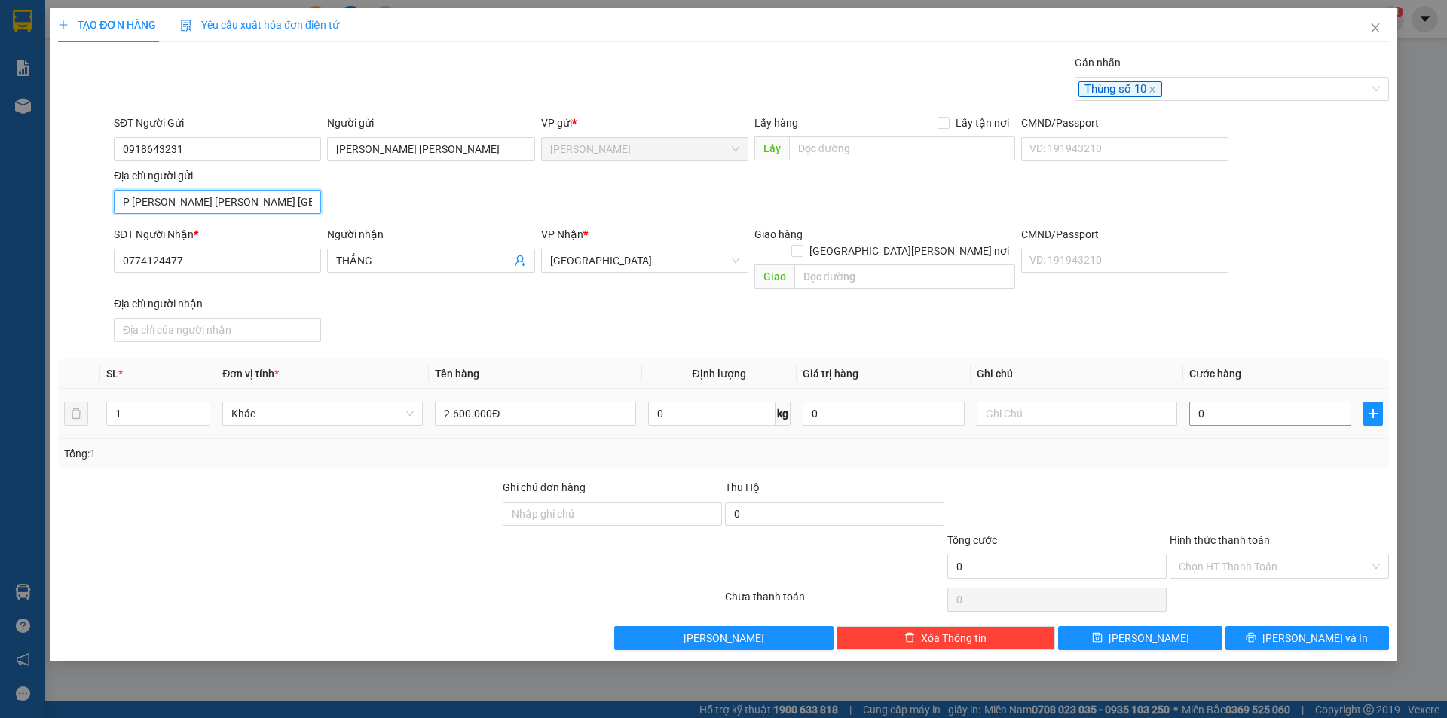
type input "P HÒA THUẬN CAO LÃNH ĐỒNG THÁP"
click at [1218, 402] on input "0" at bounding box center [1270, 414] width 162 height 24
type input "3"
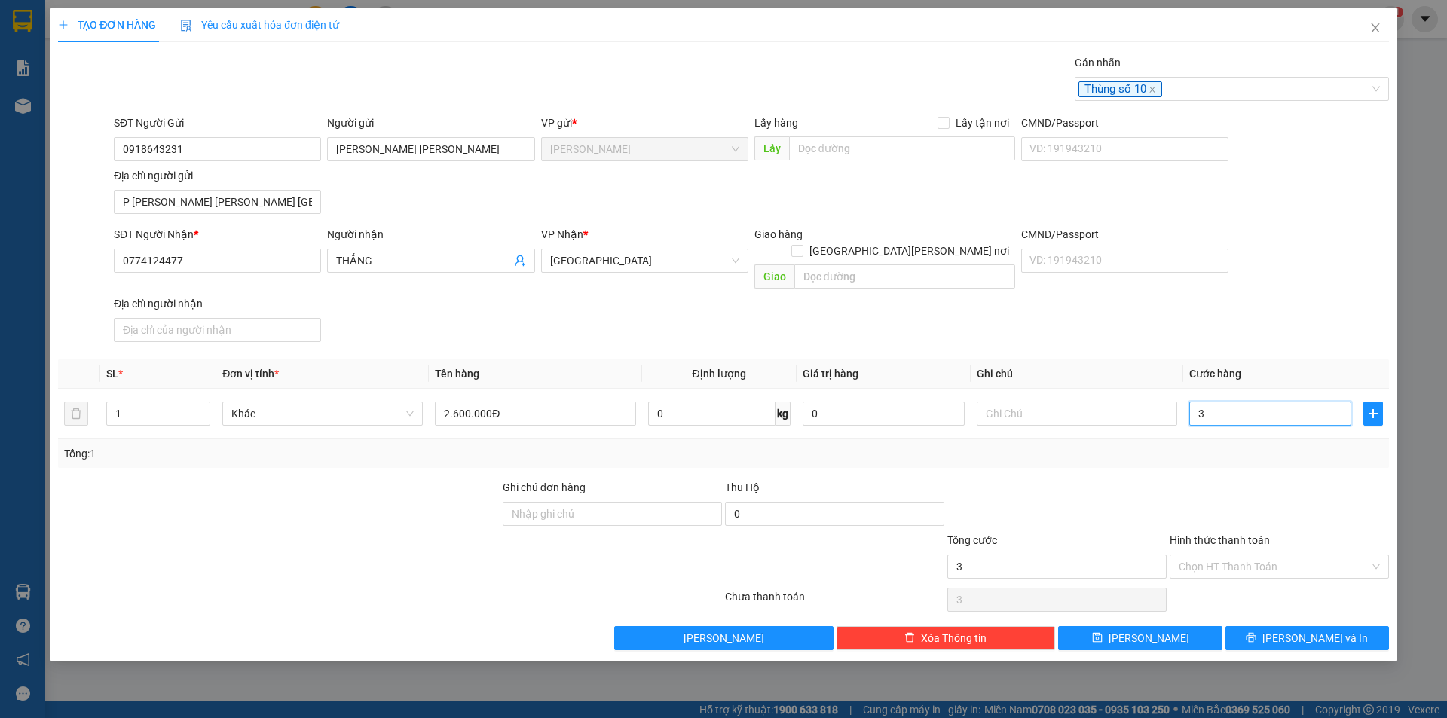
type input "30"
type input "30.000"
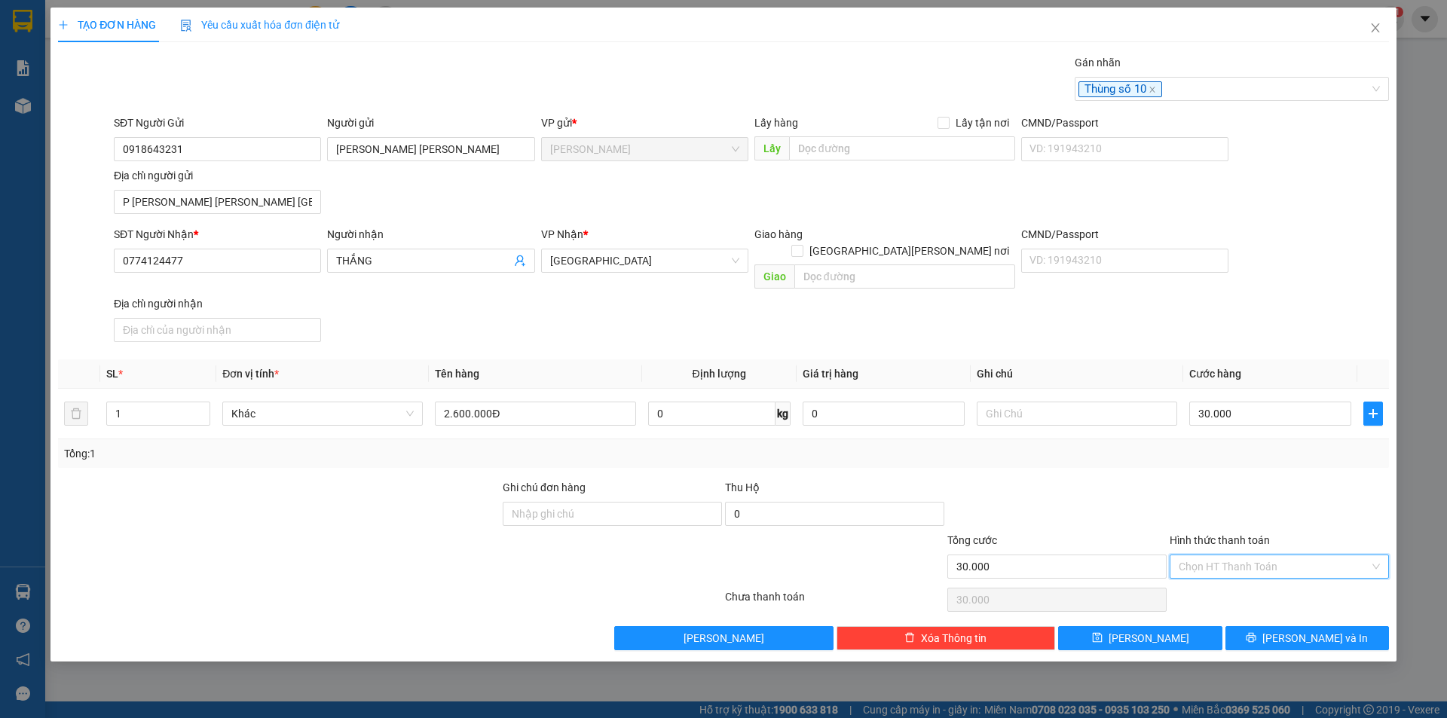
click at [1309, 555] on input "Hình thức thanh toán" at bounding box center [1274, 566] width 191 height 23
click at [1250, 583] on div "Tại văn phòng" at bounding box center [1279, 580] width 201 height 17
type input "0"
click at [1256, 633] on icon "printer" at bounding box center [1252, 638] width 10 height 10
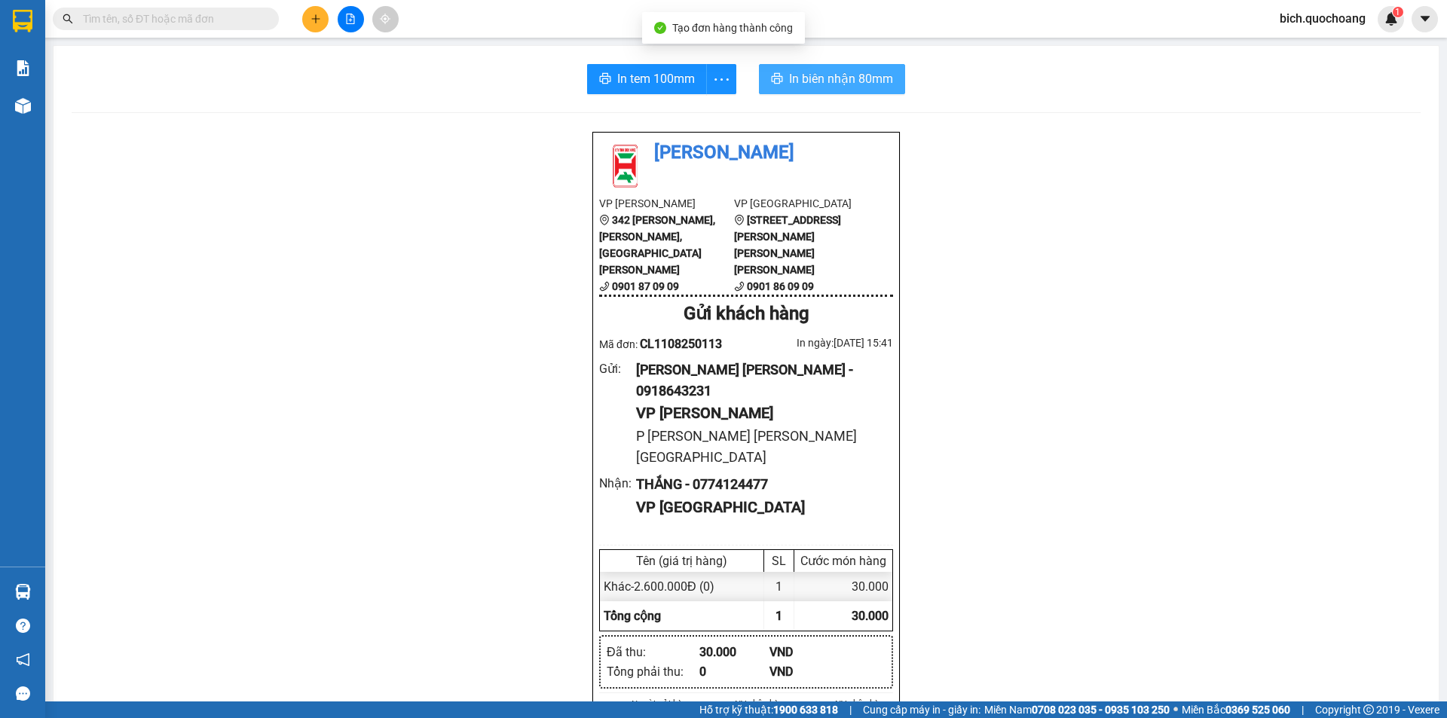
click at [771, 73] on icon "printer" at bounding box center [777, 78] width 12 height 12
click at [599, 74] on icon "printer" at bounding box center [605, 78] width 12 height 12
click at [166, 14] on input "text" at bounding box center [172, 19] width 178 height 17
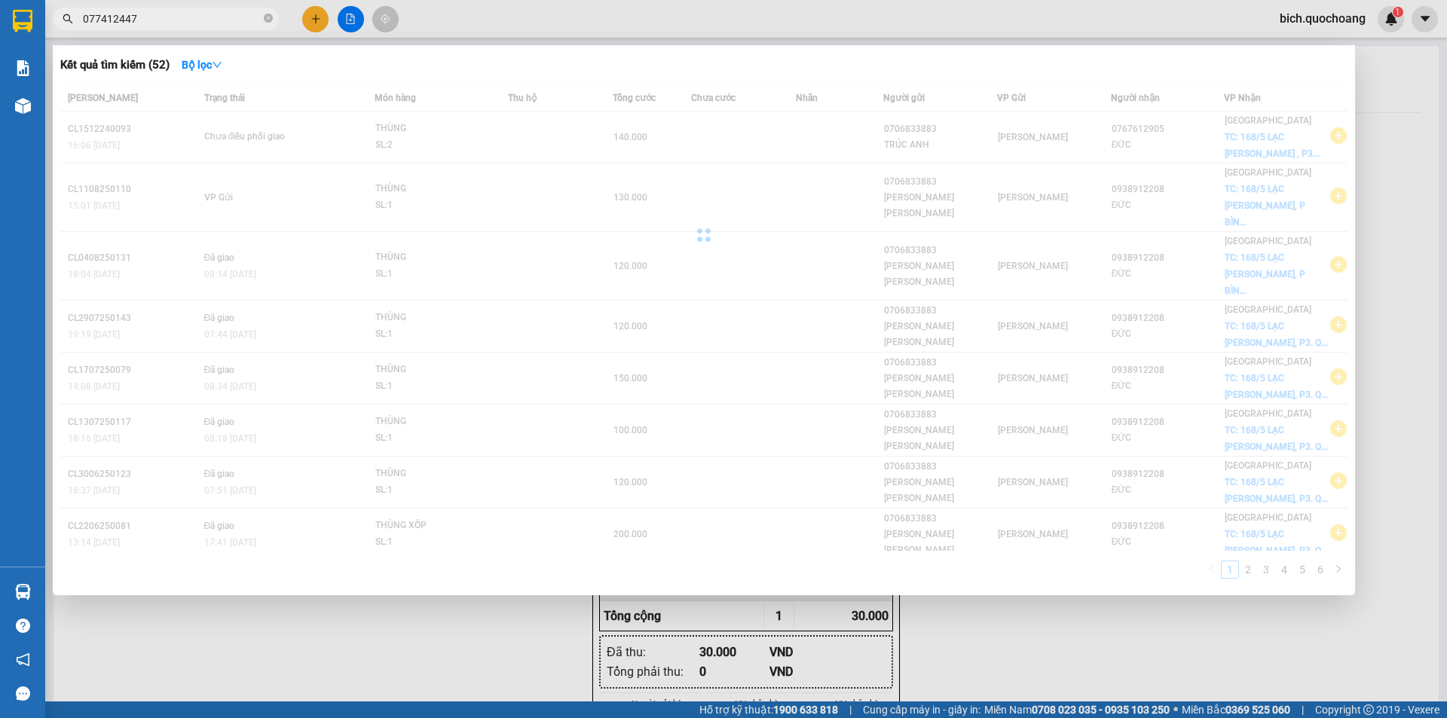
type input "0774124477"
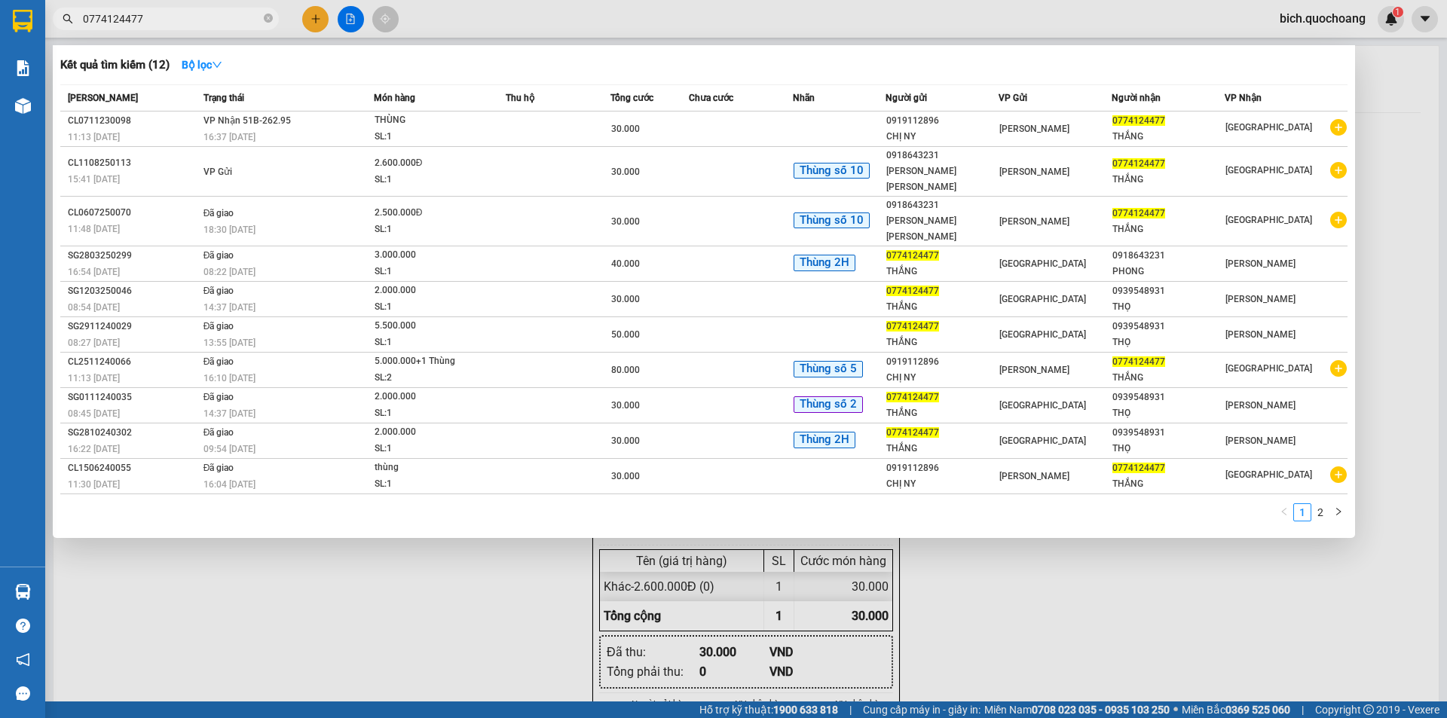
click at [268, 21] on icon "close-circle" at bounding box center [268, 18] width 9 height 9
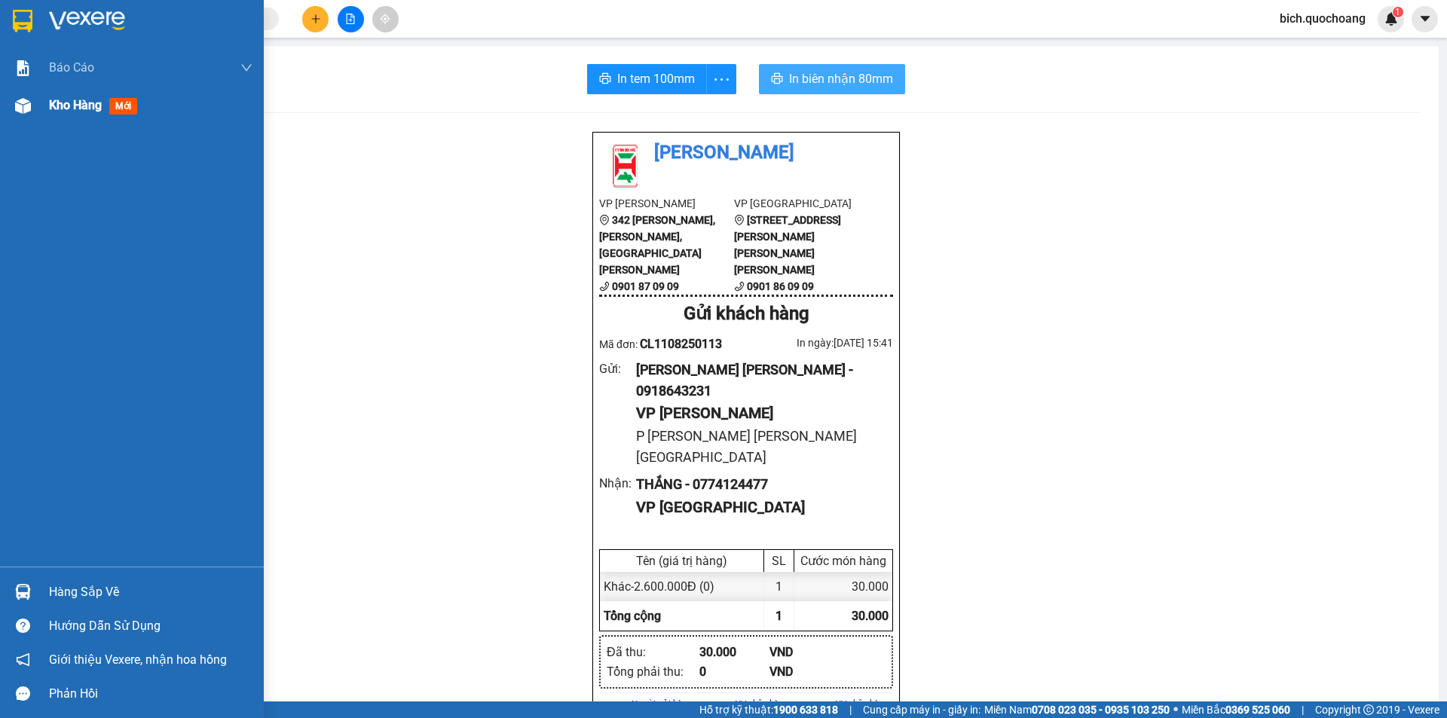
click at [84, 112] on span "Kho hàng" at bounding box center [75, 105] width 53 height 14
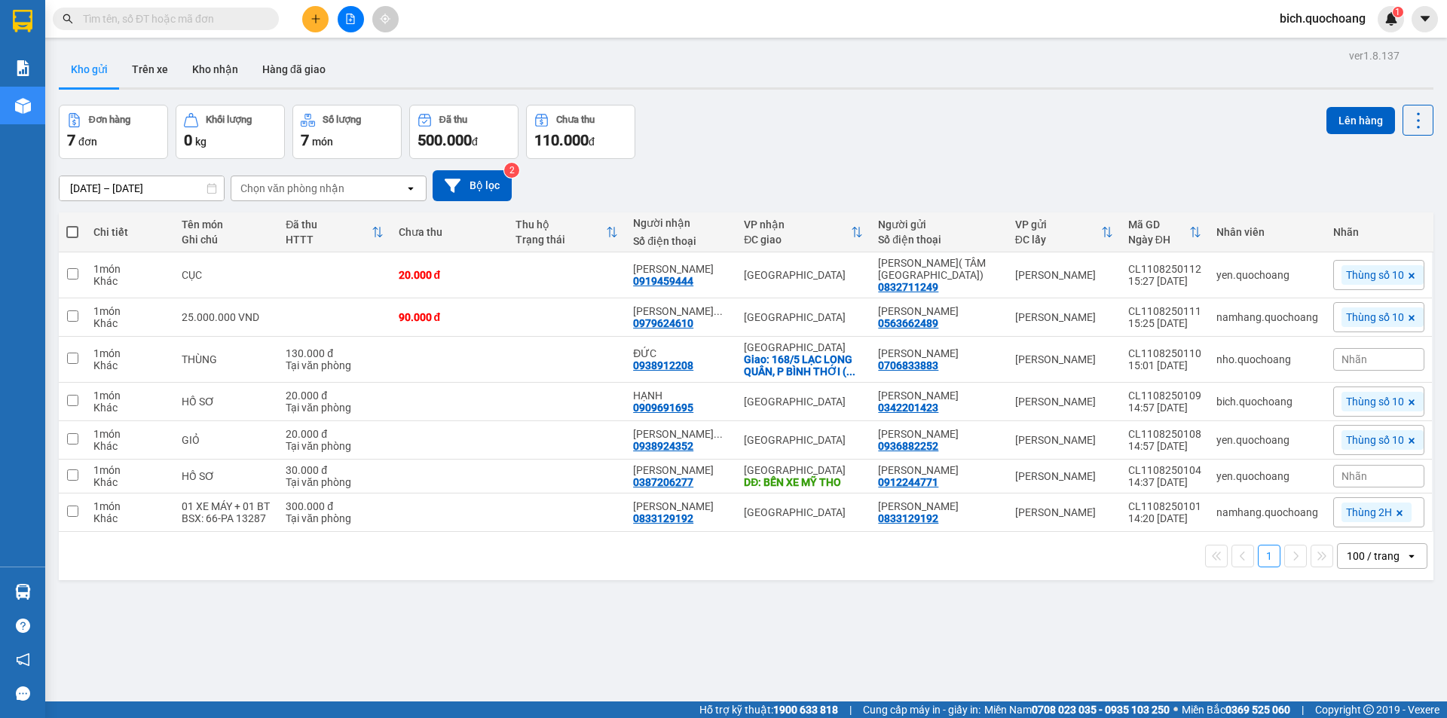
click at [205, 20] on input "text" at bounding box center [172, 19] width 178 height 17
type input "V"
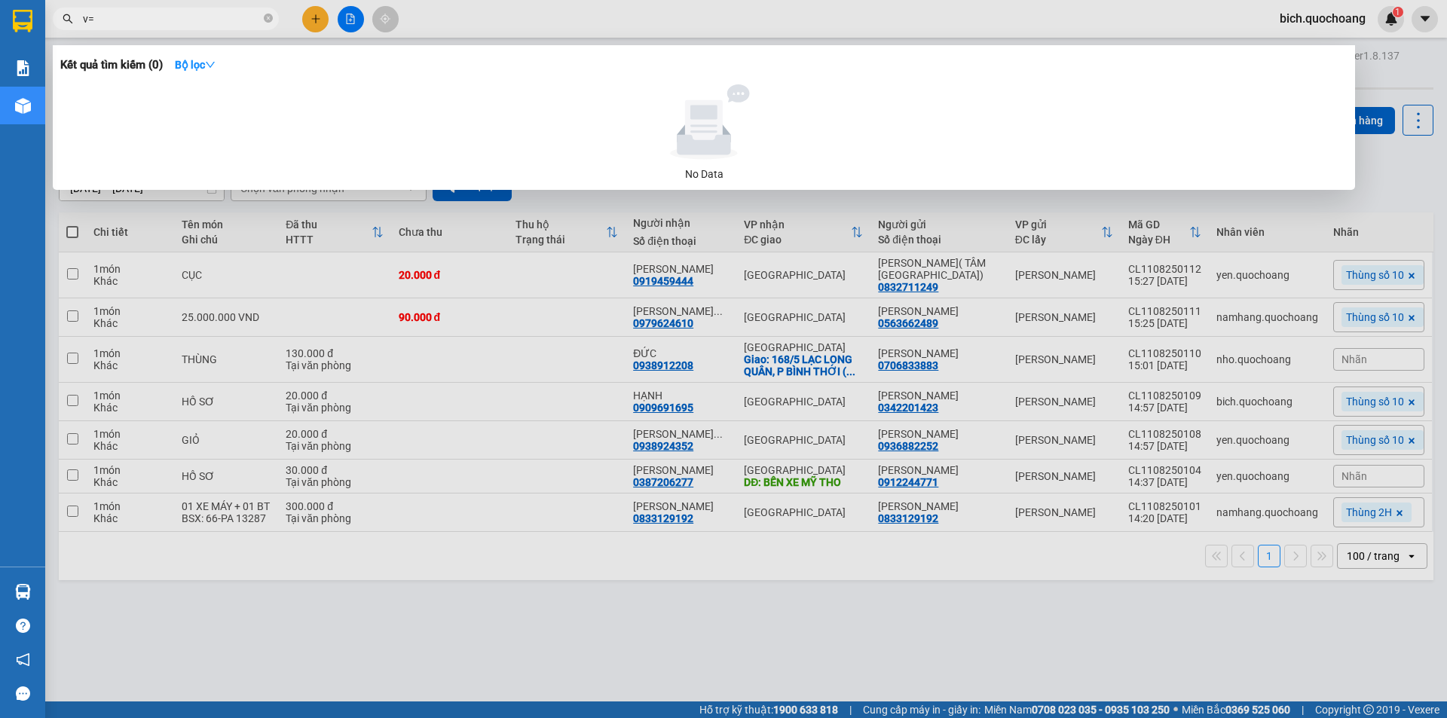
type input "v"
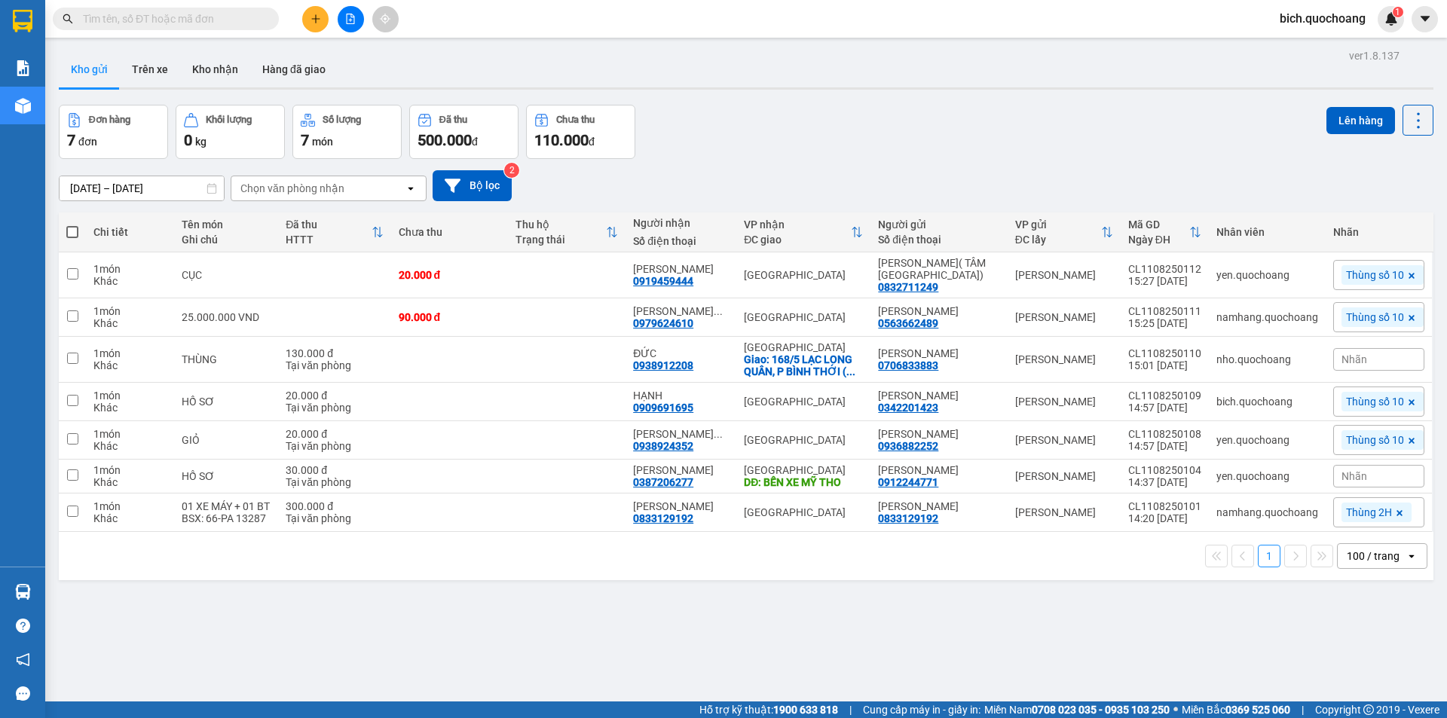
paste input "0918643231"
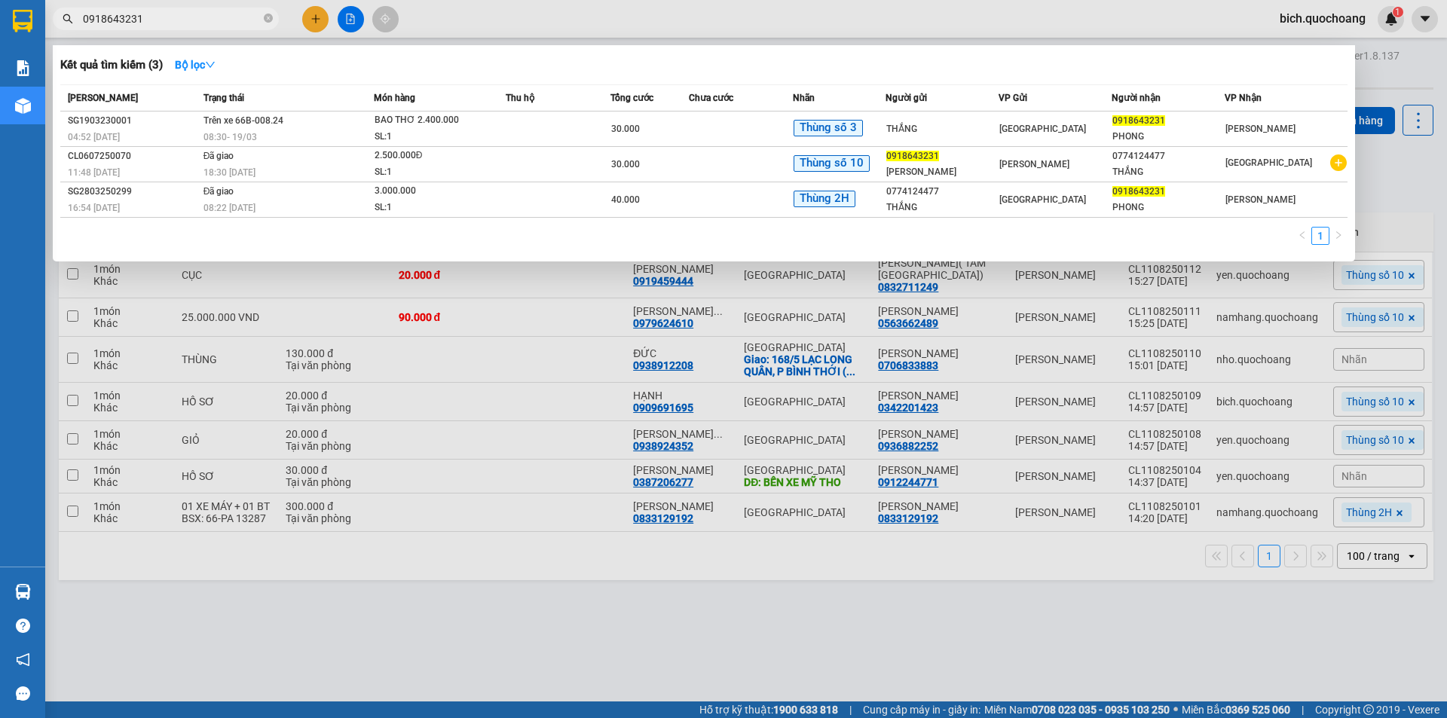
type input "0918643231"
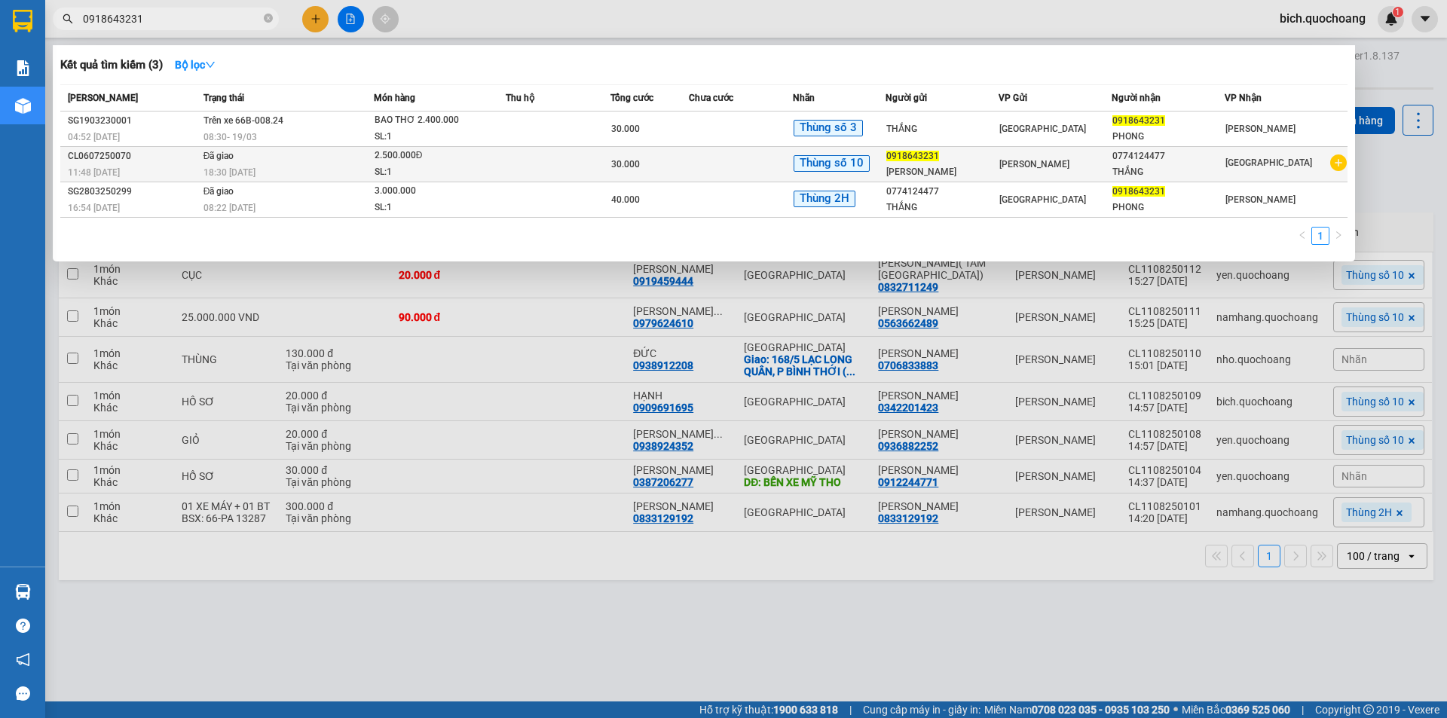
click at [751, 170] on td at bounding box center [741, 164] width 105 height 35
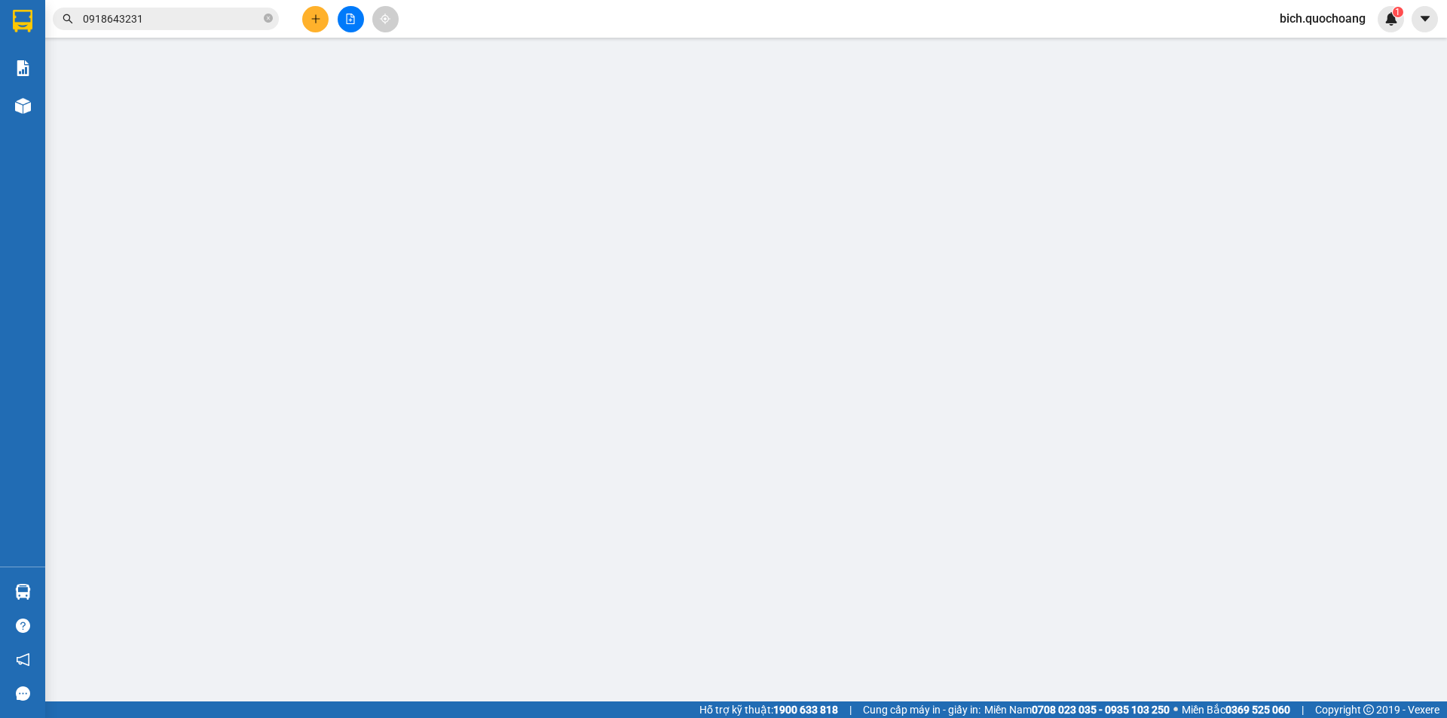
type input "0918643231"
type input "NGUYỄN THANH PHONG"
type input "P HÒA THUẬN CAO LÃNH ĐỒNG THÁP"
type input "0774124477"
type input "THẮNG"
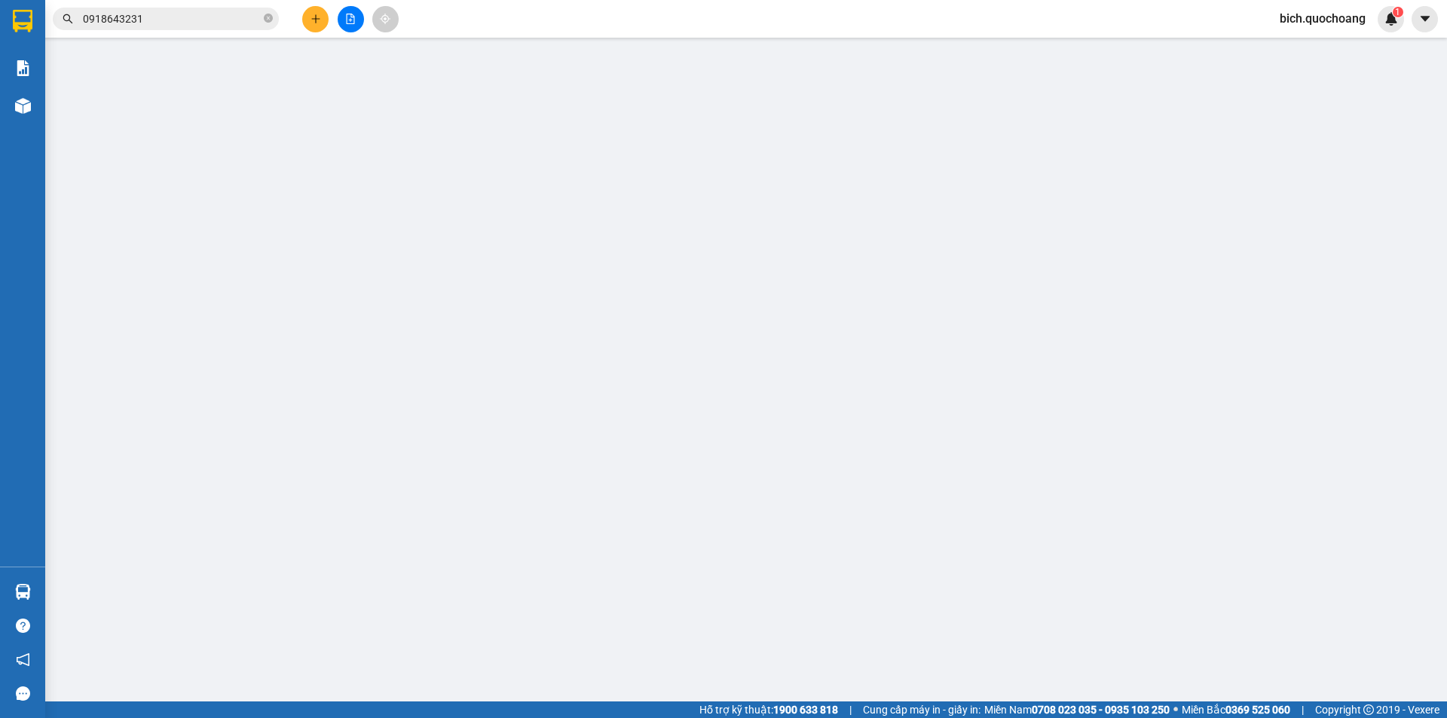
type input "30.000"
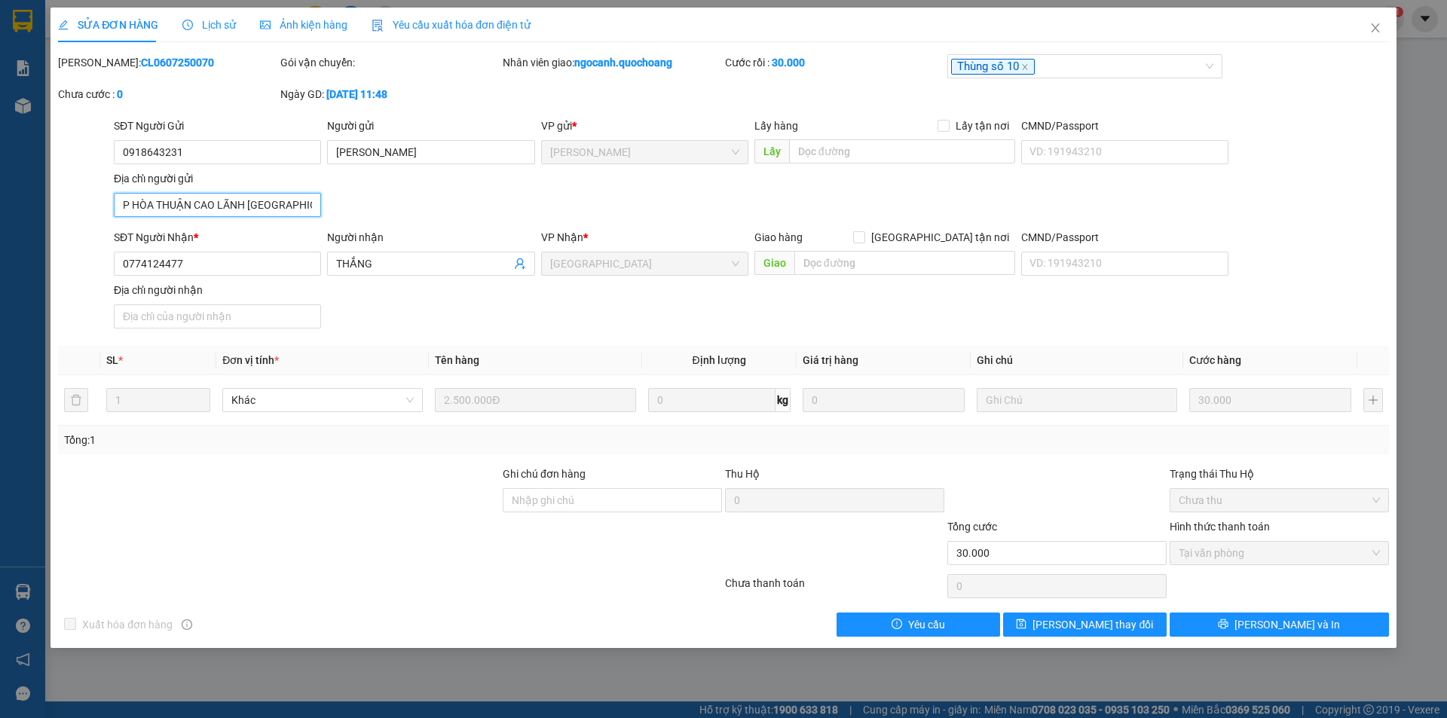
click at [318, 207] on input "P HÒA THUẬN CAO LÃNH ĐỒNG THÁP" at bounding box center [217, 205] width 207 height 24
click at [1378, 30] on icon "close" at bounding box center [1376, 28] width 12 height 12
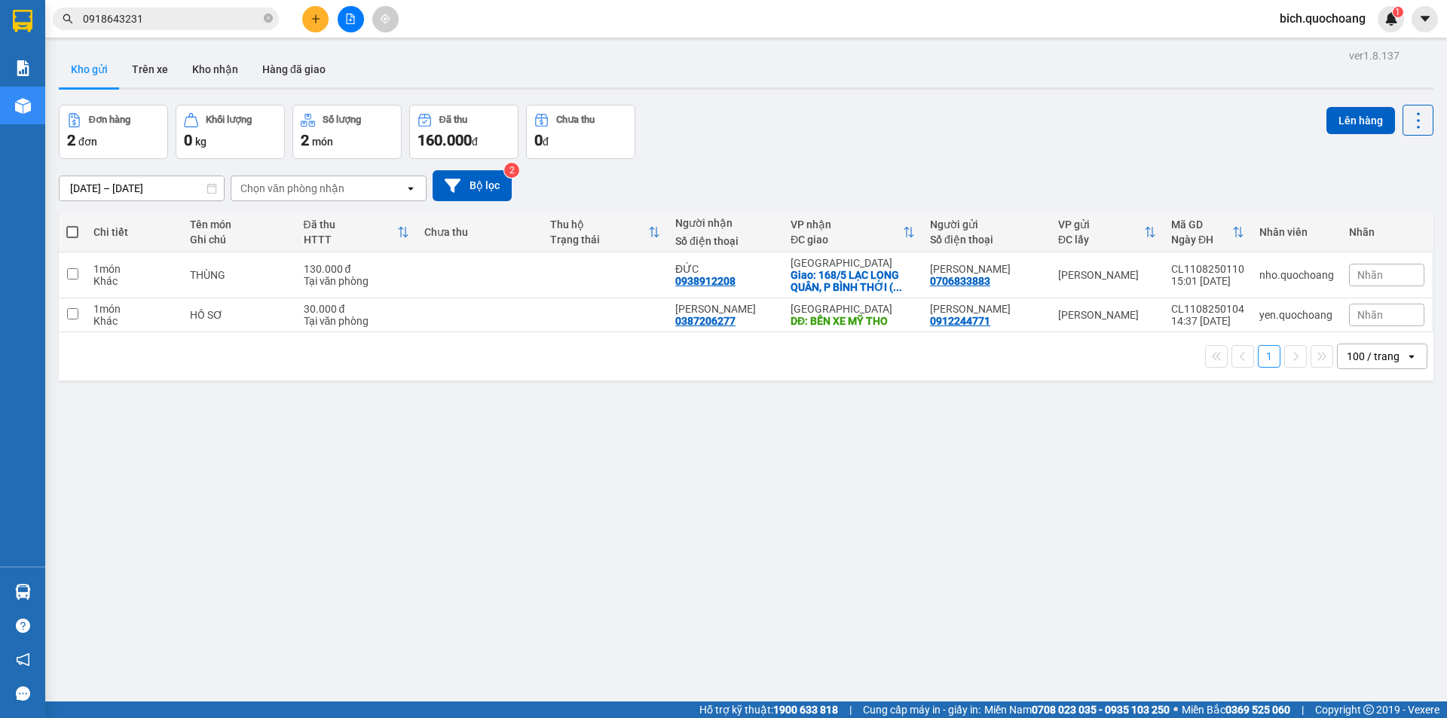
click at [207, 21] on input "0918643231" at bounding box center [172, 19] width 178 height 17
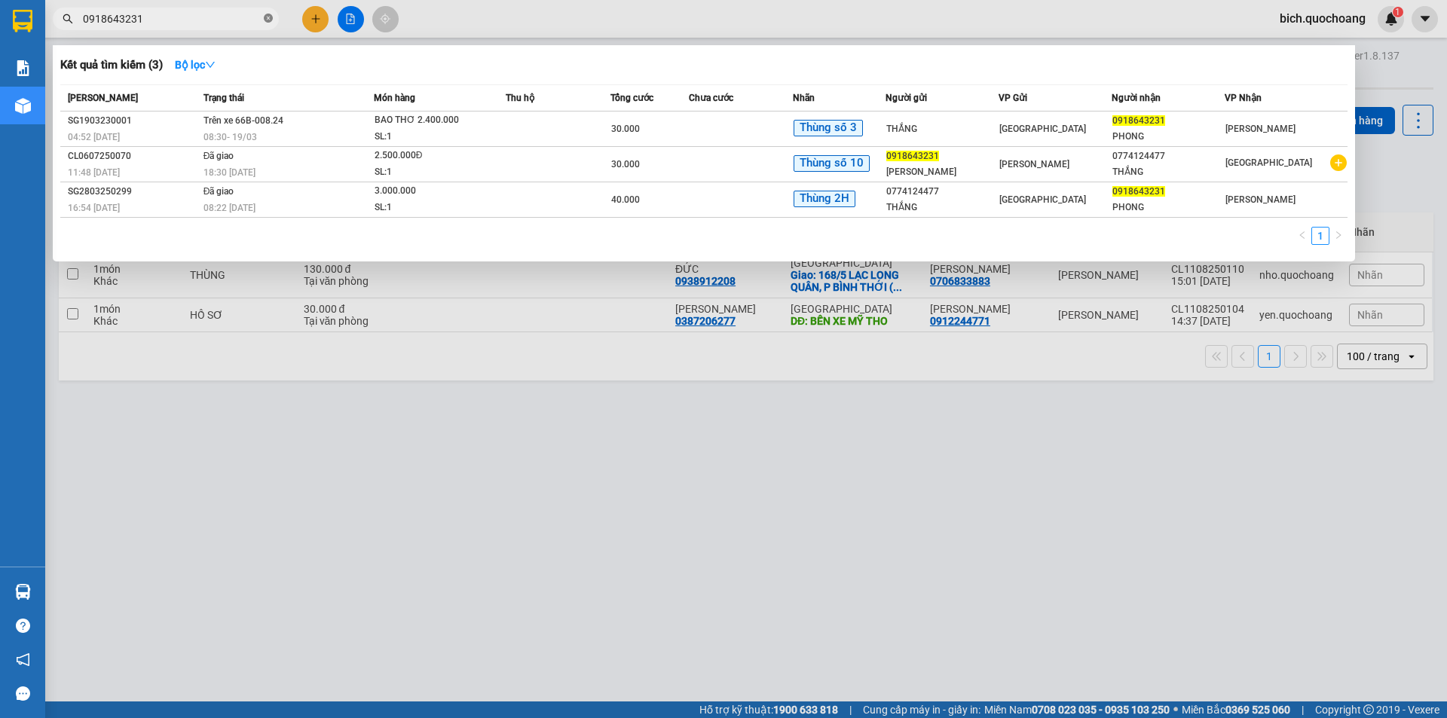
click at [268, 15] on icon "close-circle" at bounding box center [268, 18] width 9 height 9
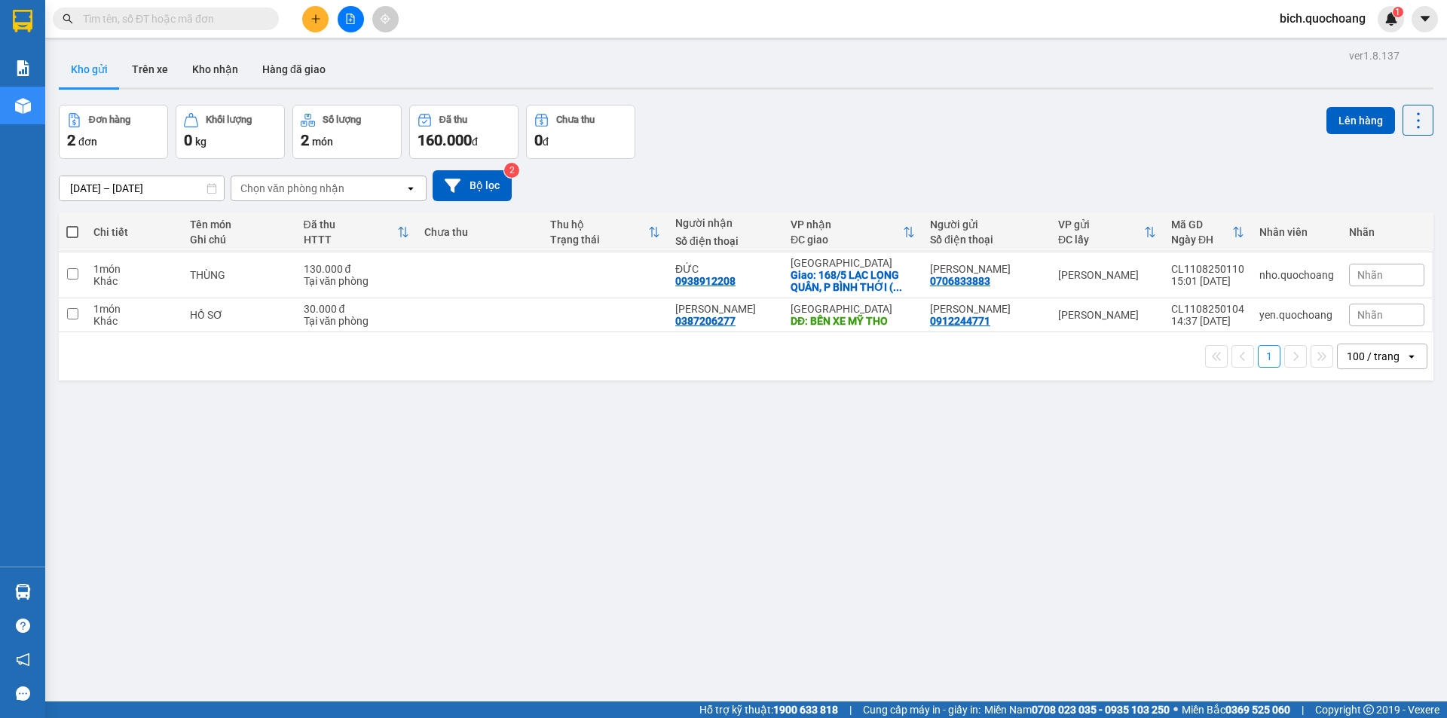
click at [213, 18] on input "text" at bounding box center [172, 19] width 178 height 17
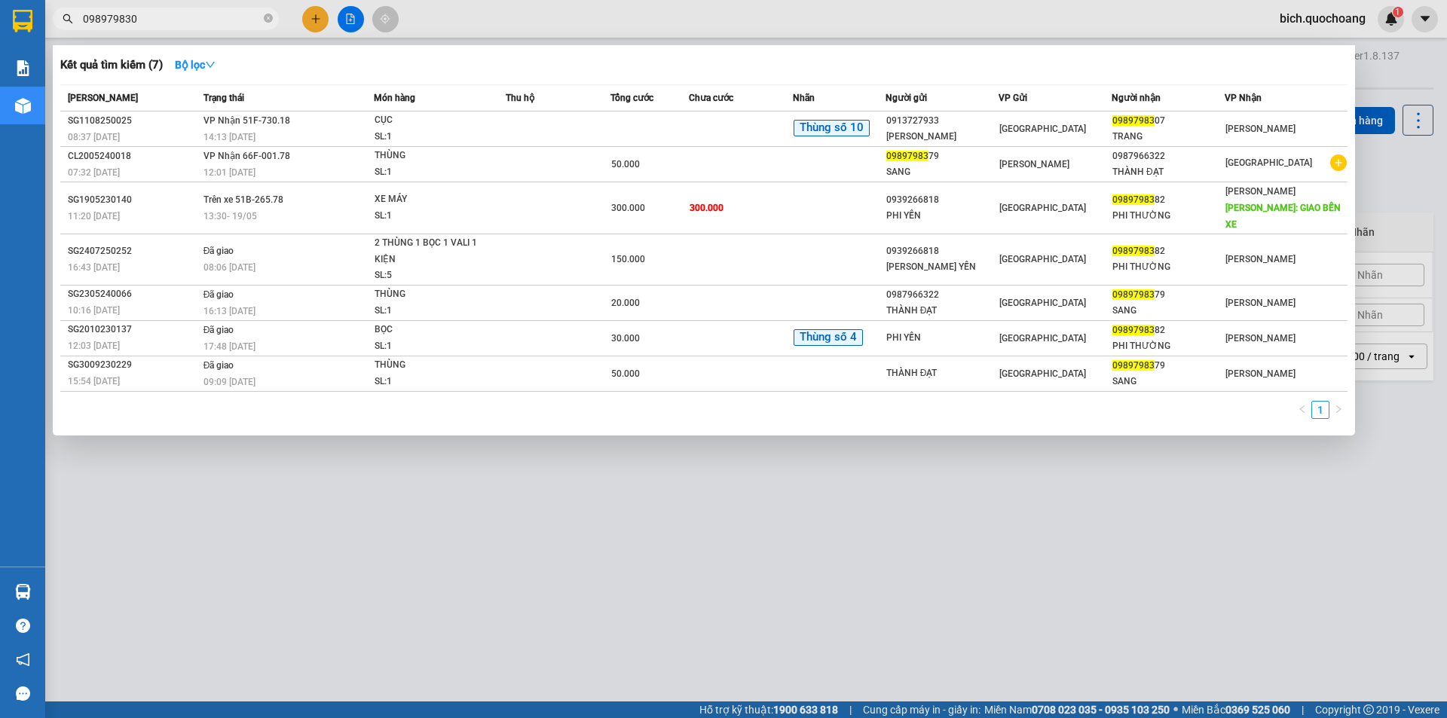
type input "0989798307"
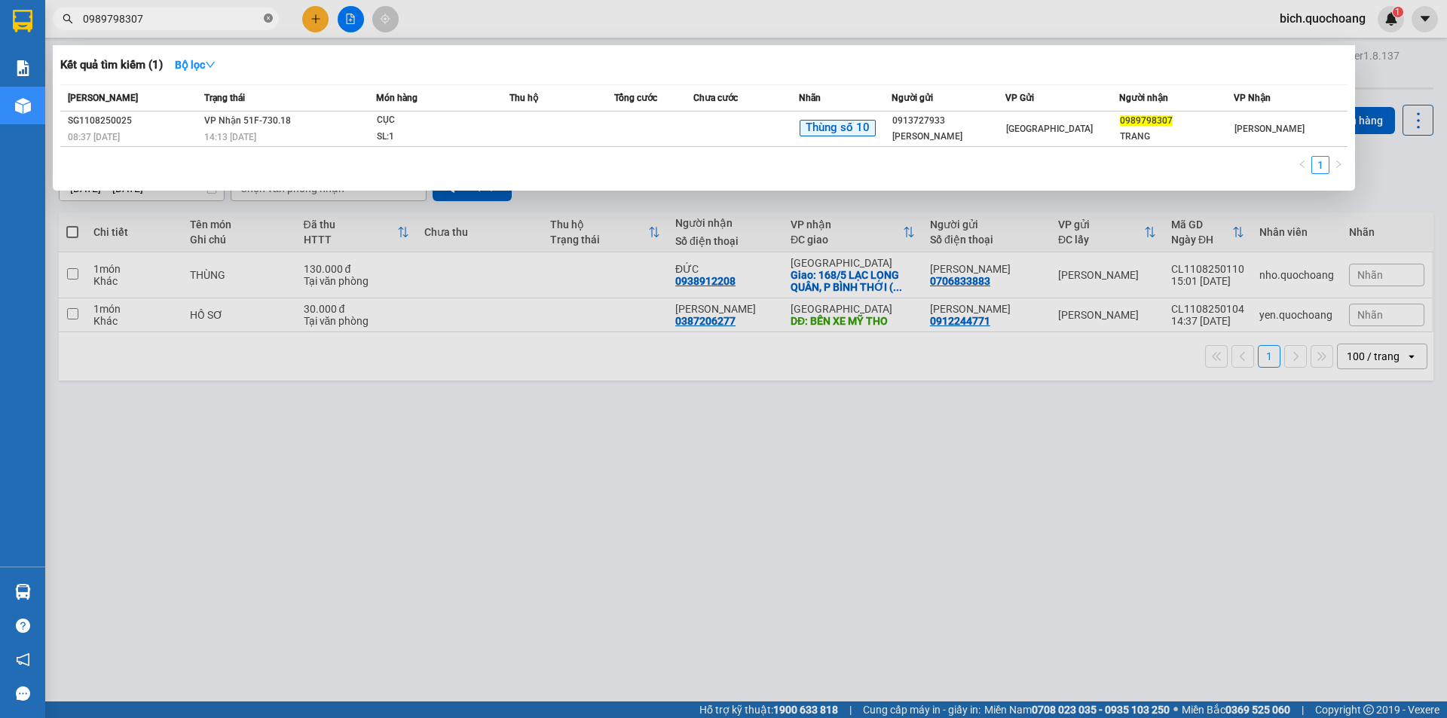
click at [265, 14] on span at bounding box center [268, 19] width 9 height 14
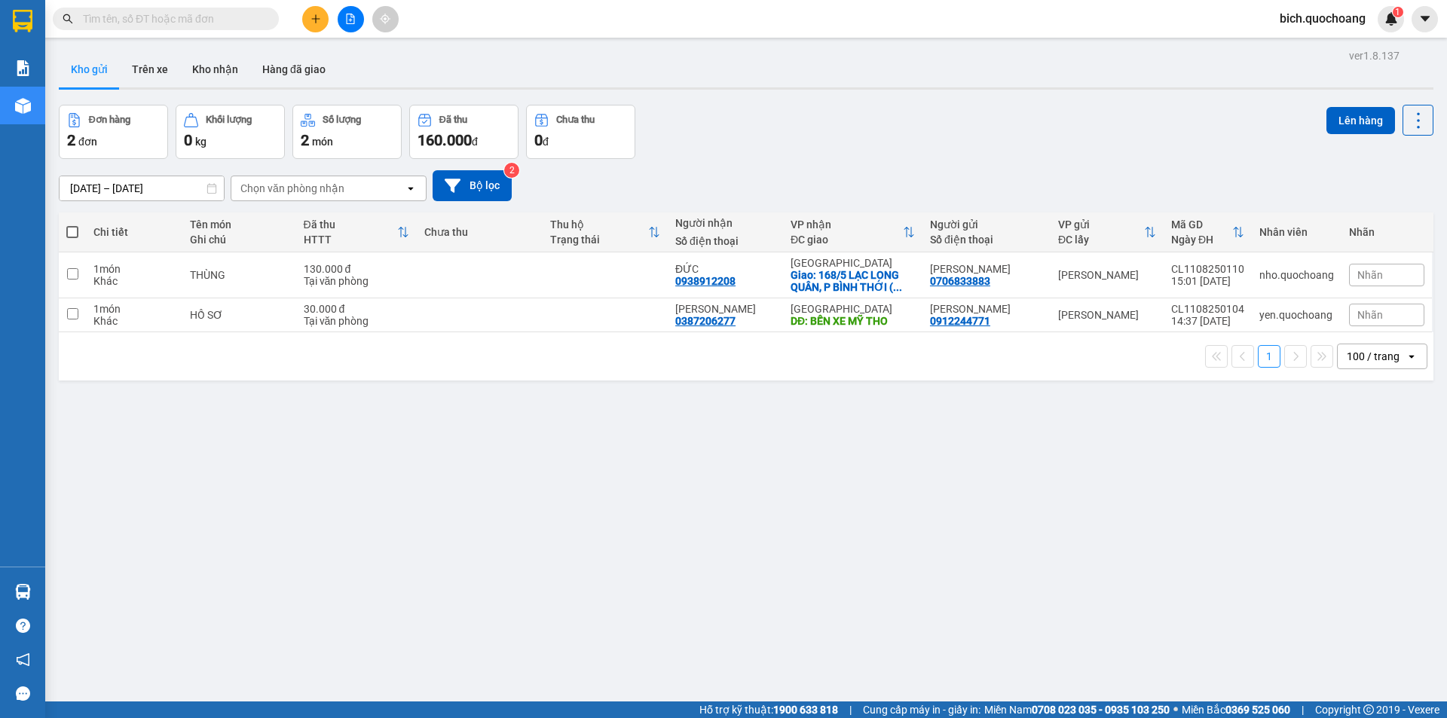
click at [207, 22] on input "text" at bounding box center [172, 19] width 178 height 17
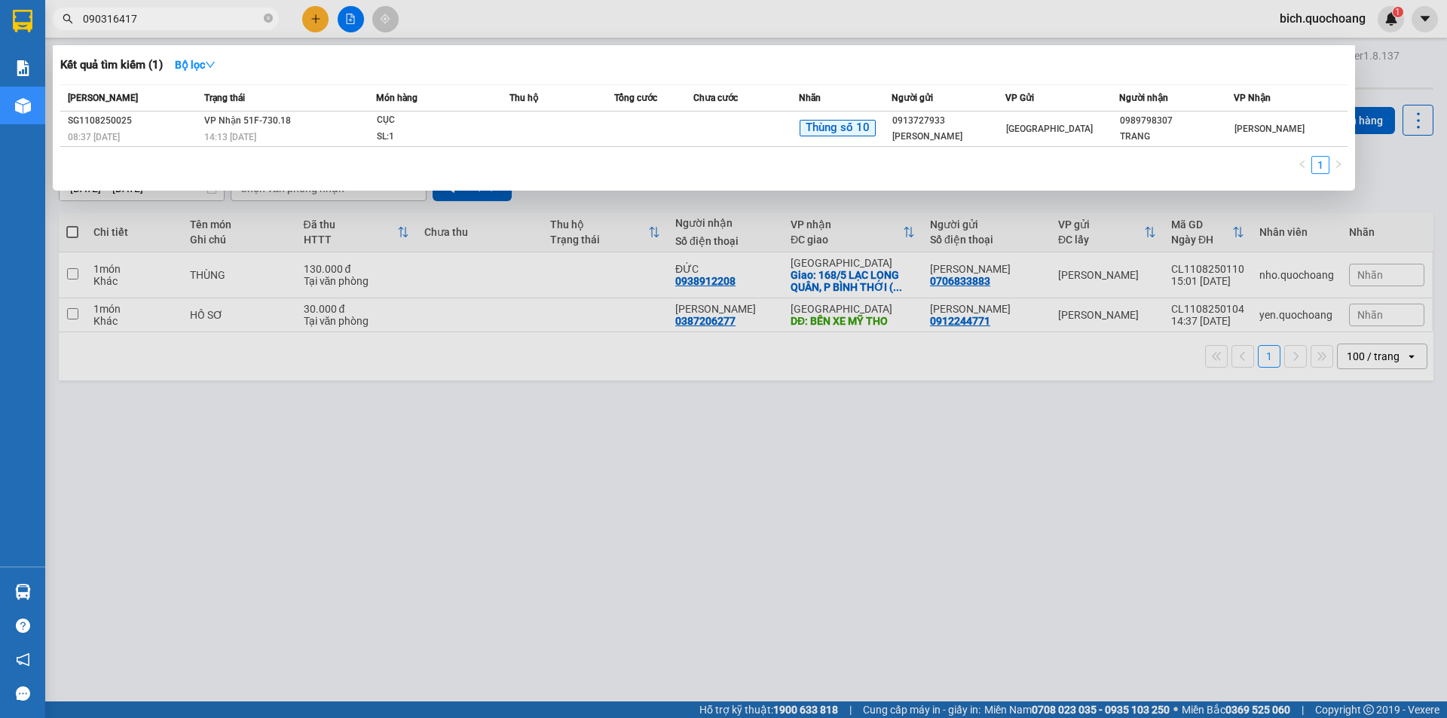
type input "0903164177"
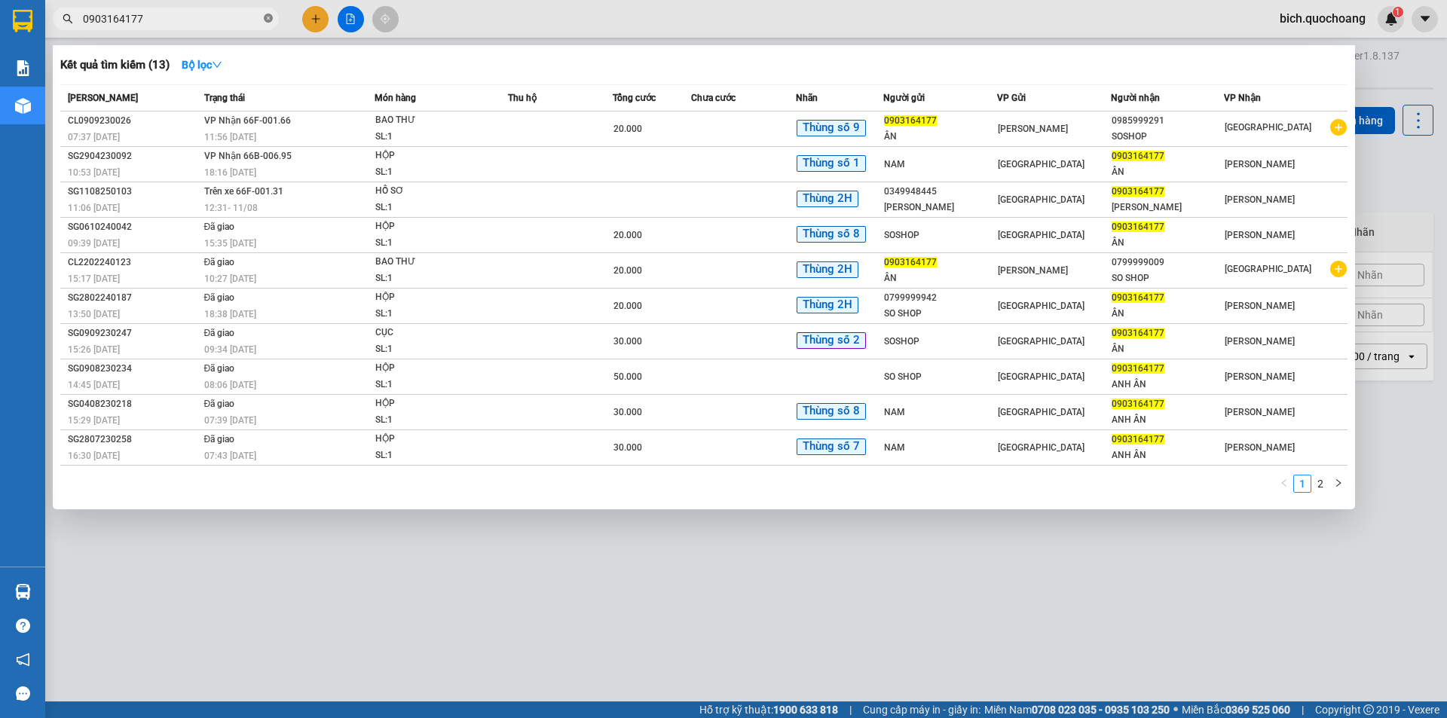
click at [266, 20] on icon "close-circle" at bounding box center [268, 18] width 9 height 9
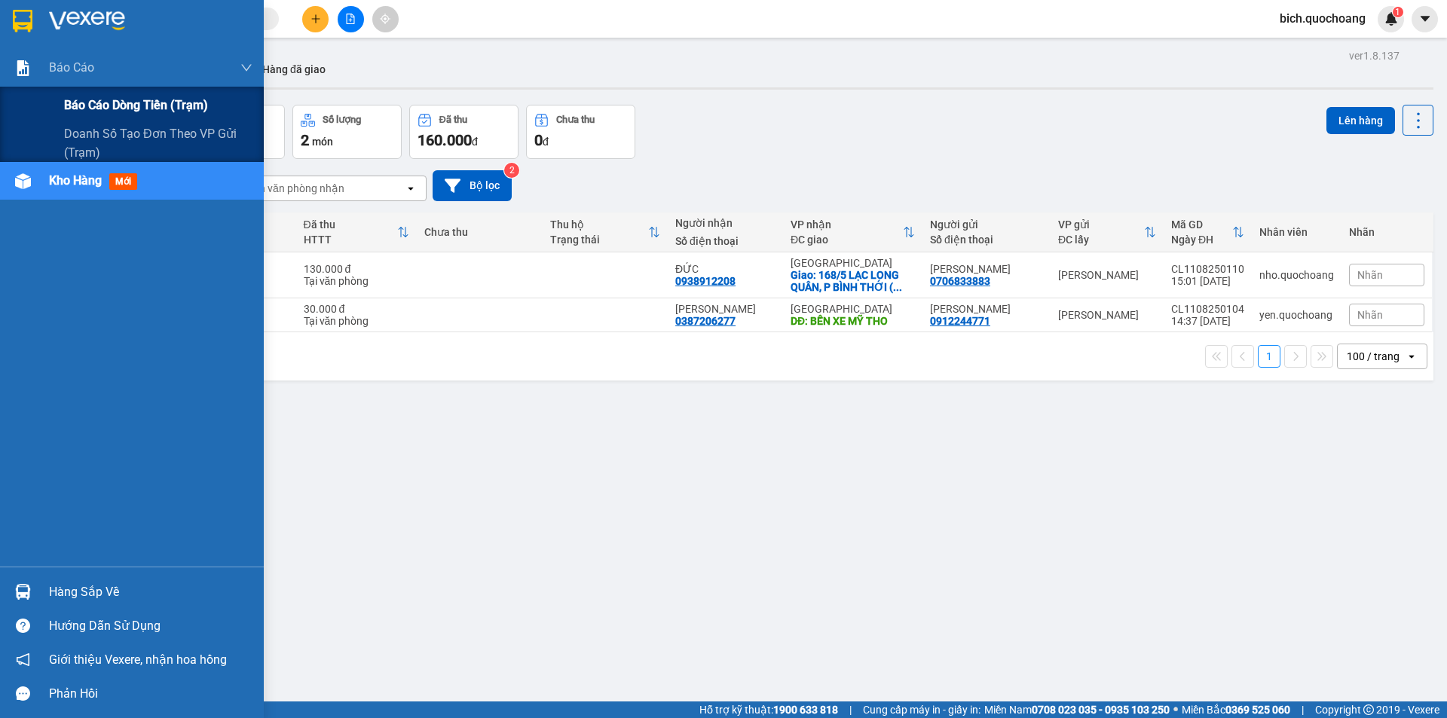
drag, startPoint x: 90, startPoint y: 105, endPoint x: 107, endPoint y: 103, distance: 17.4
click at [94, 105] on span "Báo cáo dòng tiền (trạm)" at bounding box center [136, 105] width 144 height 19
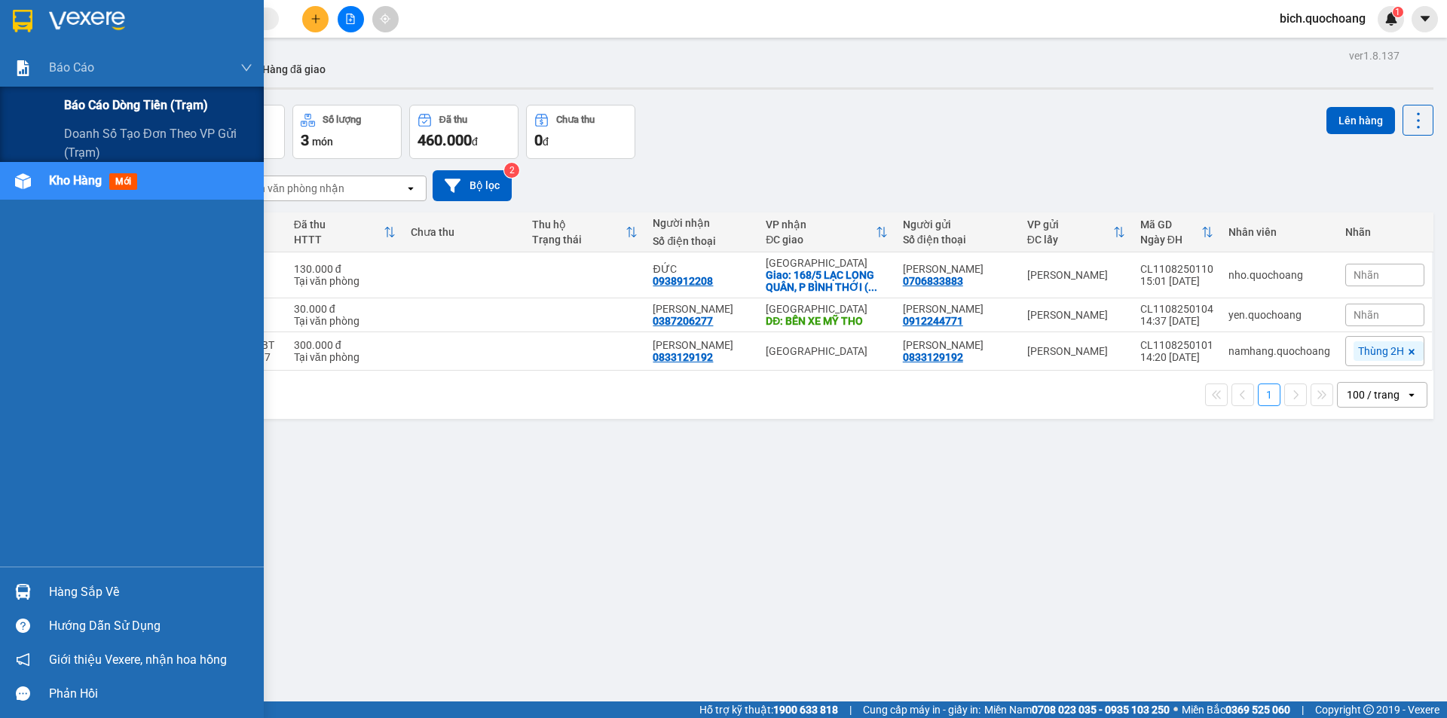
click at [93, 96] on div "Báo cáo dòng tiền (trạm)" at bounding box center [158, 106] width 188 height 38
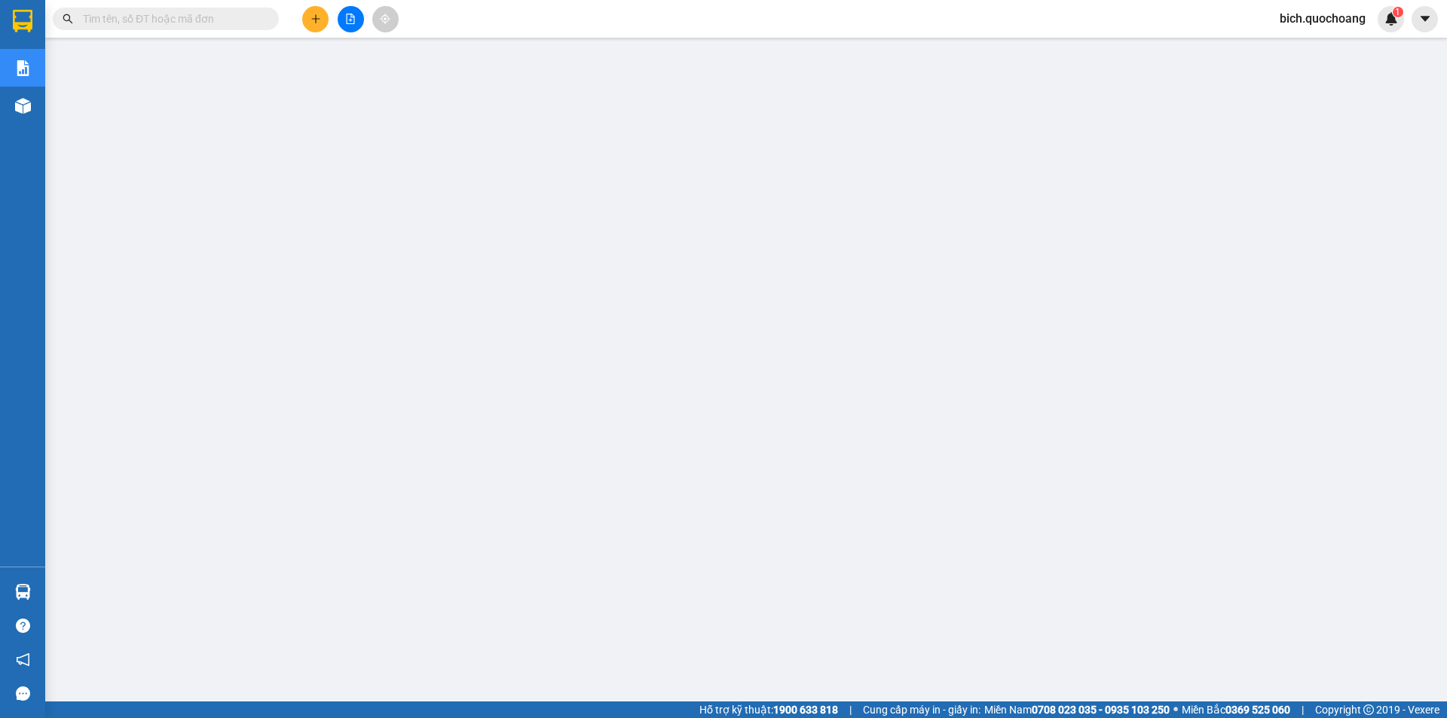
click at [203, 16] on input "text" at bounding box center [172, 19] width 178 height 17
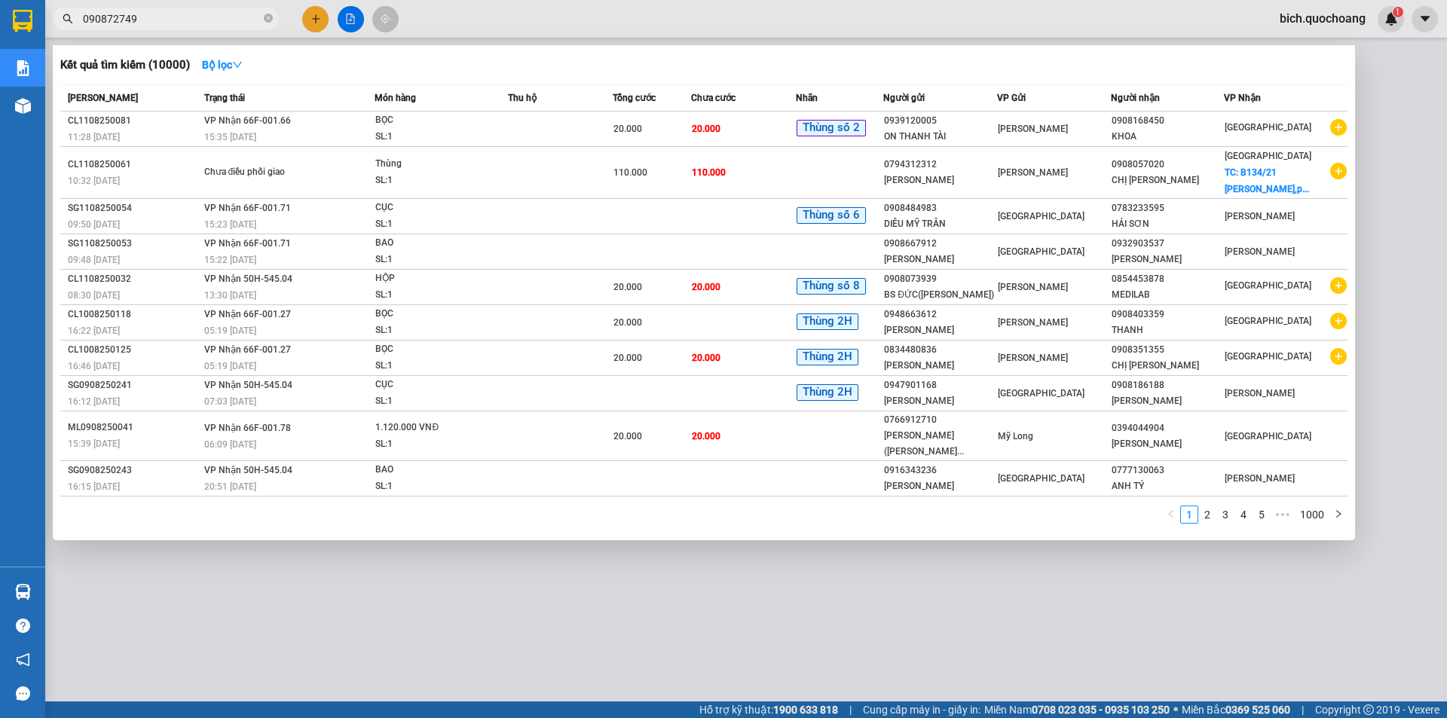
type input "0908727493"
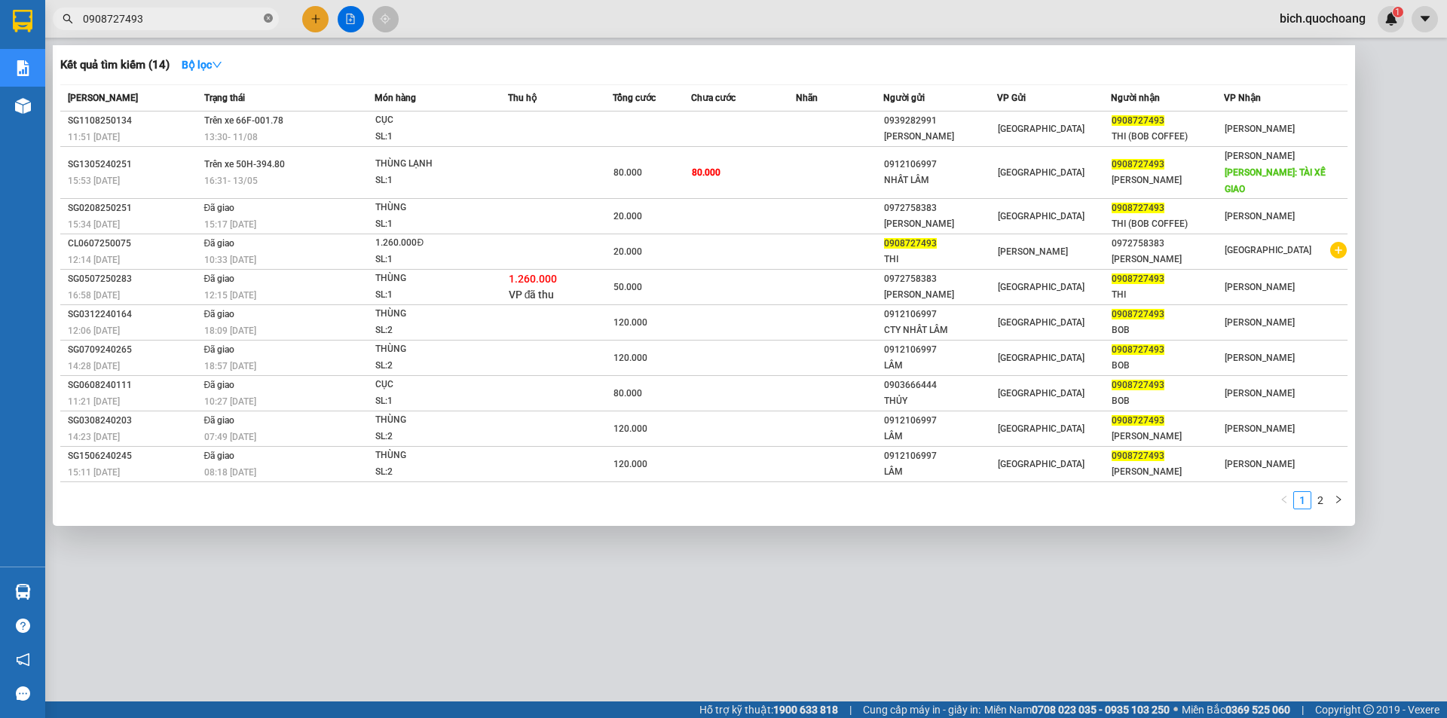
click at [269, 19] on icon "close-circle" at bounding box center [268, 18] width 9 height 9
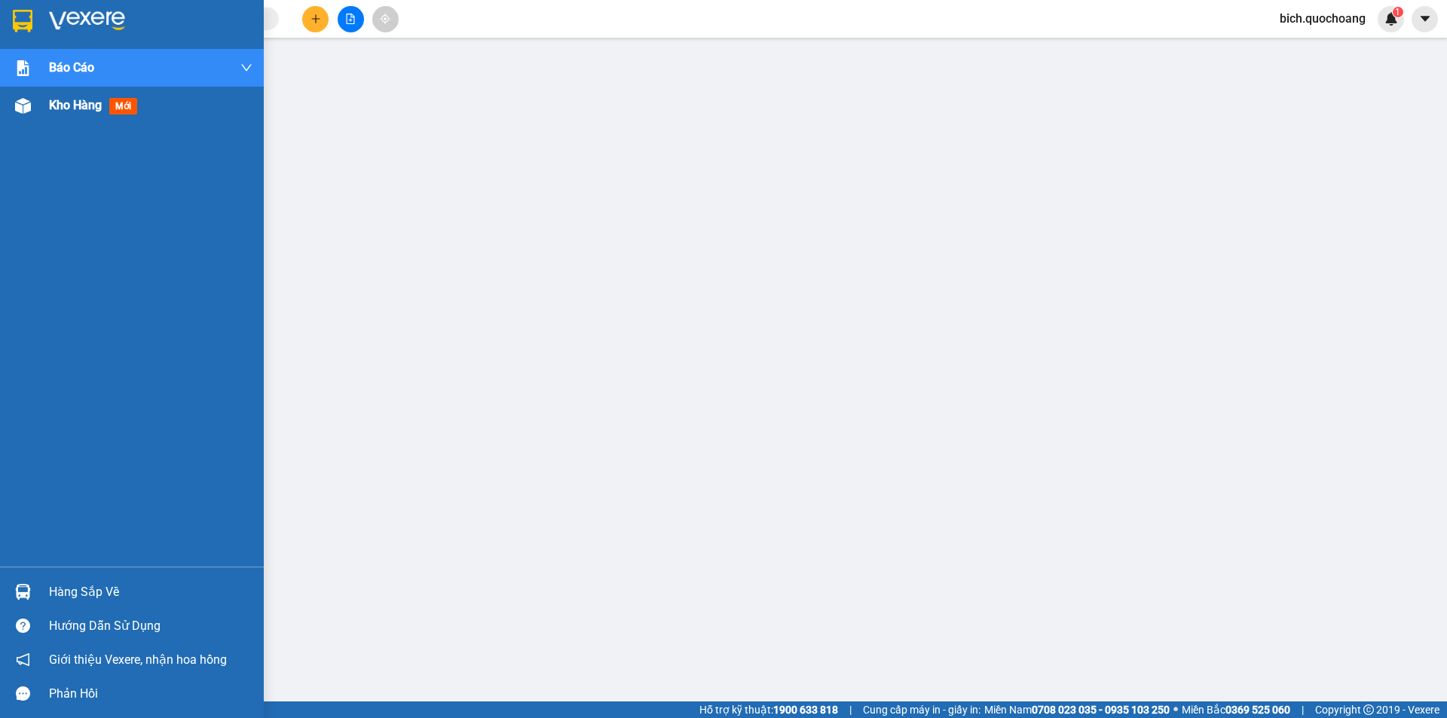
drag, startPoint x: 64, startPoint y: 101, endPoint x: 93, endPoint y: 109, distance: 30.5
click at [67, 101] on span "Kho hàng" at bounding box center [75, 105] width 53 height 14
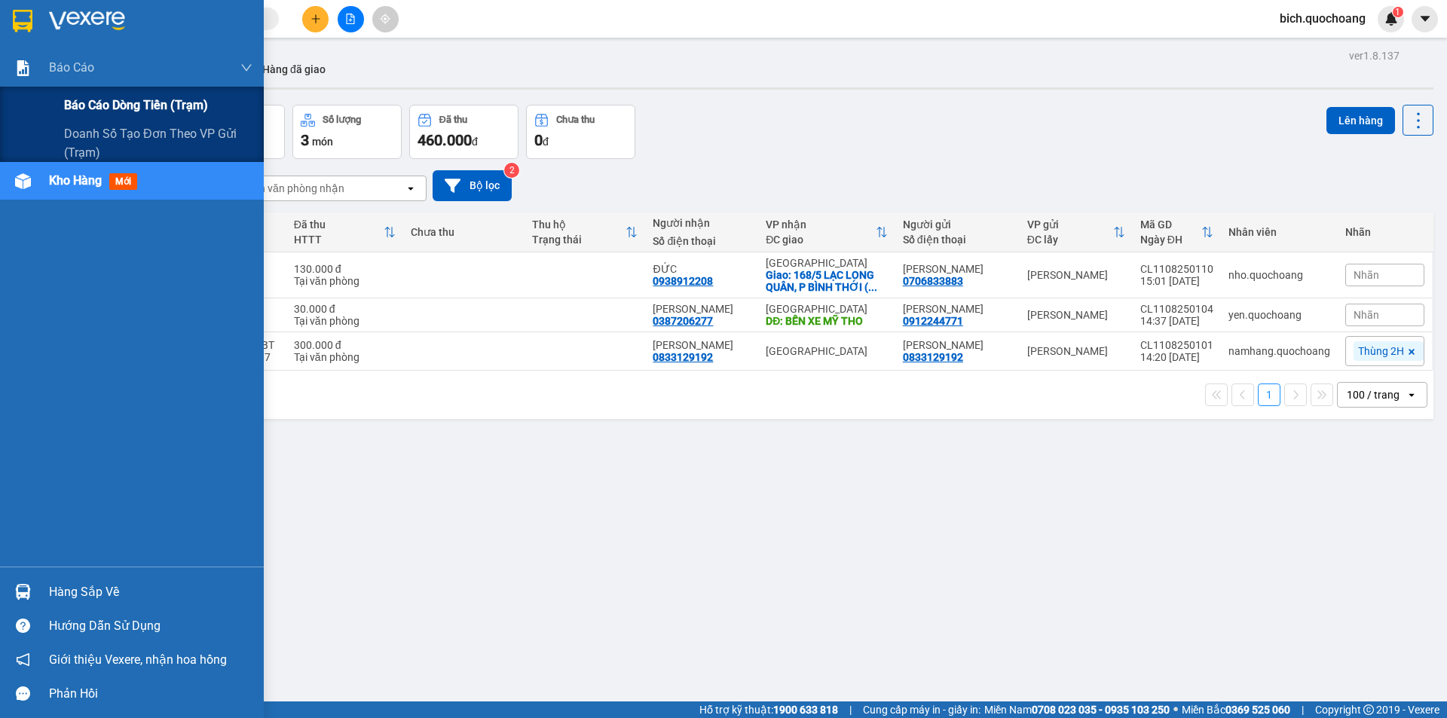
click at [100, 102] on span "Báo cáo dòng tiền (trạm)" at bounding box center [136, 105] width 144 height 19
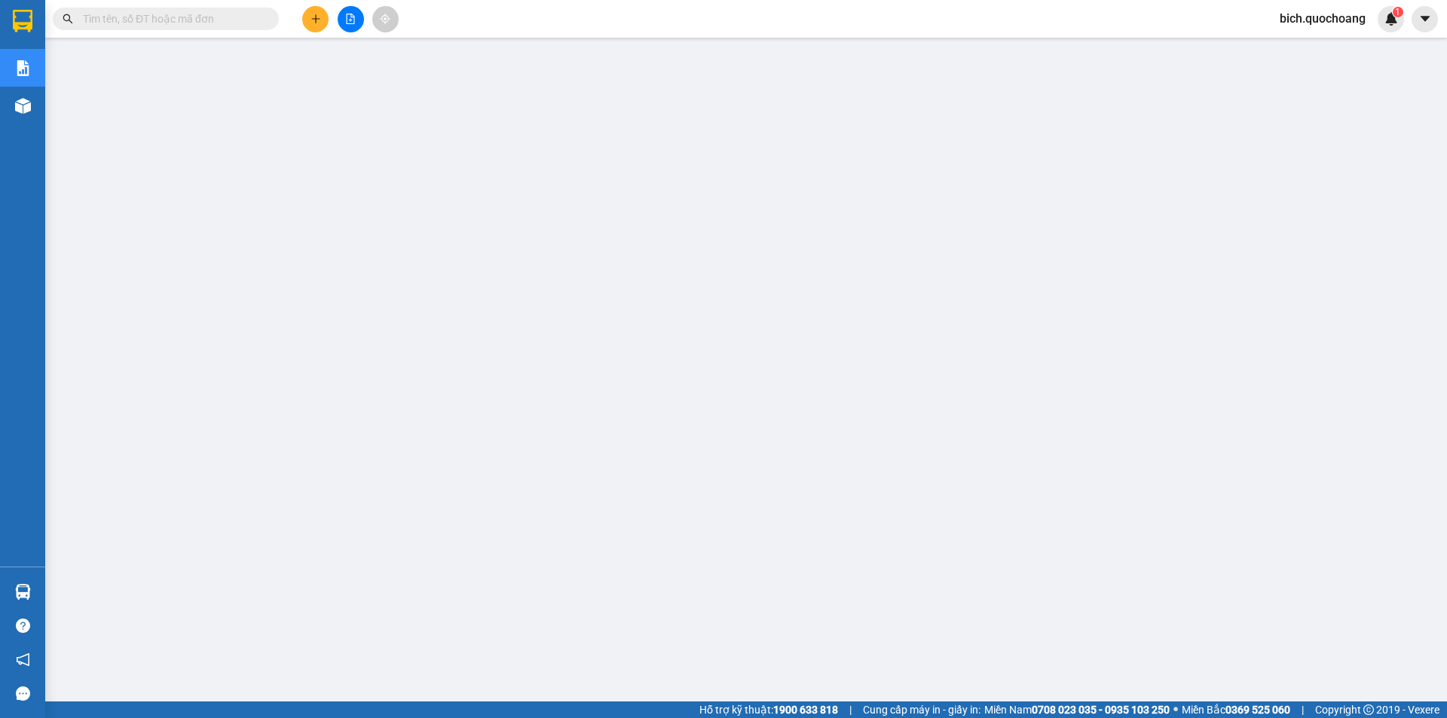
drag, startPoint x: 1296, startPoint y: 19, endPoint x: 1321, endPoint y: 17, distance: 24.9
click at [1300, 20] on span "bich.quochoang" at bounding box center [1323, 18] width 110 height 19
click at [1302, 45] on span "Đăng xuất" at bounding box center [1329, 46] width 79 height 17
